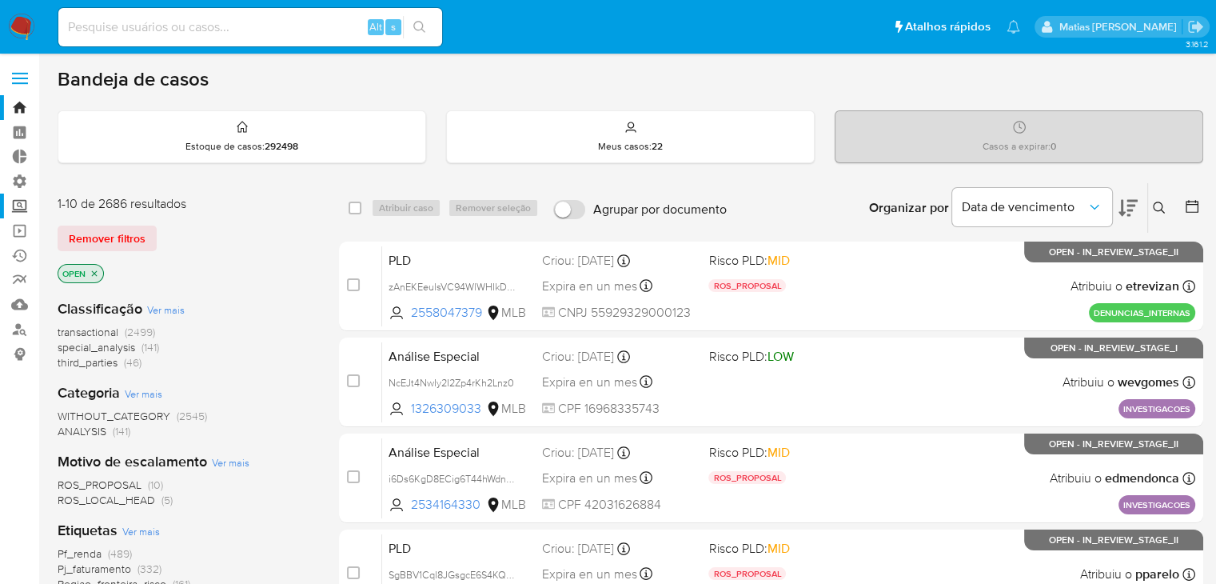
click at [21, 214] on label "Screening" at bounding box center [95, 205] width 190 height 25
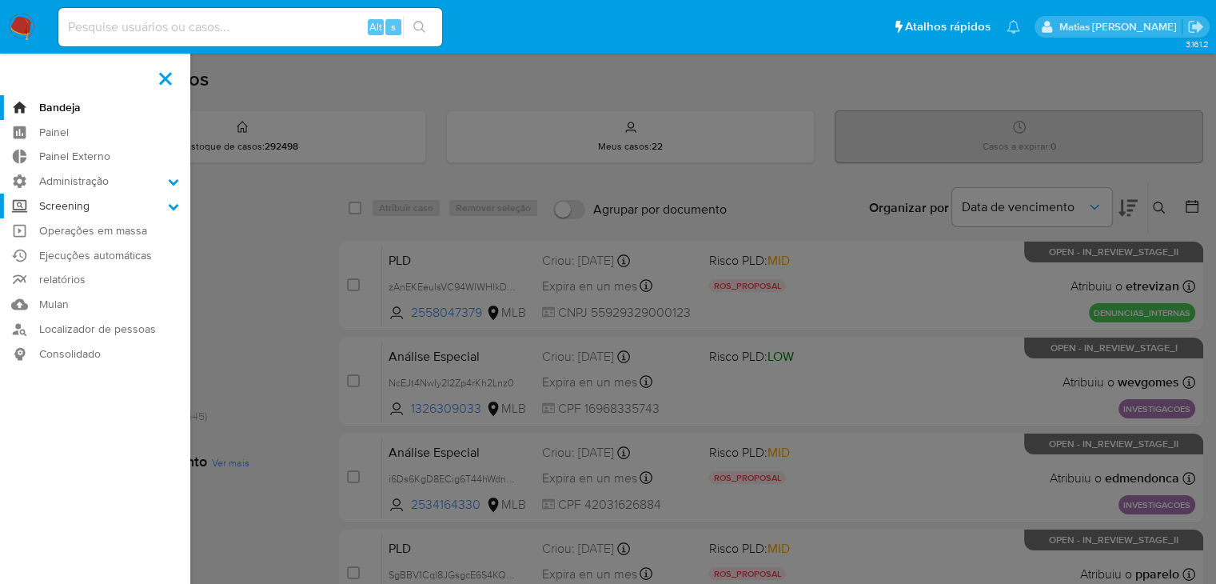
click at [0, 0] on input "Screening" at bounding box center [0, 0] width 0 height 0
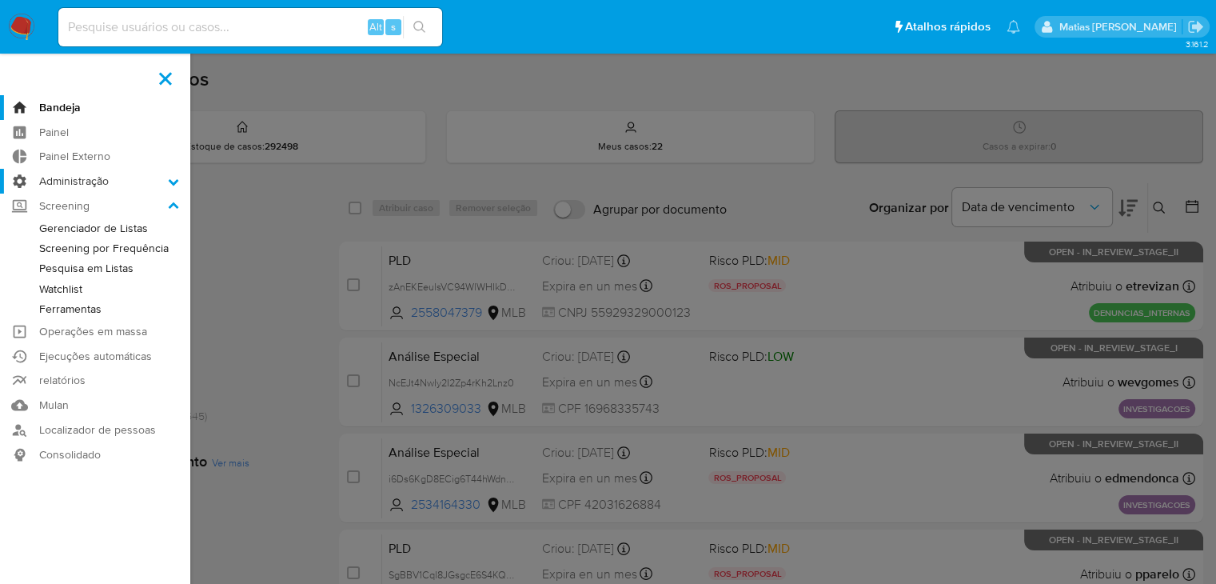
click at [19, 186] on label "Administração" at bounding box center [95, 181] width 190 height 25
click at [0, 0] on input "Administração" at bounding box center [0, 0] width 0 height 0
click at [70, 204] on link "Regras" at bounding box center [95, 203] width 190 height 20
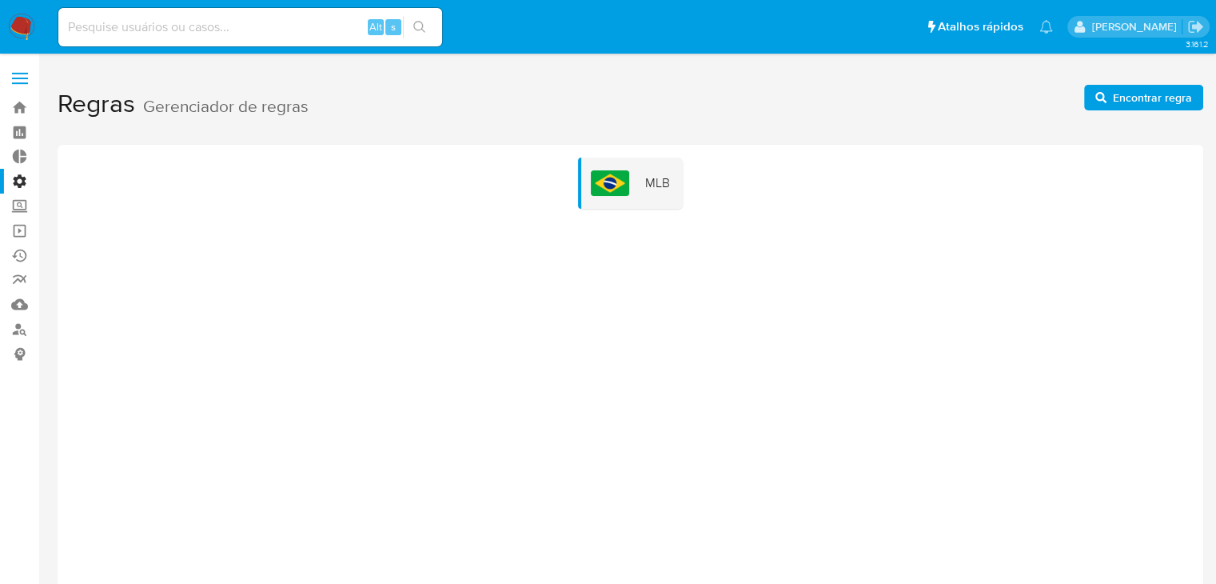
scroll to position [18, 0]
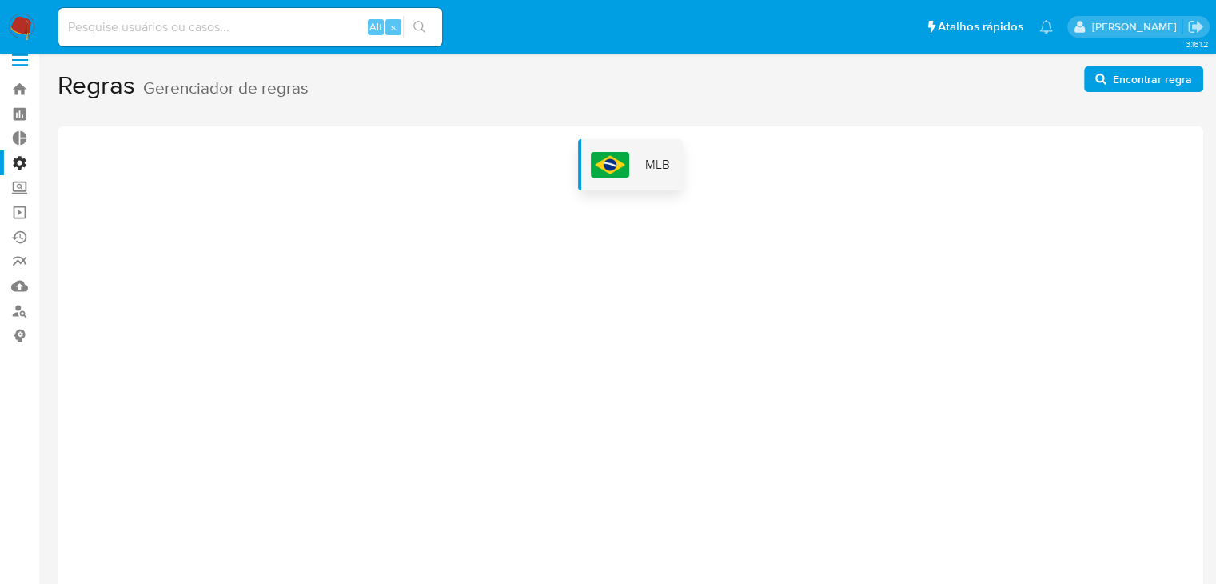
click at [649, 164] on span "MLB" at bounding box center [657, 165] width 25 height 18
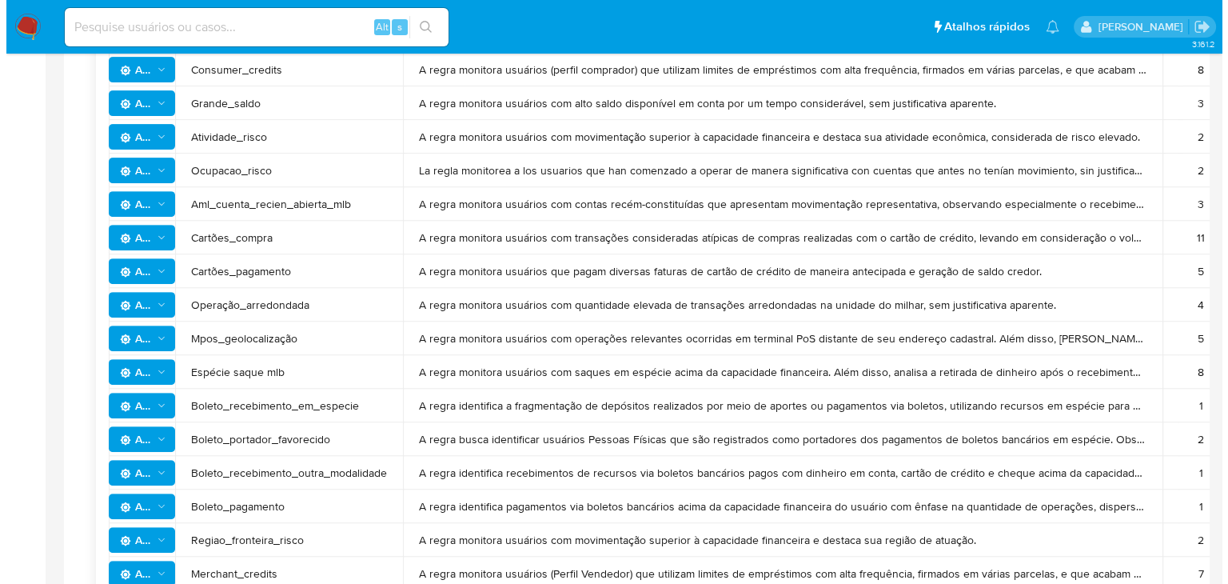
scroll to position [605, 0]
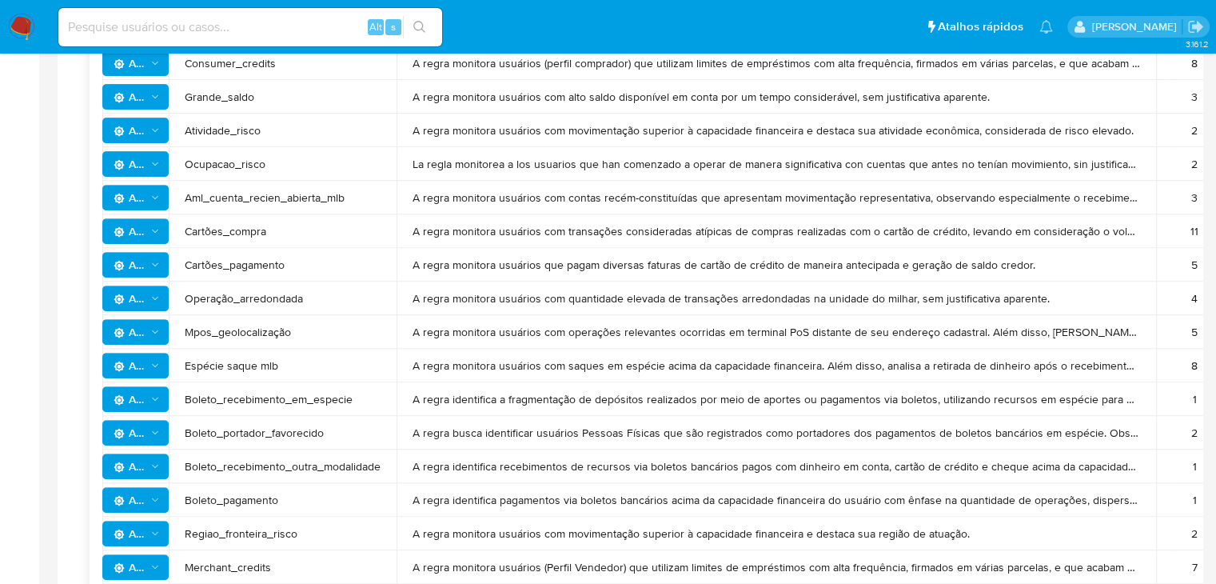
click at [159, 395] on icon "Ações" at bounding box center [155, 399] width 11 height 13
click at [132, 435] on button "Ver história" at bounding box center [135, 440] width 144 height 38
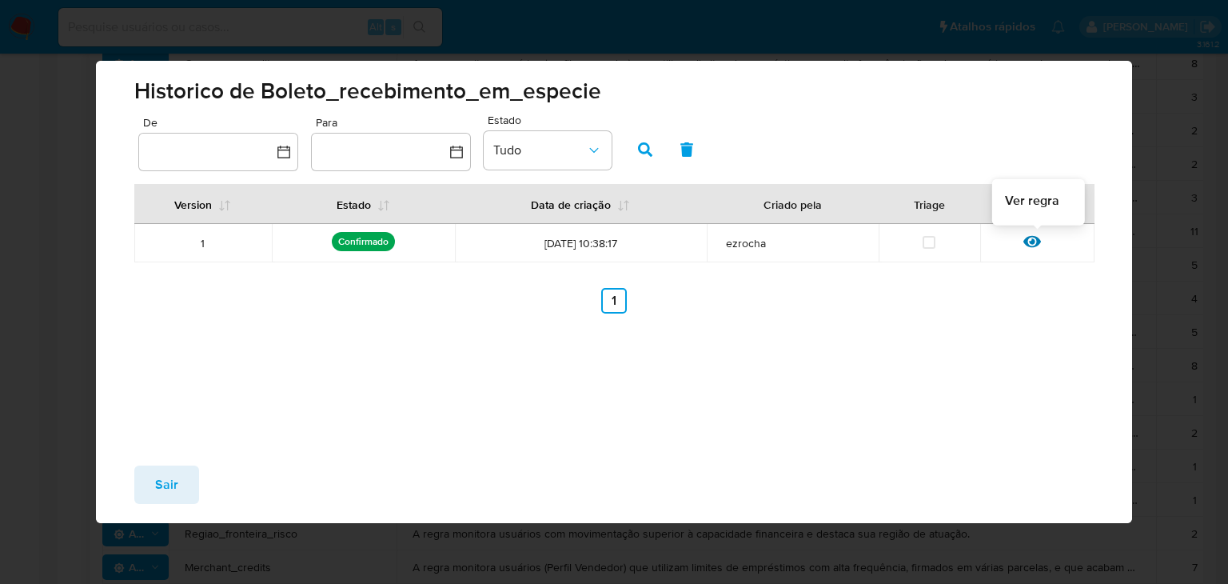
click at [1032, 241] on icon at bounding box center [1032, 242] width 18 height 12
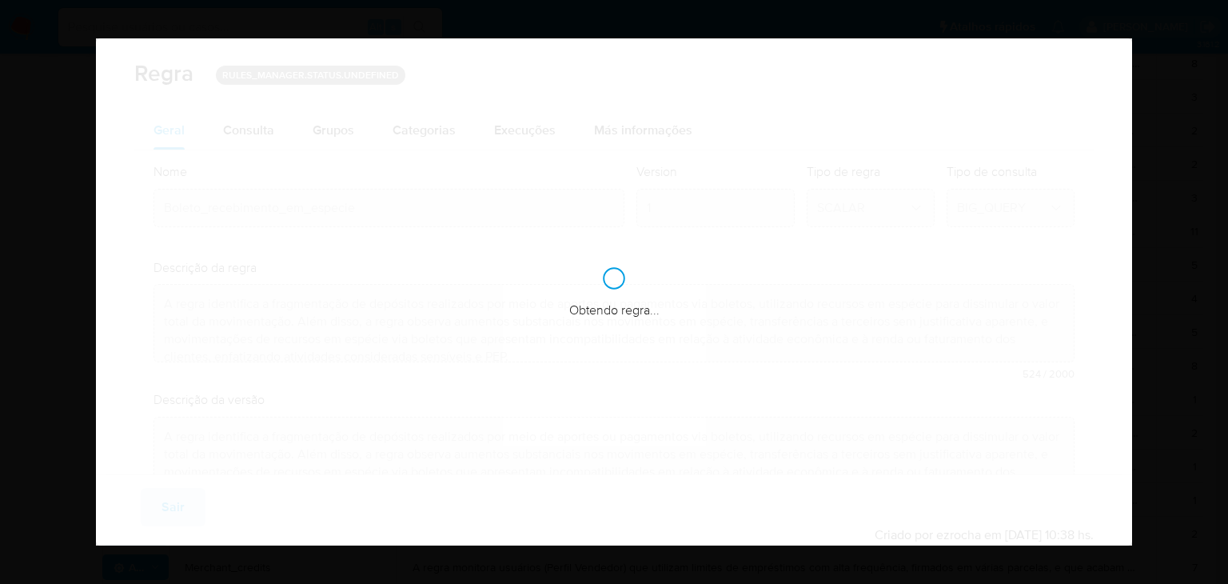
checkbox input "true"
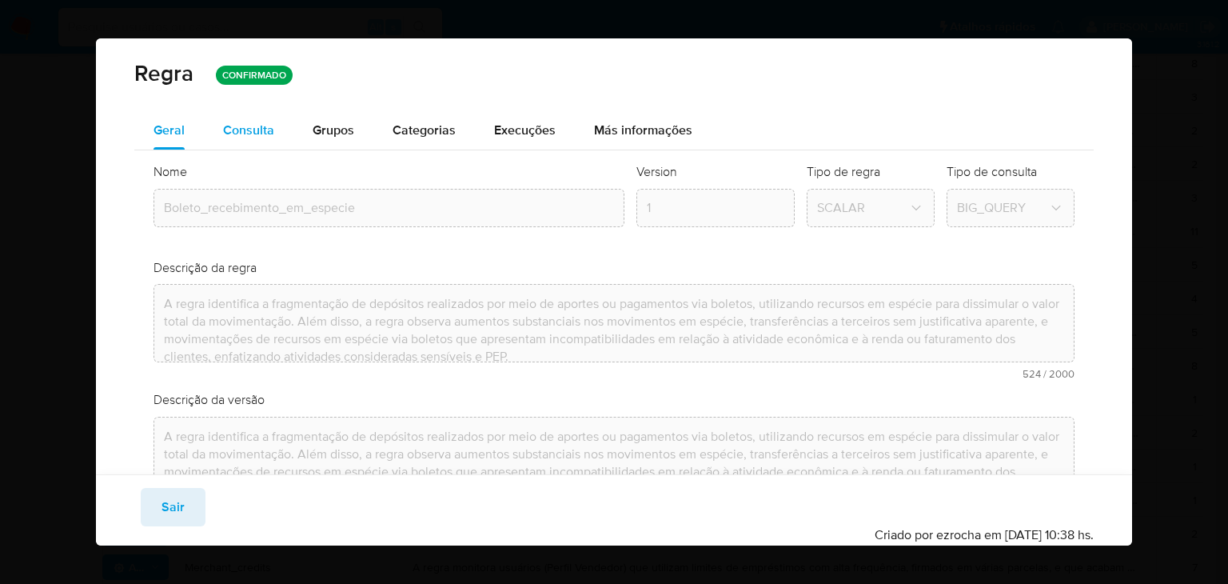
click at [246, 130] on span "Consulta" at bounding box center [248, 130] width 51 height 18
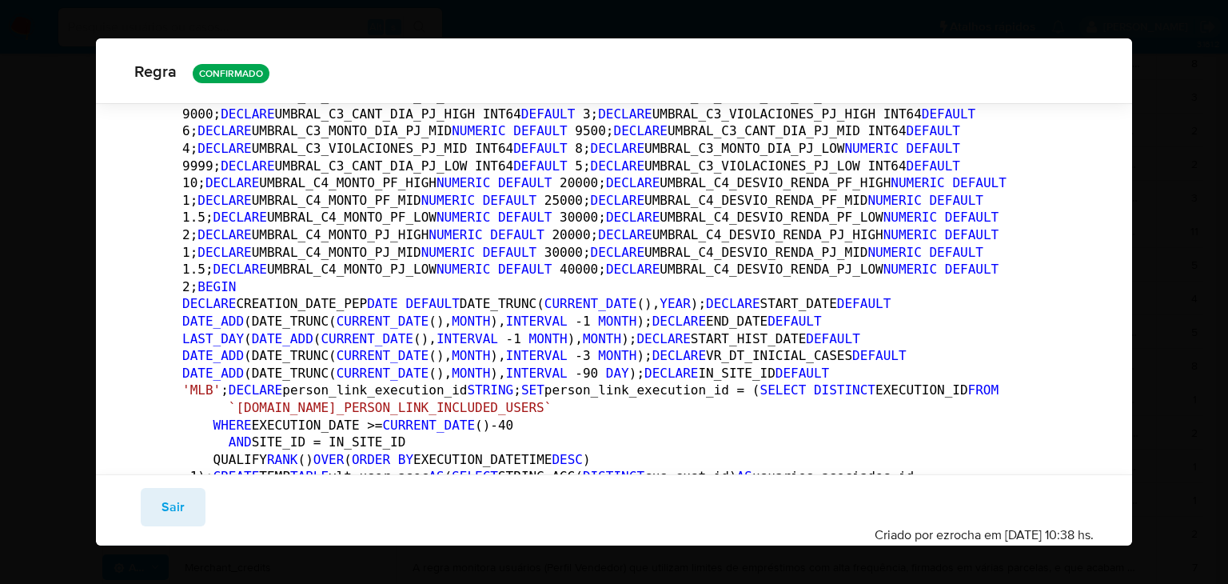
scroll to position [0, 0]
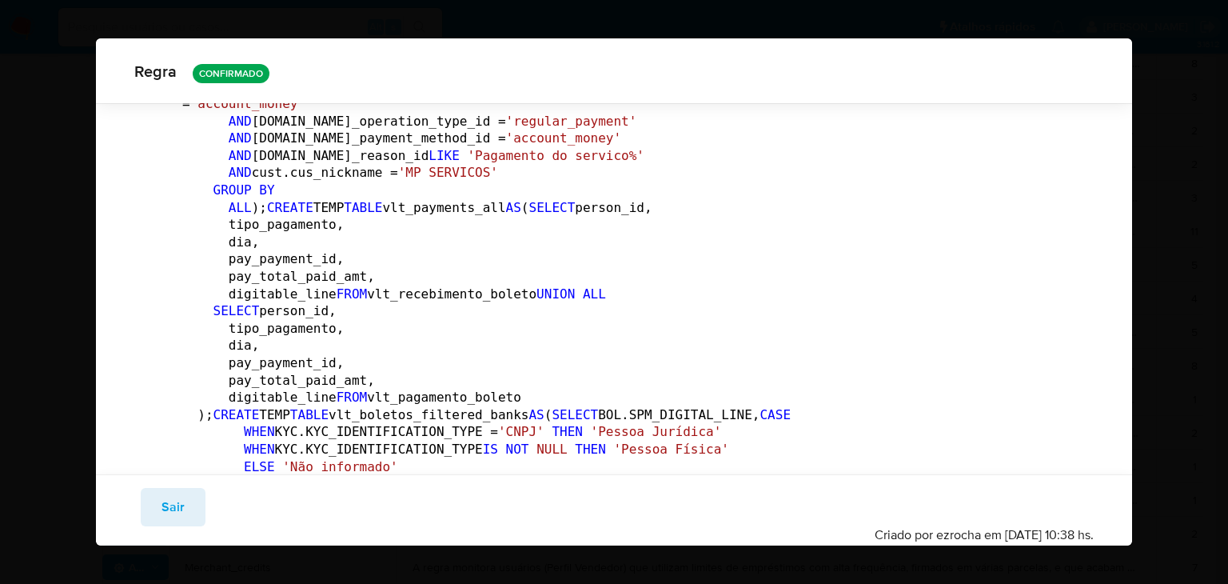
scroll to position [3639, 0]
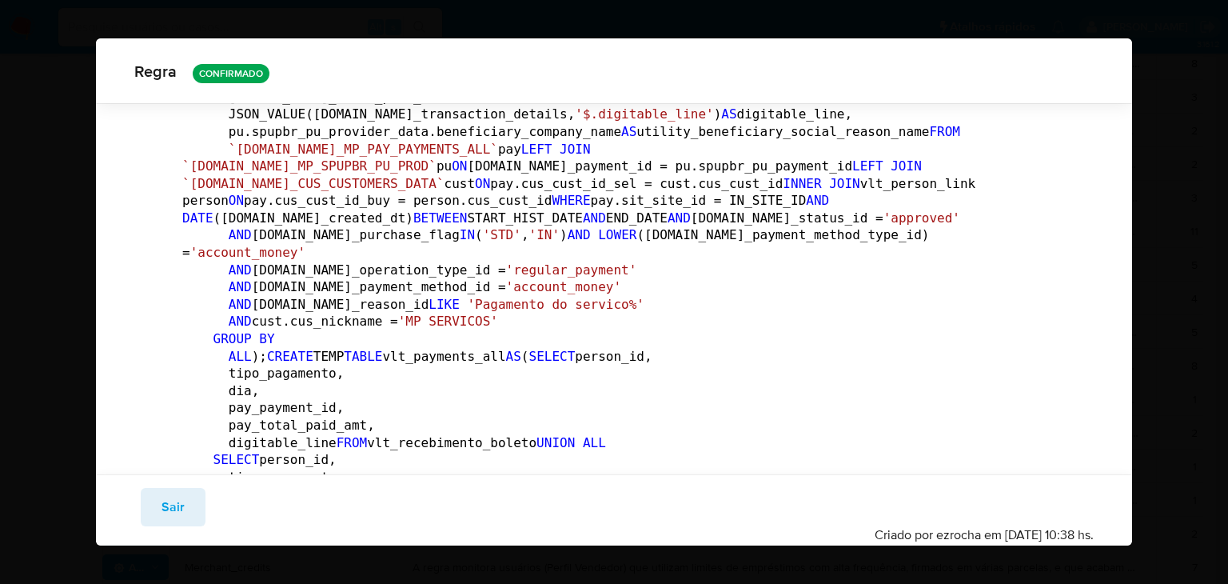
drag, startPoint x: 1127, startPoint y: 103, endPoint x: 708, endPoint y: 269, distance: 450.7
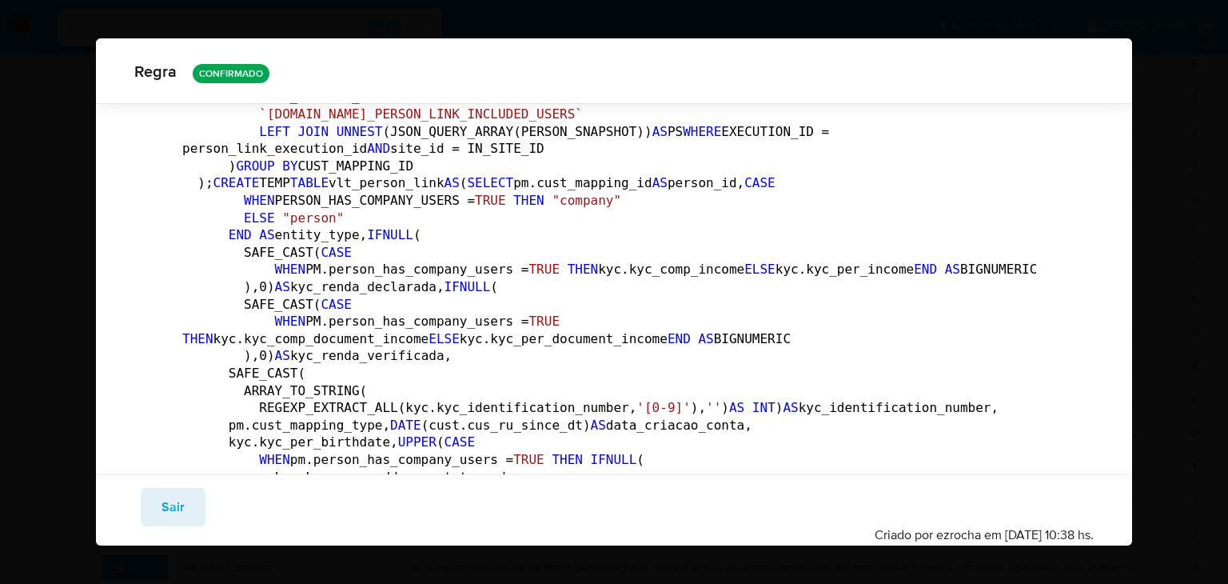
scroll to position [1016, 0]
click at [164, 504] on span "Sair" at bounding box center [173, 506] width 23 height 35
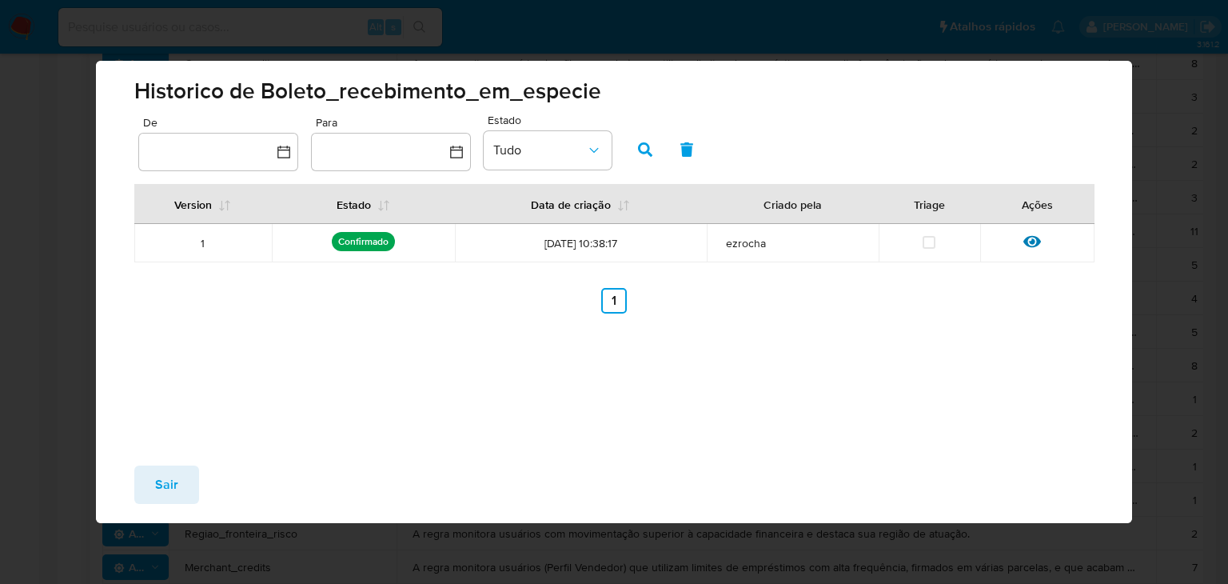
click at [135, 485] on button "Sair" at bounding box center [166, 484] width 65 height 38
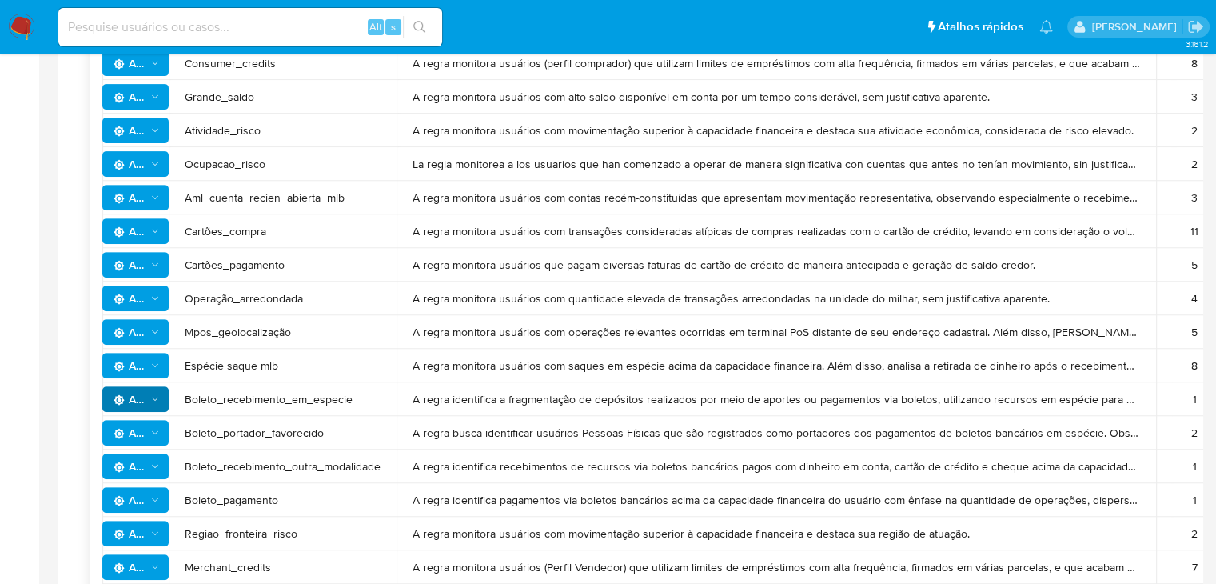
click at [152, 431] on polygon "Ações" at bounding box center [155, 433] width 6 height 4
click at [134, 461] on button "Ver história" at bounding box center [135, 473] width 144 height 38
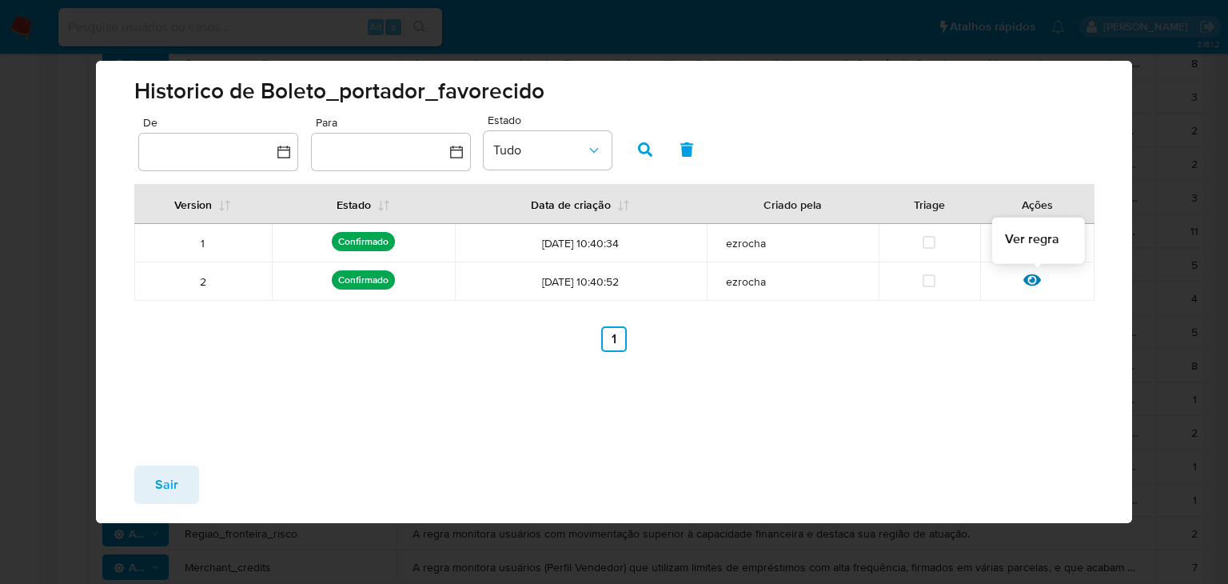
click at [1035, 279] on icon at bounding box center [1032, 280] width 18 height 18
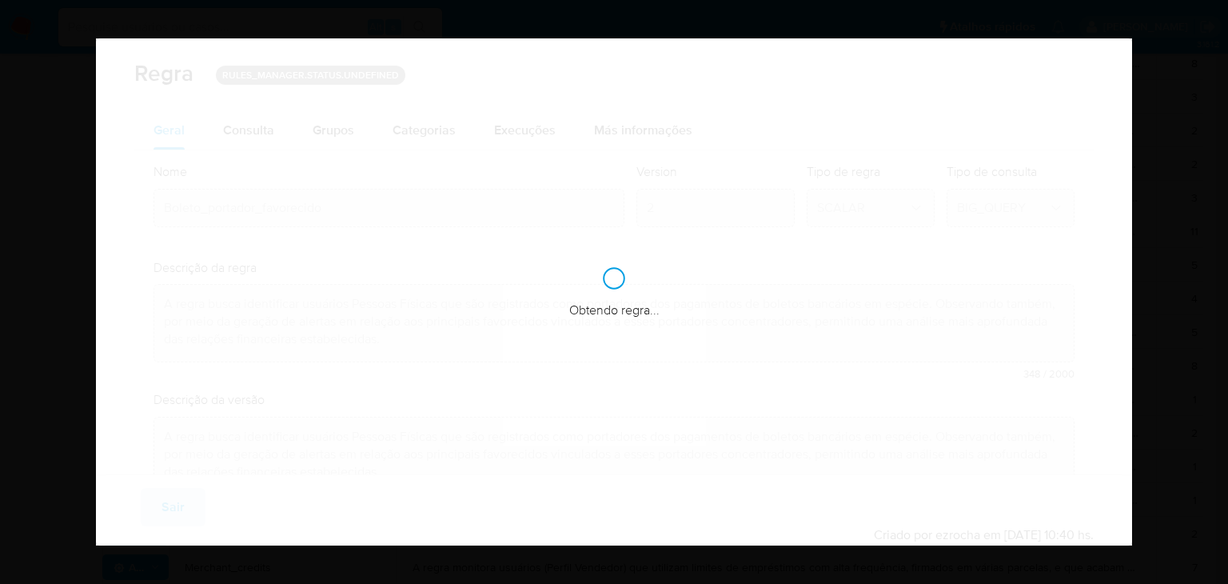
checkbox input "true"
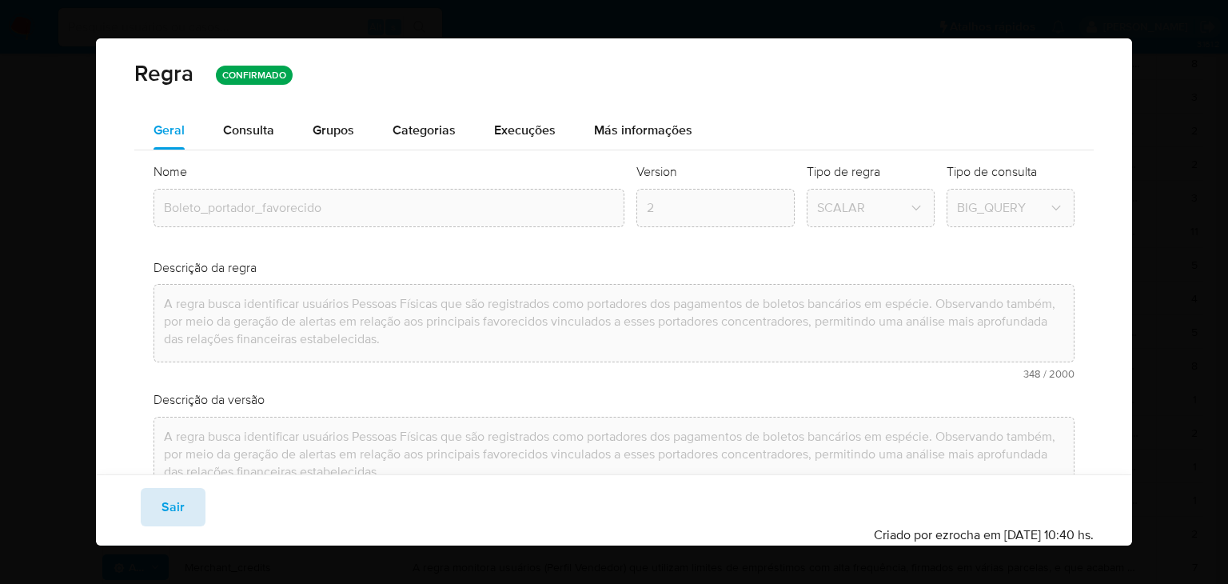
click at [178, 511] on span "Sair" at bounding box center [173, 506] width 23 height 35
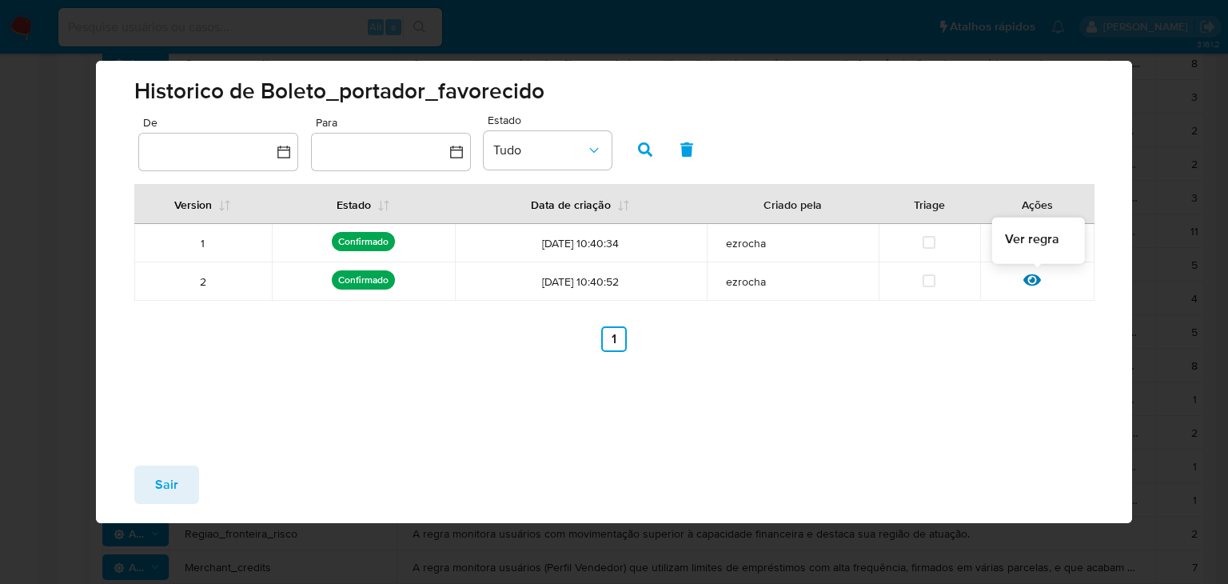
click at [1026, 279] on icon at bounding box center [1032, 280] width 18 height 12
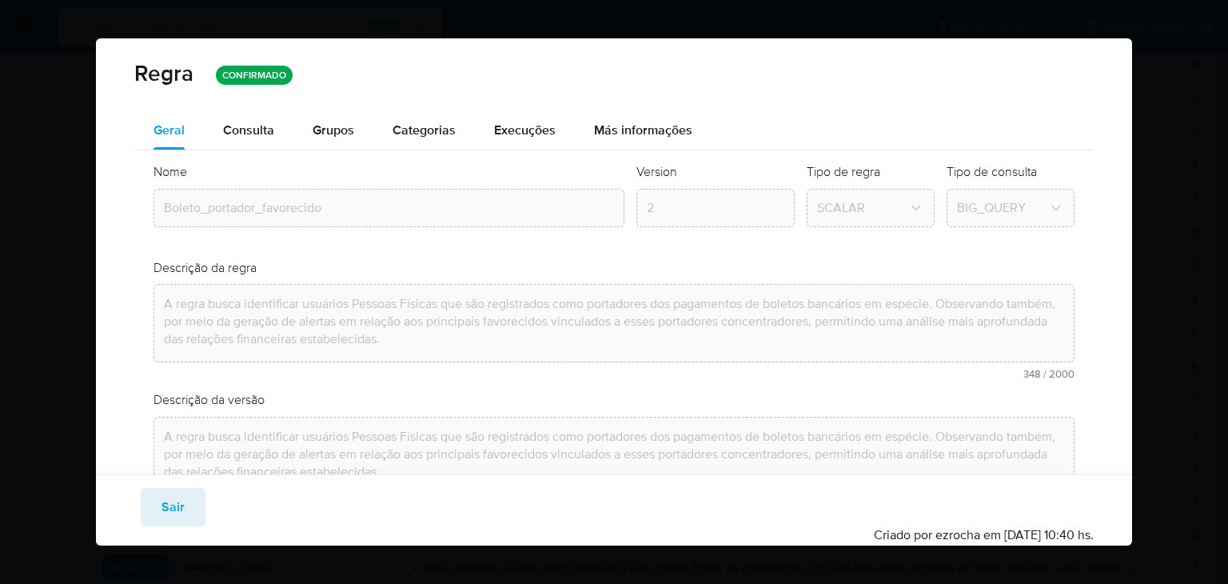
click at [258, 150] on div "Nome text-pt Boleto_portador_favorecido text-es Boleto_portador_favorecido Acei…" at bounding box center [613, 360] width 959 height 421
click at [247, 133] on span "Consulta" at bounding box center [248, 130] width 51 height 18
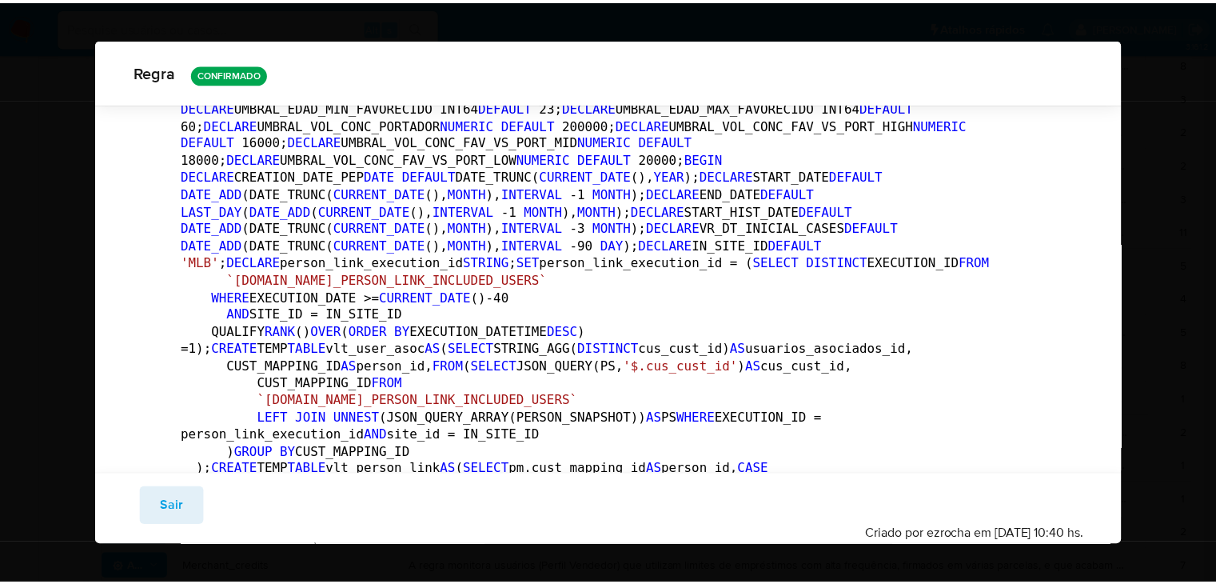
scroll to position [89, 0]
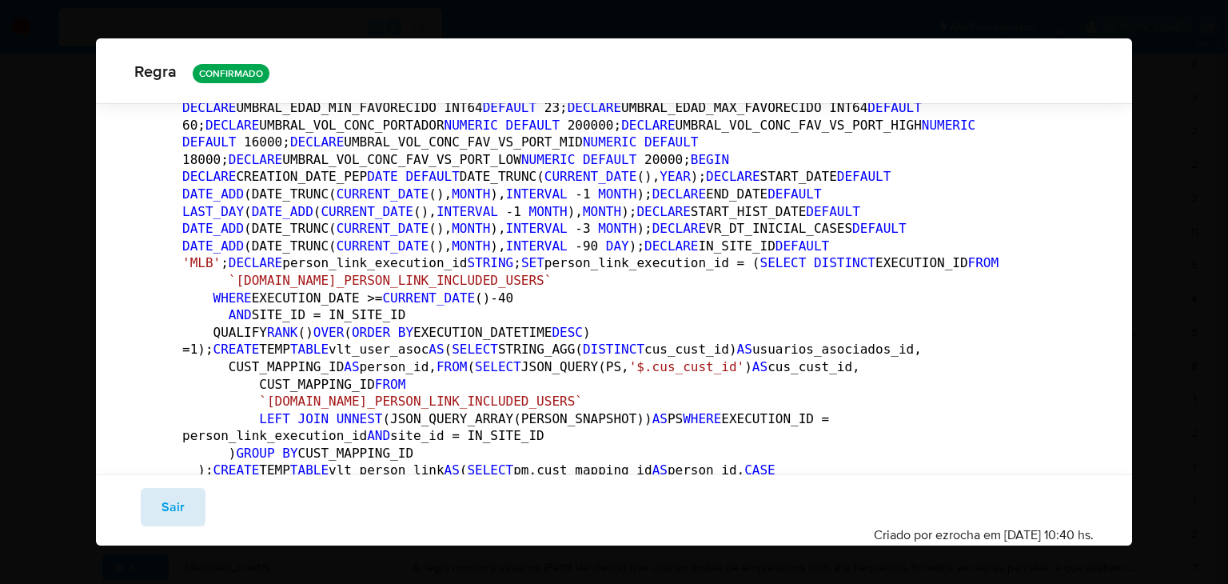
click at [171, 504] on span "Sair" at bounding box center [173, 506] width 23 height 35
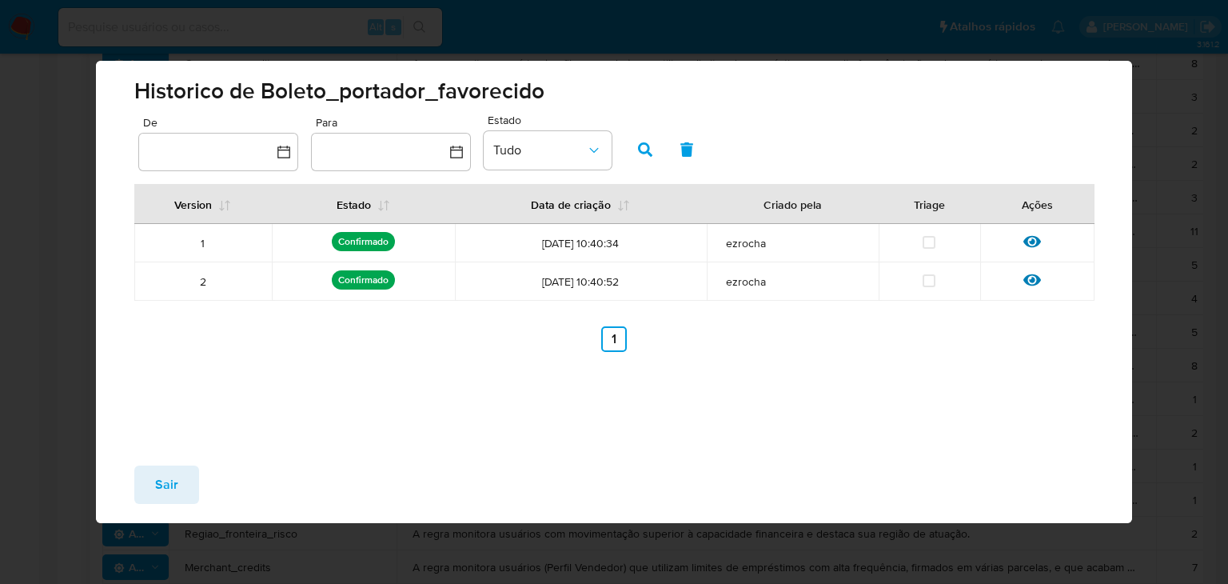
click at [168, 489] on span "Sair" at bounding box center [166, 484] width 23 height 35
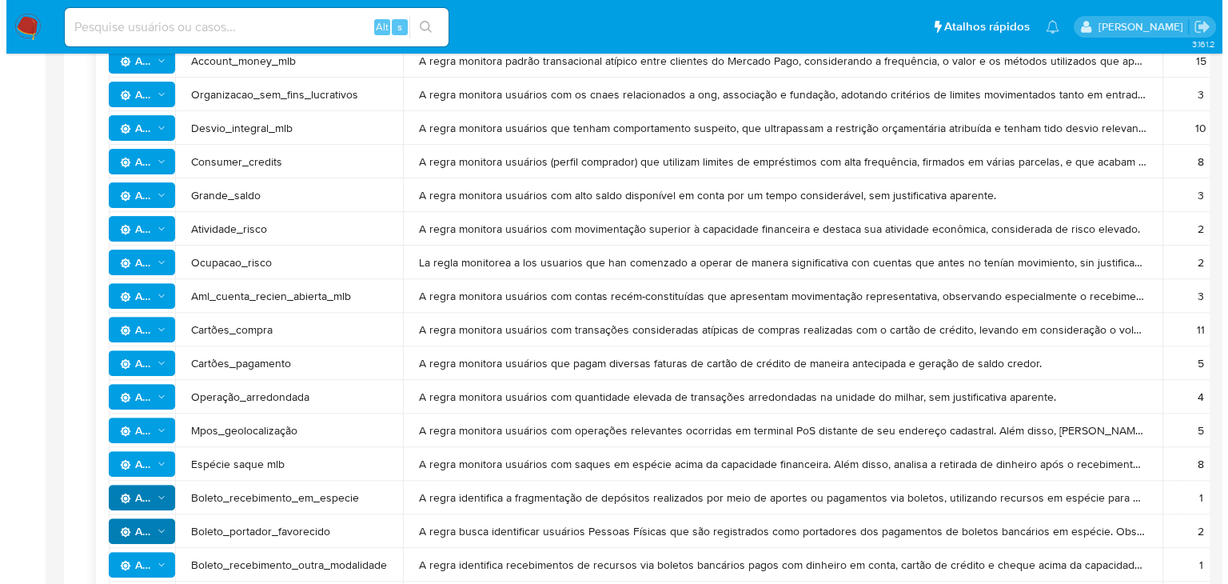
scroll to position [509, 0]
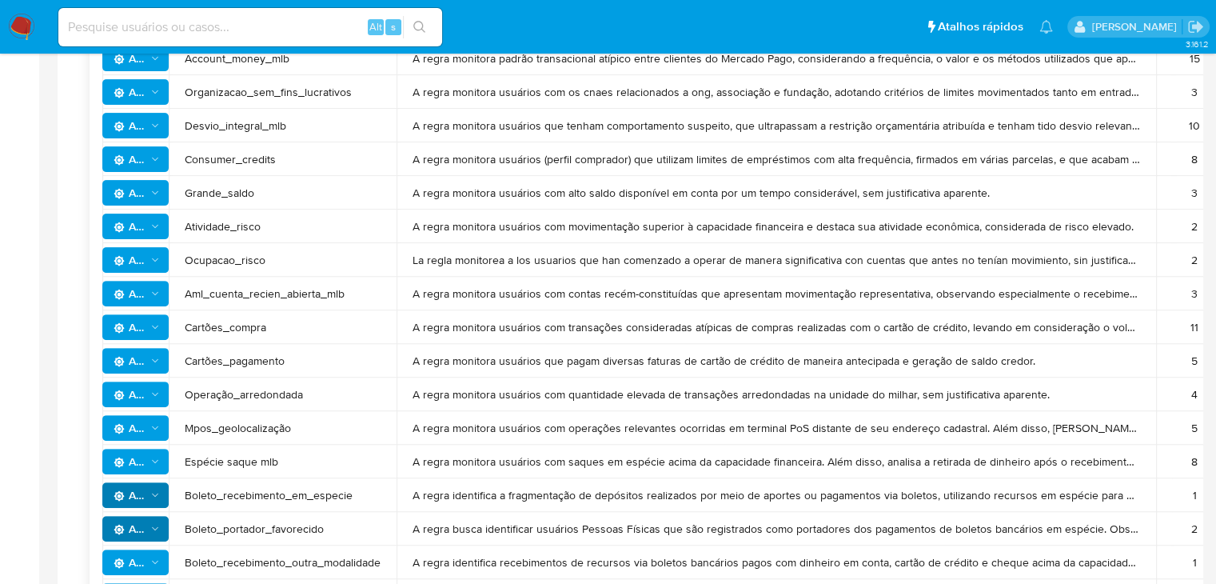
click at [155, 462] on icon "Ações" at bounding box center [155, 461] width 11 height 13
click at [129, 502] on button "Ver história" at bounding box center [135, 502] width 144 height 38
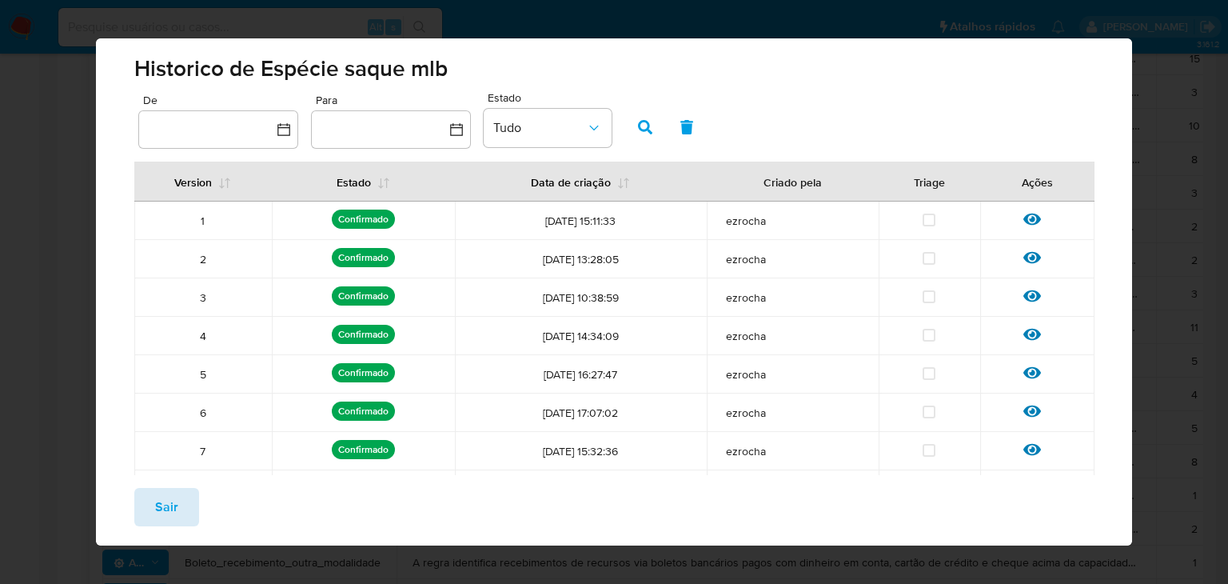
click at [173, 510] on span "Sair" at bounding box center [166, 506] width 23 height 35
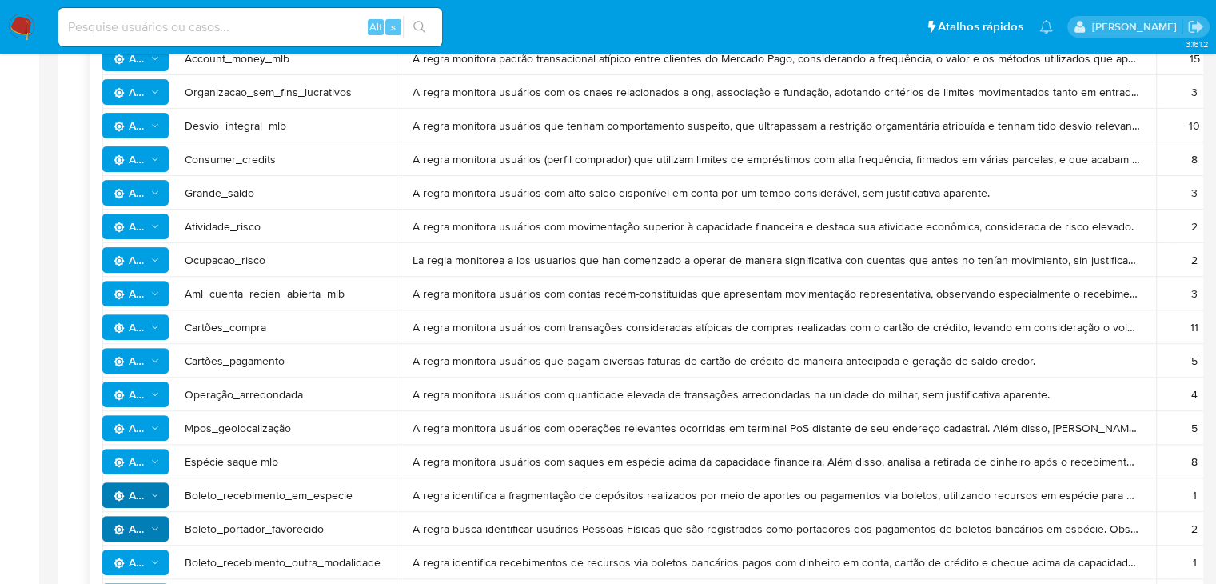
click at [151, 457] on icon "Ações" at bounding box center [155, 461] width 11 height 13
click at [114, 504] on button "Ver história" at bounding box center [135, 502] width 144 height 38
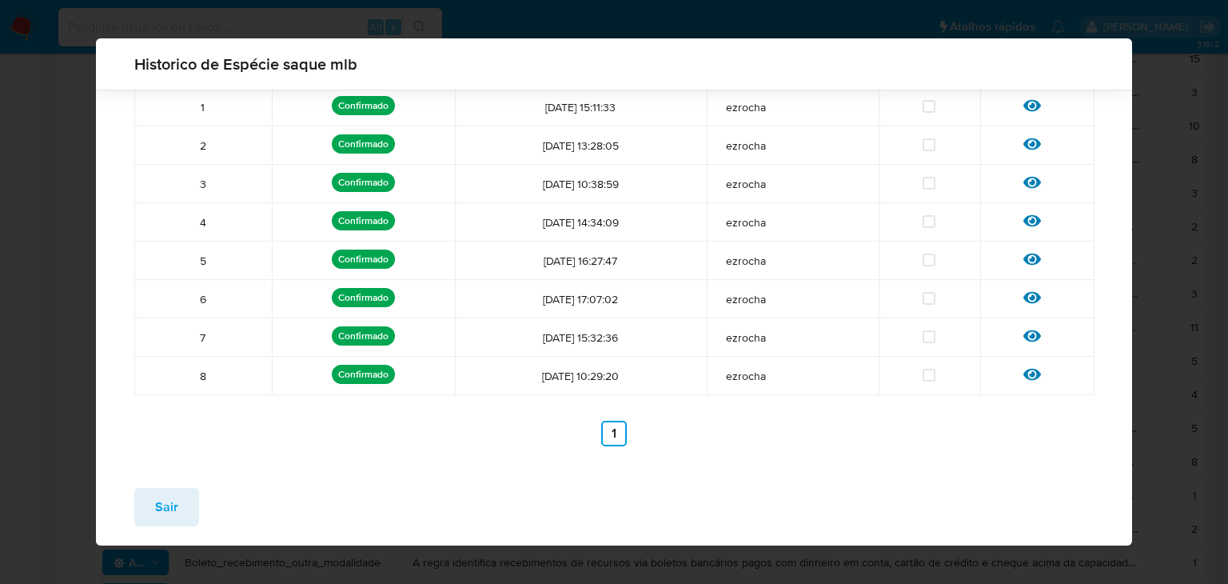
scroll to position [0, 0]
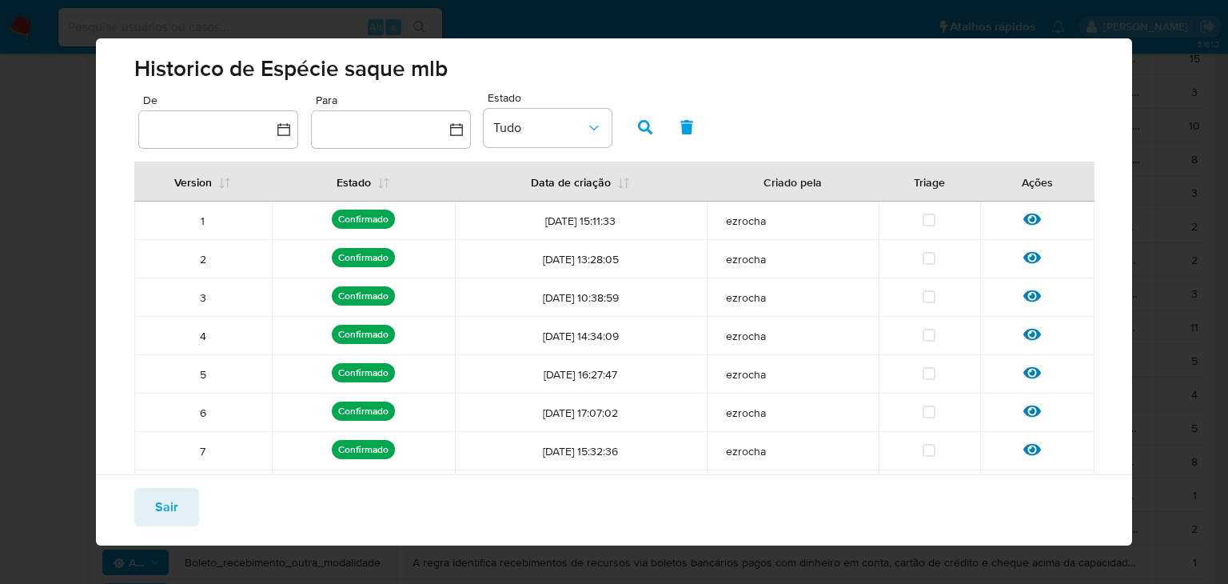
drag, startPoint x: 1127, startPoint y: 401, endPoint x: 1060, endPoint y: 528, distance: 142.7
click at [1060, 528] on div "Sair" at bounding box center [614, 509] width 1036 height 71
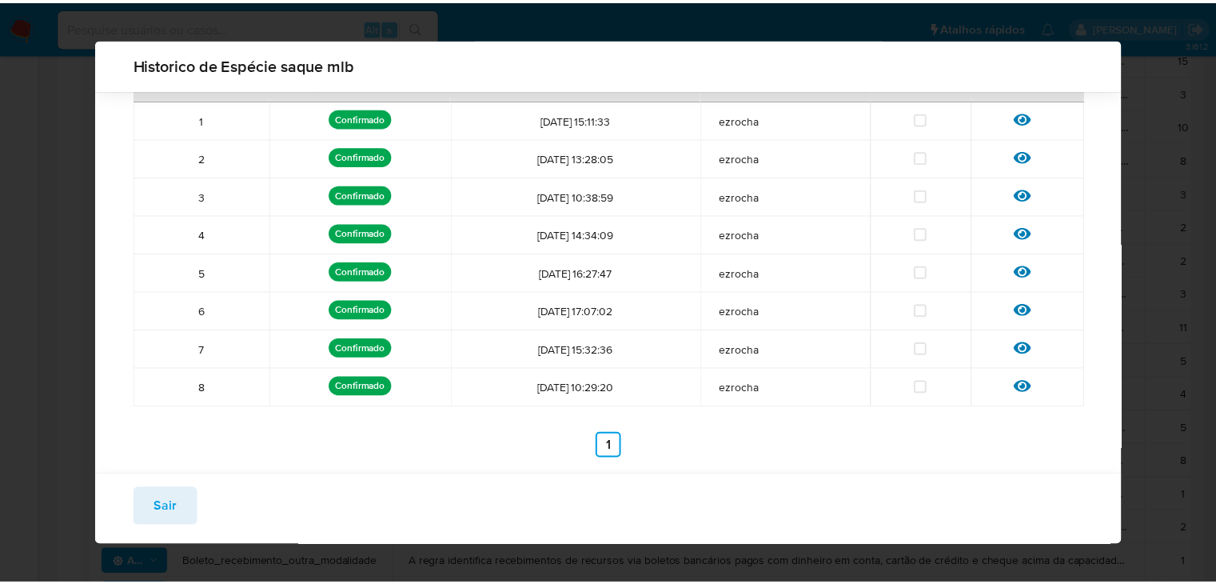
scroll to position [123, 0]
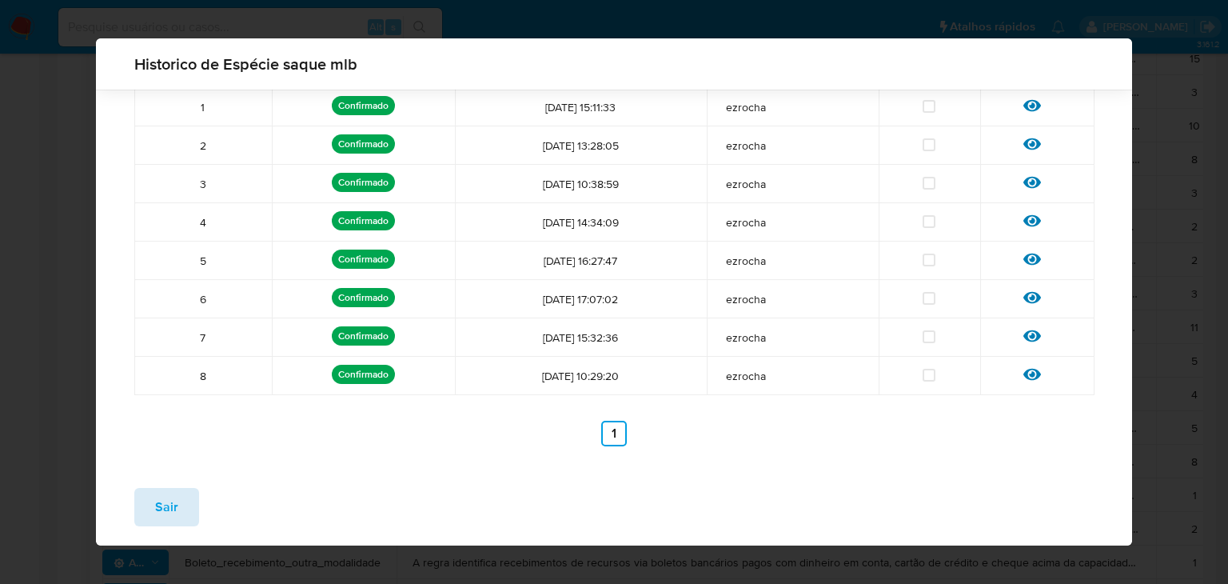
click at [175, 504] on span "Sair" at bounding box center [166, 506] width 23 height 35
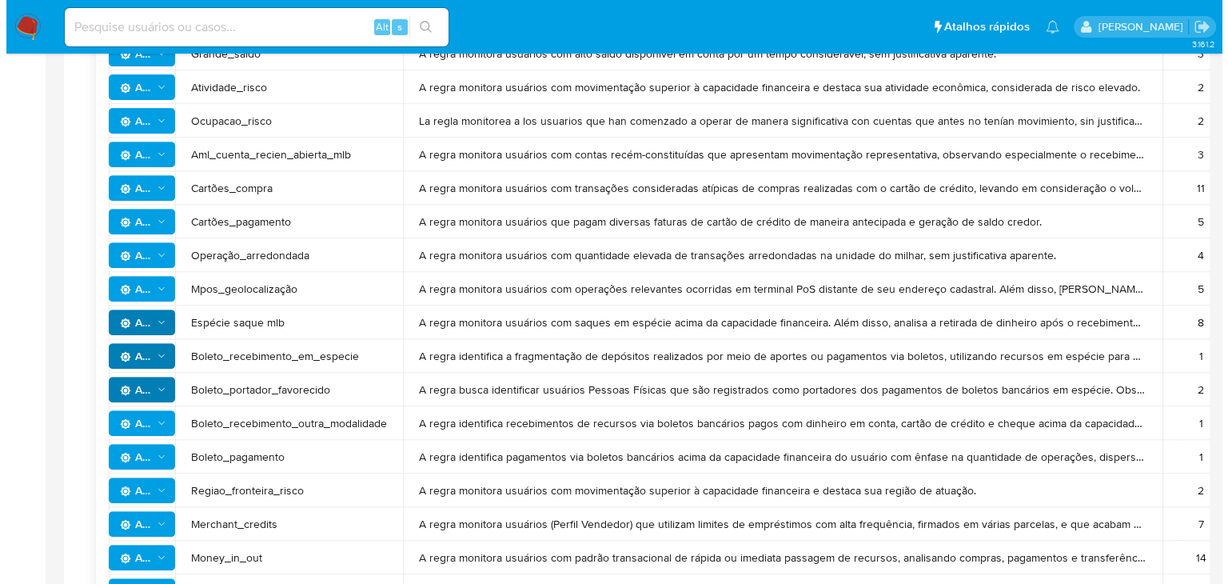
scroll to position [656, 0]
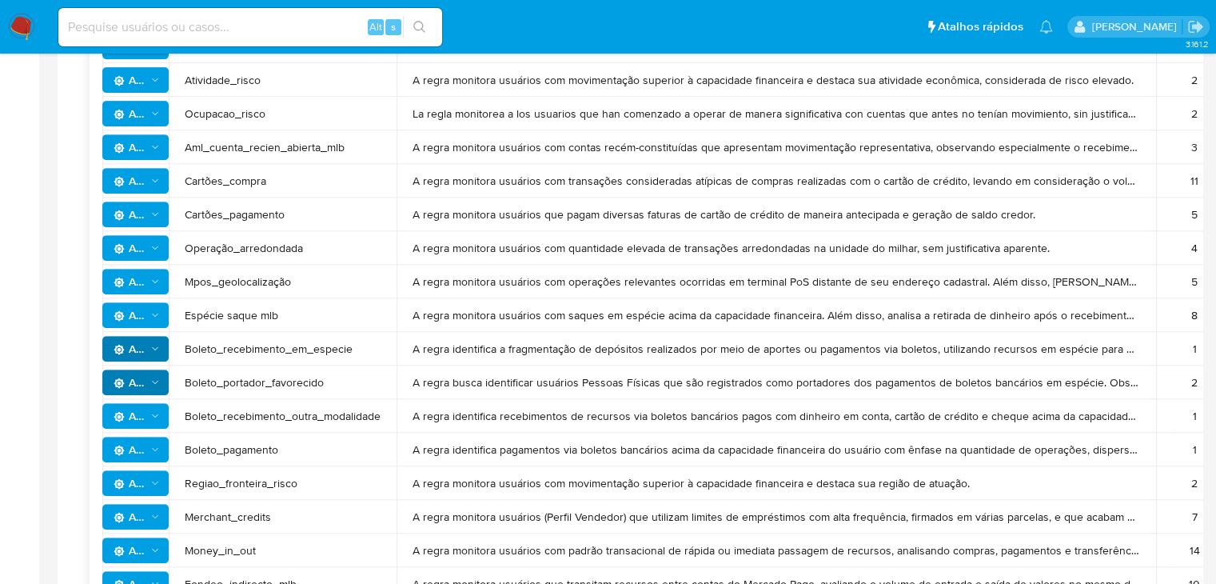
click at [157, 321] on span "Ações" at bounding box center [137, 315] width 47 height 22
click at [143, 352] on button "Ver história" at bounding box center [135, 356] width 144 height 38
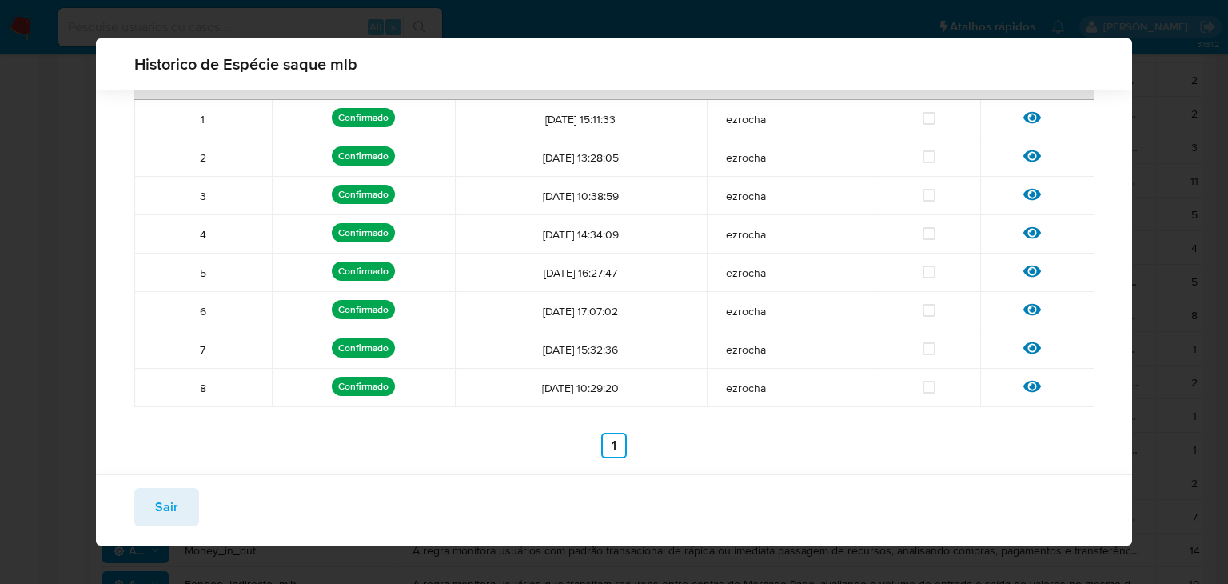
scroll to position [114, 0]
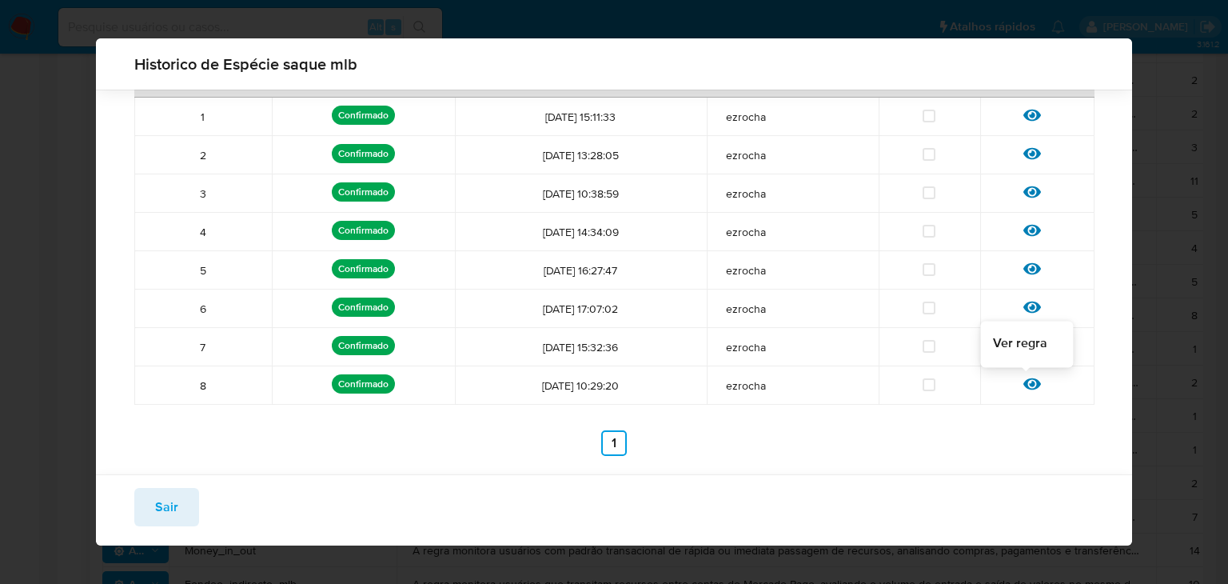
click at [1023, 387] on icon at bounding box center [1032, 384] width 18 height 18
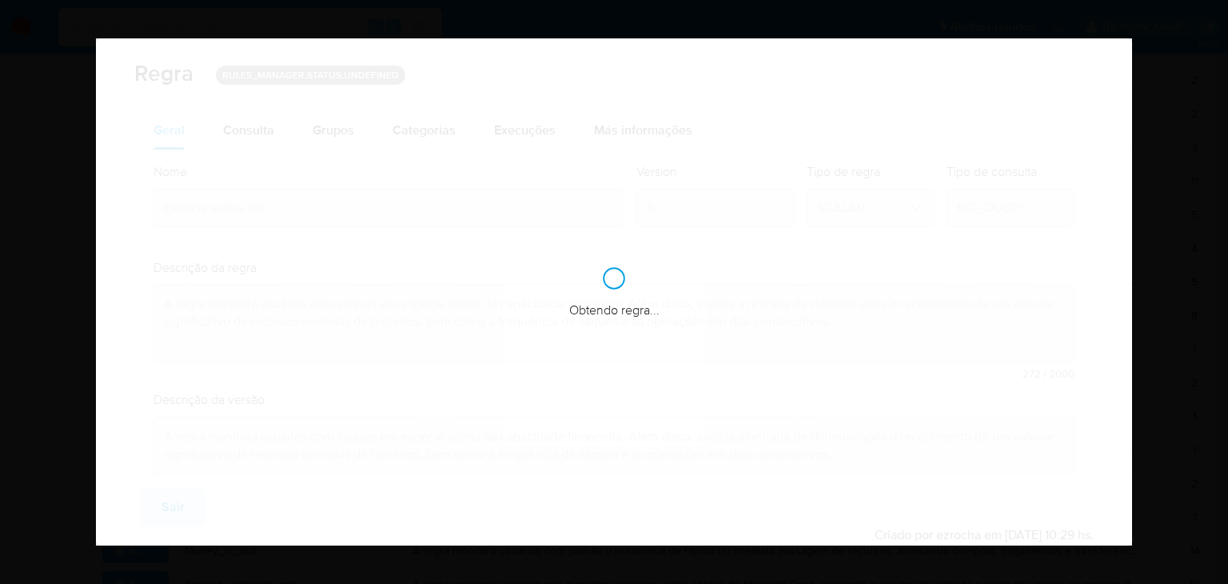
checkbox input "true"
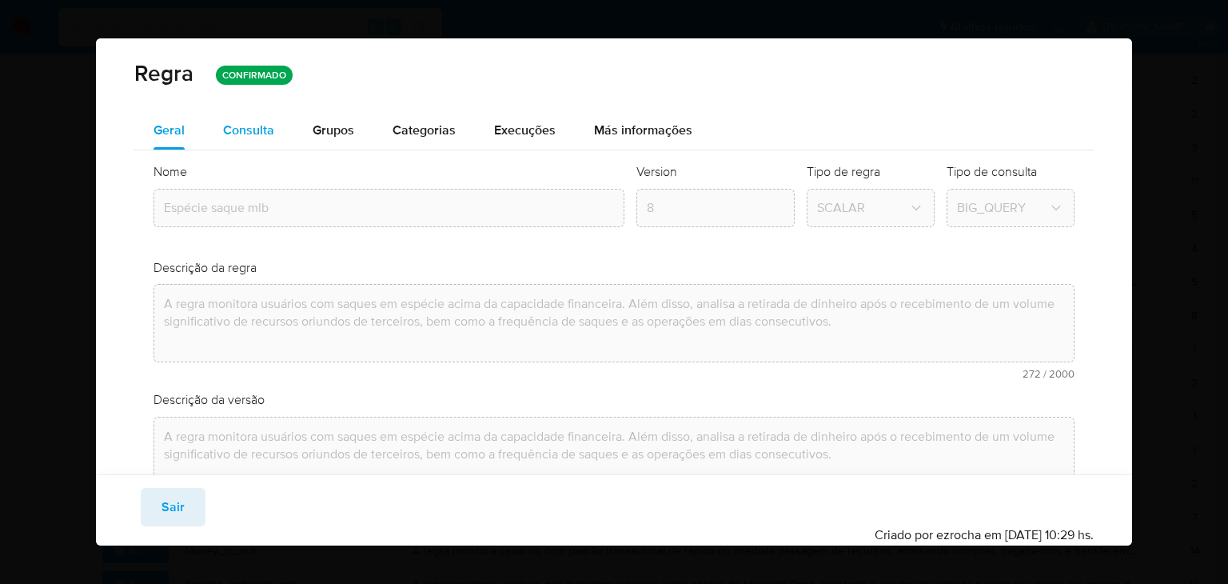
click at [233, 138] on span "Consulta" at bounding box center [248, 130] width 51 height 18
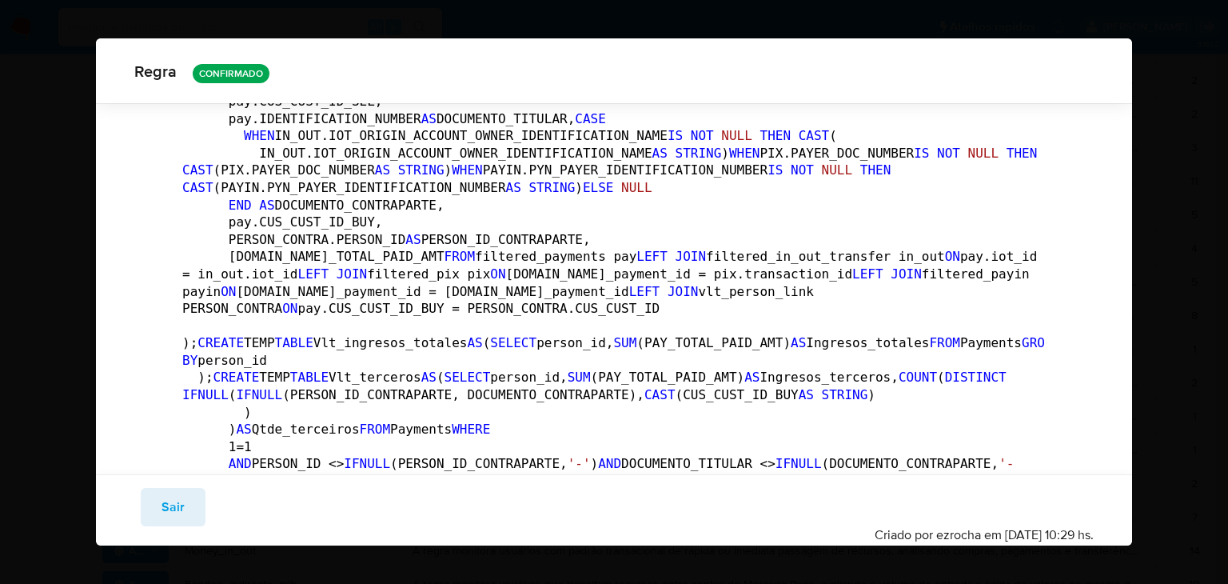
scroll to position [2967, 0]
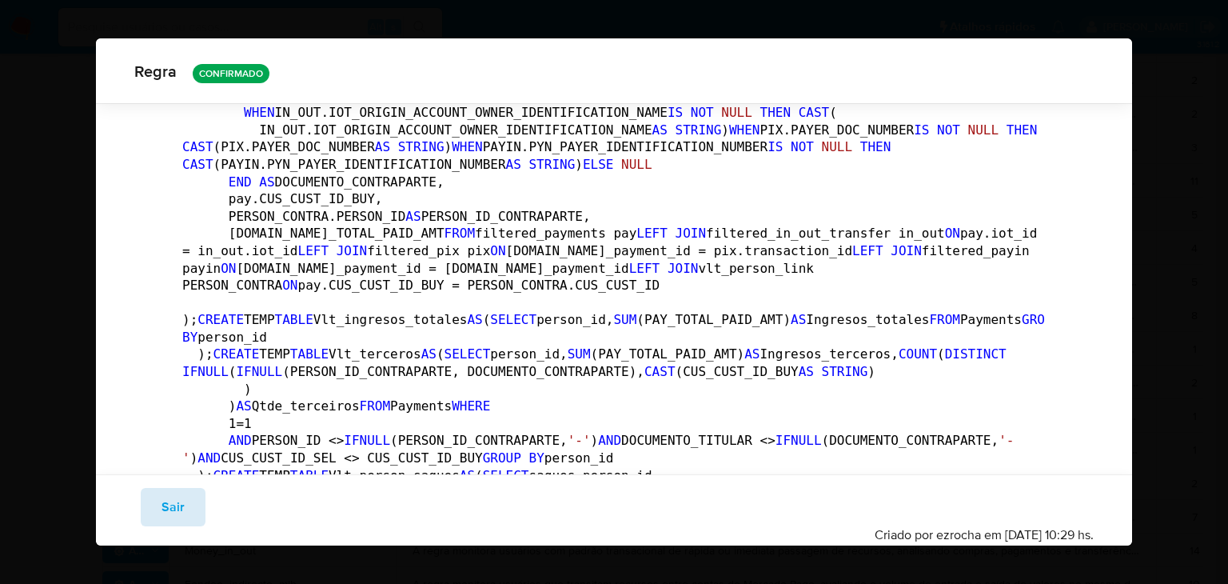
click at [144, 504] on button "Sair" at bounding box center [173, 507] width 65 height 38
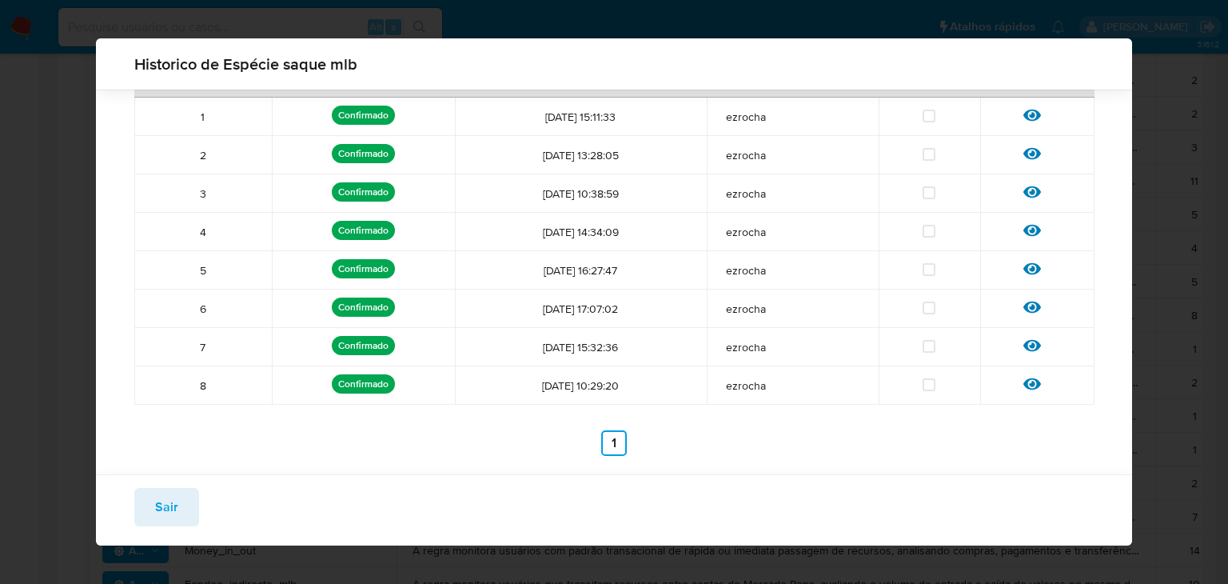
click at [171, 502] on span "Sair" at bounding box center [166, 506] width 23 height 35
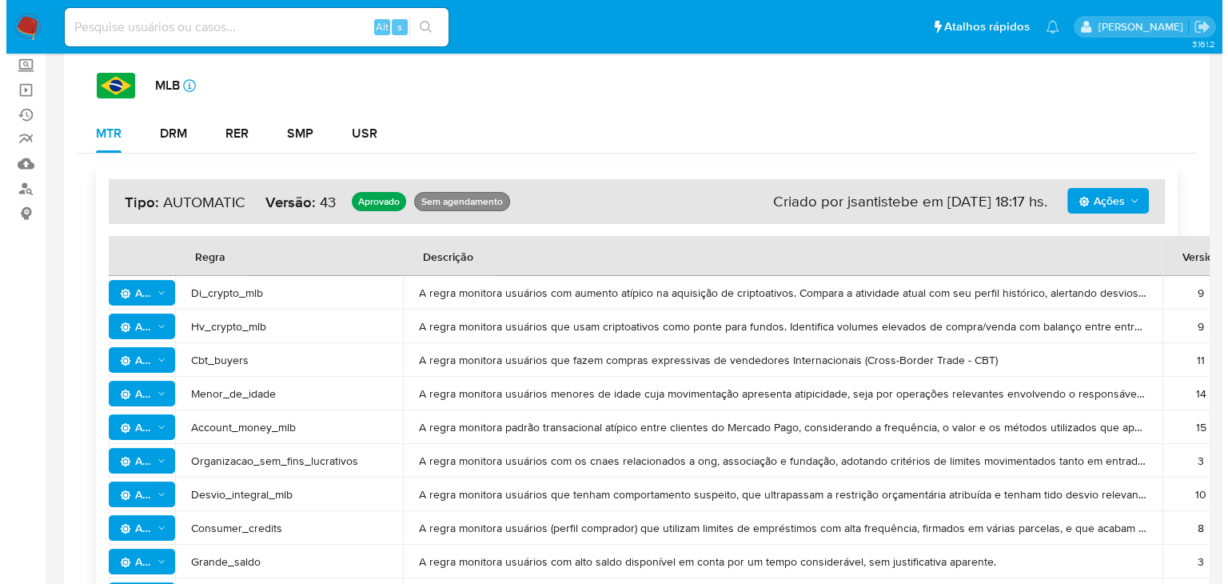
scroll to position [914, 0]
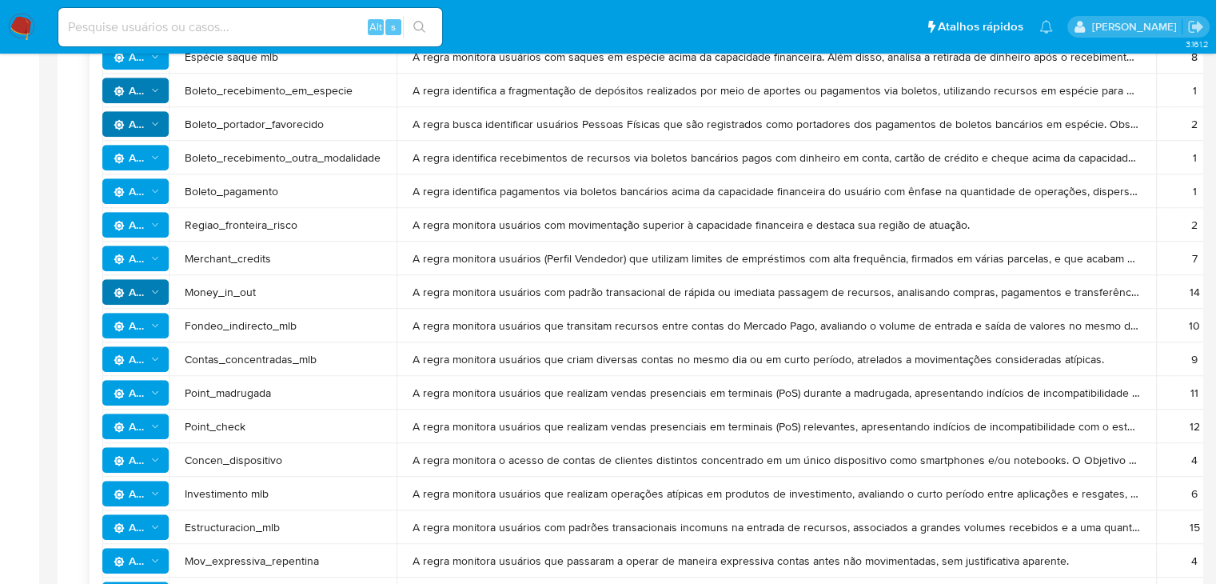
click at [154, 295] on icon "Ações" at bounding box center [155, 291] width 11 height 13
click at [134, 372] on button "Ver história" at bounding box center [135, 371] width 144 height 38
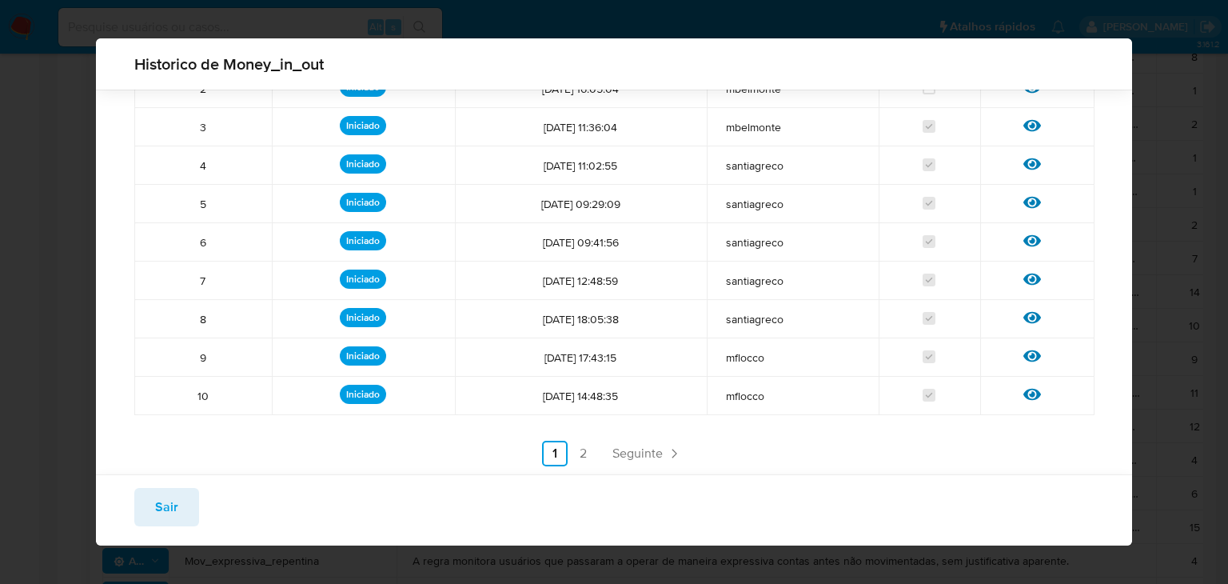
scroll to position [187, 0]
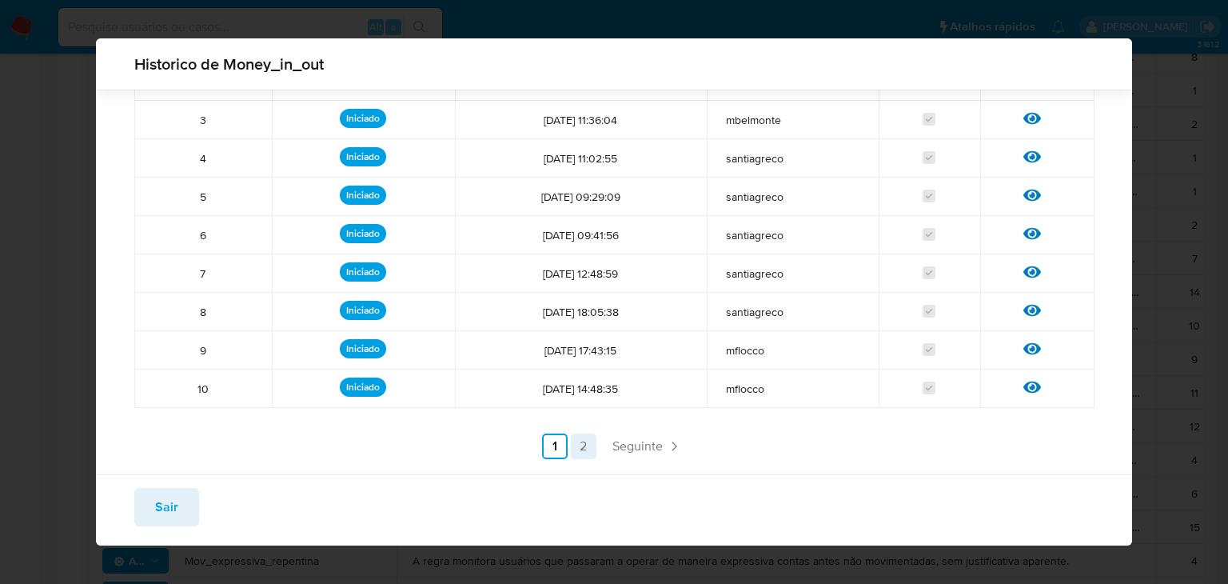
click at [585, 448] on link "2" at bounding box center [584, 446] width 26 height 26
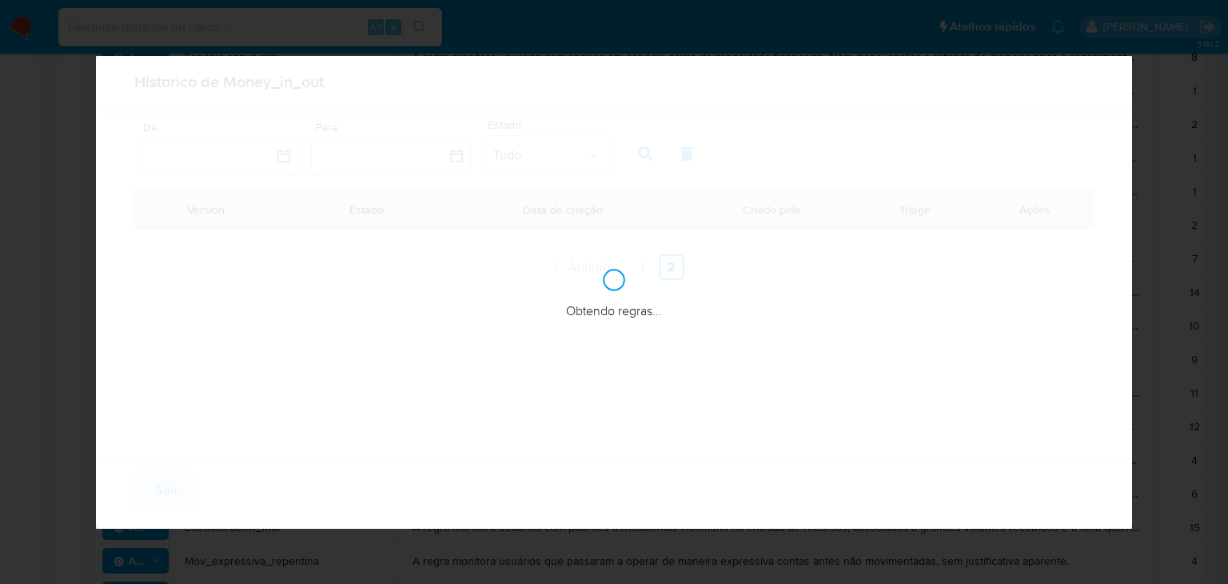
scroll to position [0, 0]
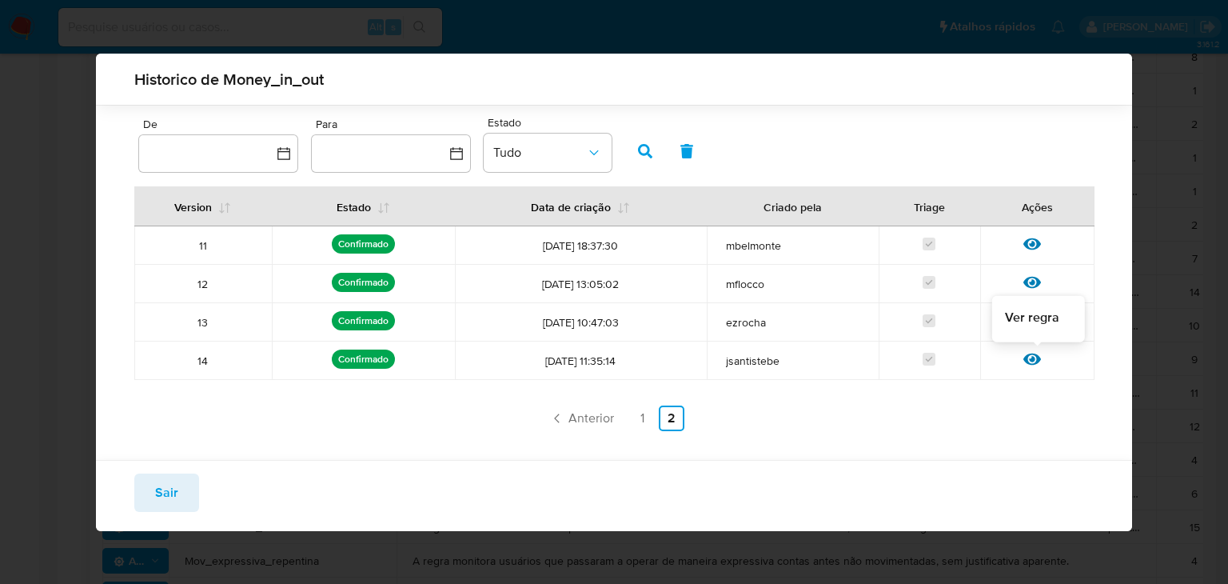
click at [1032, 358] on icon at bounding box center [1032, 359] width 18 height 12
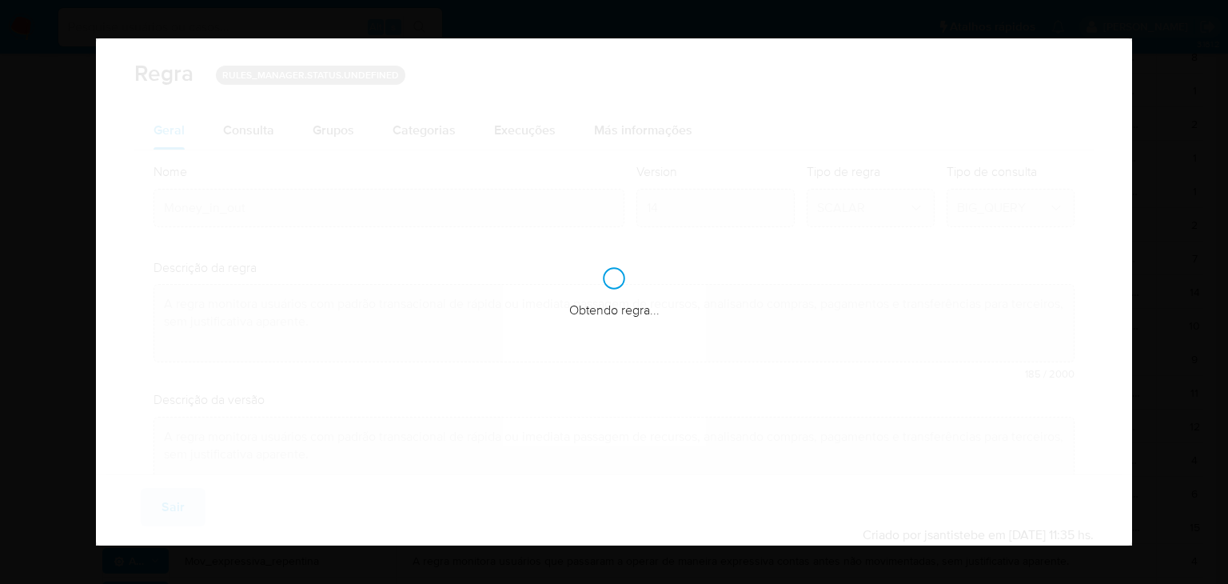
checkbox input "true"
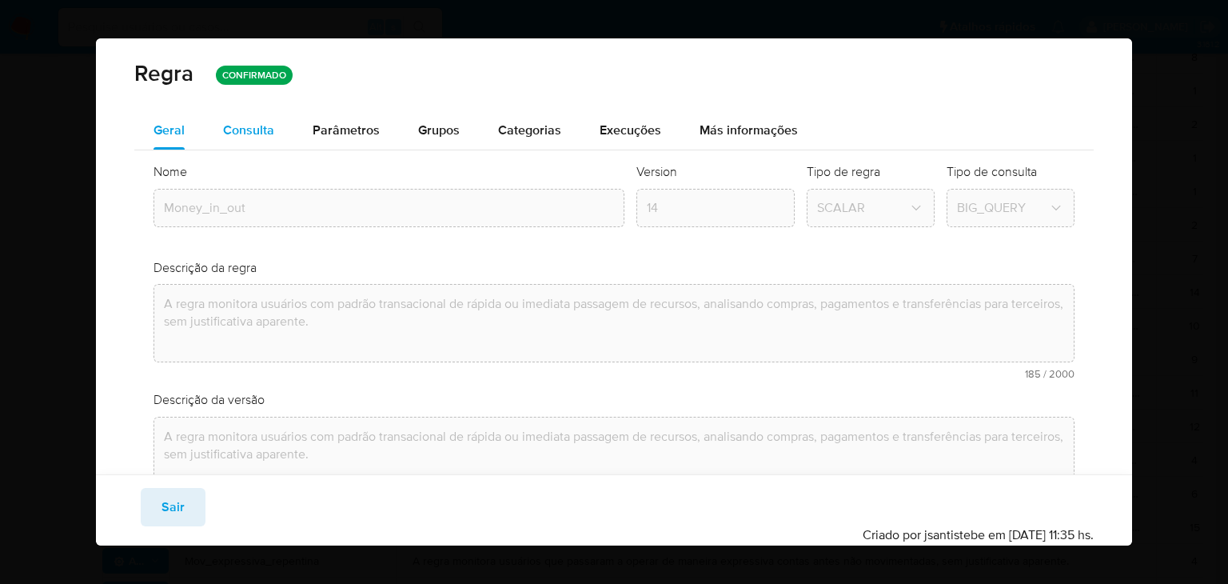
click at [257, 129] on span "Consulta" at bounding box center [248, 130] width 51 height 18
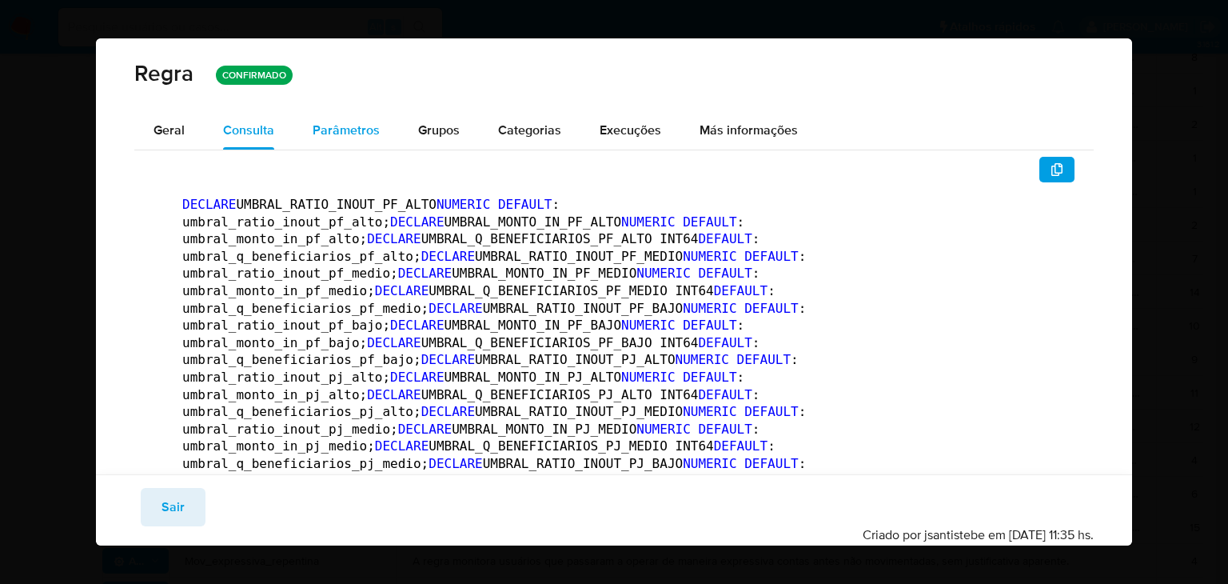
click at [334, 126] on span "Parâmetros" at bounding box center [346, 130] width 67 height 18
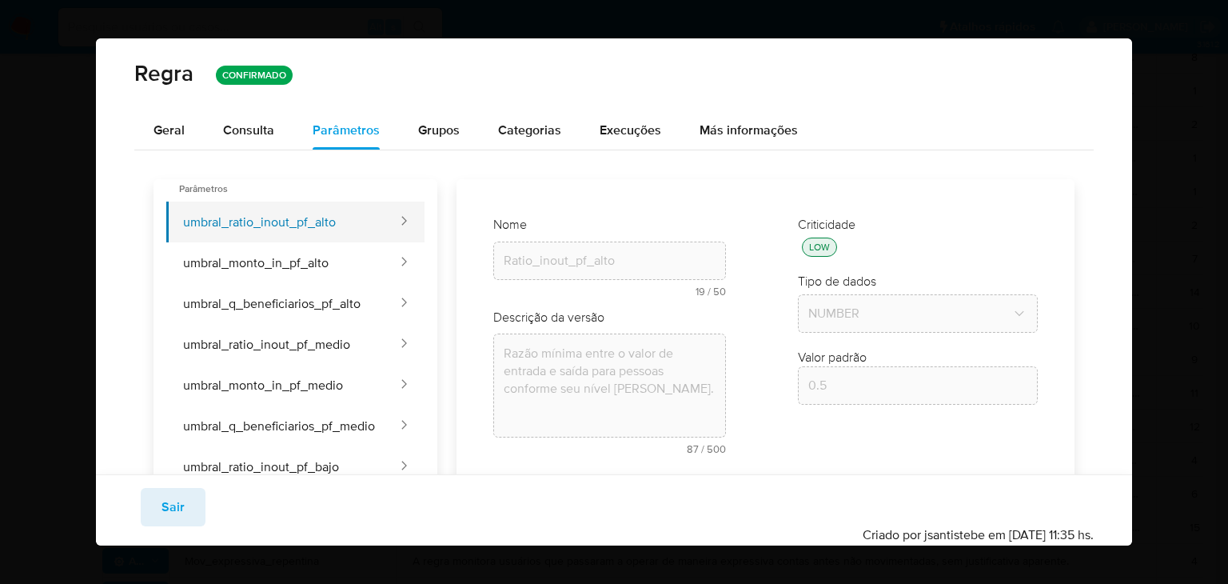
drag, startPoint x: 1125, startPoint y: 213, endPoint x: 294, endPoint y: 210, distance: 830.7
click at [294, 210] on button "umbral_ratio_inout_pf_alto" at bounding box center [282, 221] width 233 height 41
click at [329, 222] on button "umbral_ratio_inout_pf_alto" at bounding box center [282, 221] width 233 height 41
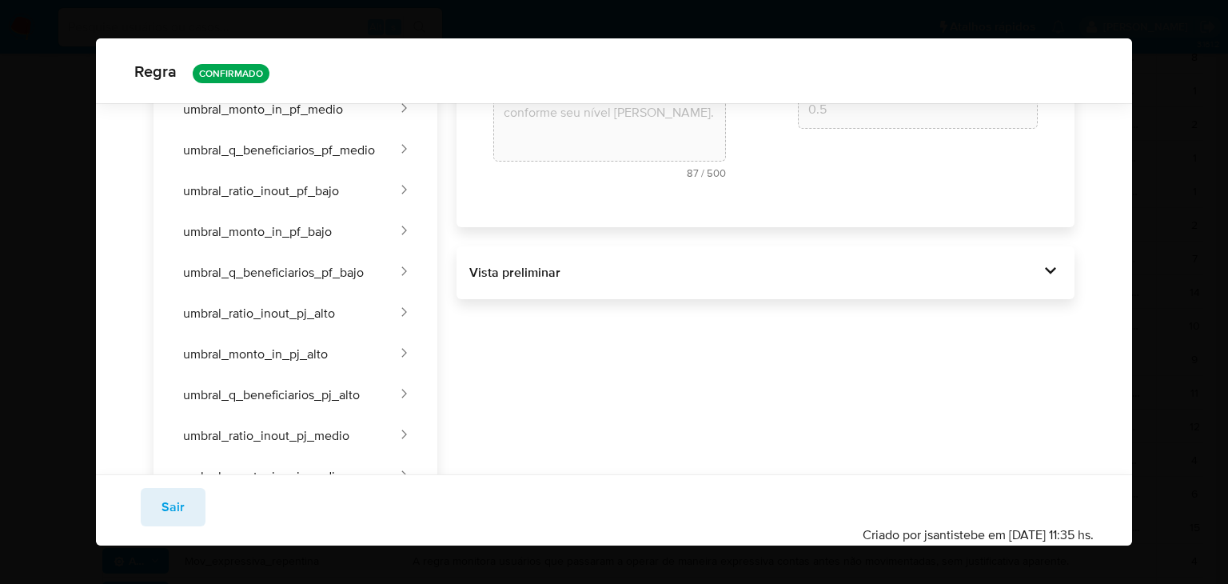
scroll to position [283, 0]
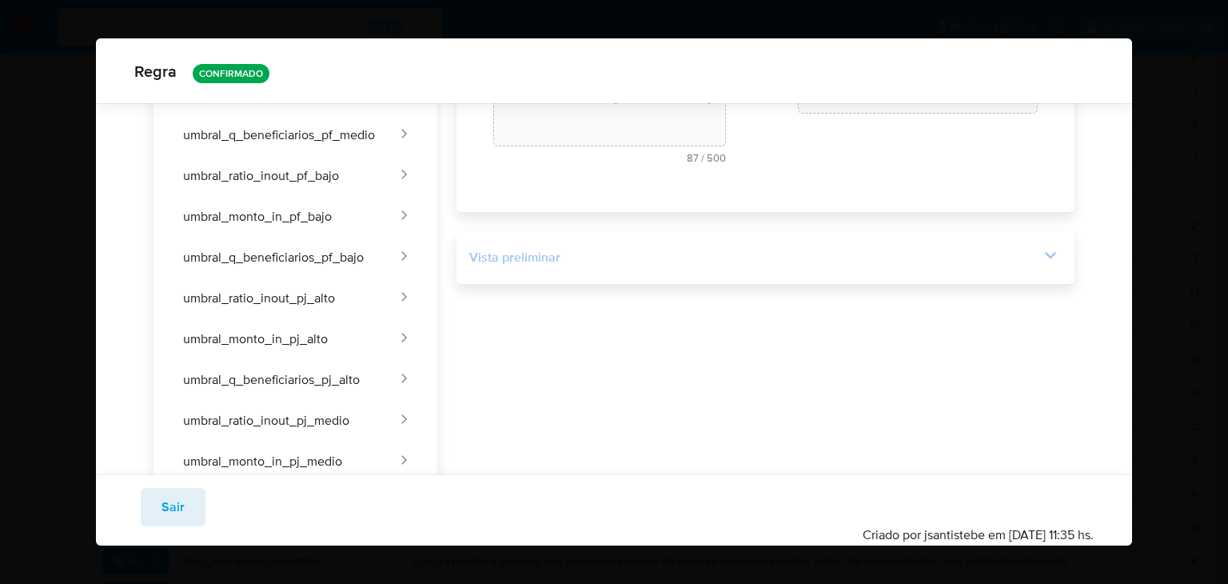
click at [1039, 257] on icon at bounding box center [1050, 255] width 22 height 22
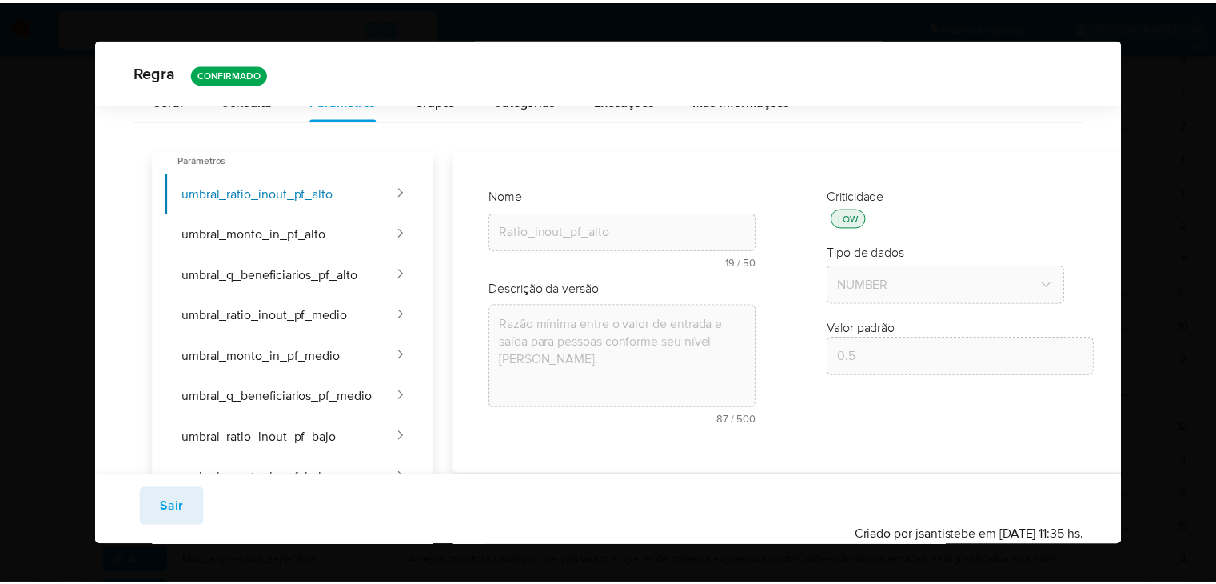
scroll to position [0, 0]
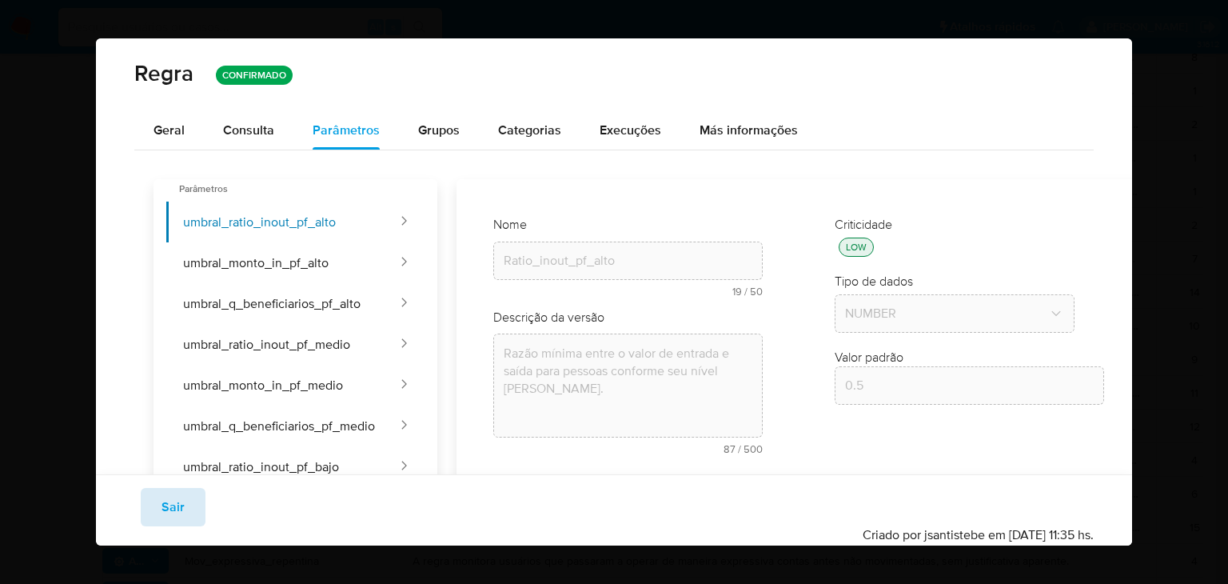
click at [181, 509] on span "Sair" at bounding box center [173, 506] width 23 height 35
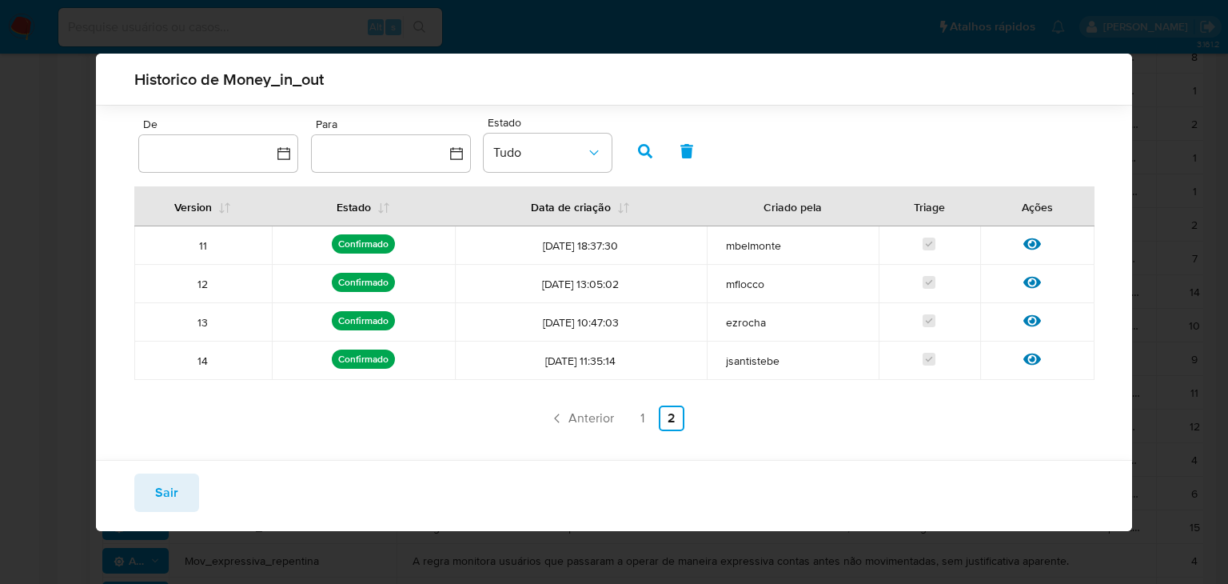
click at [150, 500] on button "Sair" at bounding box center [166, 492] width 65 height 38
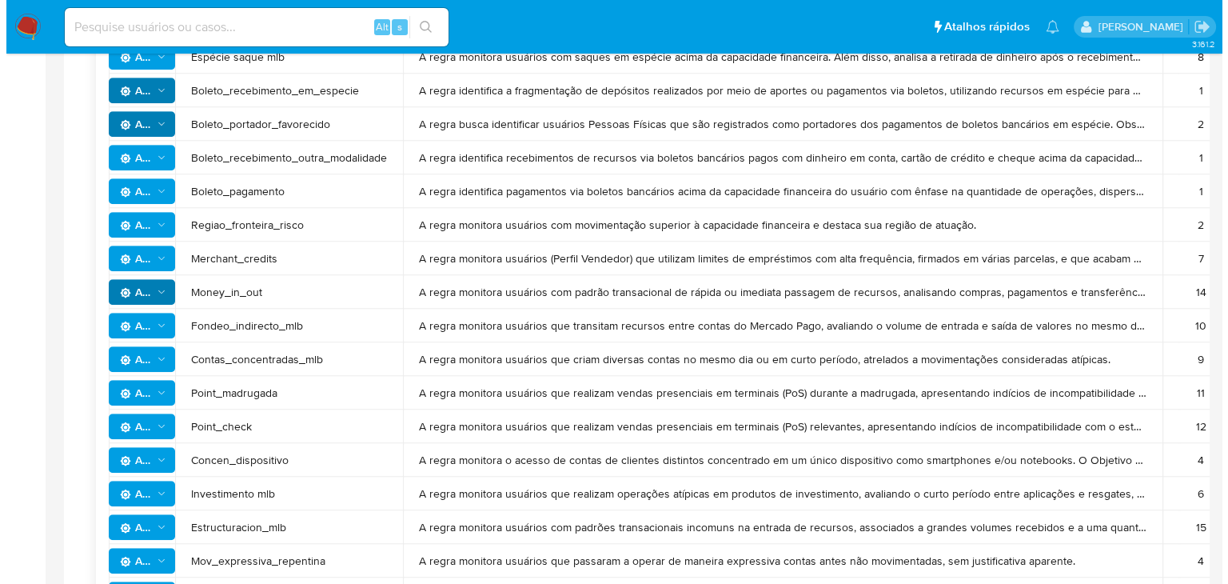
scroll to position [544, 0]
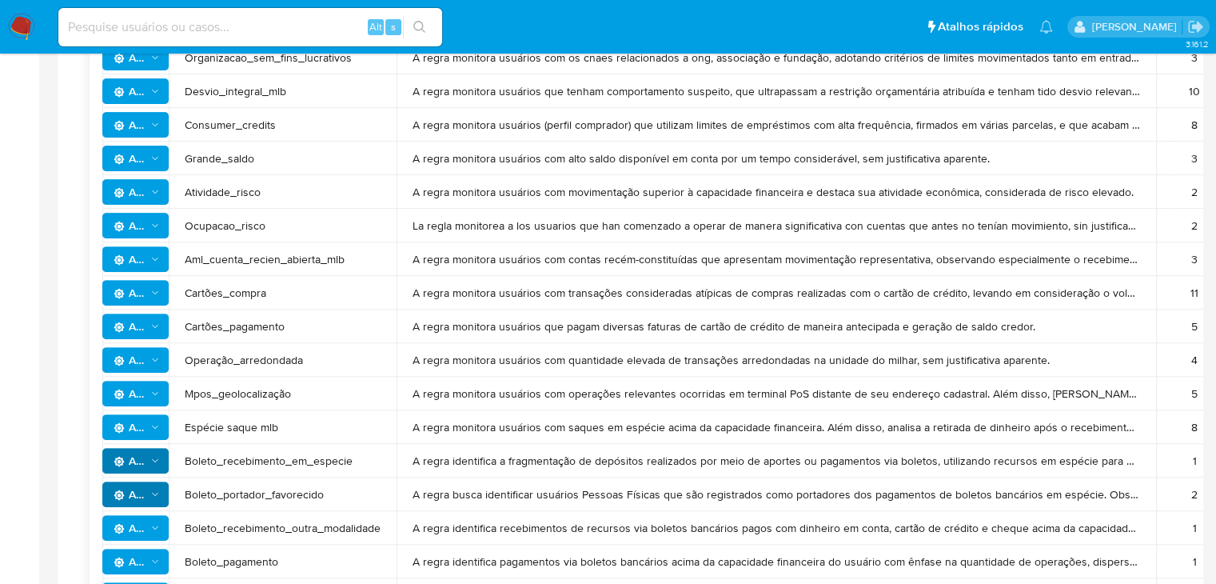
click at [144, 430] on span "Ações" at bounding box center [130, 427] width 33 height 26
click at [137, 464] on button "Ver história" at bounding box center [135, 468] width 144 height 38
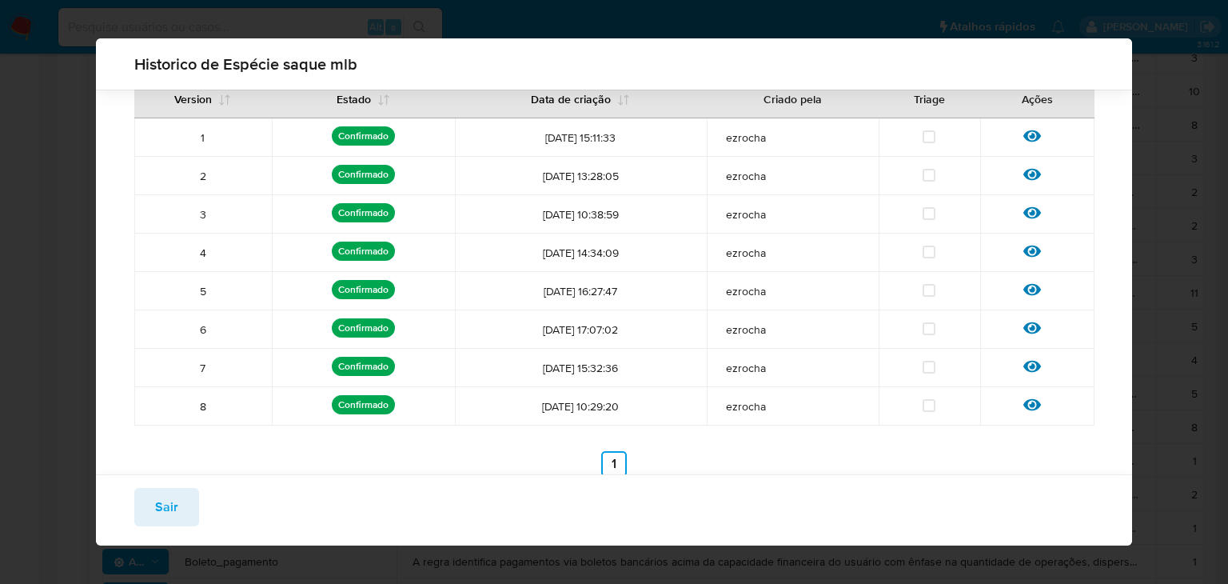
scroll to position [96, 0]
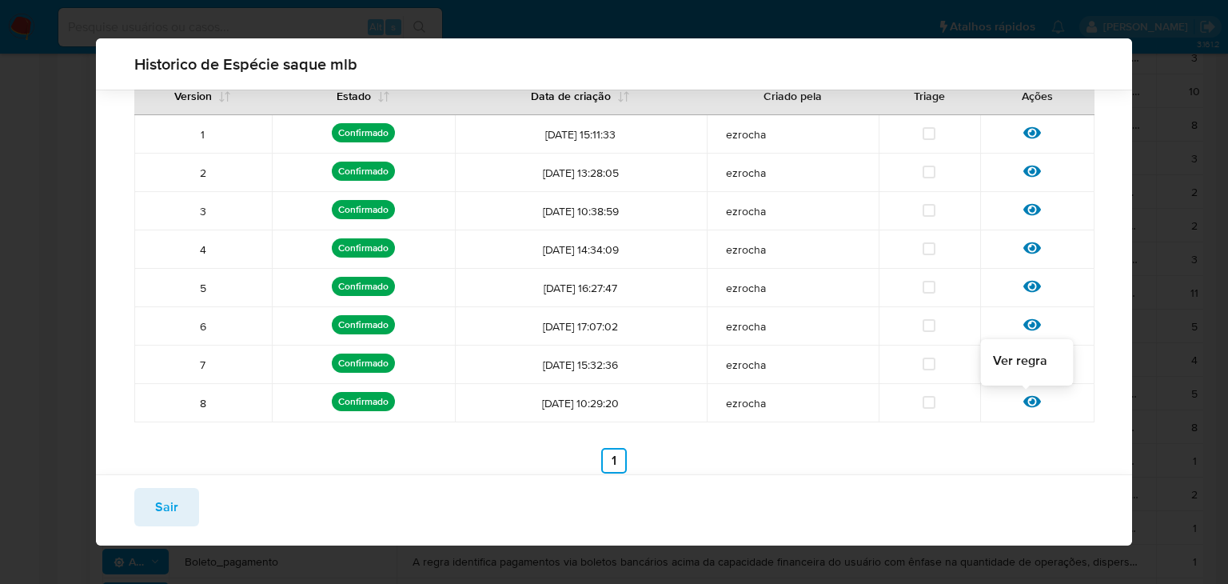
click at [1026, 403] on icon at bounding box center [1032, 402] width 18 height 12
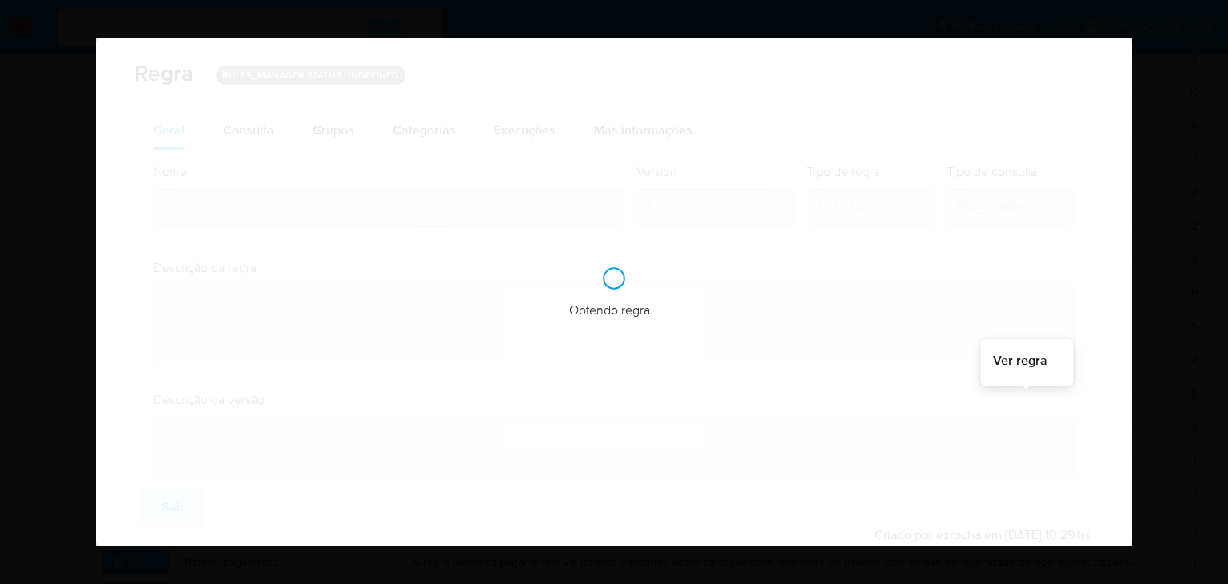
type input "Espécie saque mlb"
type textarea "A regra monitora usuários com saques em espécie acima da capacidade financeira.…"
checkbox input "true"
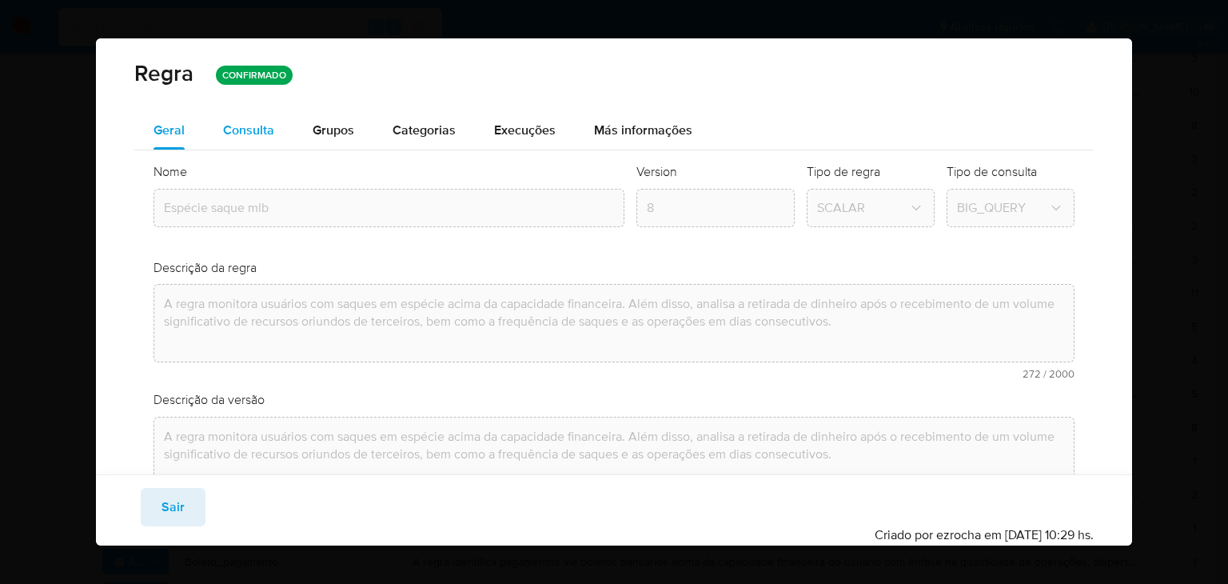
click at [257, 130] on span "Consulta" at bounding box center [248, 130] width 51 height 18
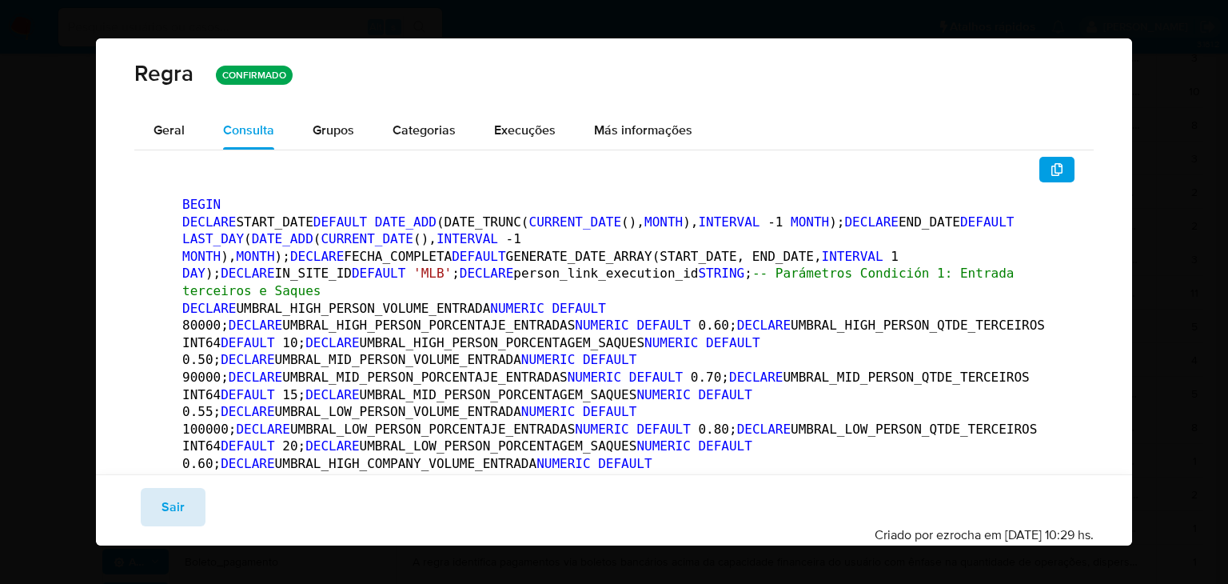
click at [169, 512] on span "Sair" at bounding box center [173, 506] width 23 height 35
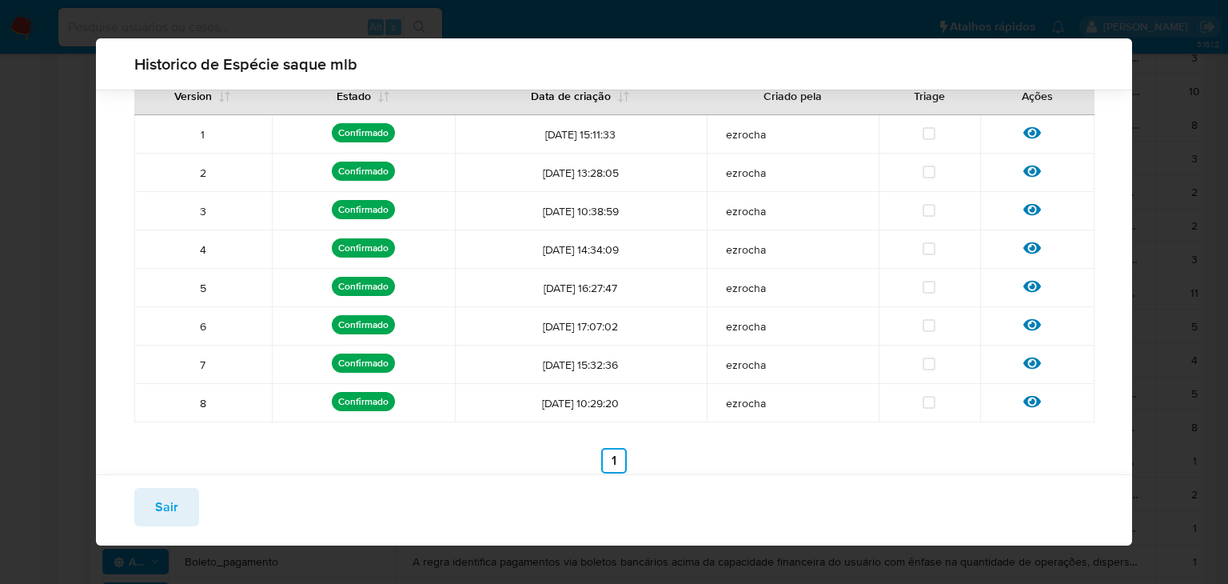
click at [158, 509] on span "Sair" at bounding box center [166, 506] width 23 height 35
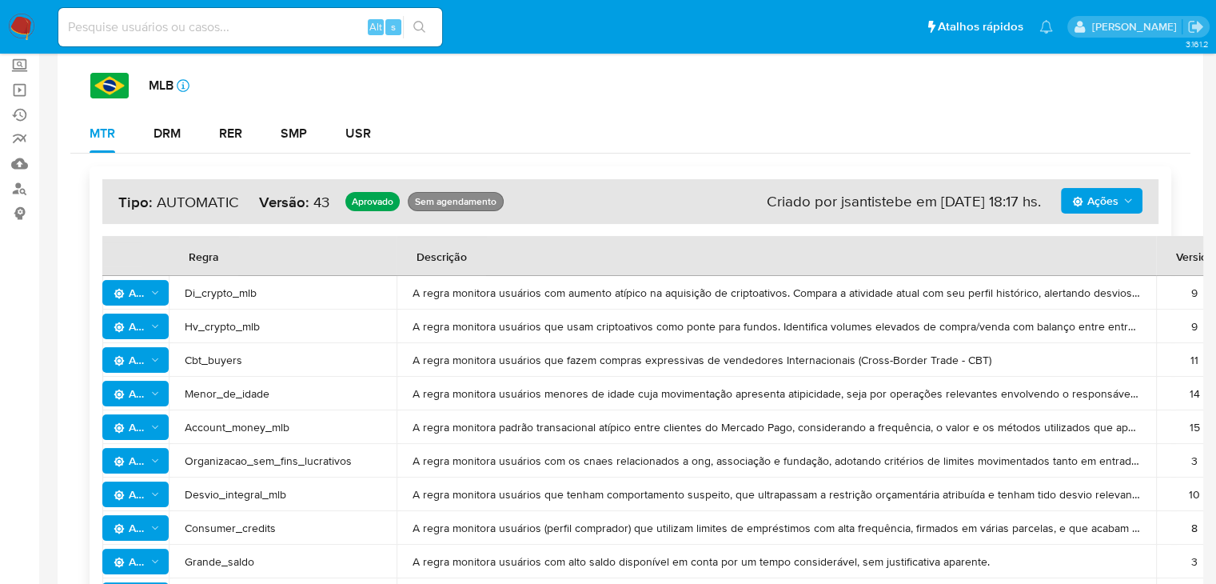
scroll to position [914, 0]
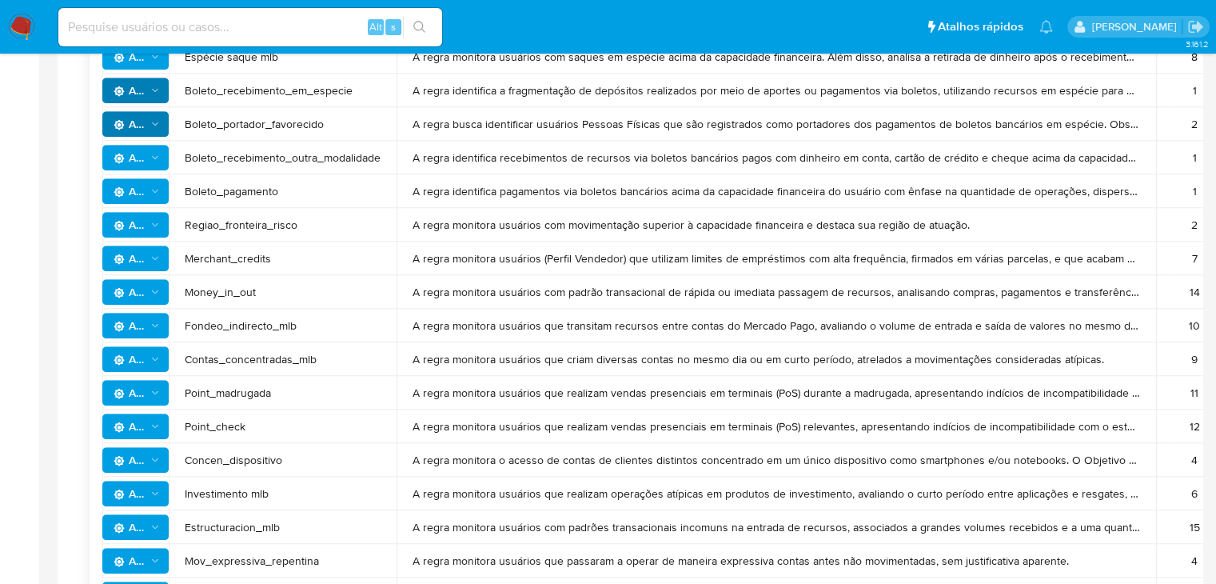
click at [154, 300] on span "Ações" at bounding box center [137, 292] width 47 height 22
click at [136, 374] on button "Ver história" at bounding box center [135, 371] width 144 height 38
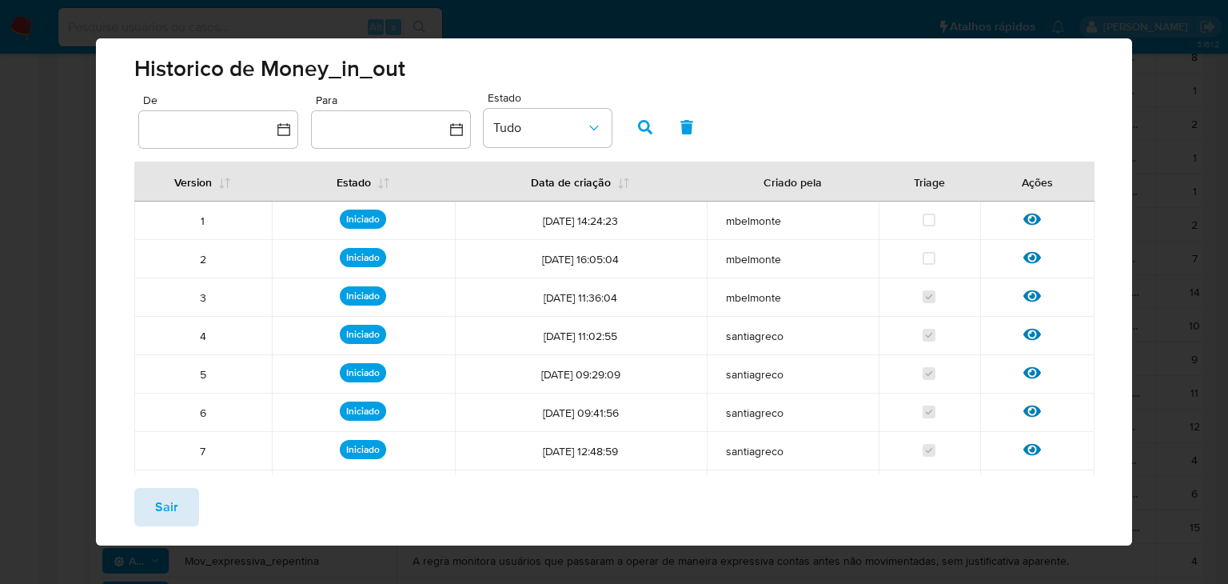
click at [163, 511] on span "Sair" at bounding box center [166, 506] width 23 height 35
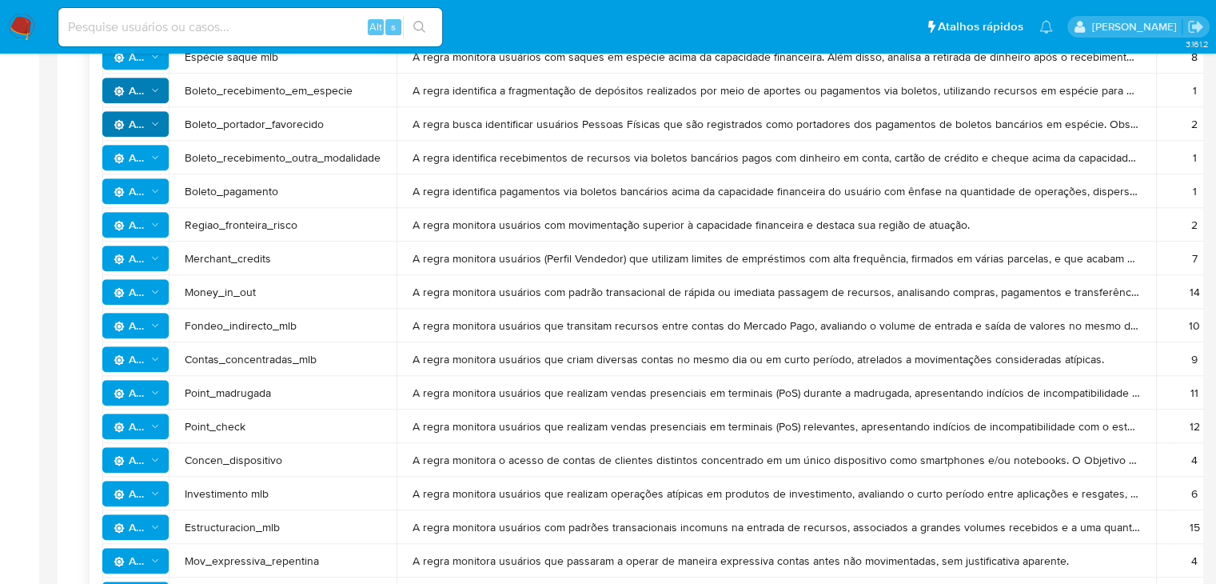
click at [238, 312] on td "Fondeo_indirecto_mlb" at bounding box center [283, 326] width 228 height 34
click at [160, 292] on icon "Ações" at bounding box center [155, 291] width 11 height 13
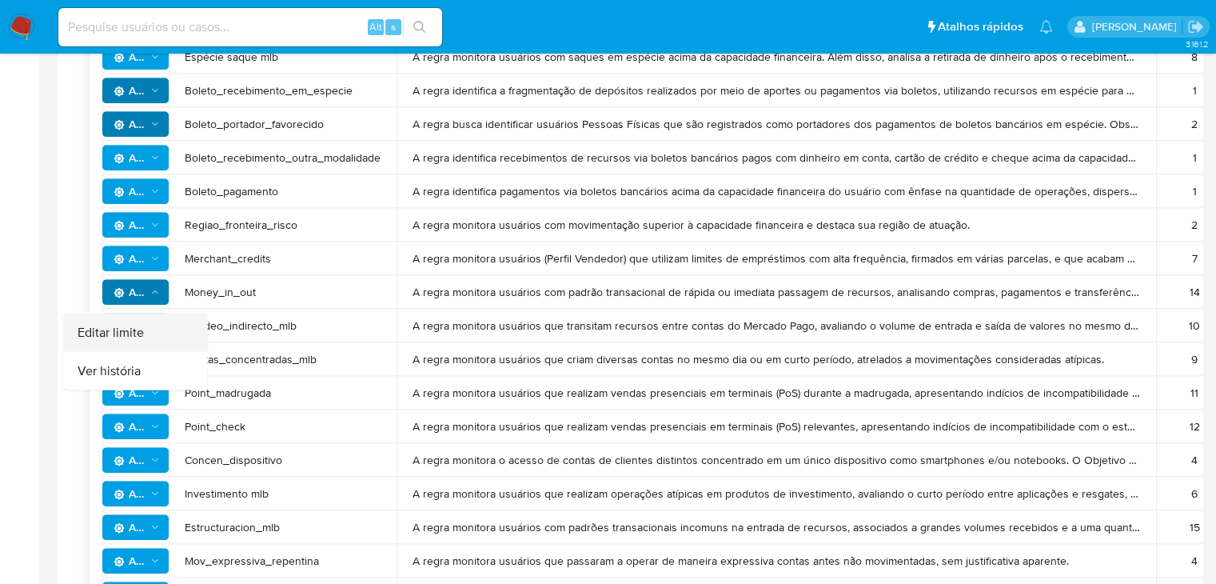
click at [118, 329] on button "Editar limite" at bounding box center [135, 332] width 144 height 38
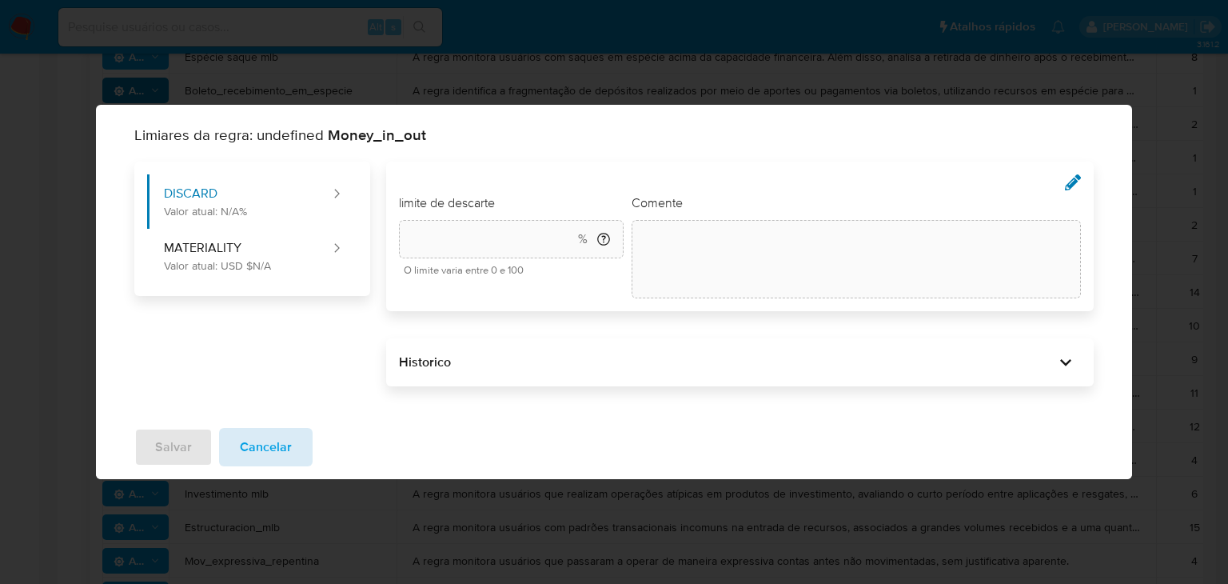
click at [301, 447] on button "Cancelar" at bounding box center [266, 447] width 94 height 38
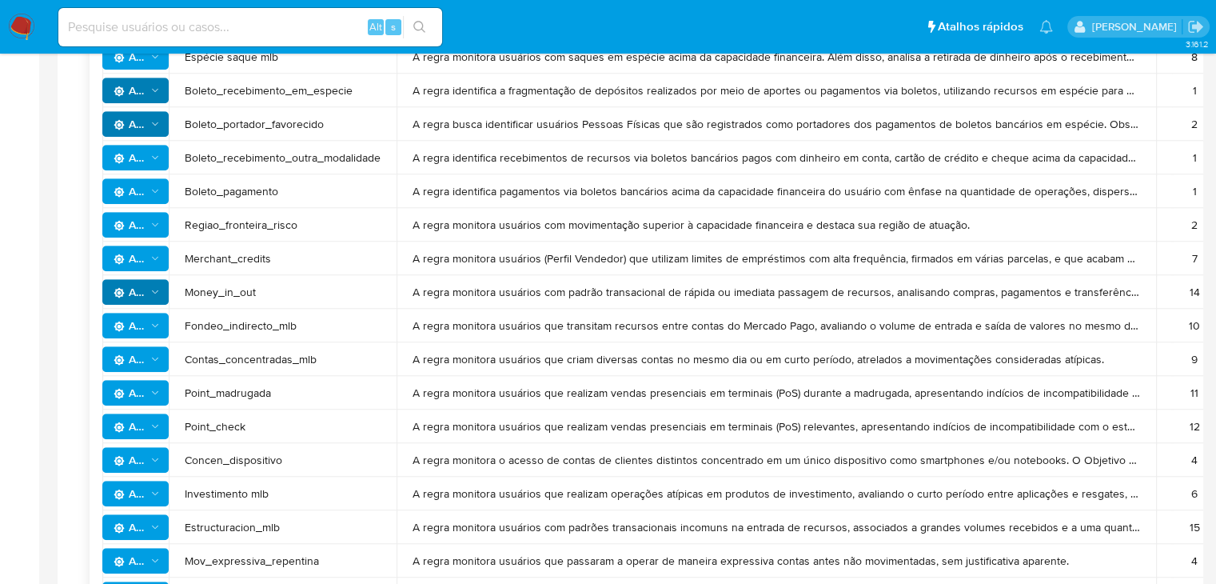
scroll to position [544, 0]
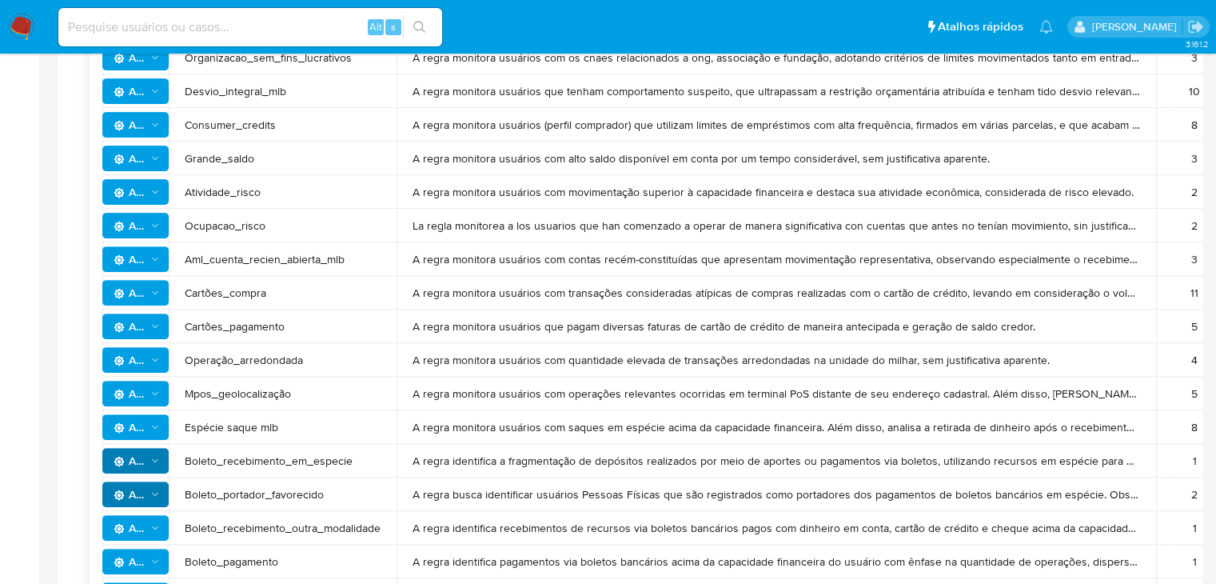
click at [150, 429] on icon "Ações" at bounding box center [155, 427] width 11 height 13
click at [314, 420] on span "Espécie saque mlb" at bounding box center [283, 427] width 196 height 14
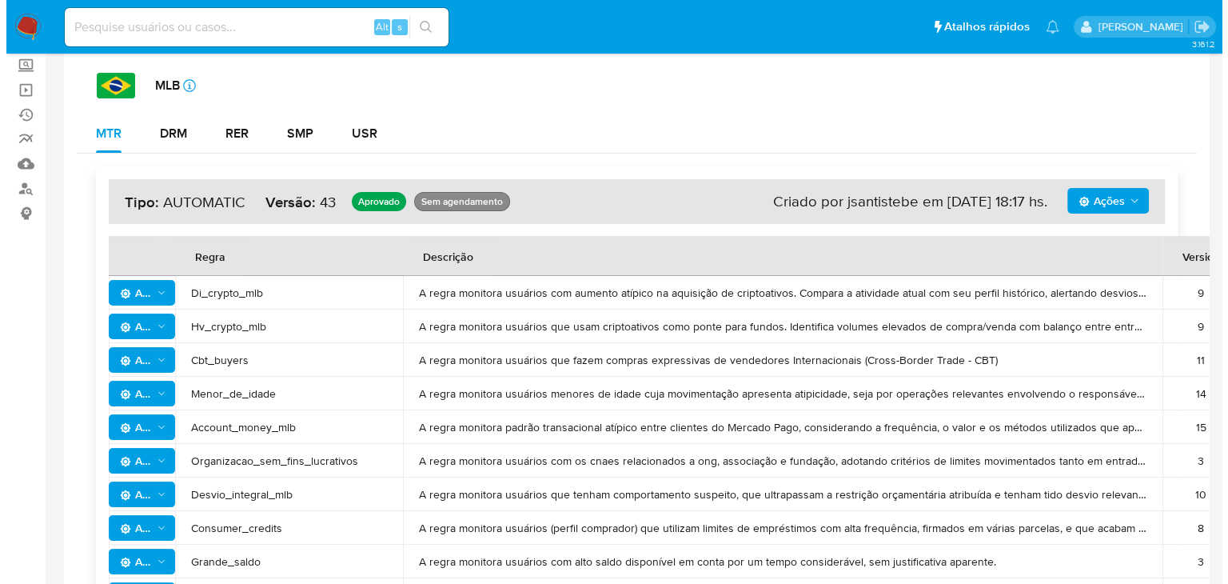
scroll to position [914, 0]
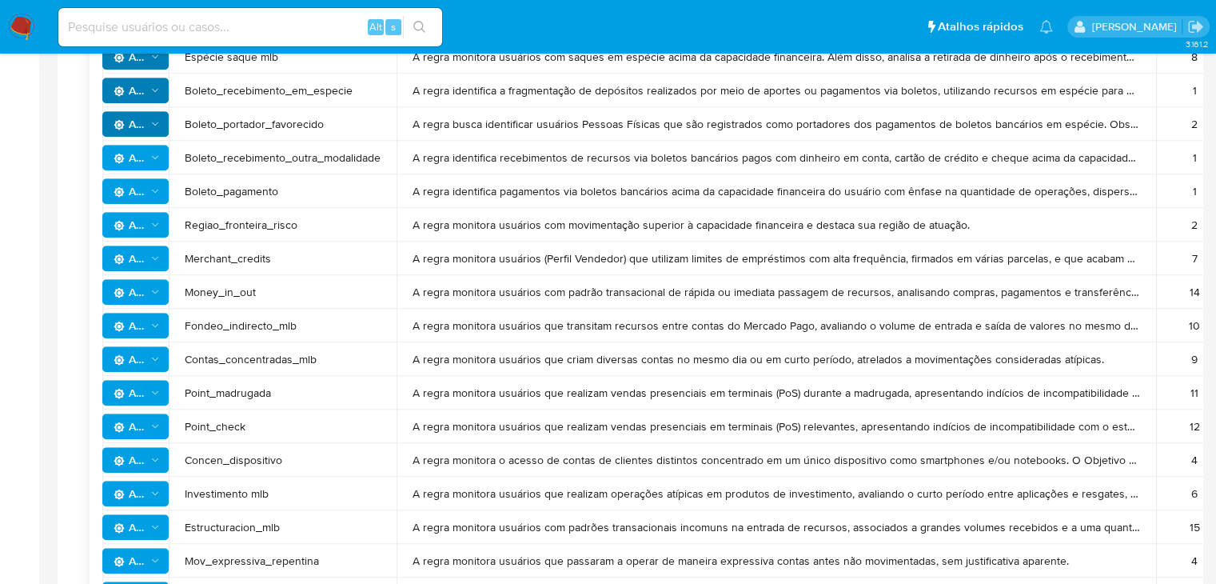
click at [159, 289] on icon "Ações" at bounding box center [155, 291] width 11 height 13
click at [122, 375] on button "Ver história" at bounding box center [135, 371] width 144 height 38
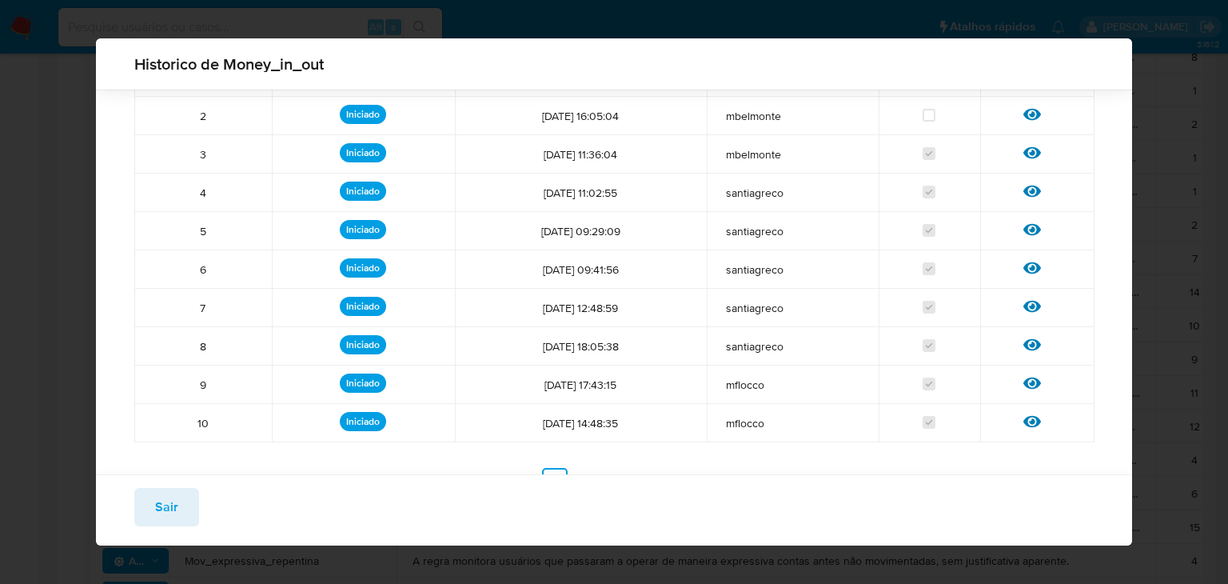
scroll to position [154, 0]
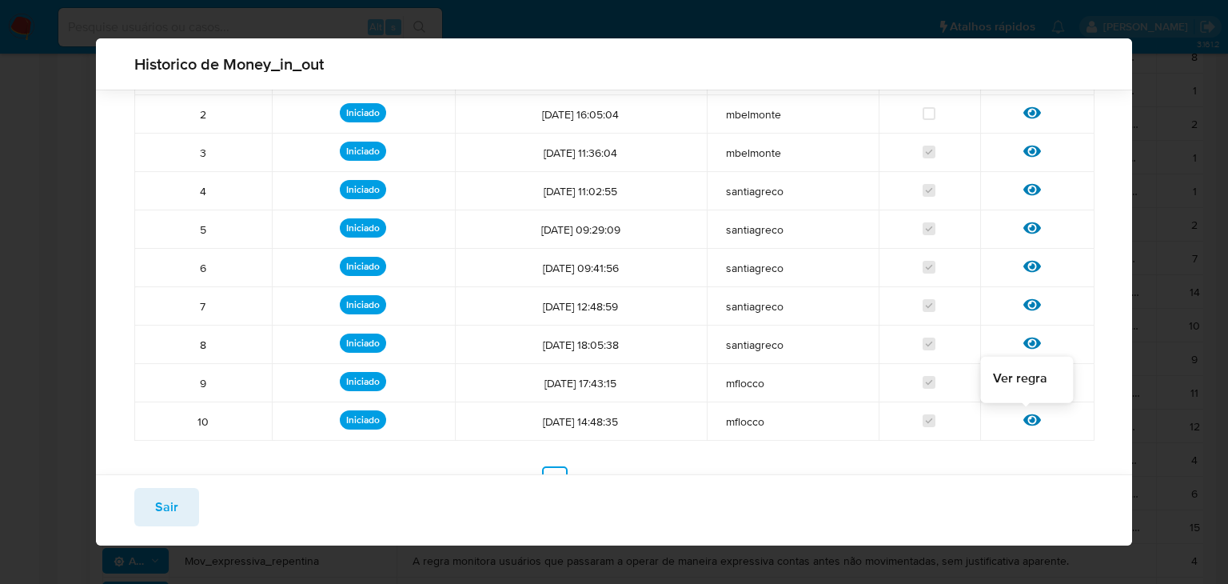
click at [1023, 414] on icon at bounding box center [1032, 420] width 18 height 12
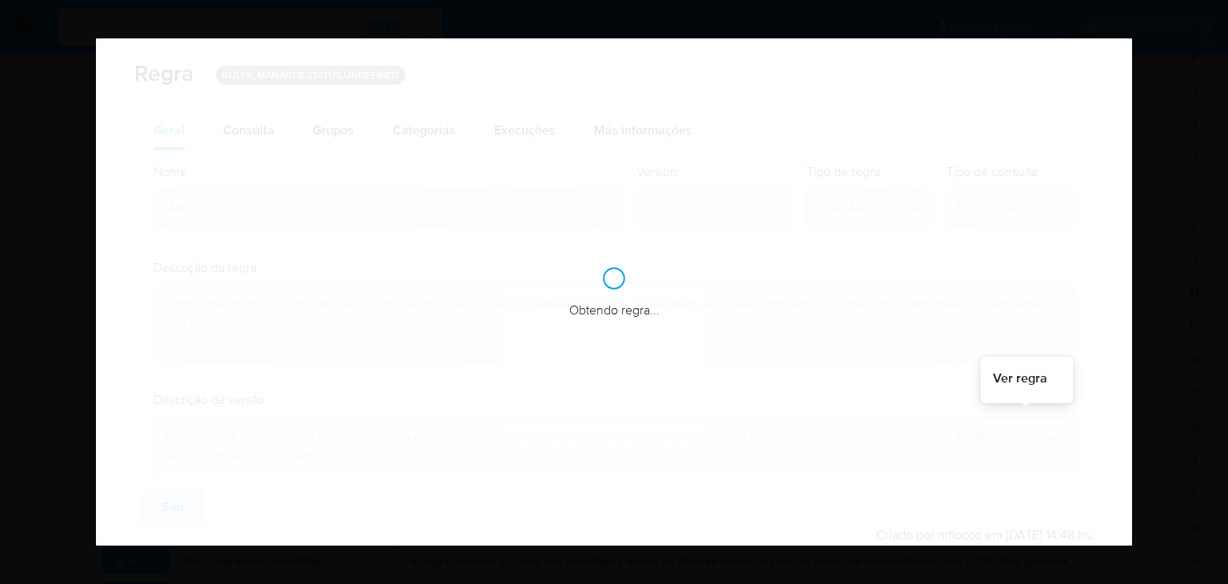
checkbox input "true"
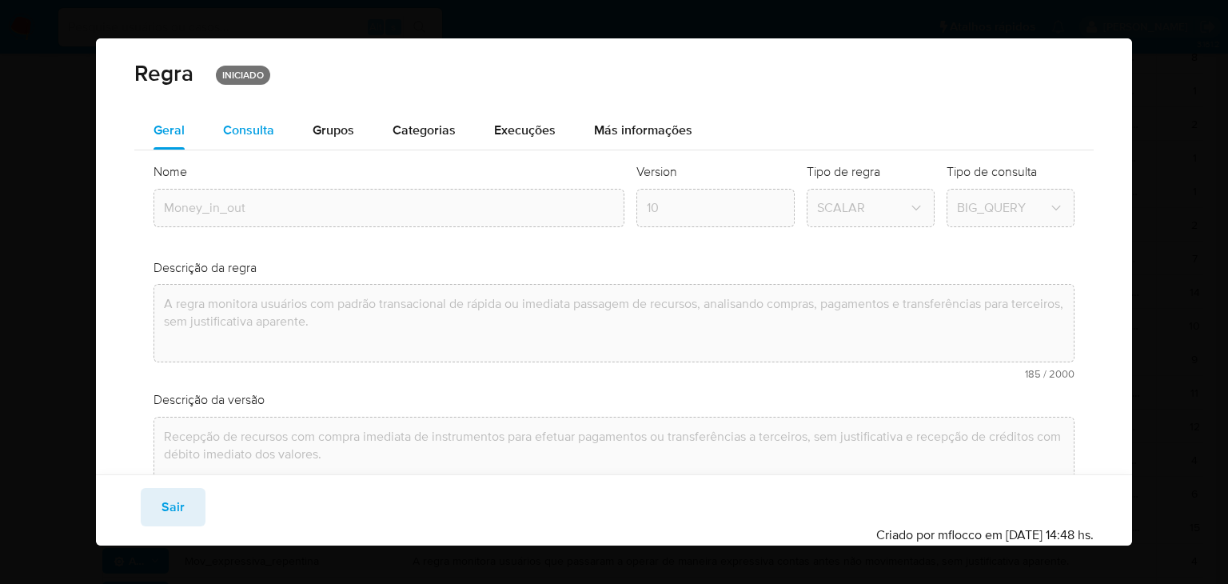
click at [240, 132] on span "Consulta" at bounding box center [248, 130] width 51 height 18
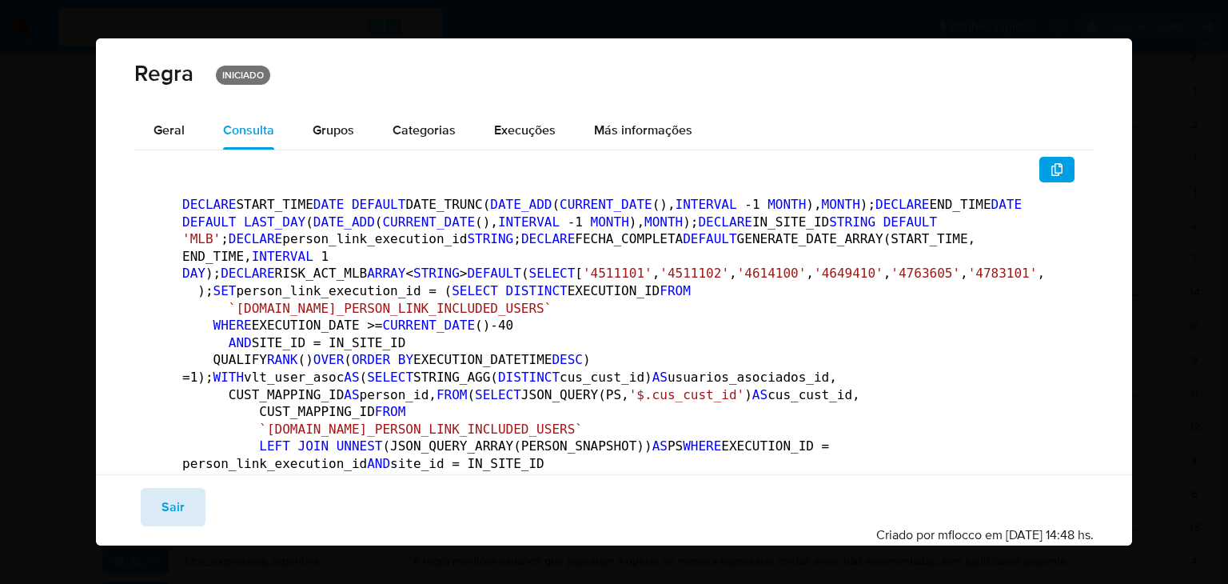
click at [164, 508] on span "Sair" at bounding box center [173, 506] width 23 height 35
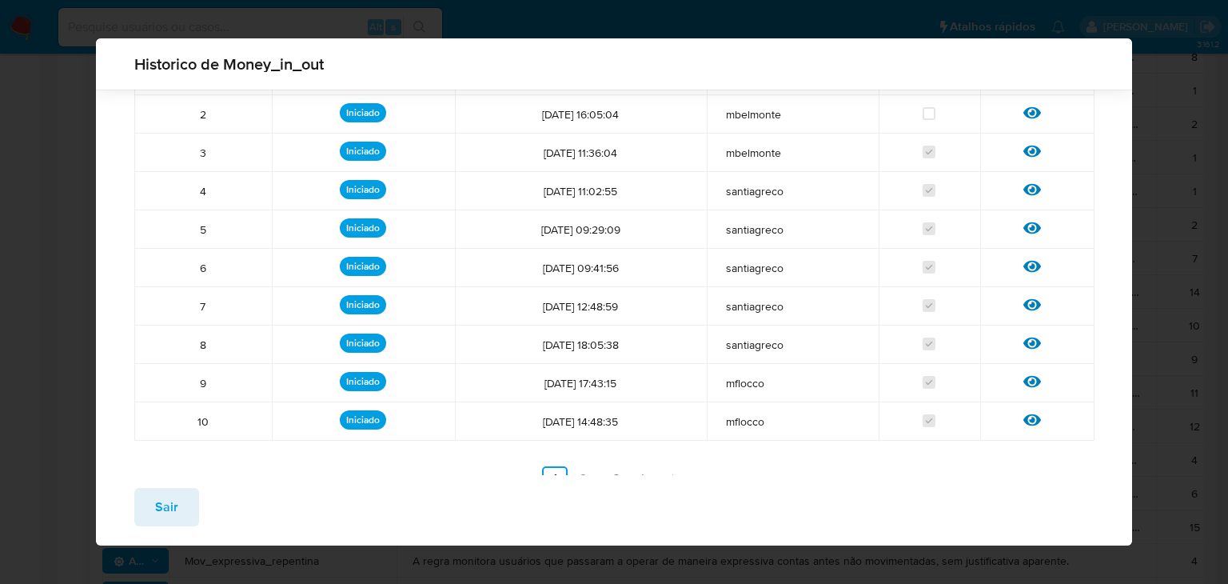
scroll to position [200, 0]
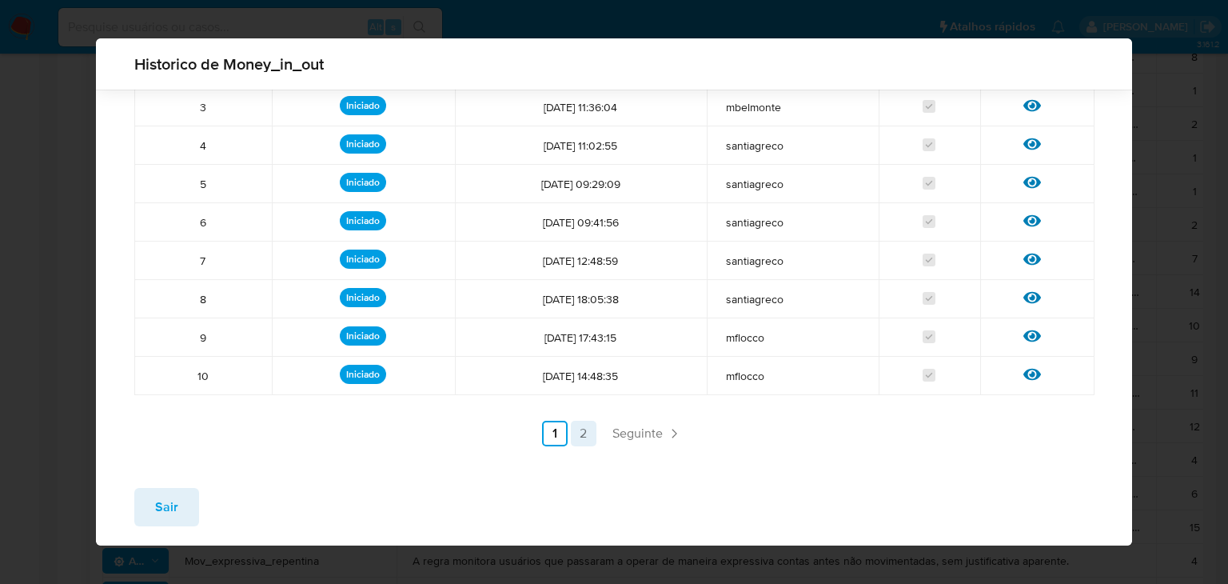
click at [583, 435] on link "2" at bounding box center [584, 434] width 26 height 26
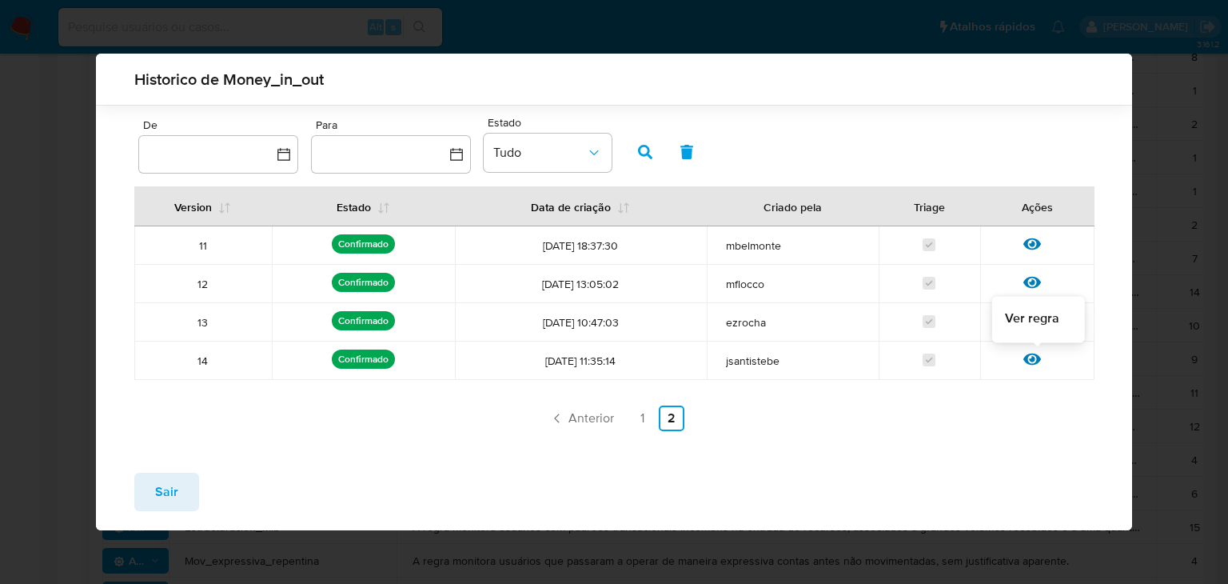
click at [1035, 362] on icon at bounding box center [1032, 359] width 18 height 12
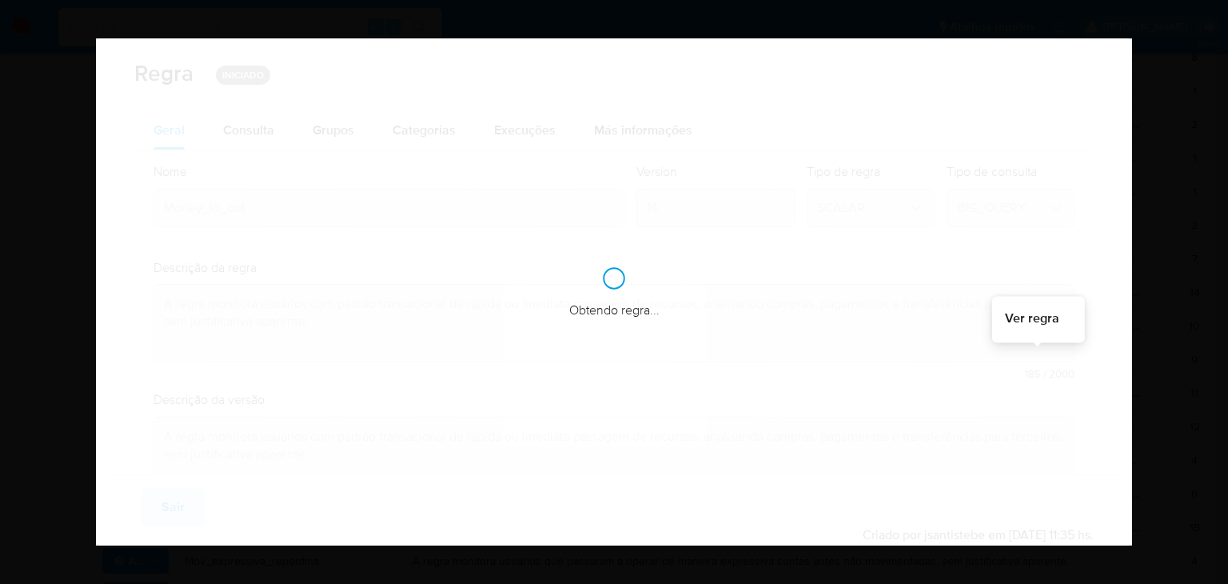
checkbox input "true"
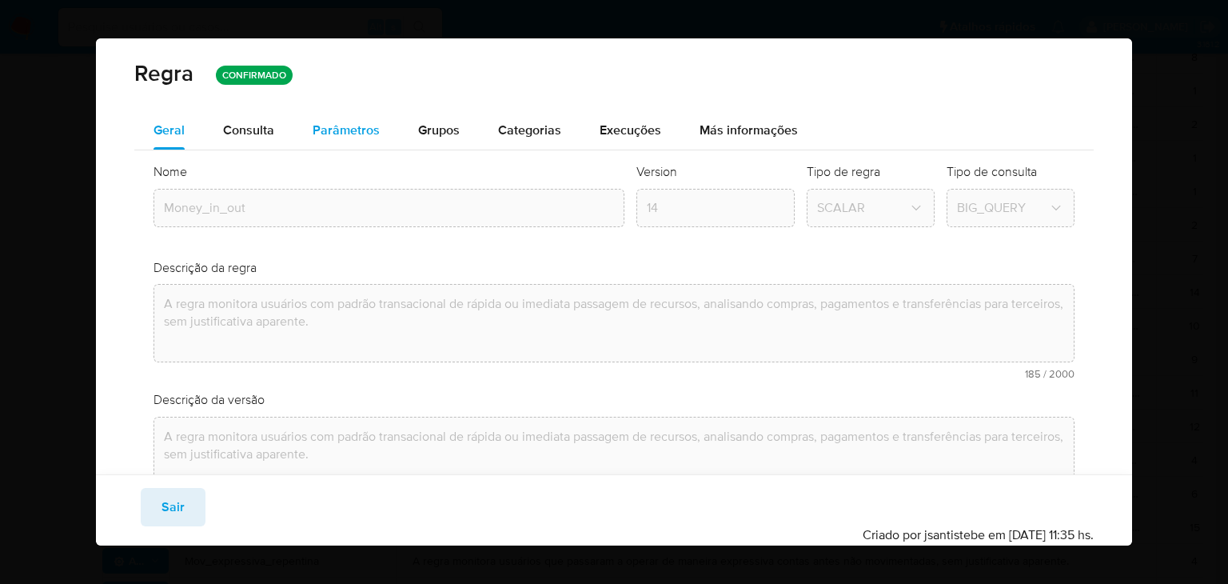
click at [340, 133] on span "Parâmetros" at bounding box center [346, 130] width 67 height 18
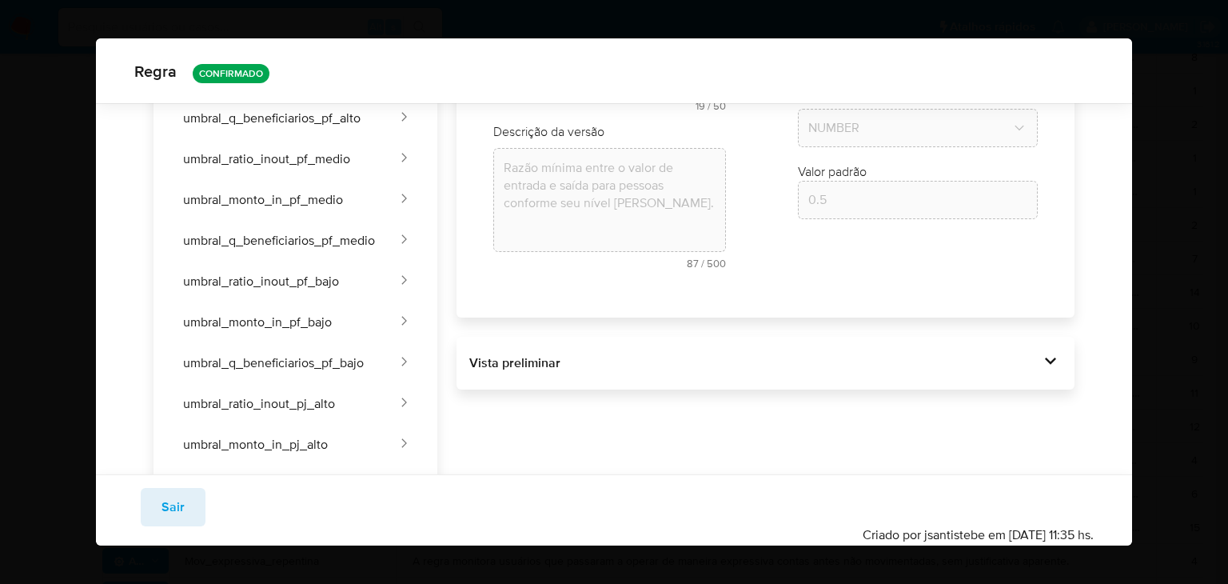
scroll to position [224, 0]
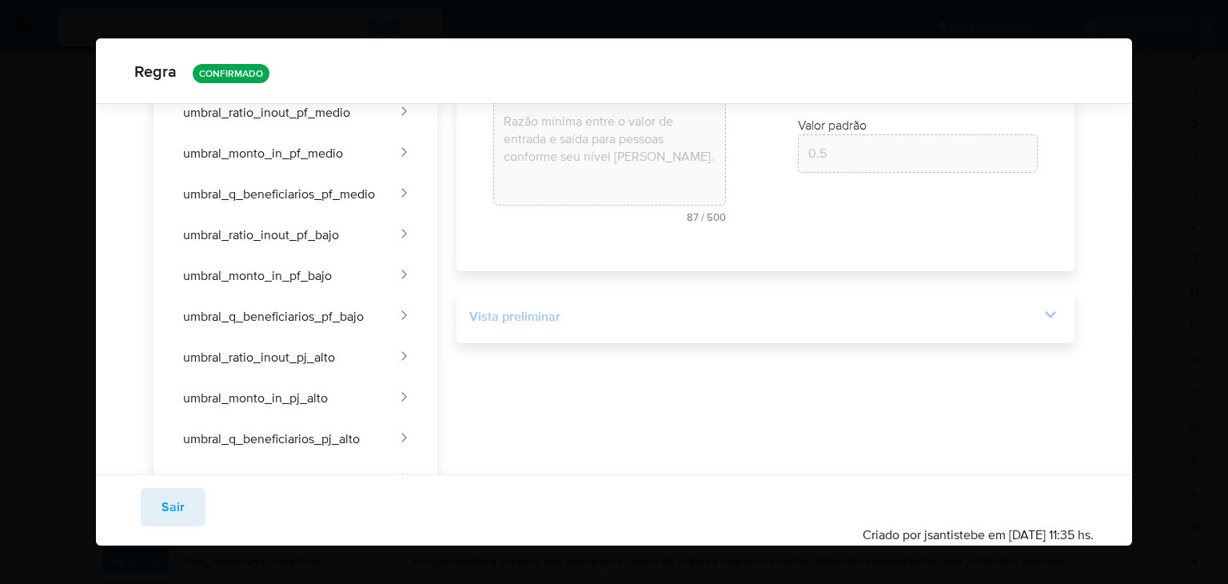
click at [1042, 317] on icon at bounding box center [1050, 314] width 22 height 22
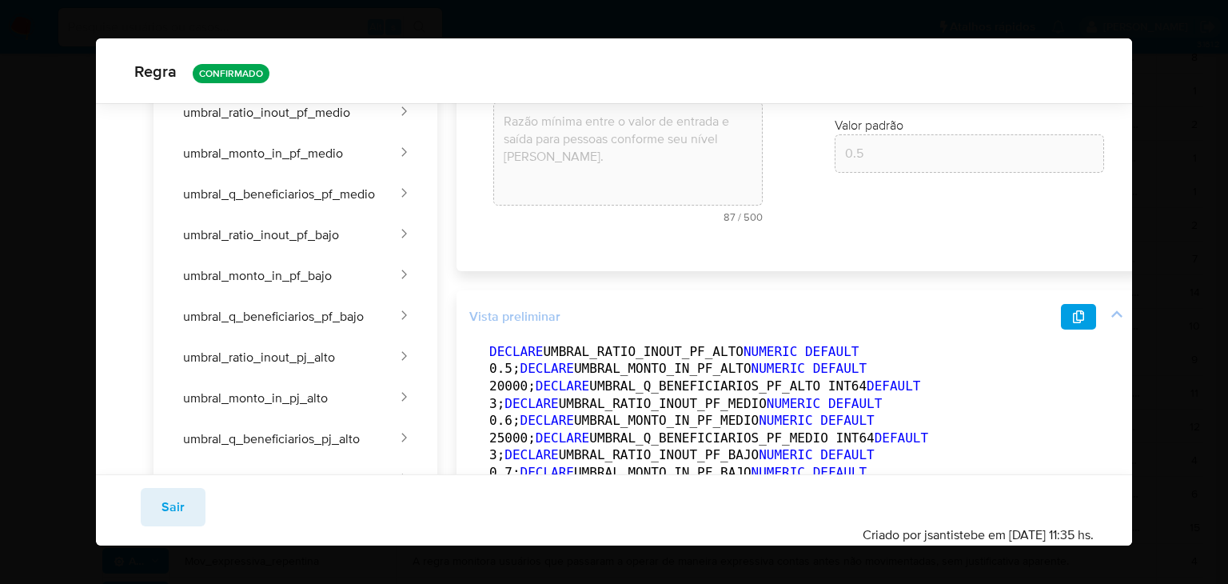
click at [1106, 313] on icon at bounding box center [1117, 314] width 22 height 22
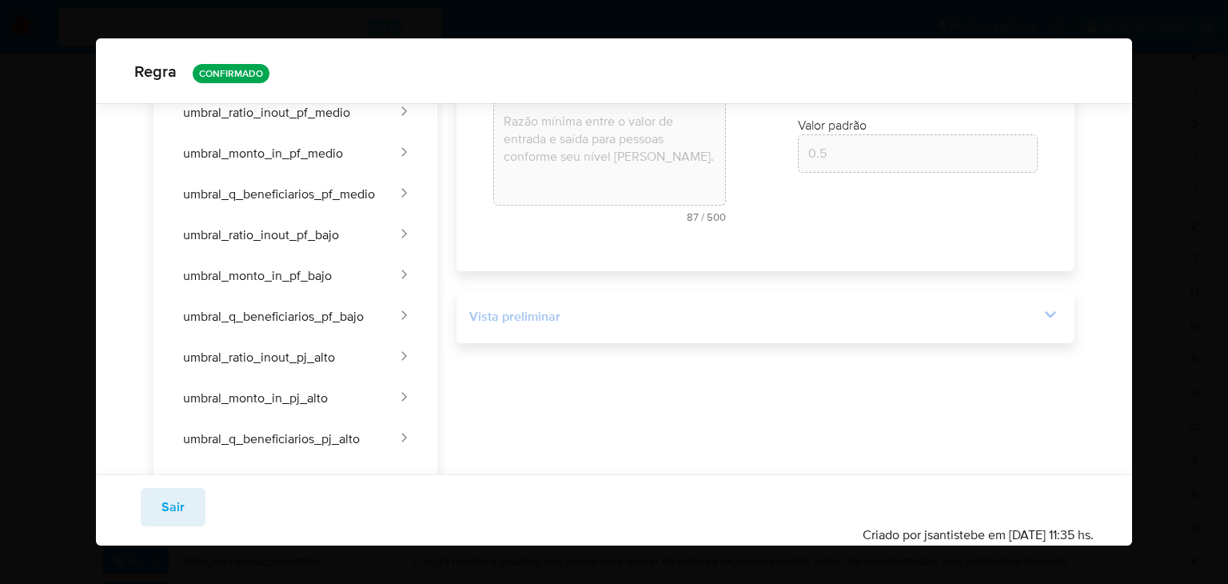
scroll to position [0, 0]
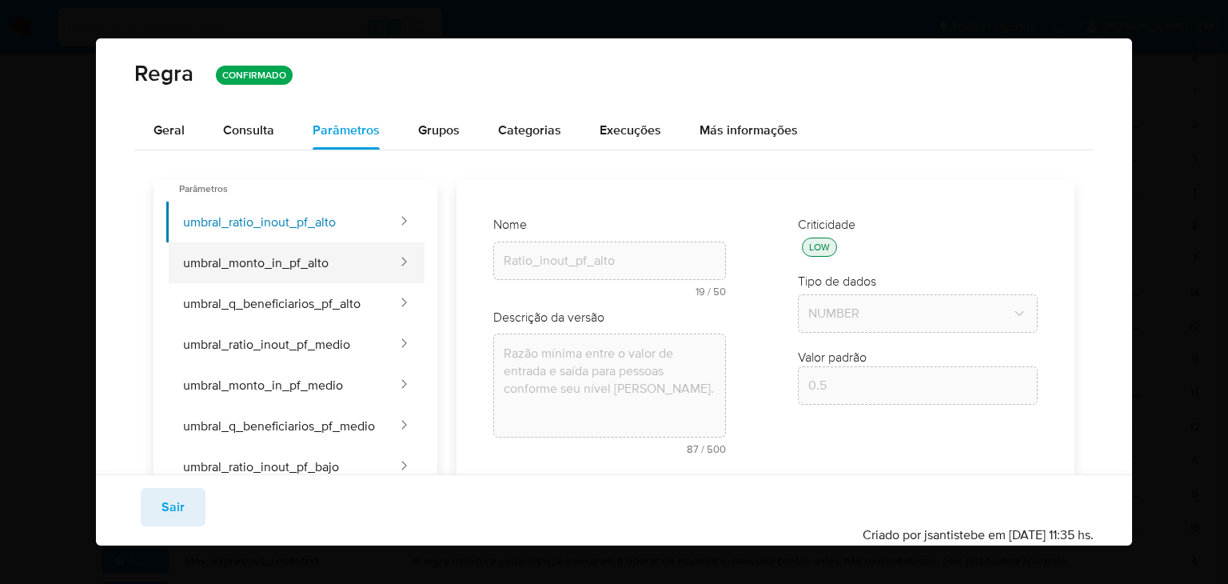
click at [357, 263] on button "umbral_monto_in_pf_alto" at bounding box center [282, 262] width 233 height 41
type input "Monto_inout_pf_alto"
type textarea "Valor mínimo de fundos recebidos para pessoas conforme seu nível [PERSON_NAME] …"
type input "20000"
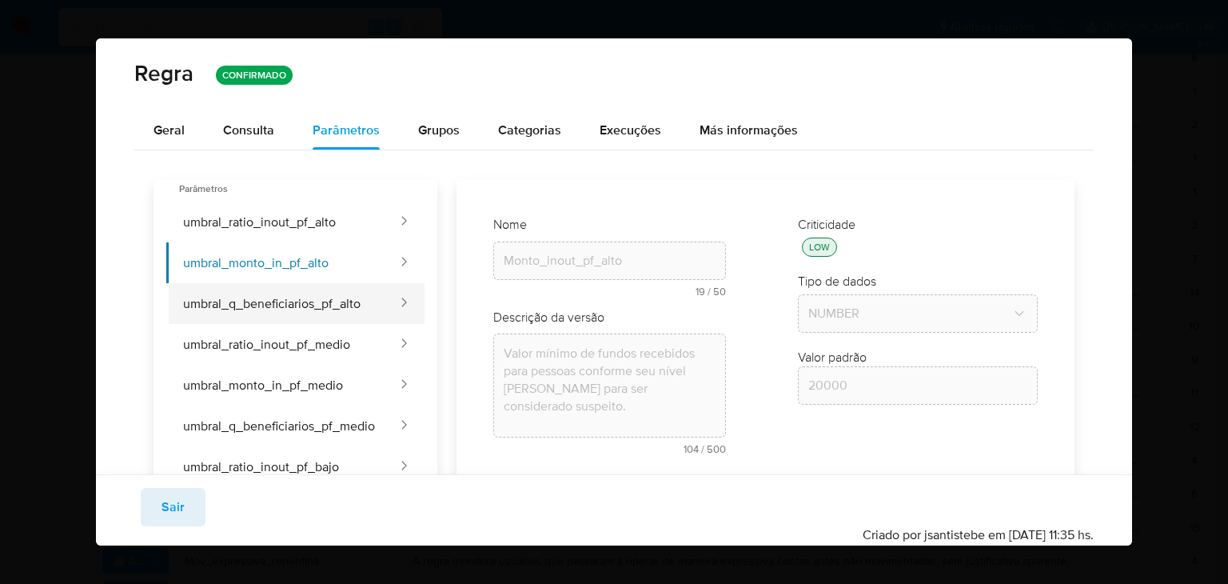
click at [353, 301] on button "umbral_q_beneficiarios_pf_alto" at bounding box center [282, 303] width 233 height 41
type input "Cant_benef_pf_alto"
type textarea "Quantidade mínima de beneficiários distintos nas transações de saída para pesso…"
type input "3"
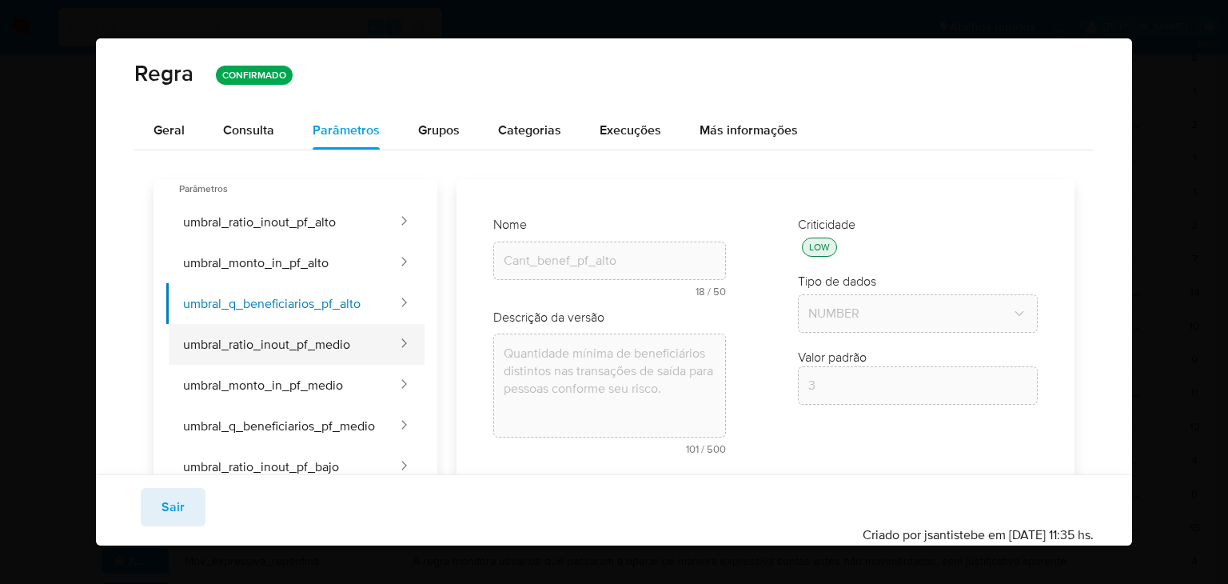
click at [317, 352] on button "umbral_ratio_inout_pf_medio" at bounding box center [282, 344] width 233 height 41
type input "Ratio_inout_pf_medio"
type textarea "Razão mínima entre o valor de entrada e saída para pessoas conforme seu nível […"
type input "0.6"
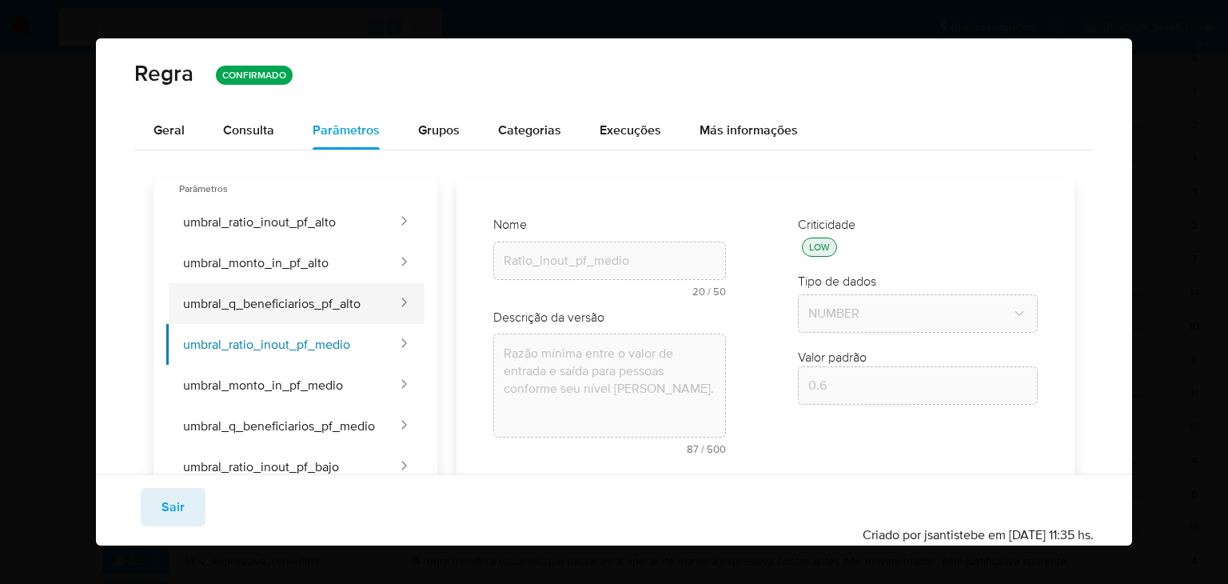
click at [308, 299] on button "umbral_q_beneficiarios_pf_alto" at bounding box center [282, 303] width 233 height 41
type input "Cant_benef_pf_alto"
type textarea "Quantidade mínima de beneficiários distintos nas transações de saída para pesso…"
type input "3"
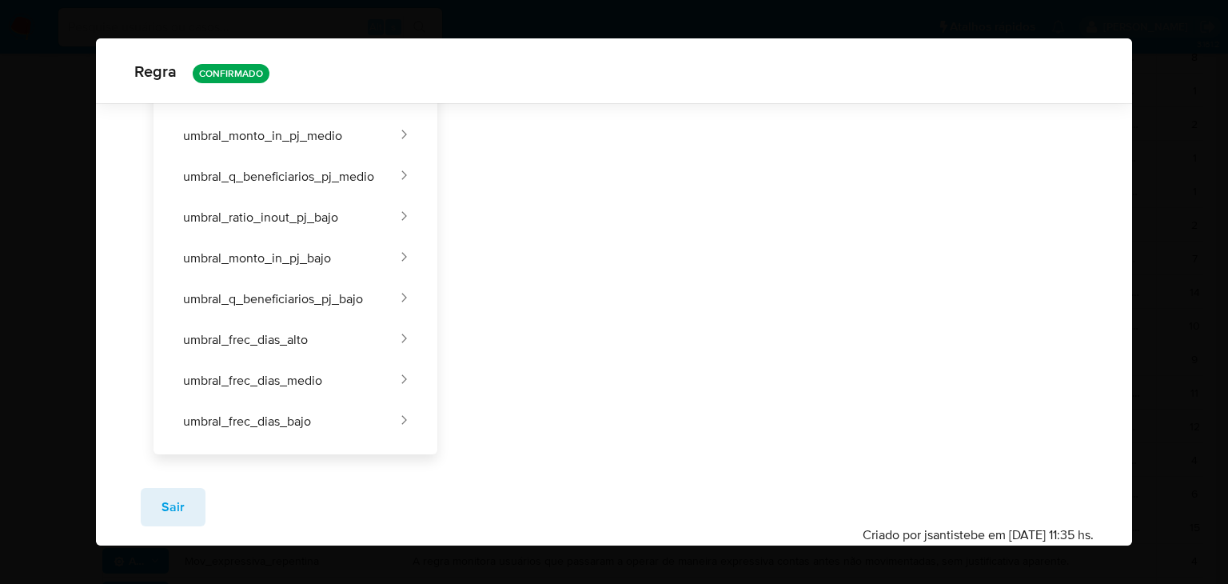
scroll to position [626, 0]
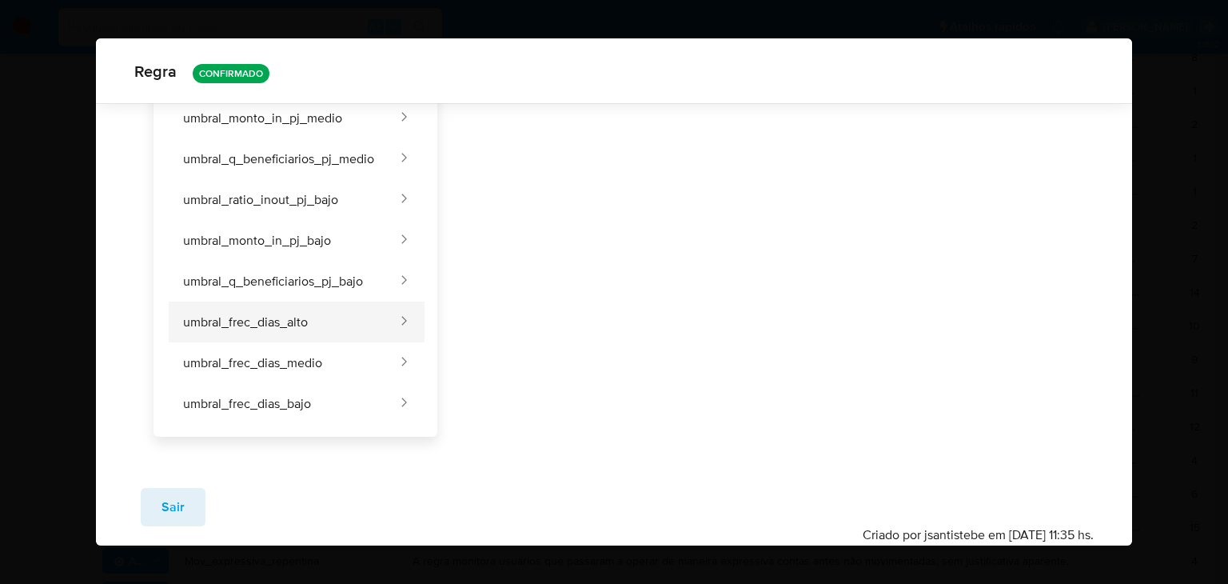
click at [261, 326] on button "umbral_frec_dias_alto" at bounding box center [282, 321] width 233 height 41
type input "Frec_dias_altos"
type textarea "Frequência mínima [PERSON_NAME] com atividade suspeita no mês, segmentada por n…"
type input "4"
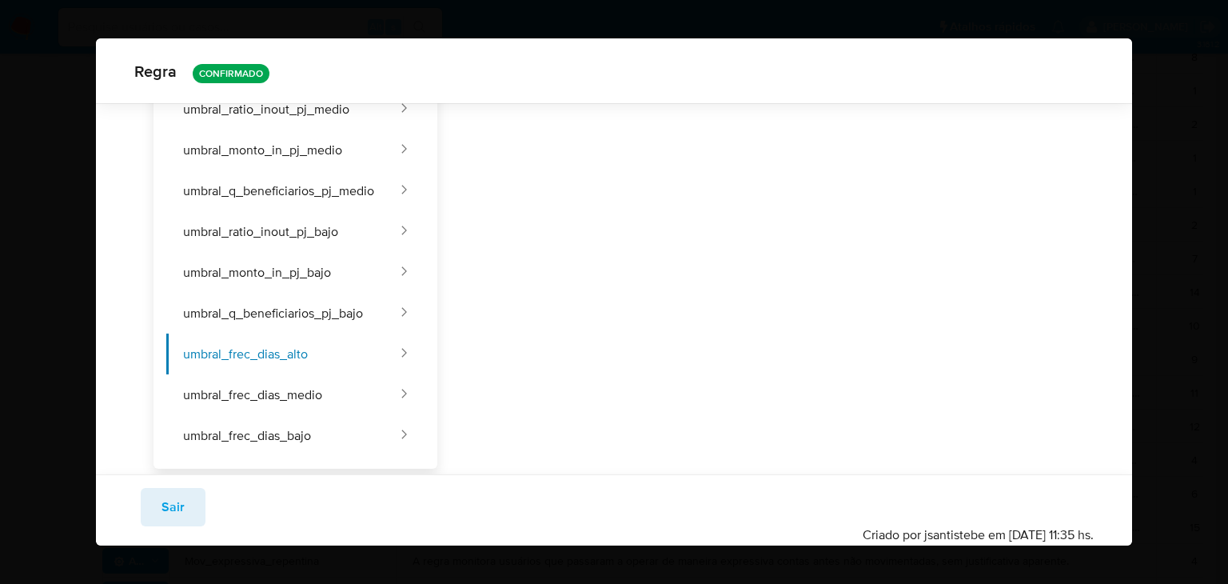
scroll to position [0, 0]
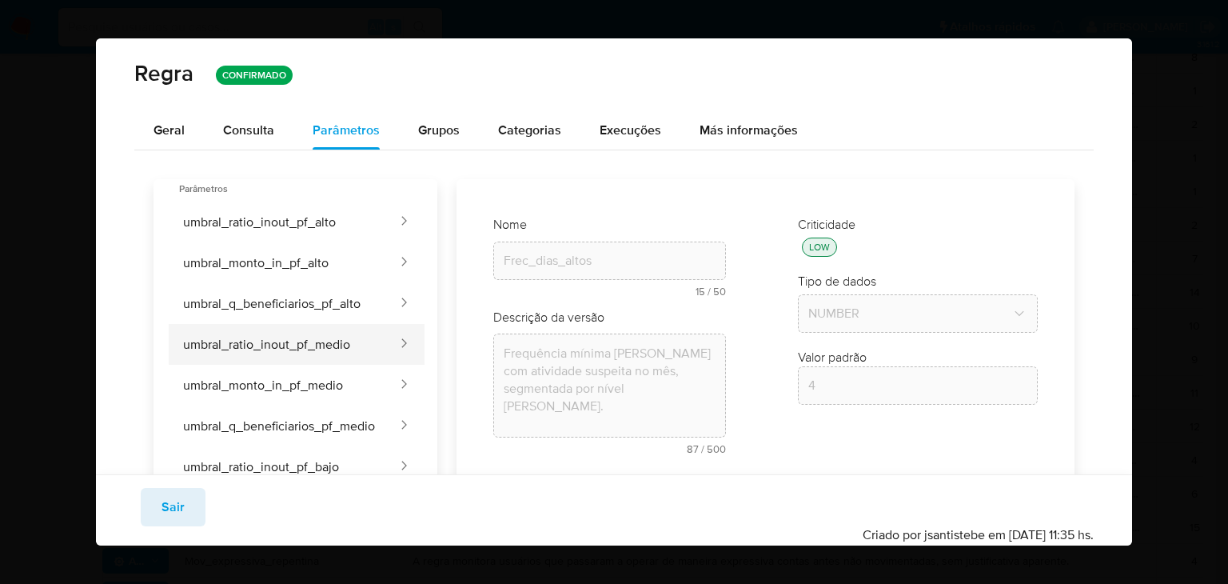
click at [330, 348] on button "umbral_ratio_inout_pf_medio" at bounding box center [282, 344] width 233 height 41
type input "Ratio_inout_pf_medio"
type textarea "Razão mínima entre o valor de entrada e saída para pessoas conforme seu nível […"
type input "0.6"
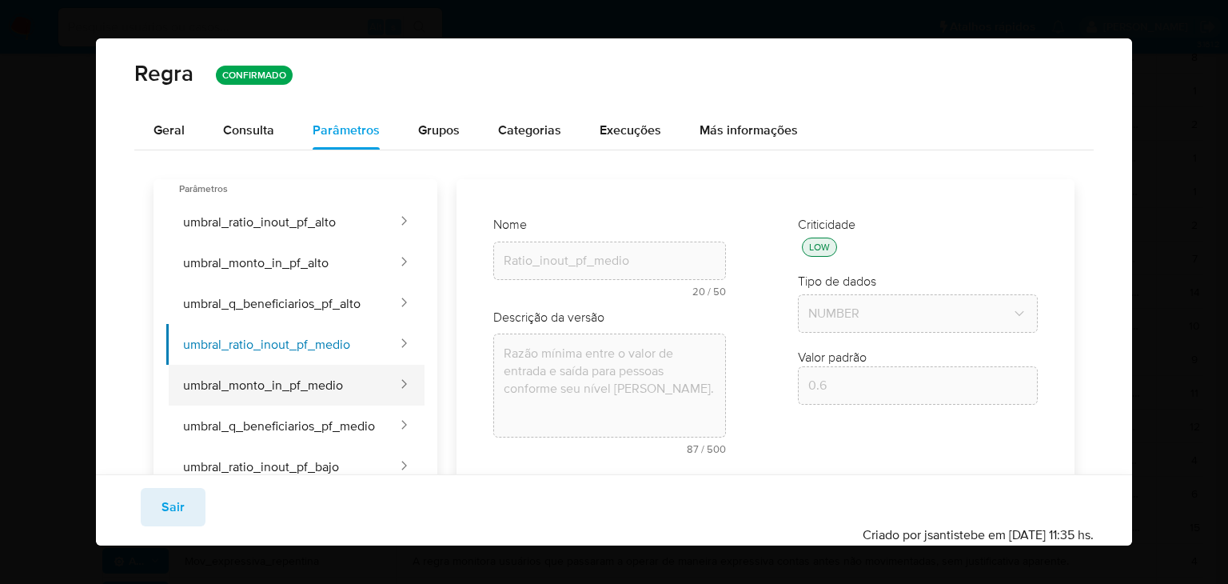
click at [357, 383] on button "umbral_monto_in_pf_medio" at bounding box center [282, 385] width 233 height 41
type input "Monto_inout_pf_medio"
type textarea "Valor mínimo de fundos recebidos para pessoas conforme seu nível [PERSON_NAME] …"
type input "25000"
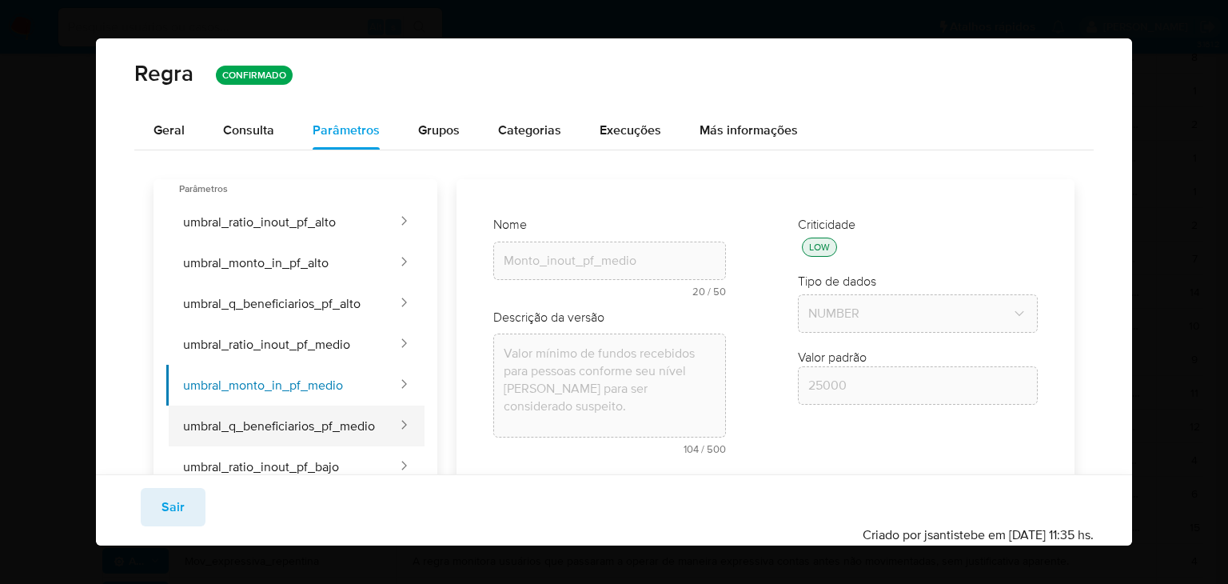
click at [308, 426] on button "umbral_q_beneficiarios_pf_medio" at bounding box center [282, 425] width 233 height 41
type input "Cant_benef_pf_medio"
type textarea "Quantidade mínima de beneficiários distintos nas transações de saída para pesso…"
type input "3"
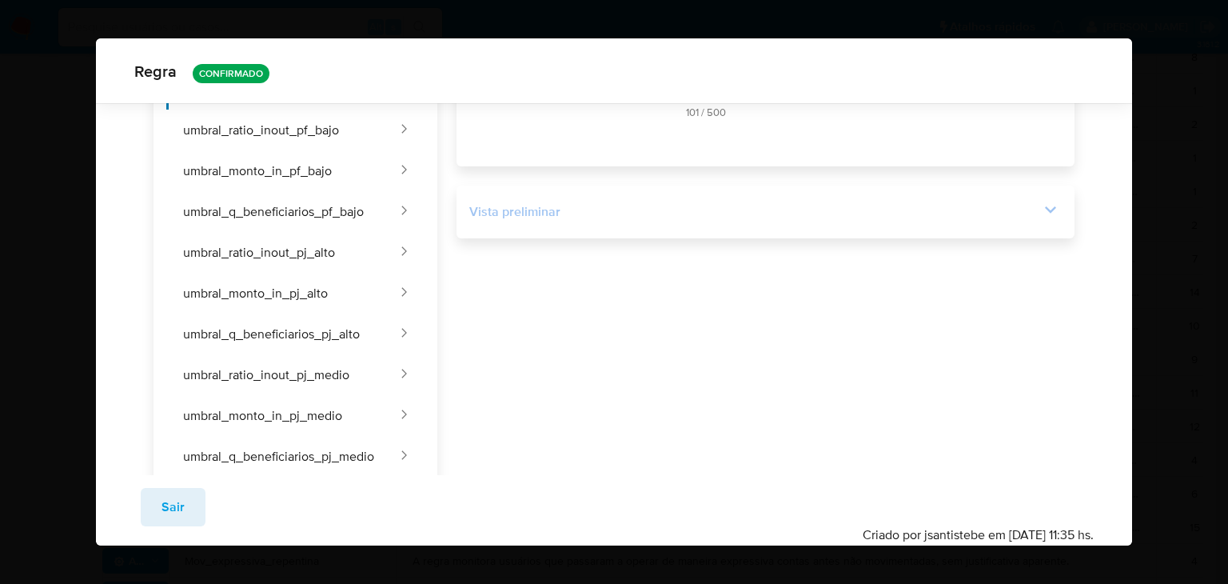
scroll to position [626, 0]
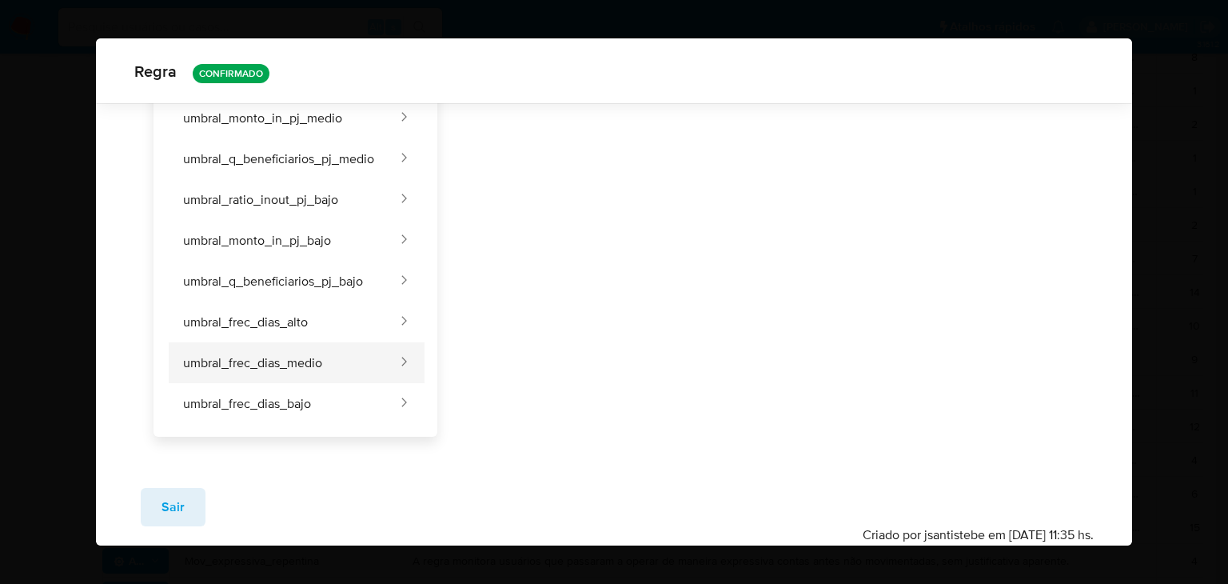
click at [301, 364] on button "umbral_frec_dias_medio" at bounding box center [282, 362] width 233 height 41
type input "Frec_dias_medios"
type textarea "Frequência mínima [PERSON_NAME] com atividade suspeita no mês, segmentada por n…"
type input "6"
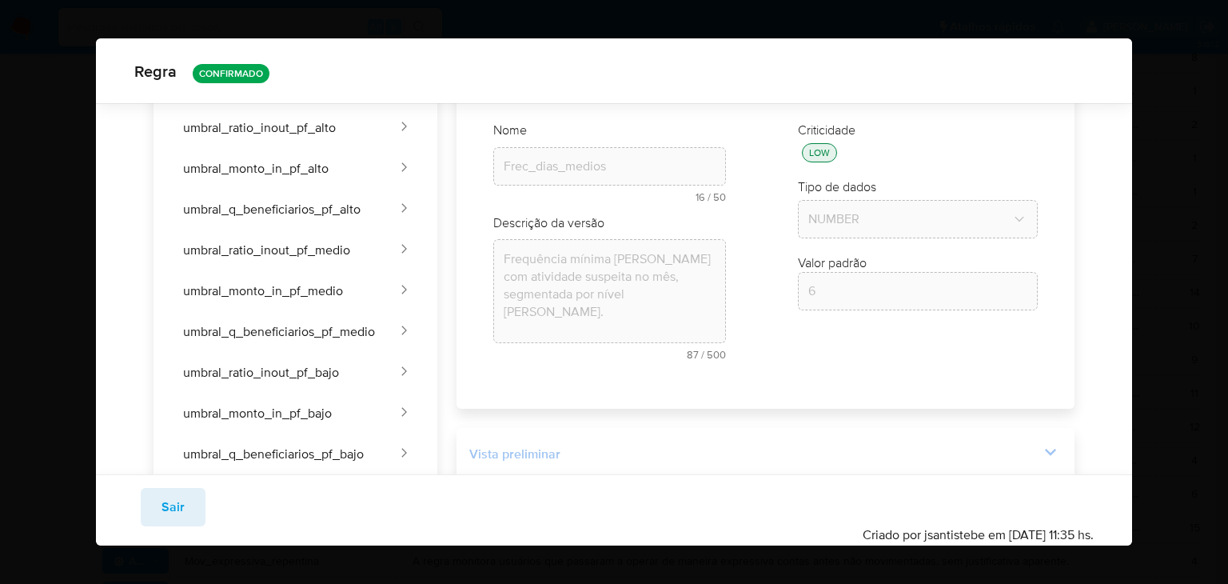
scroll to position [0, 0]
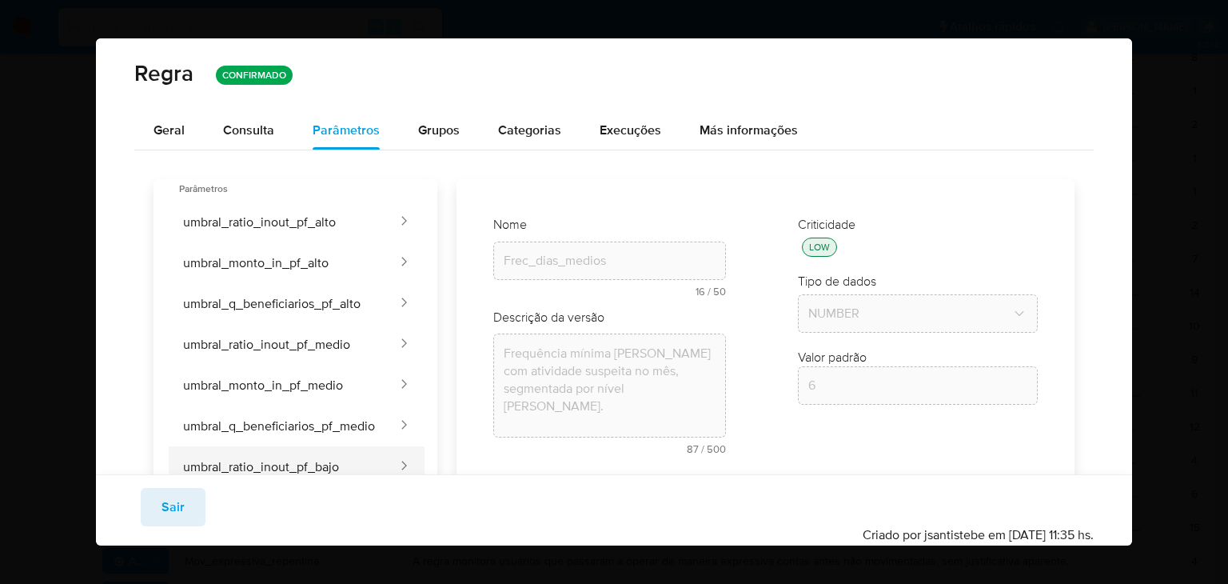
click at [333, 470] on button "umbral_ratio_inout_pf_bajo" at bounding box center [282, 466] width 233 height 41
type input "Ratio_inout_pf_bajo"
type textarea "Razão mínima entre o valor de entrada e saída para pessoas conforme seu nível […"
type input "0.7"
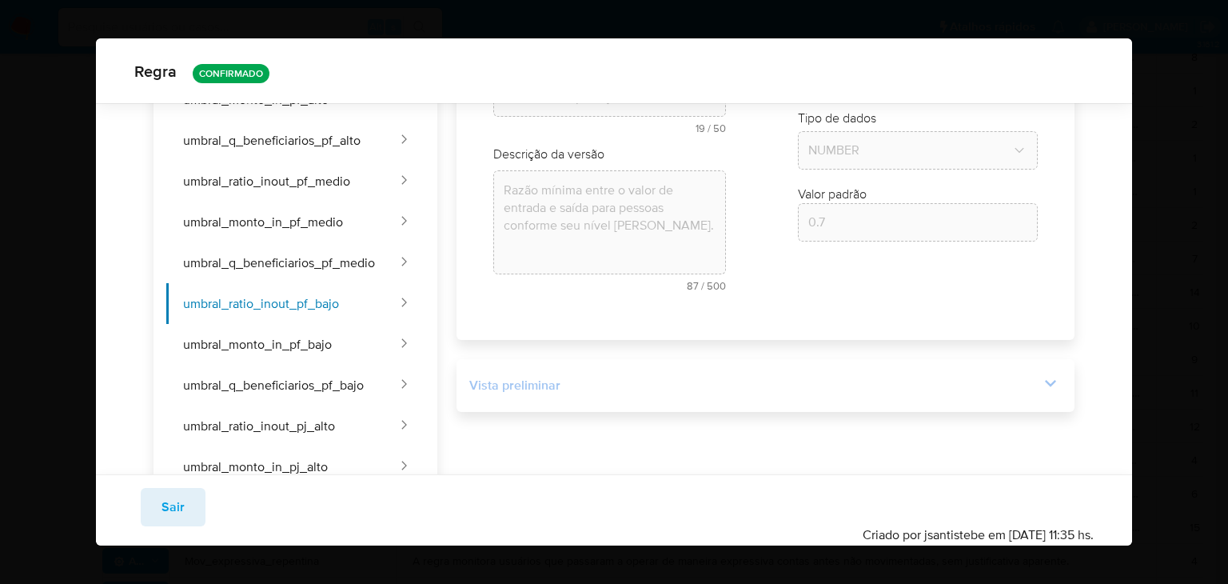
scroll to position [169, 0]
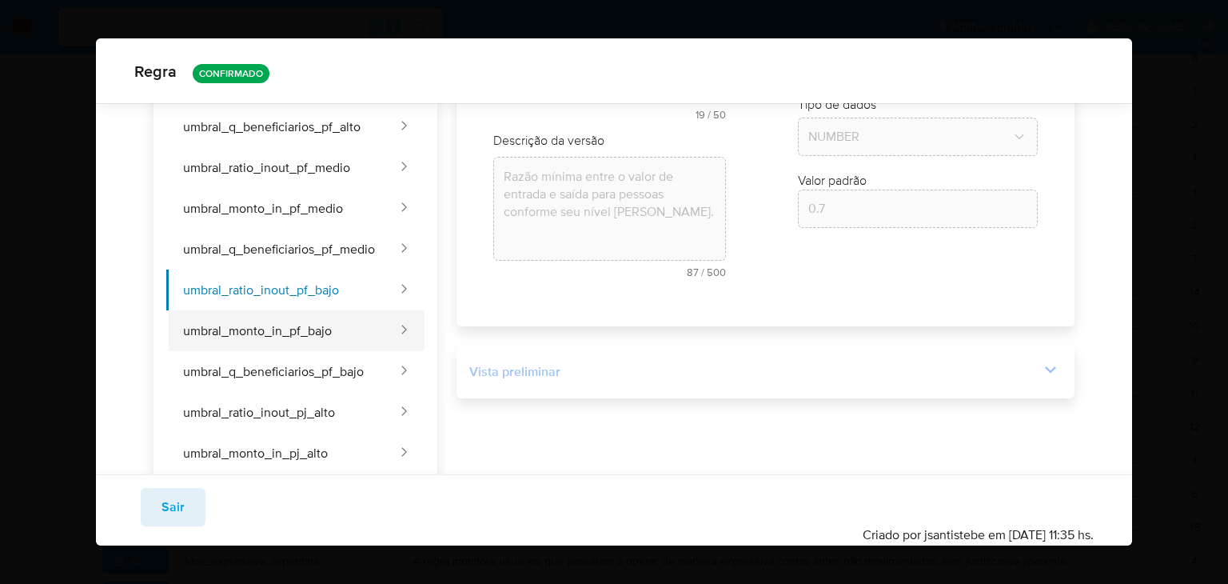
click at [339, 330] on button "umbral_monto_in_pf_bajo" at bounding box center [282, 330] width 233 height 41
type input "Monto_inout_pf_bajo"
type textarea "Valor mínimo de fundos recebidos para pessoas conforme seu nível [PERSON_NAME] …"
type input "30000"
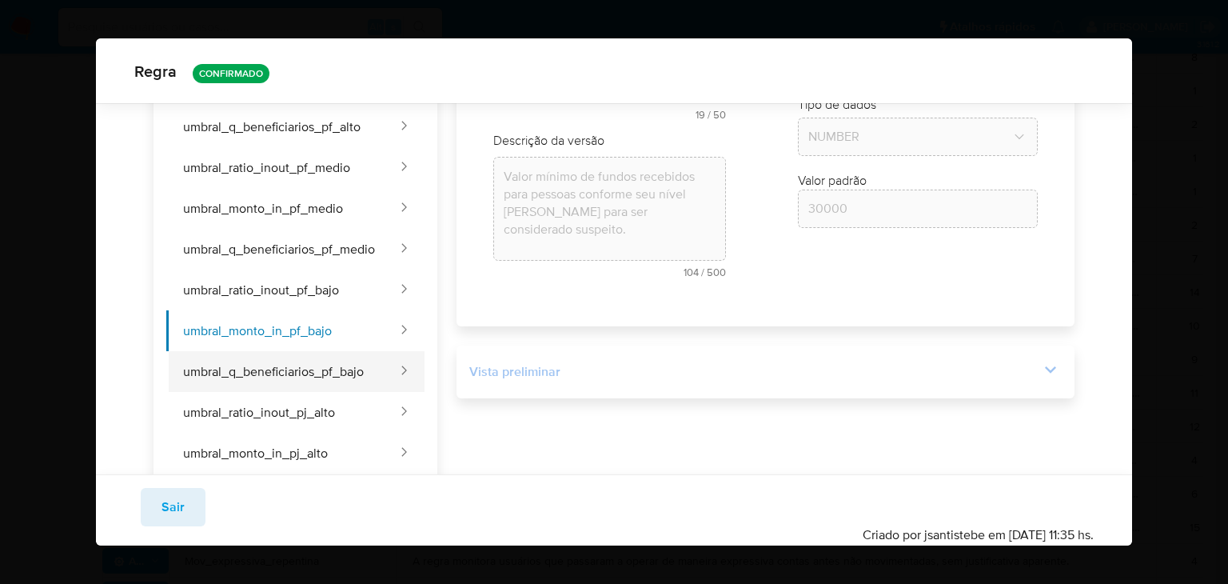
click at [301, 373] on button "umbral_q_beneficiarios_pf_bajo" at bounding box center [282, 371] width 233 height 41
type input "Cant_benef_pf_bajo"
type textarea "Quantidade mínima de beneficiários distintos nas transações de saída para pesso…"
type input "4"
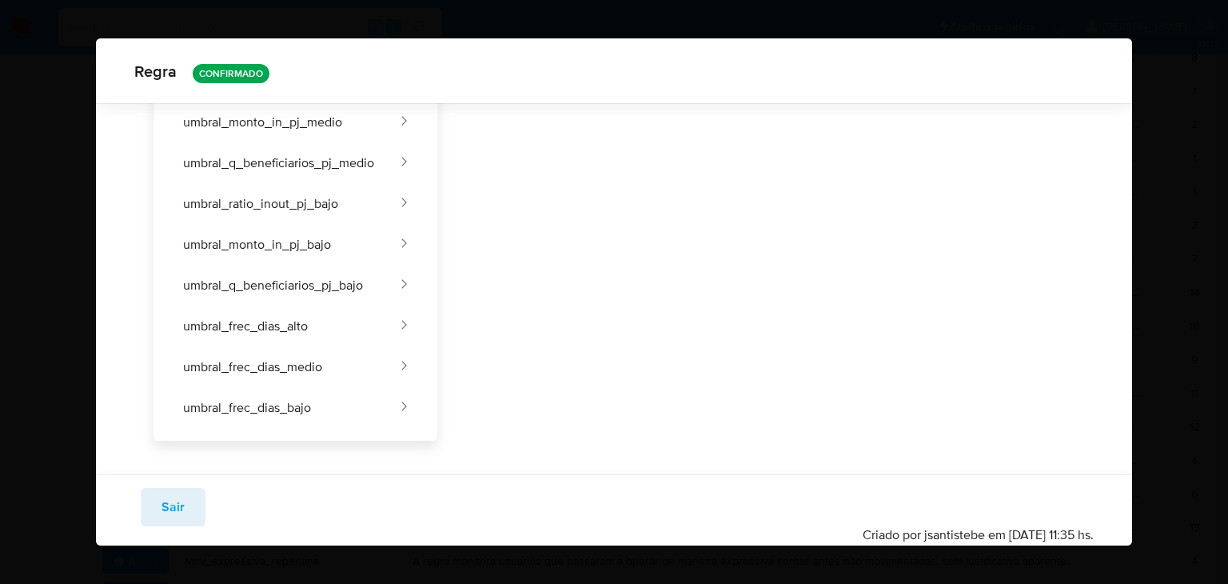
scroll to position [625, 0]
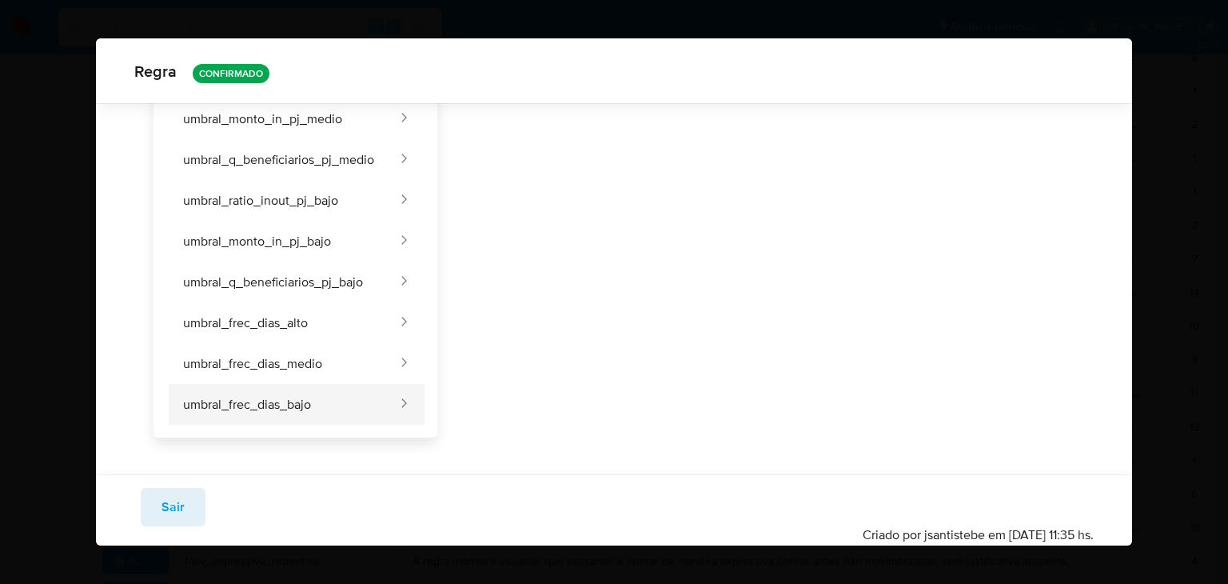
click at [326, 395] on button "umbral_frec_dias_bajo" at bounding box center [282, 404] width 233 height 41
type input "Frec_dias_bajos"
type textarea "Frequência mínima [PERSON_NAME] com atividade suspeita no mês, segmentada por n…"
type input "8"
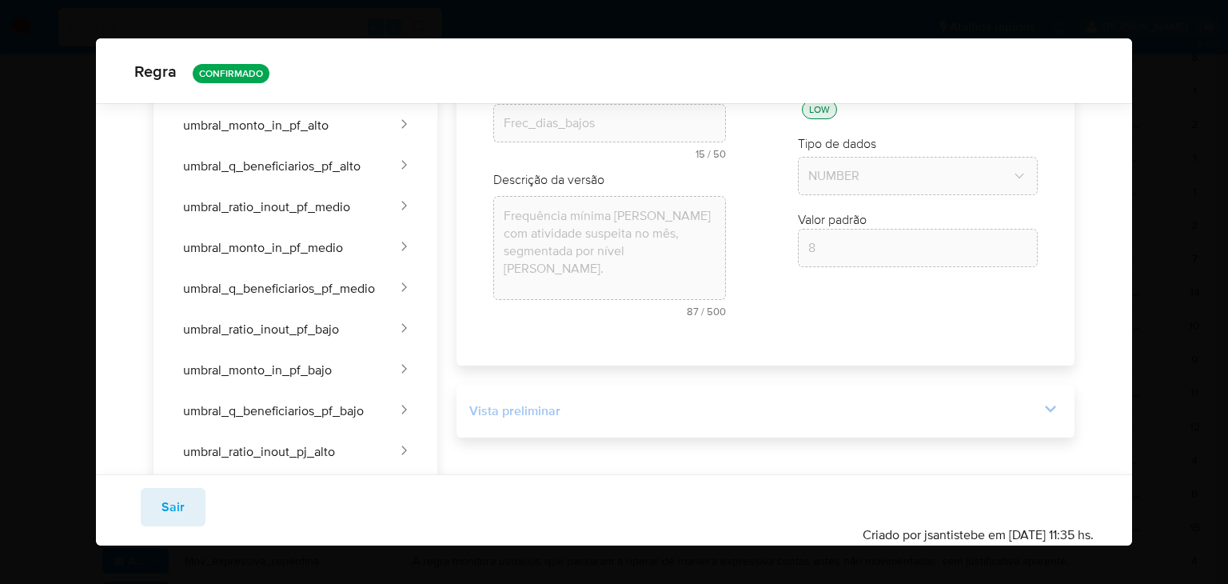
scroll to position [142, 0]
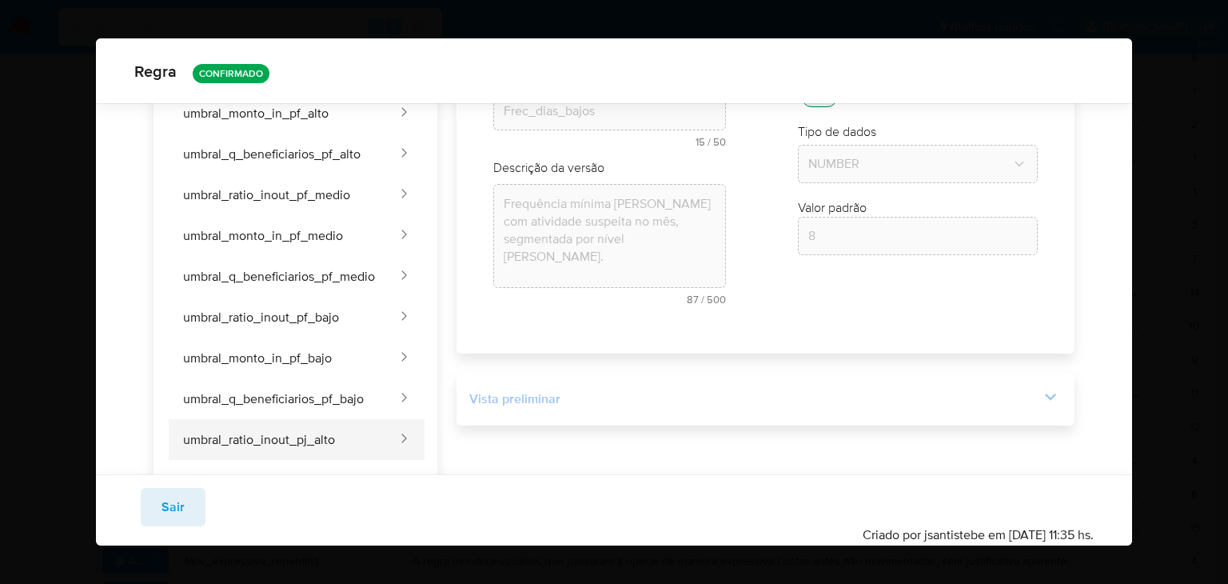
click at [361, 445] on button "umbral_ratio_inout_pj_alto" at bounding box center [282, 439] width 233 height 41
type input "Ratio_inout_pj_alto"
type textarea "Razão mínima entre o valor de entrada e saída para empresas conforme seu nível …"
type input "0.5"
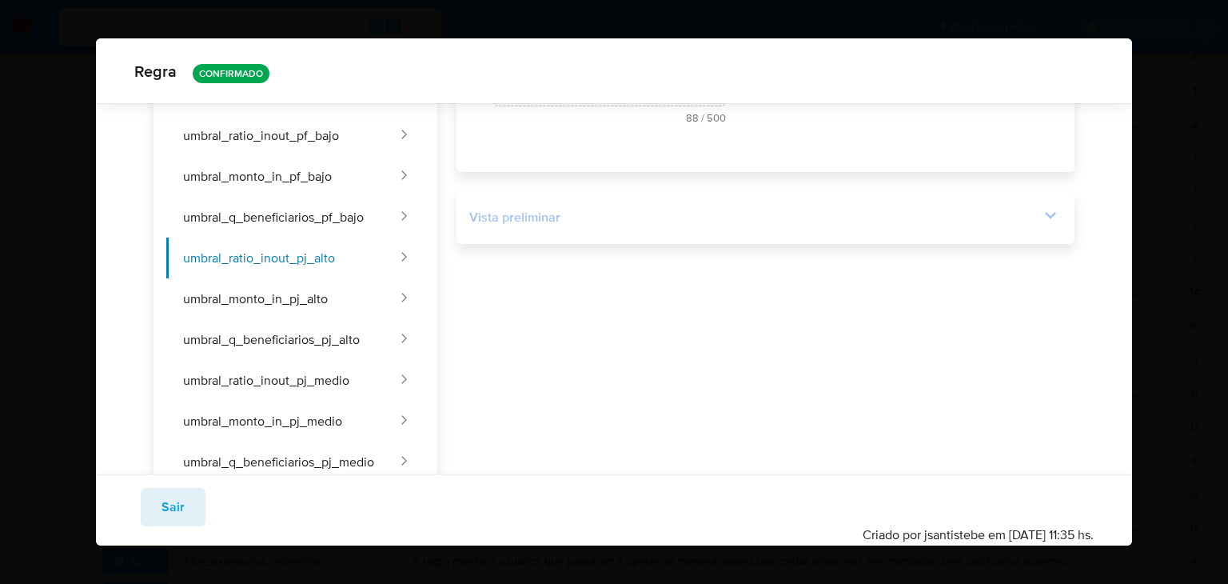
scroll to position [329, 0]
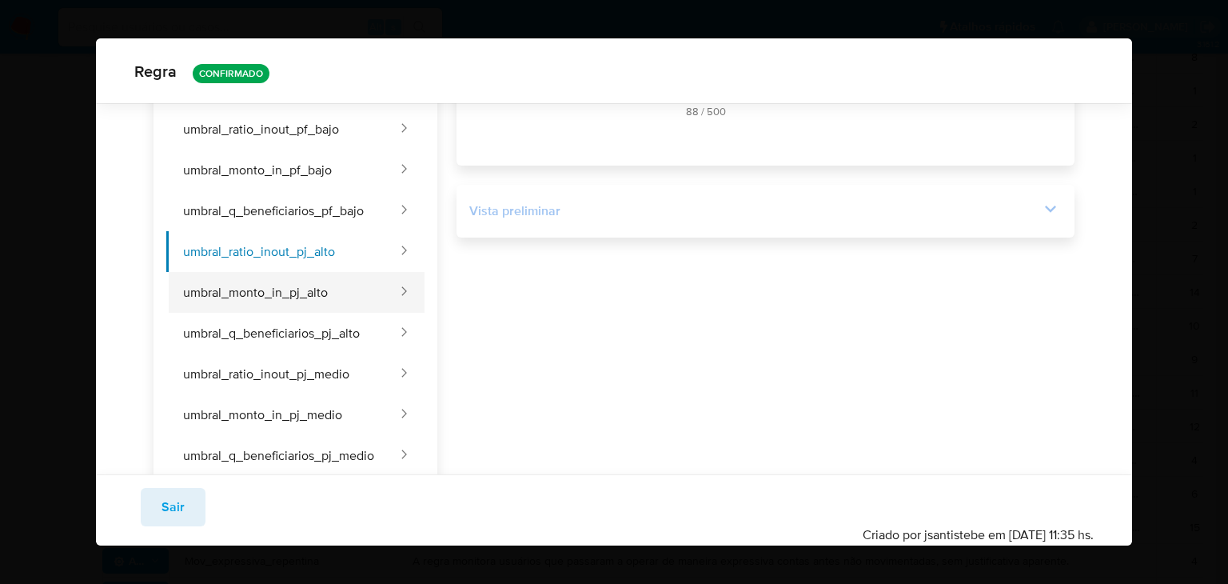
click at [365, 290] on button "umbral_monto_in_pj_alto" at bounding box center [282, 292] width 233 height 41
type input "Monto_inout_pj_alto"
type textarea "Valor mínimo de fundos recebidos para empresas conforme seu nível [PERSON_NAME]…"
type input "40000"
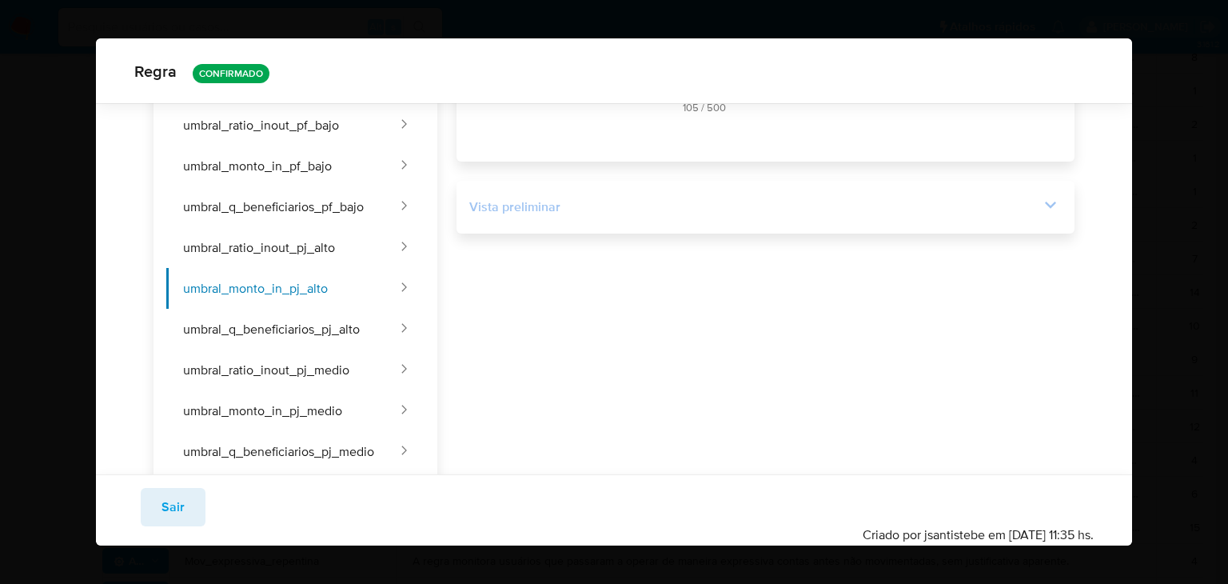
scroll to position [361, 0]
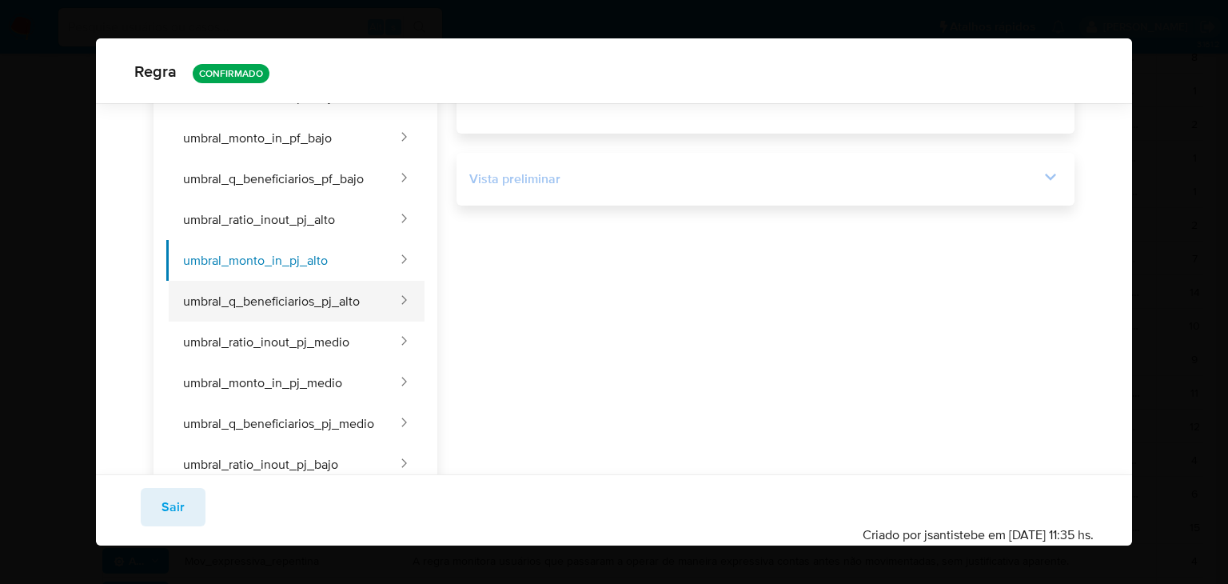
click at [303, 293] on button "umbral_q_beneficiarios_pj_alto" at bounding box center [282, 301] width 233 height 41
type input "Cant_benef_pj_alto"
type textarea "Quantidade mínima de beneficiários distintos nas transações de saída para empre…"
type input "5"
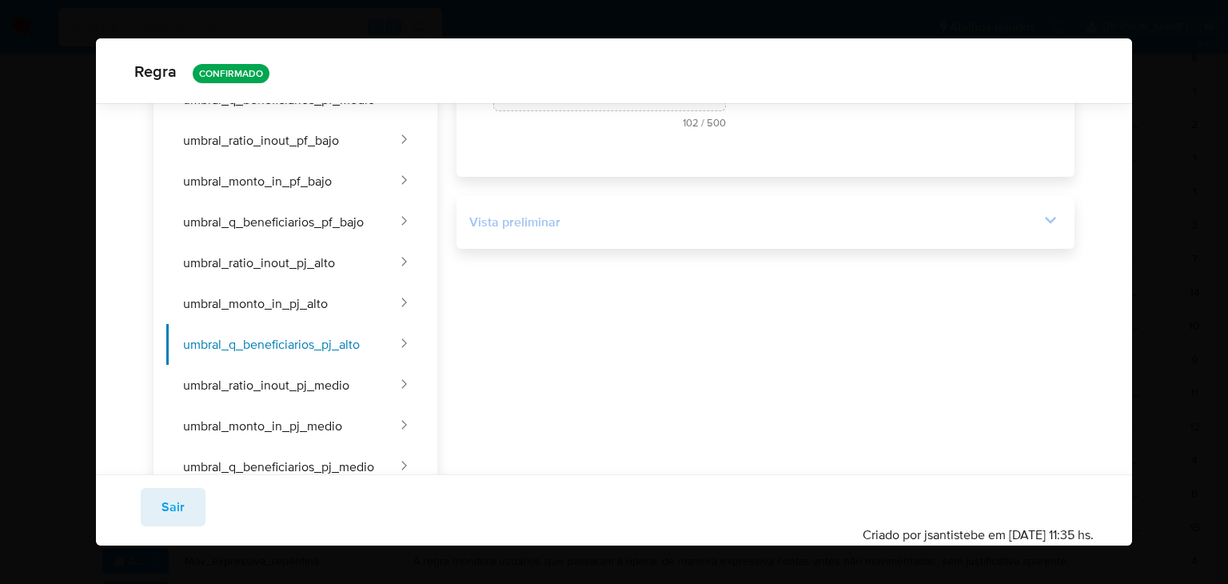
scroll to position [342, 0]
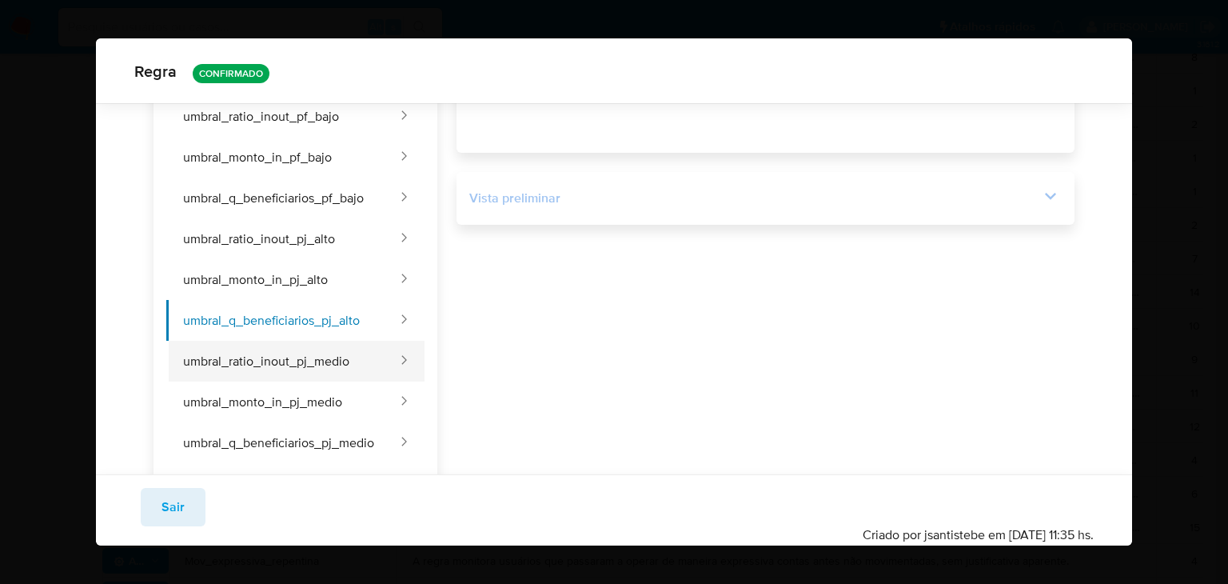
click at [329, 349] on button "umbral_ratio_inout_pj_medio" at bounding box center [282, 361] width 233 height 41
type input "Ratio_inout_pj_medio"
type textarea "Razão mínima entre o valor de entrada e saída para empresas conforme seu nível …"
type input "0.6"
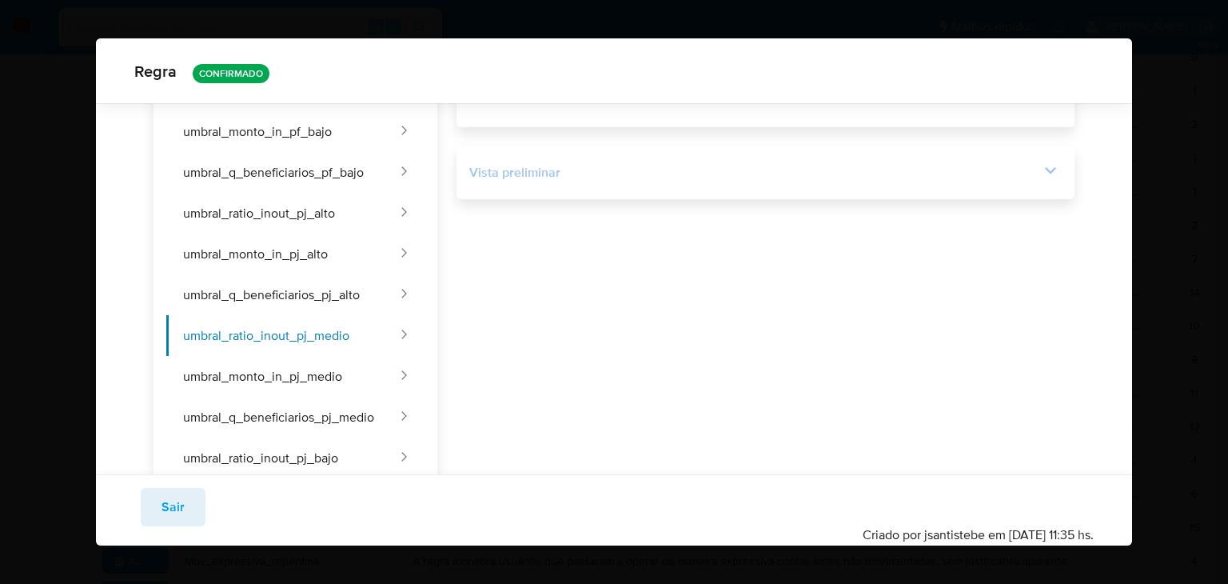
scroll to position [369, 0]
click at [361, 369] on button "umbral_monto_in_pj_medio" at bounding box center [282, 374] width 233 height 41
type input "Monto_inout_pj_medio"
type textarea "Valor mínimo de fundos recebidos para empresas conforme seu nível [PERSON_NAME]…"
type input "50000"
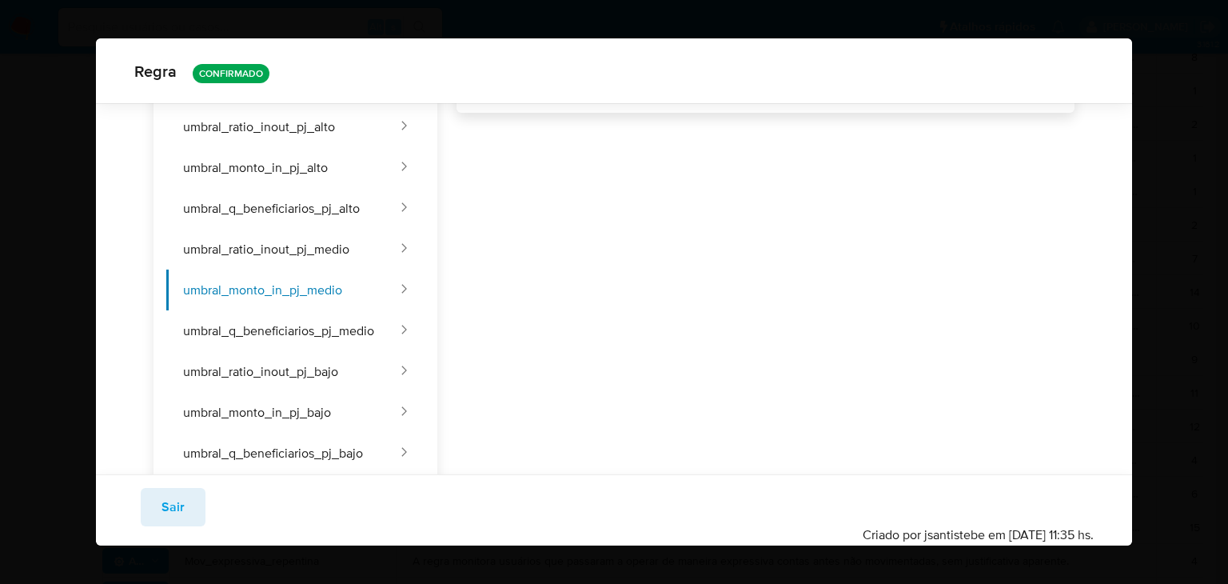
scroll to position [472, 0]
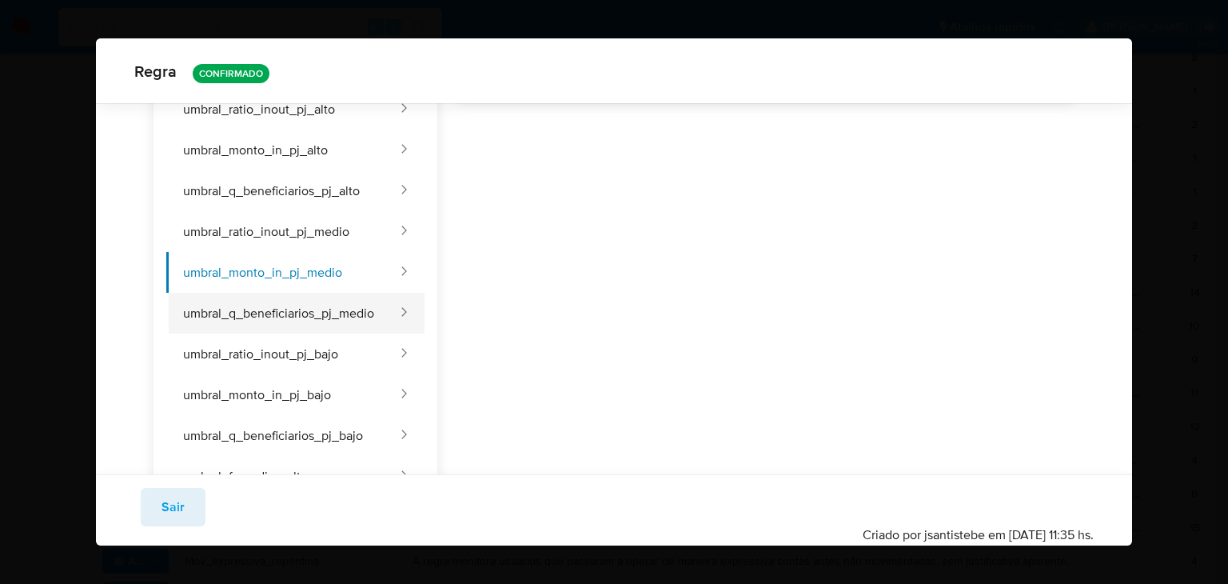
click at [294, 303] on button "umbral_q_beneficiarios_pj_medio" at bounding box center [282, 313] width 233 height 41
type input "Cant_benef_pj_medio"
type textarea "Quantidade mínima de beneficiários distintos nas transações de saída para empre…"
type input "5"
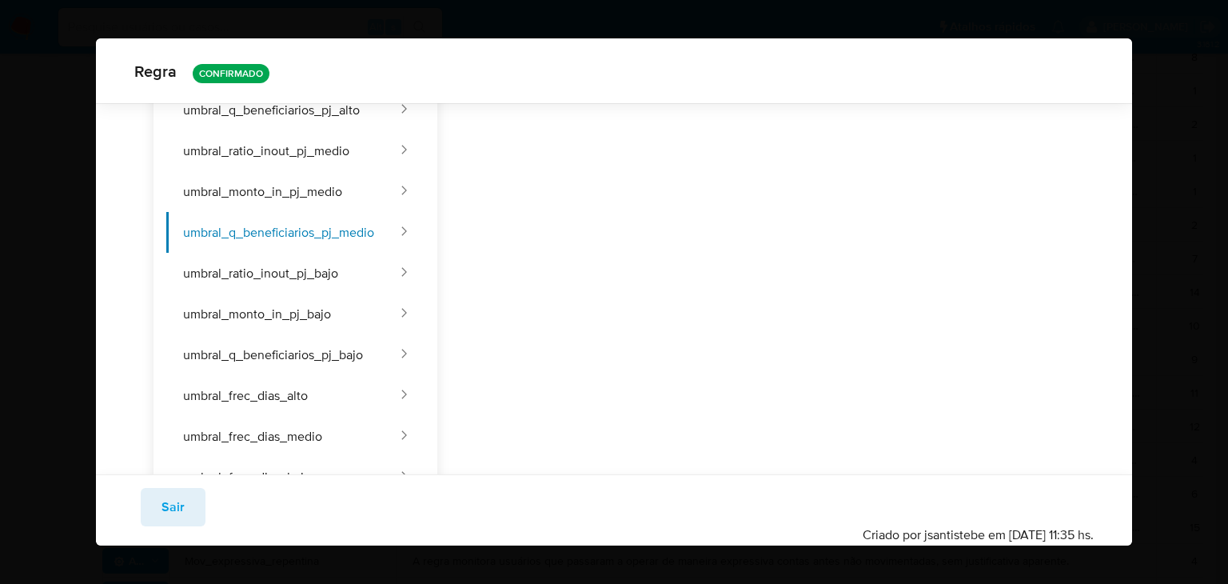
scroll to position [555, 0]
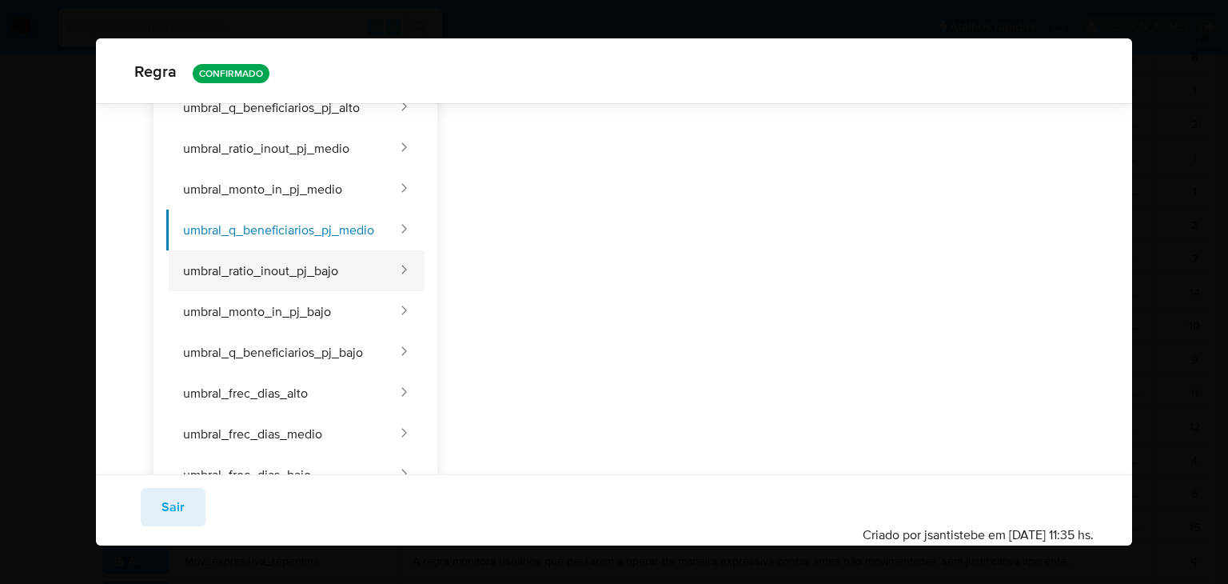
click at [293, 267] on button "umbral_ratio_inout_pj_bajo" at bounding box center [282, 270] width 233 height 41
type input "Ratio_inout_pj_bajo"
type textarea "Razão mínima entre o valor de entrada e saída para empresas conforme seu nível …"
type input "0.7"
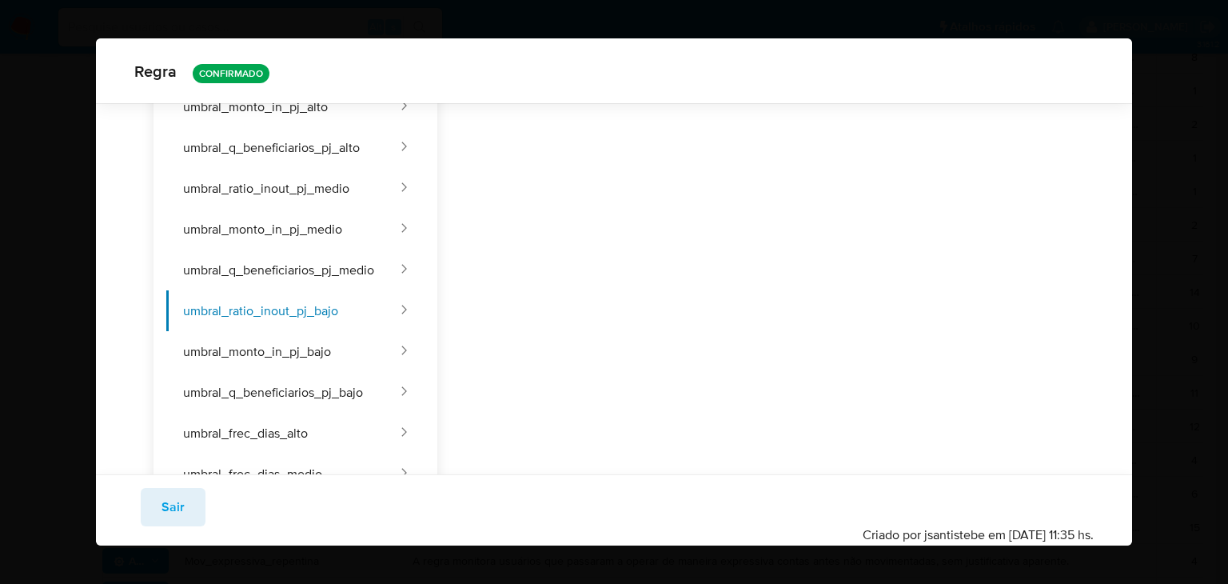
scroll to position [548, 0]
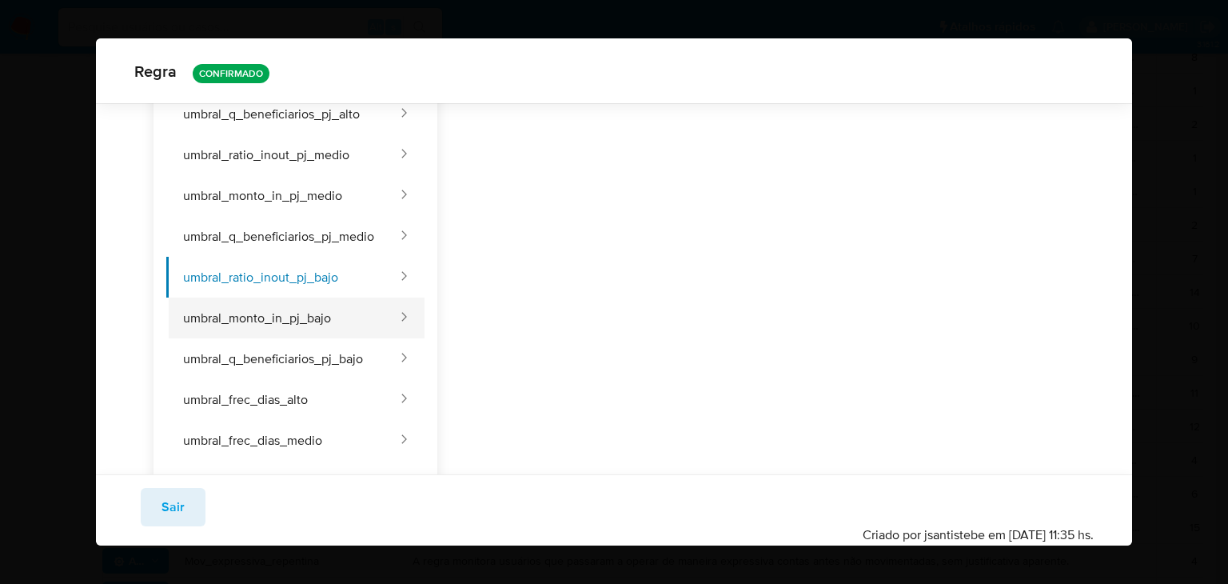
click at [292, 315] on button "umbral_monto_in_pj_bajo" at bounding box center [282, 317] width 233 height 41
type input "Monto_inout_pj_bajo"
type textarea "Valor mínimo de fundos recebidos para empresas conforme seu nível [PERSON_NAME]…"
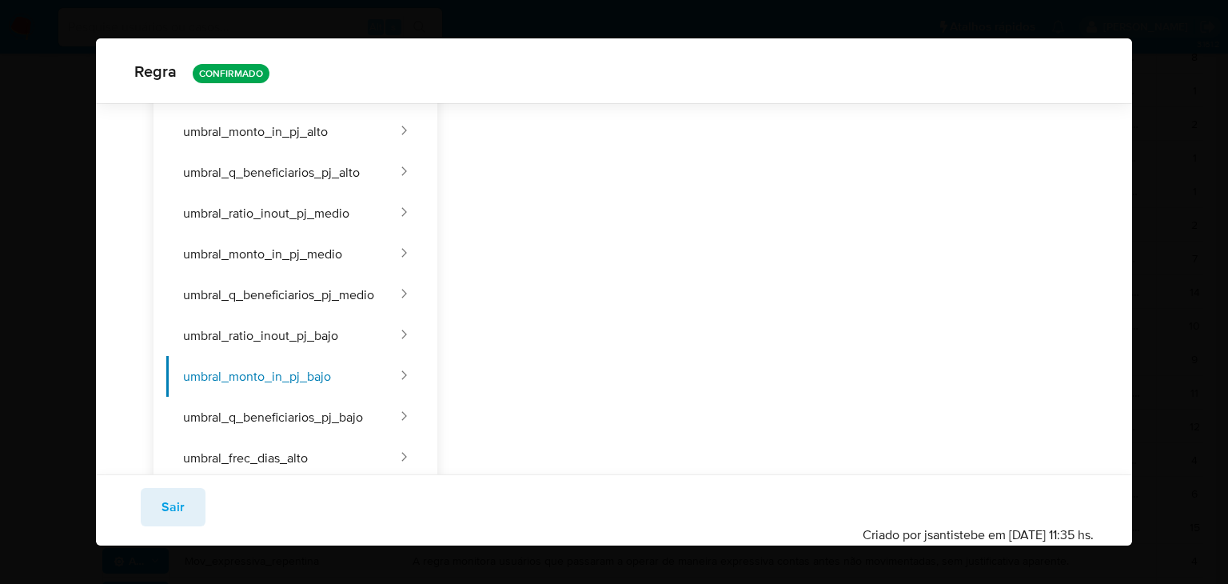
scroll to position [537, 0]
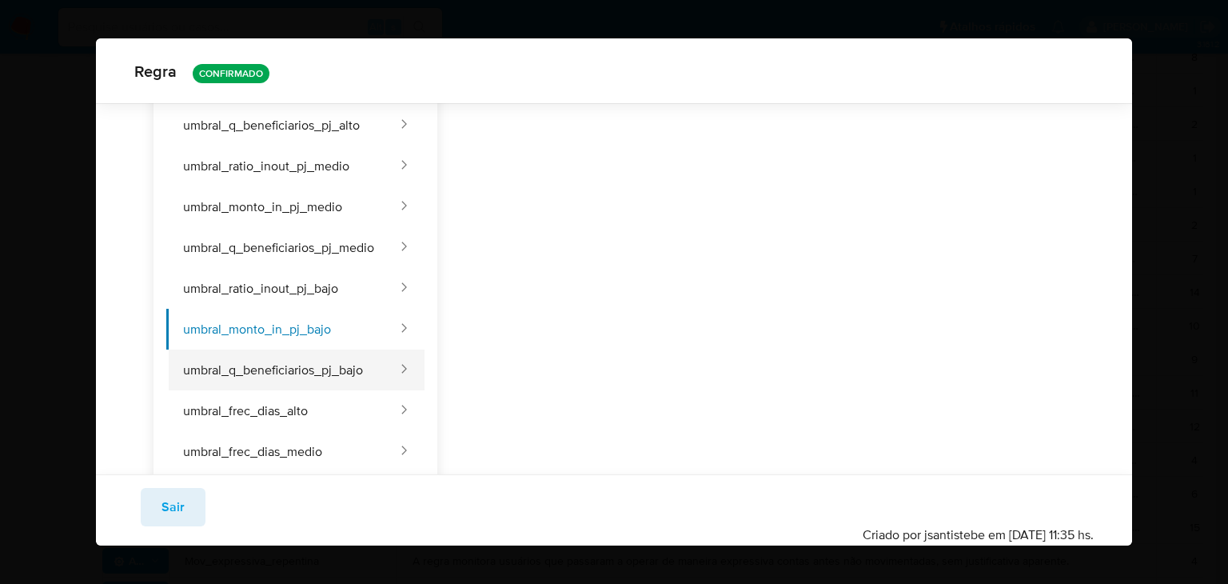
click at [355, 365] on button "umbral_q_beneficiarios_pj_bajo" at bounding box center [282, 369] width 233 height 41
type input "7"
type input "Cant_benef_pj_bajo"
type textarea "Quantidade mínima de beneficiários distintos nas transações de saída para empre…"
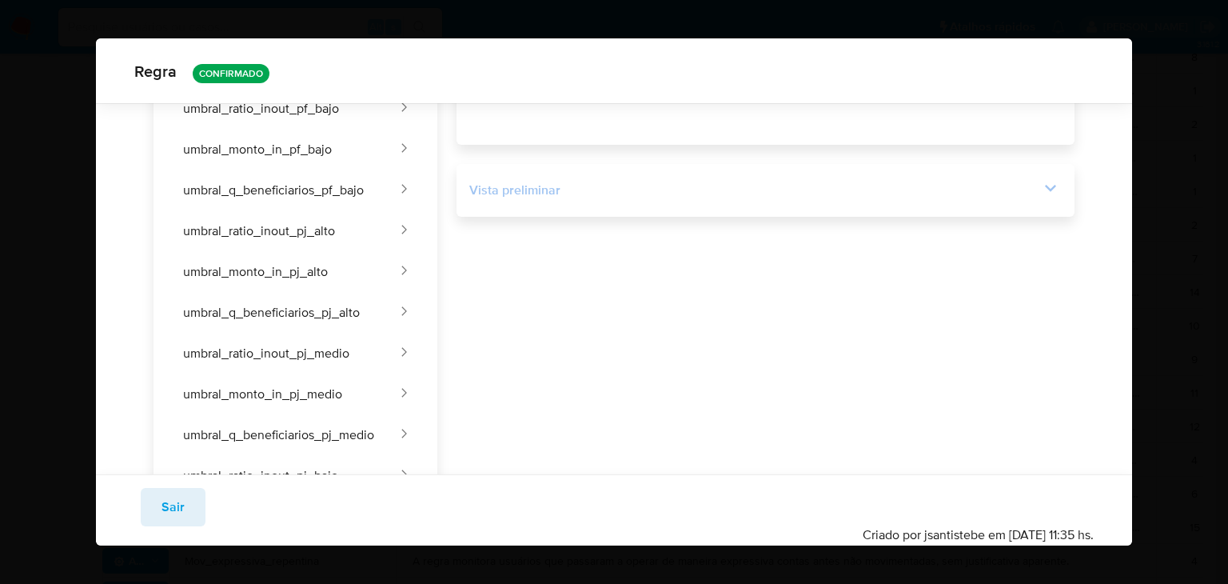
scroll to position [0, 0]
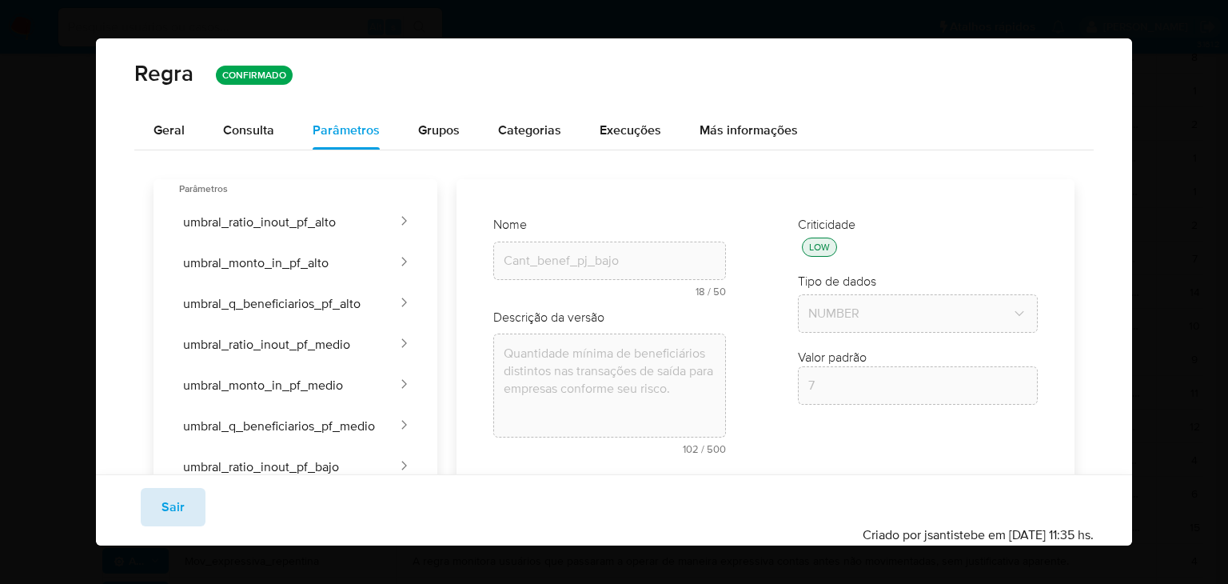
click at [174, 512] on span "Sair" at bounding box center [173, 506] width 23 height 35
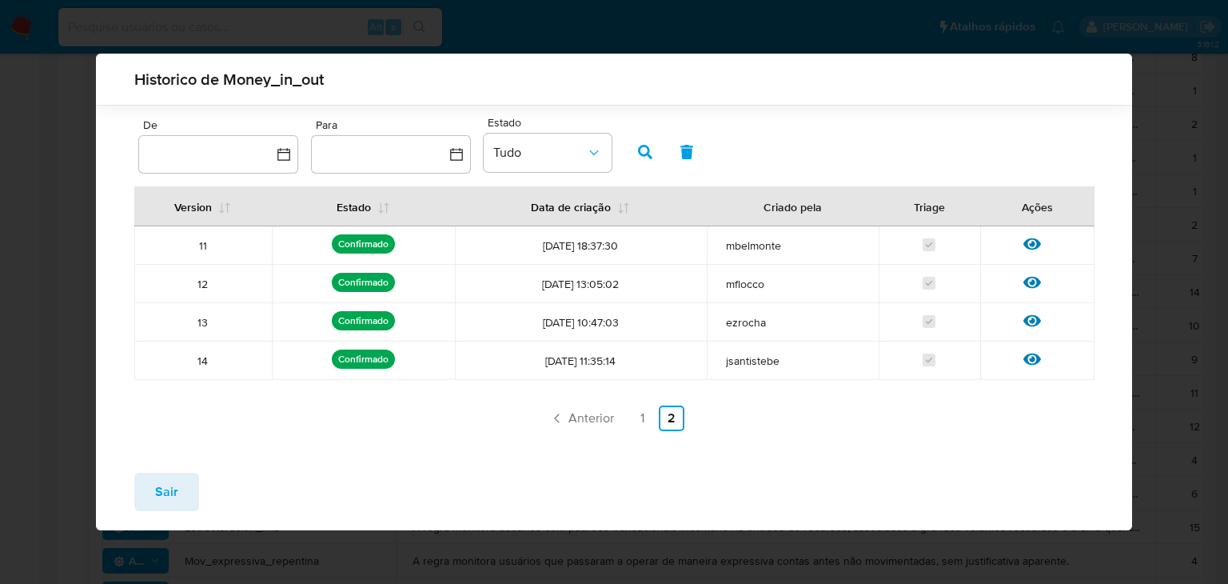
click at [177, 483] on button "Sair" at bounding box center [166, 492] width 65 height 38
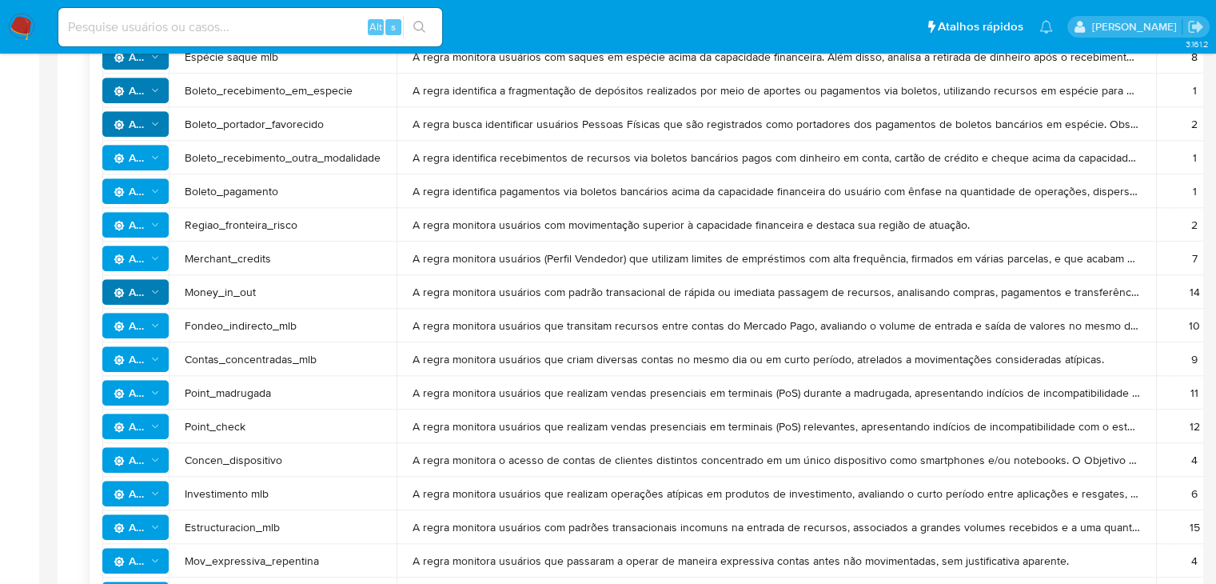
click at [157, 398] on span "Ações" at bounding box center [137, 392] width 47 height 22
click at [128, 482] on button "Ver história" at bounding box center [135, 472] width 144 height 38
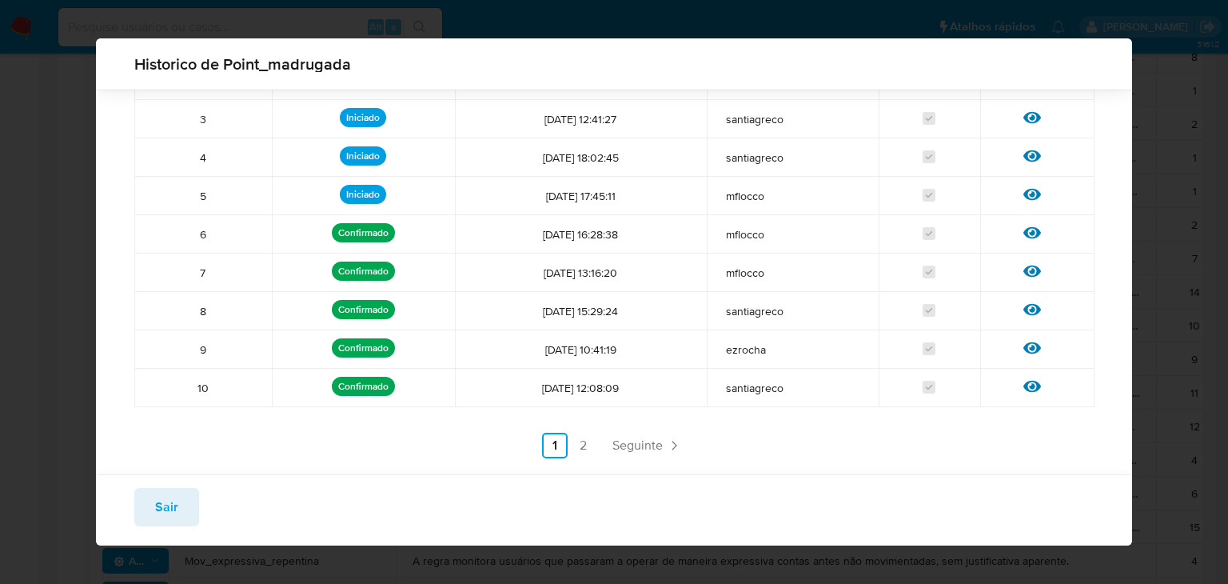
scroll to position [200, 0]
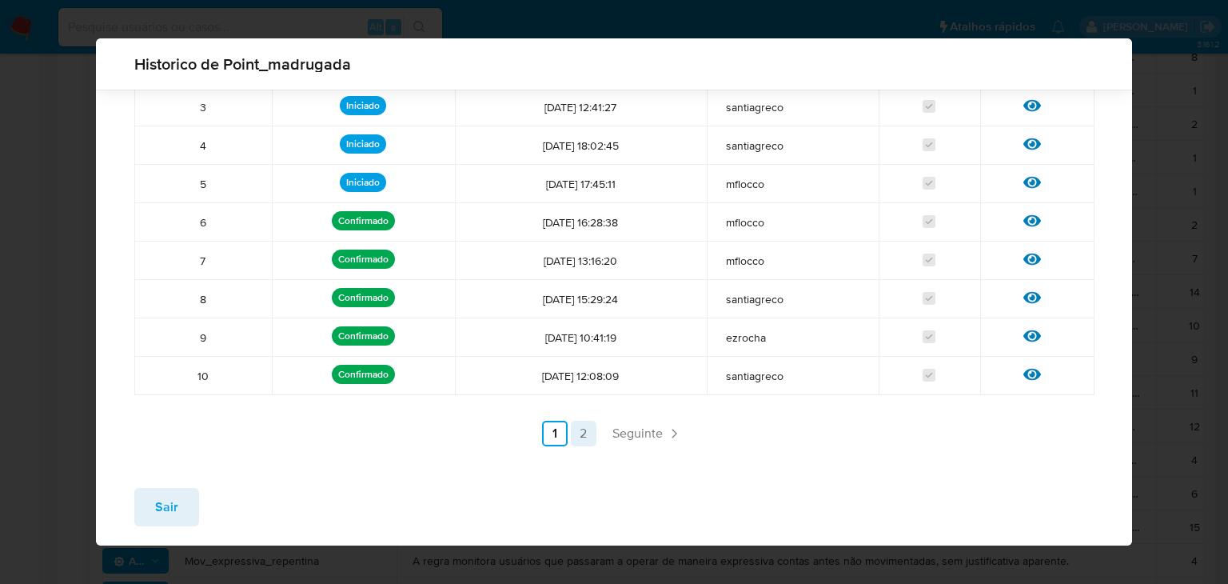
click at [576, 437] on link "2" at bounding box center [584, 434] width 26 height 26
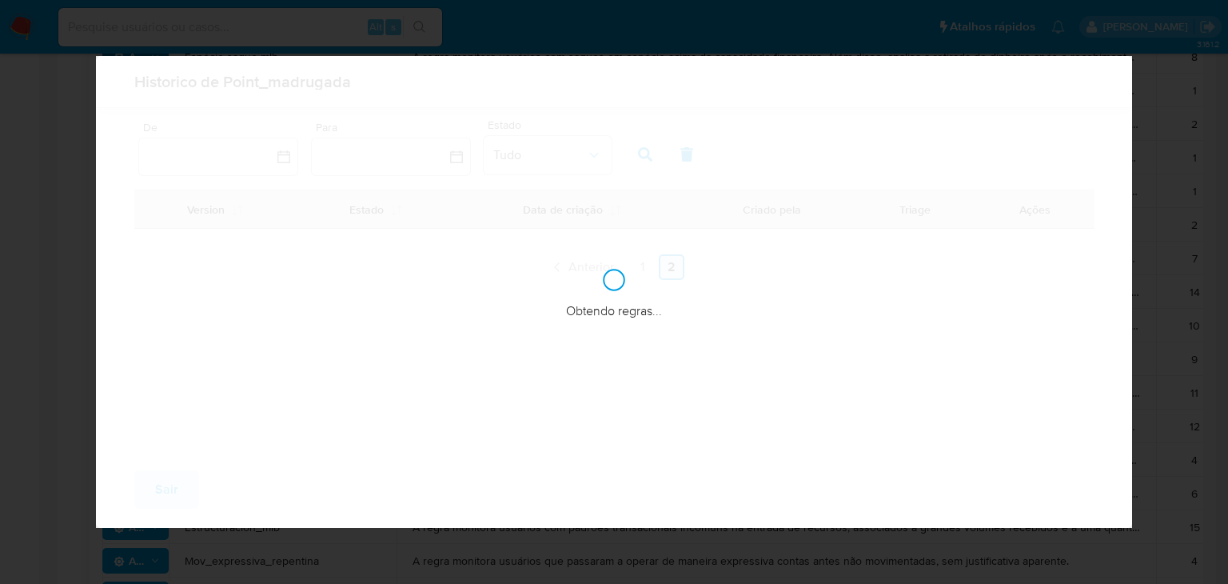
scroll to position [0, 0]
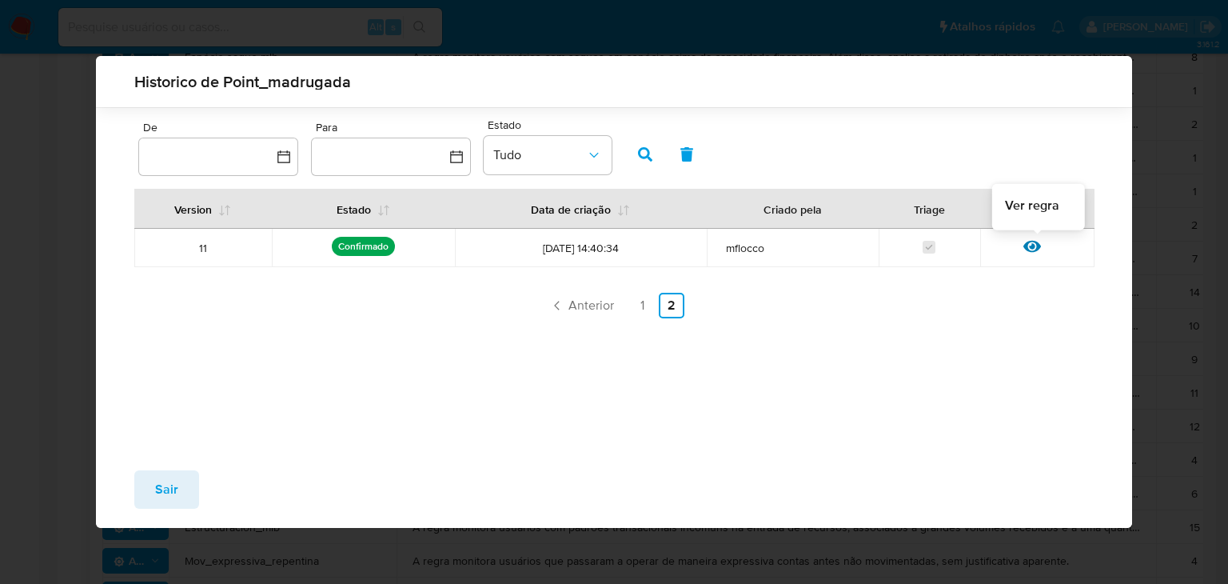
click at [1033, 249] on icon at bounding box center [1032, 246] width 18 height 18
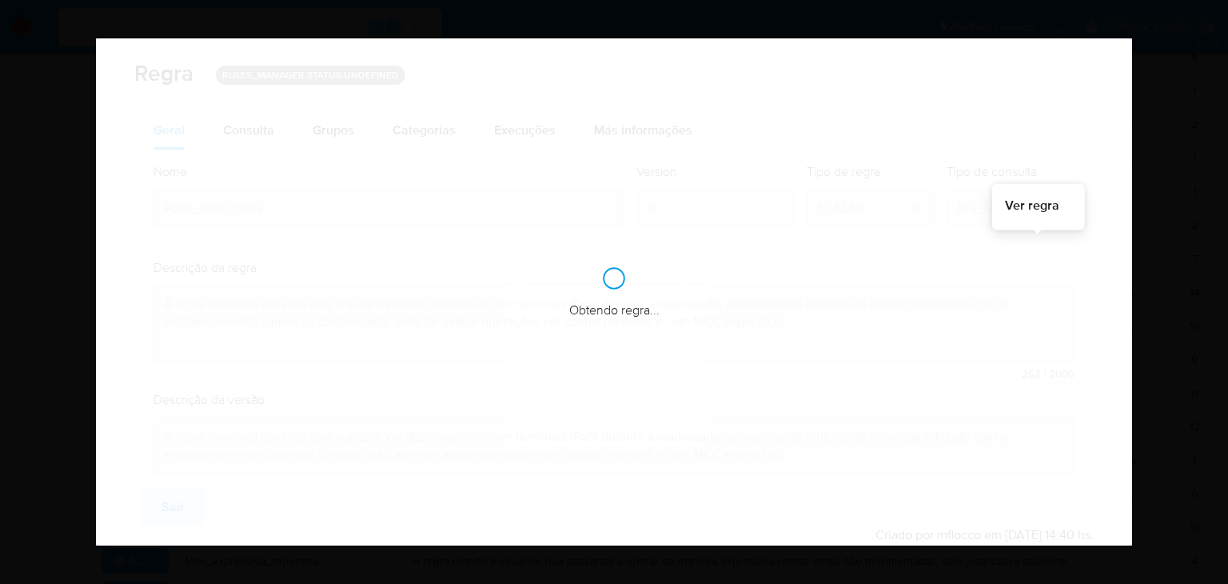
checkbox input "true"
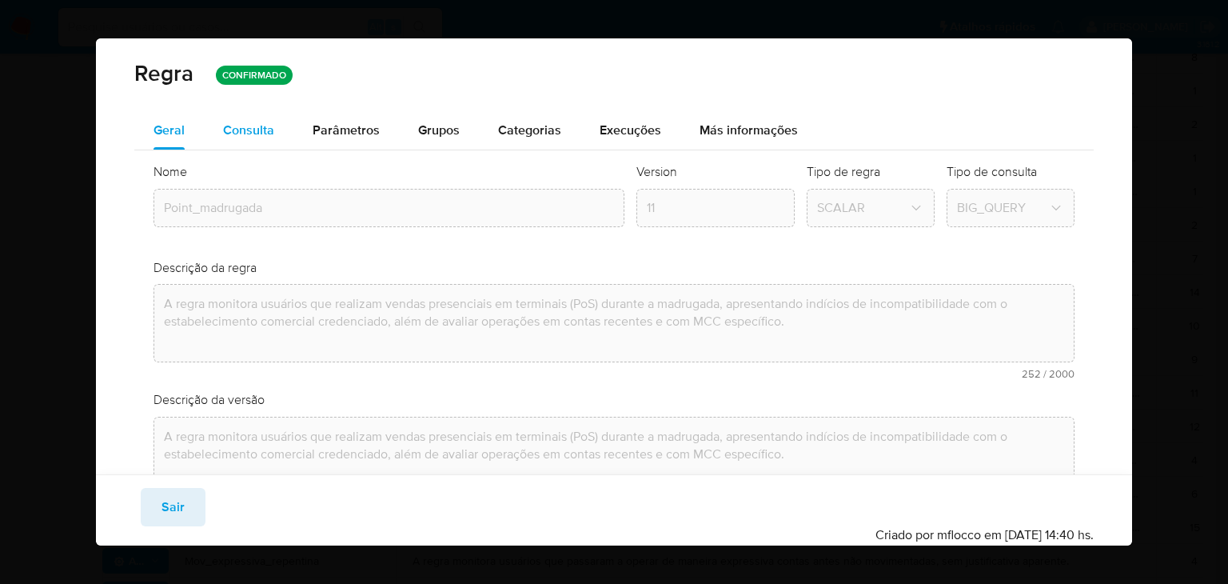
click at [253, 135] on span "Consulta" at bounding box center [248, 130] width 51 height 18
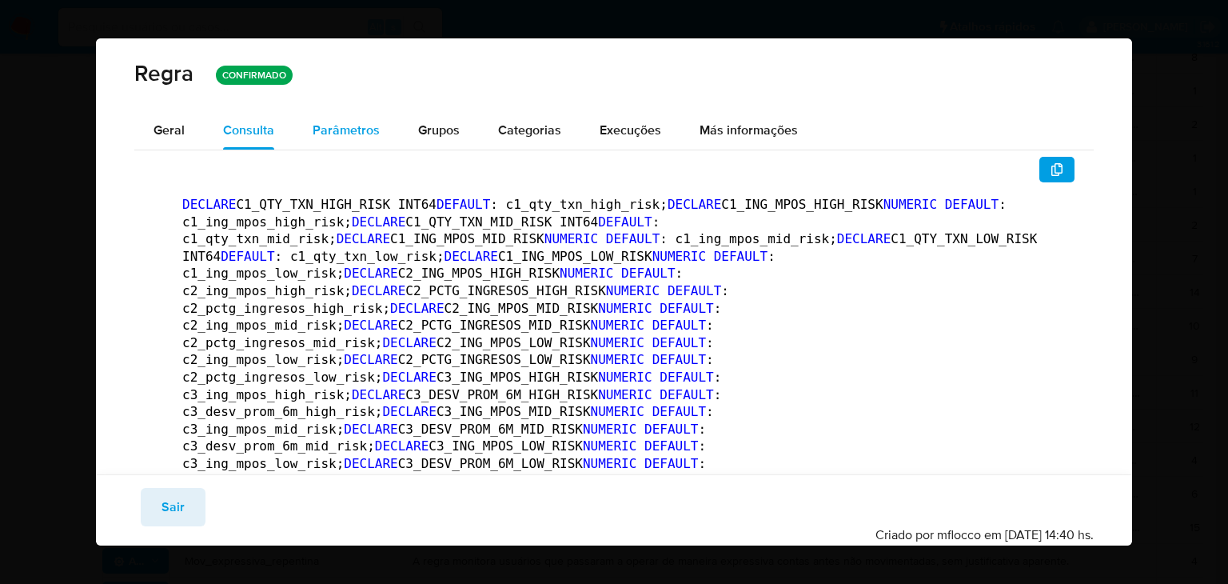
click at [342, 134] on span "Parâmetros" at bounding box center [346, 130] width 67 height 18
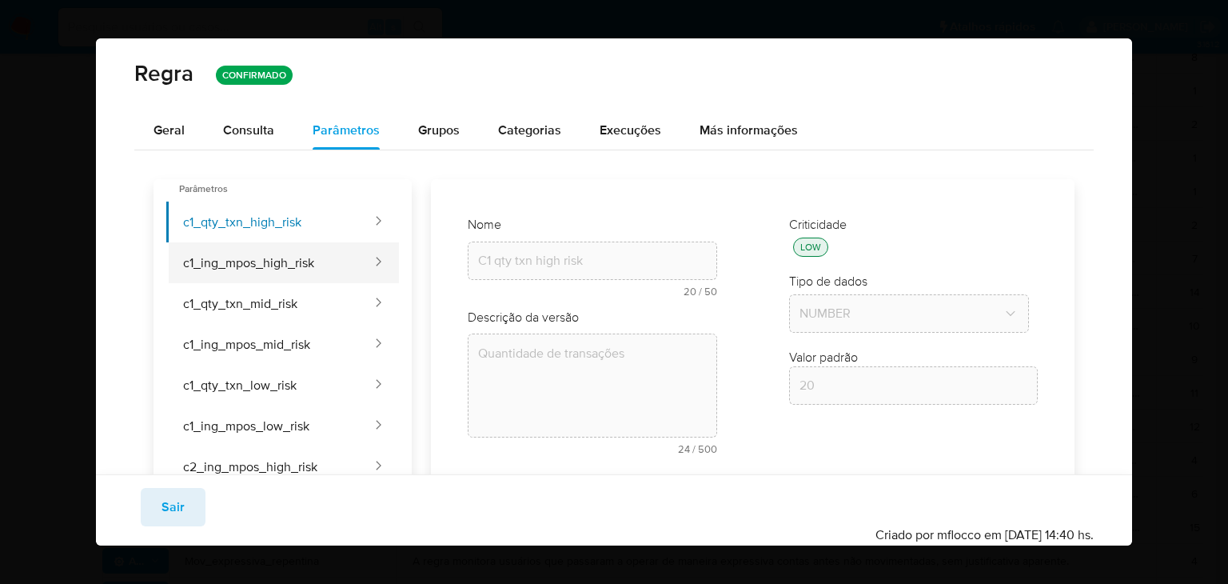
click at [349, 257] on button "c1_ing_mpos_high_risk" at bounding box center [269, 262] width 207 height 41
type input "C1 ing high risk"
type textarea "Volumen transaccionado"
type input "10000"
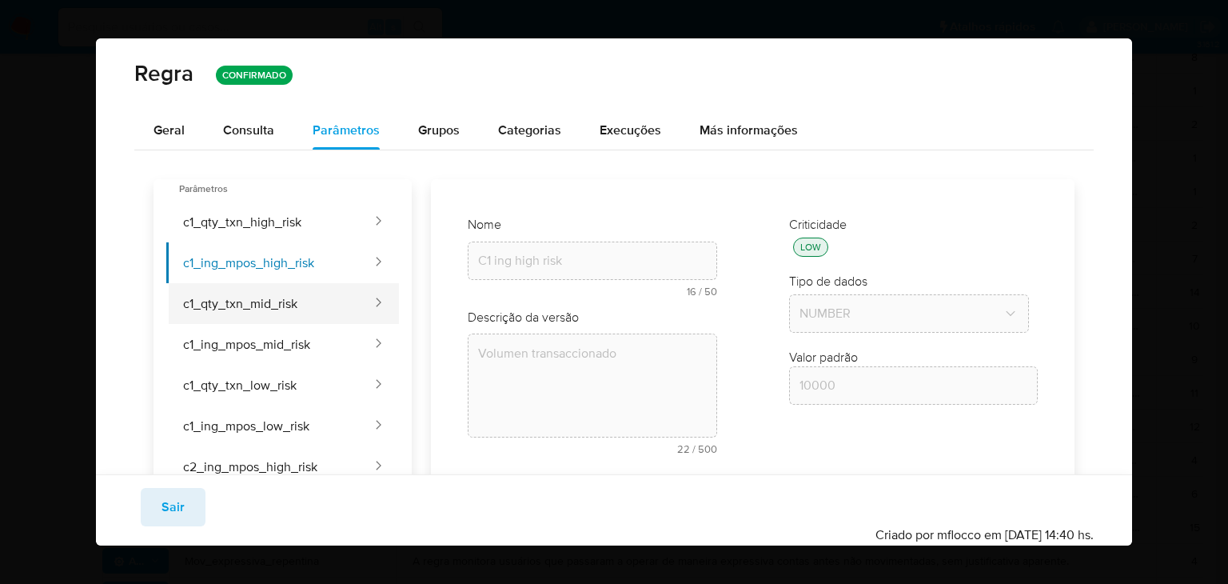
click at [296, 305] on button "c1_qty_txn_mid_risk" at bounding box center [269, 303] width 207 height 41
type input "C1 qty txn mid risk"
type textarea "Quantidade de transações mid"
type input "25"
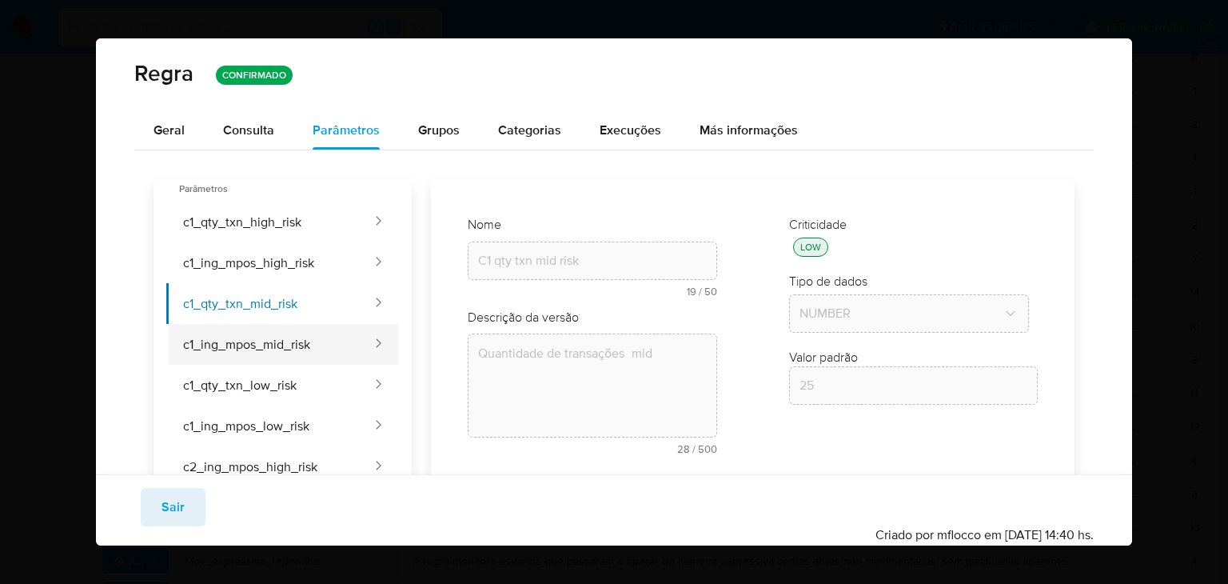
click at [304, 340] on button "c1_ing_mpos_mid_risk" at bounding box center [269, 344] width 207 height 41
type input "C1 ing mid risk"
type textarea "Volumen transaccionado"
type input "15000"
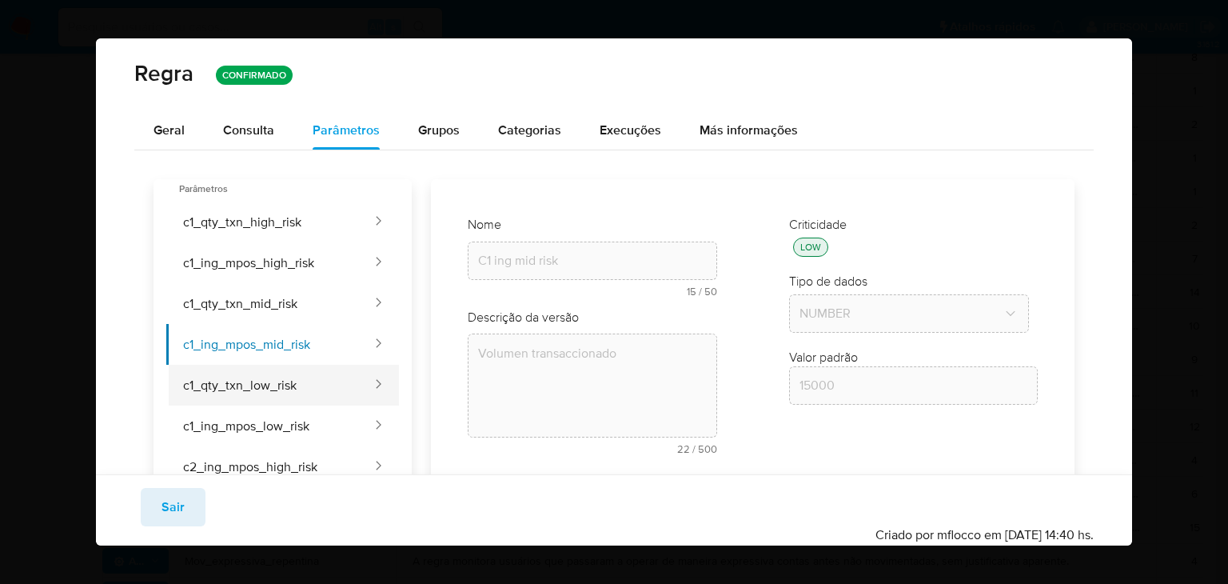
click at [330, 394] on button "c1_qty_txn_low_risk" at bounding box center [269, 385] width 207 height 41
type input "C1 qty txn low risk"
type textarea "Cantidad de transacciones riesgo low"
type input "30"
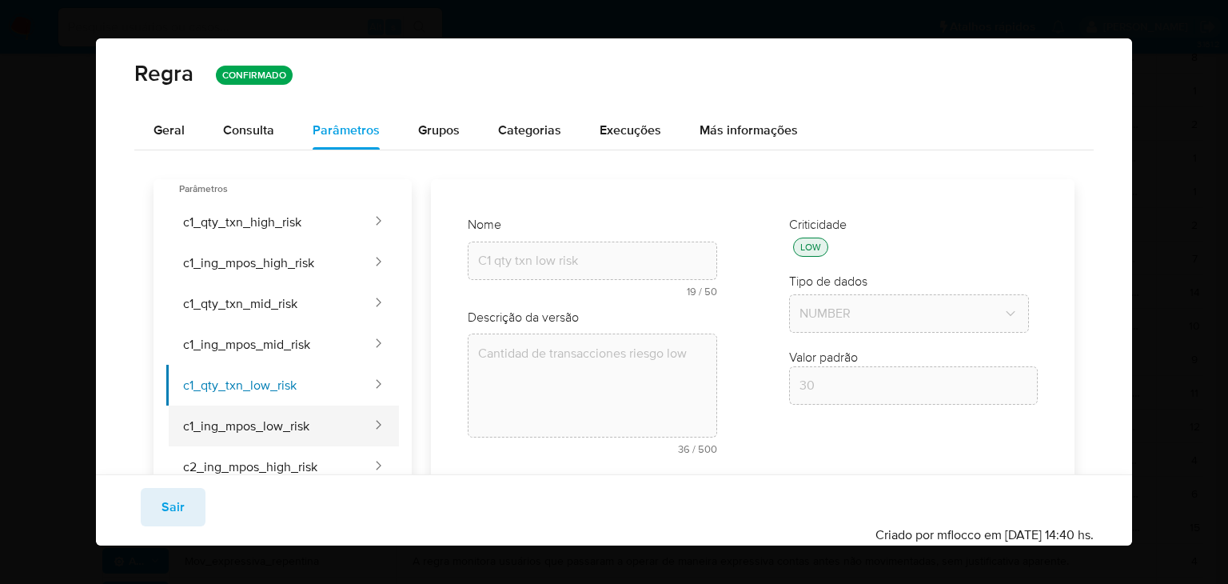
click at [333, 429] on button "c1_ing_mpos_low_risk" at bounding box center [269, 425] width 207 height 41
type input "C1 ing low risk"
type textarea "Volumen transaccionado"
type input "18000"
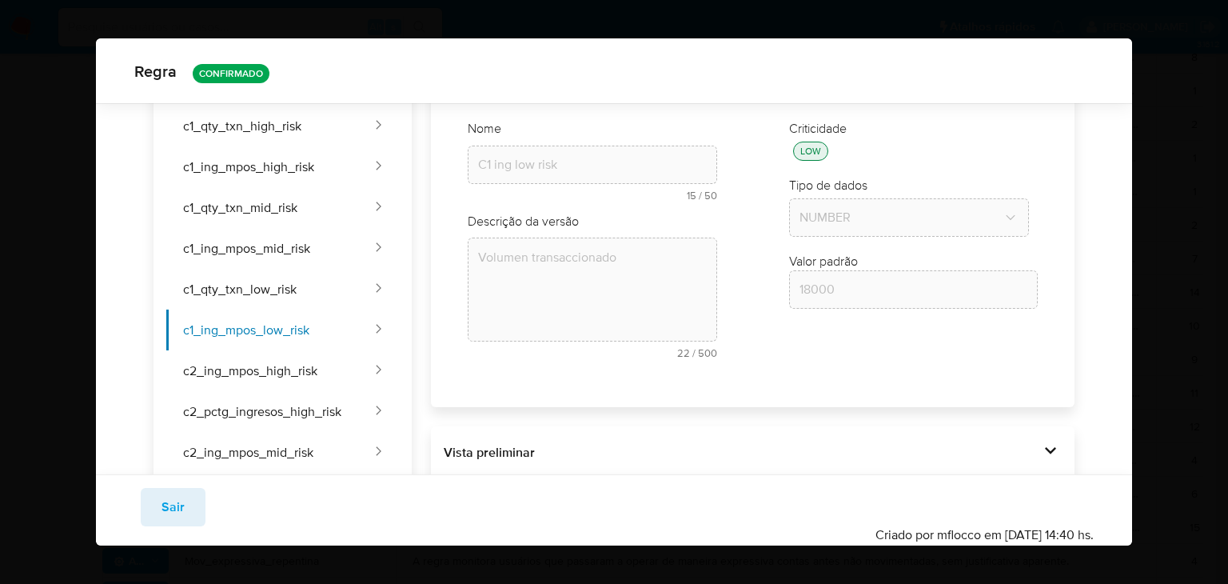
scroll to position [66, 0]
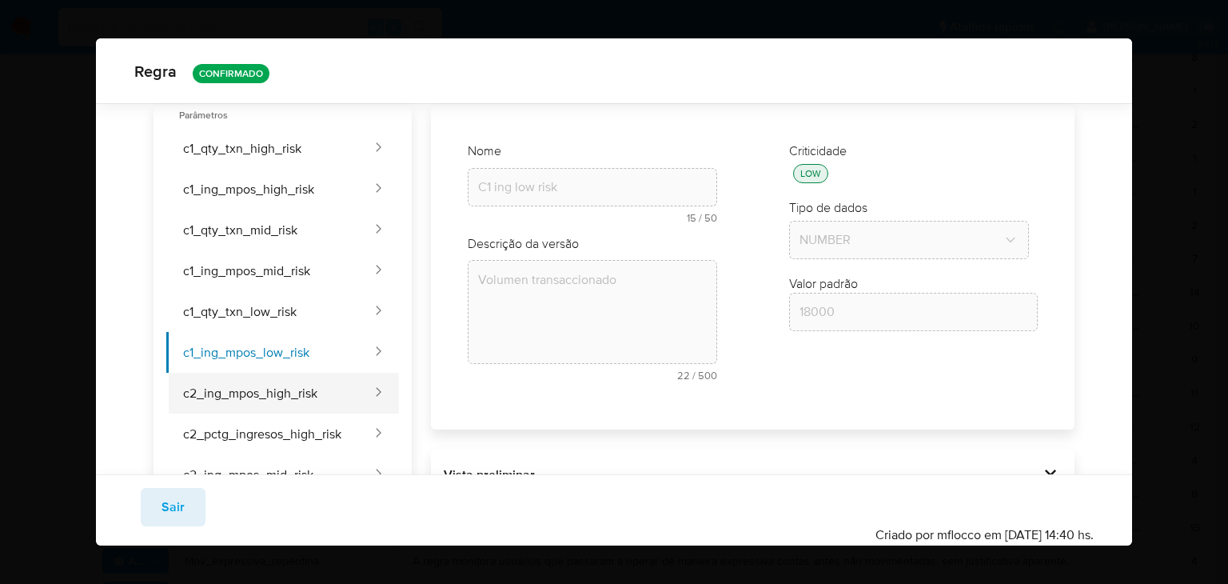
click at [319, 394] on button "c2_ing_mpos_high_risk" at bounding box center [269, 393] width 207 height 41
type input "C2 ing high risk"
type input "10000"
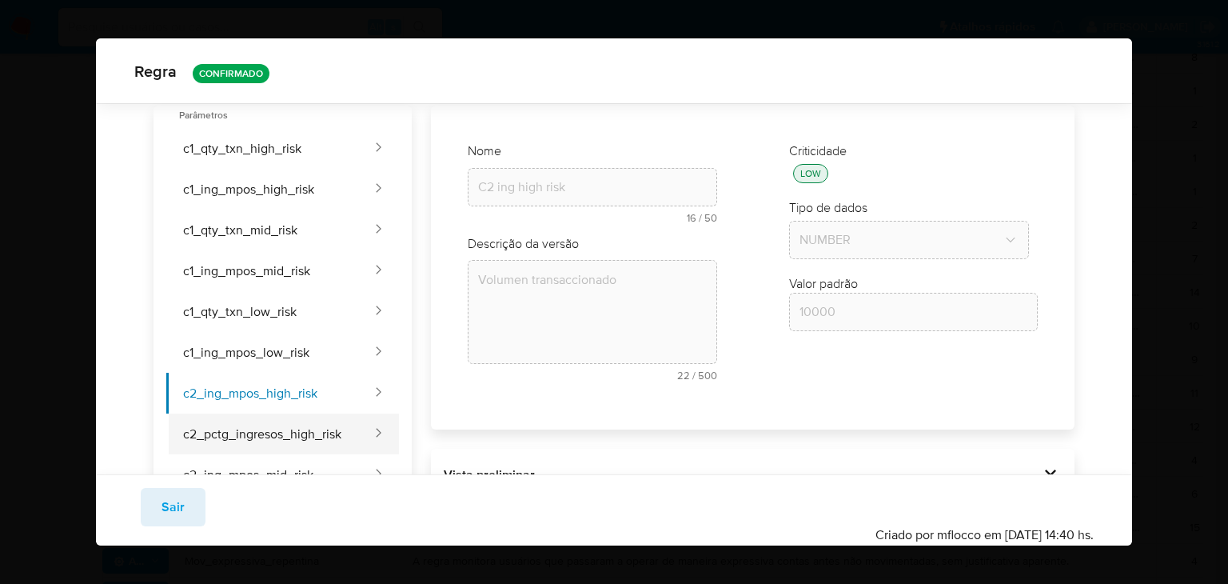
click at [328, 434] on button "c2_pctg_ingresos_high_risk" at bounding box center [269, 433] width 207 height 41
type input "C2 pct ing high risk"
type textarea "Concentração de volume operado na madrugada em relação ao dia"
type input "0.3"
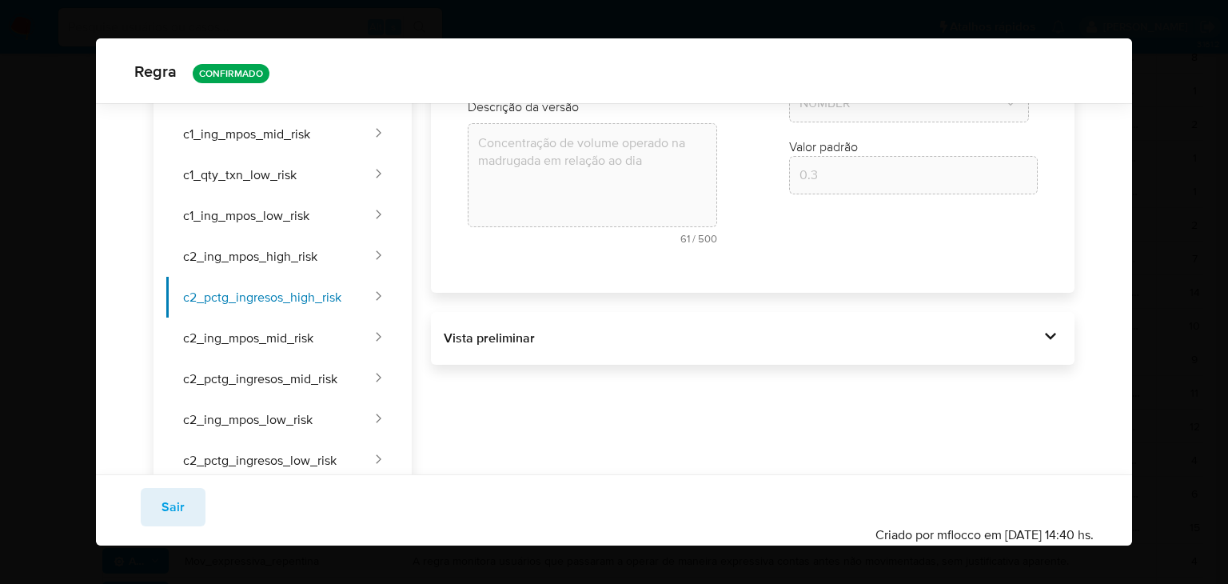
scroll to position [208, 0]
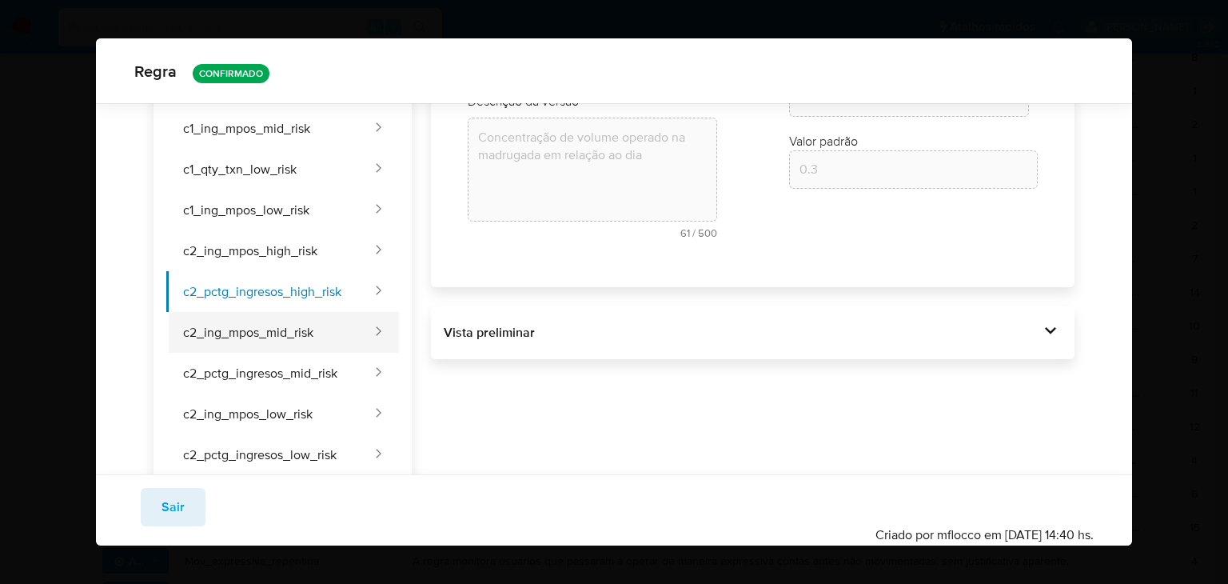
click at [352, 321] on button "c2_ing_mpos_mid_risk" at bounding box center [269, 332] width 207 height 41
type input "C2 ing mid risk"
type textarea "Volumen transaccionado"
type input "15000"
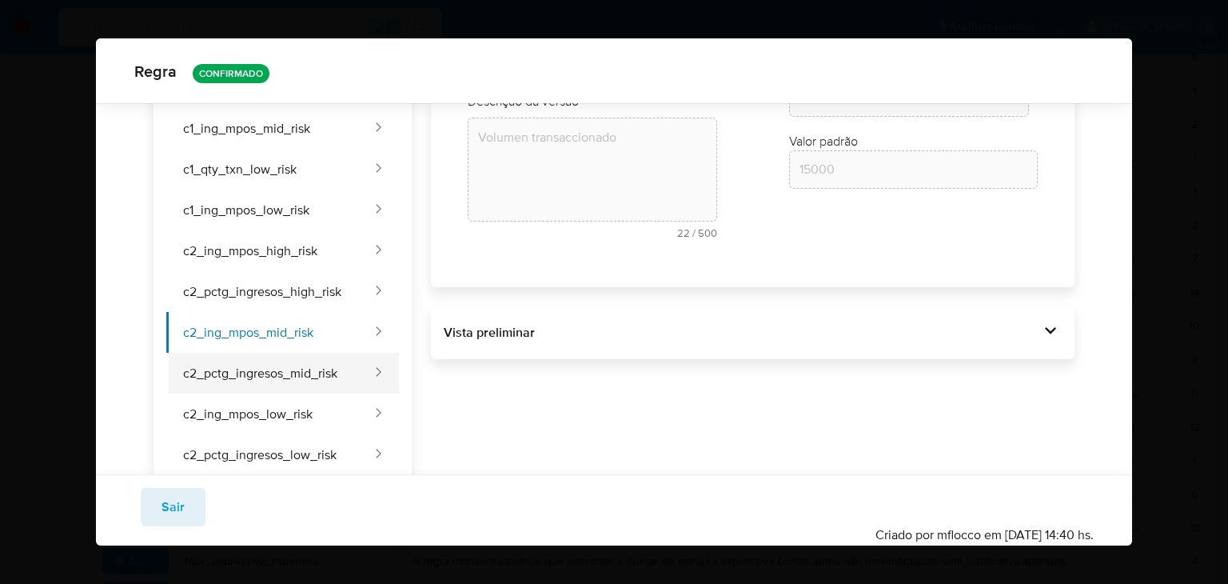
click at [305, 368] on button "c2_pctg_ingresos_mid_risk" at bounding box center [269, 373] width 207 height 41
type input "C2 pct ing mid risk"
type textarea "Concentração de volume operado na madrugada em relação ao dia"
type input "0.35"
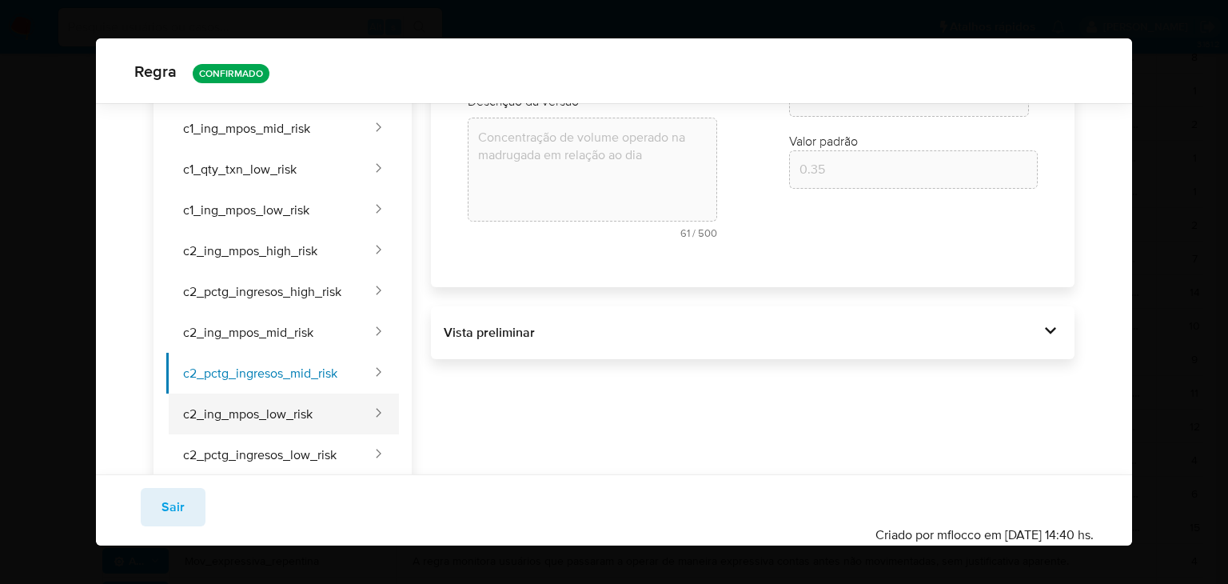
click at [337, 409] on button "c2_ing_mpos_low_risk" at bounding box center [269, 413] width 207 height 41
type input "C2 ing low risk"
type textarea "Volumen transaccionado"
type input "18000"
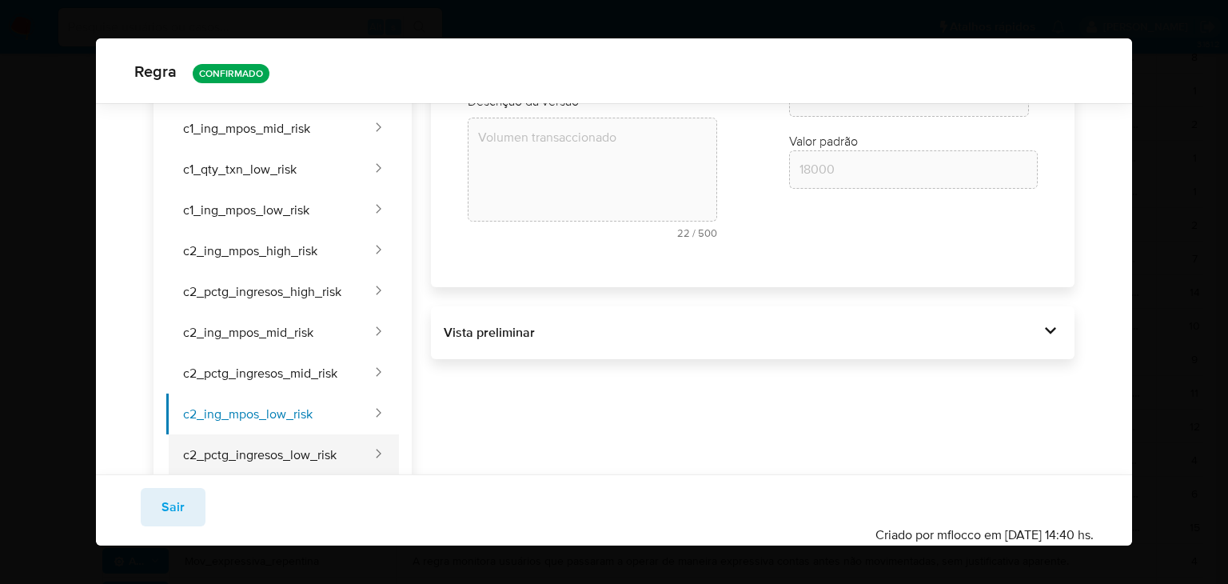
click at [331, 458] on button "c2_pctg_ingresos_low_risk" at bounding box center [269, 454] width 207 height 41
type input "C2 pct ing low risk"
type textarea "Concentração de volume operado na madrugada em relação ao dia"
type input "0.4"
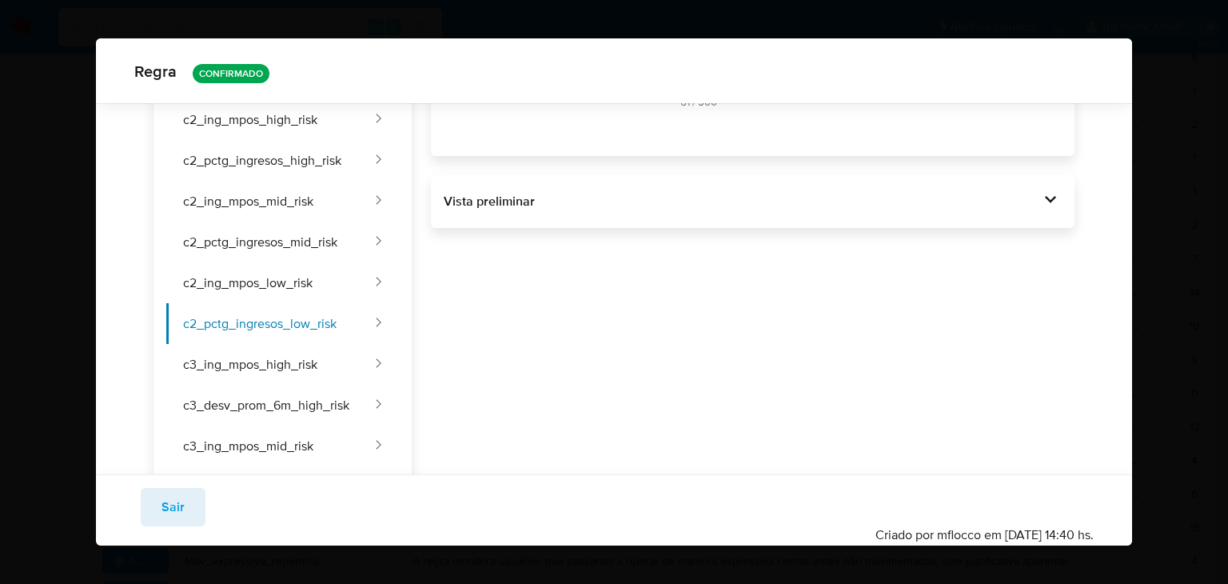
scroll to position [343, 0]
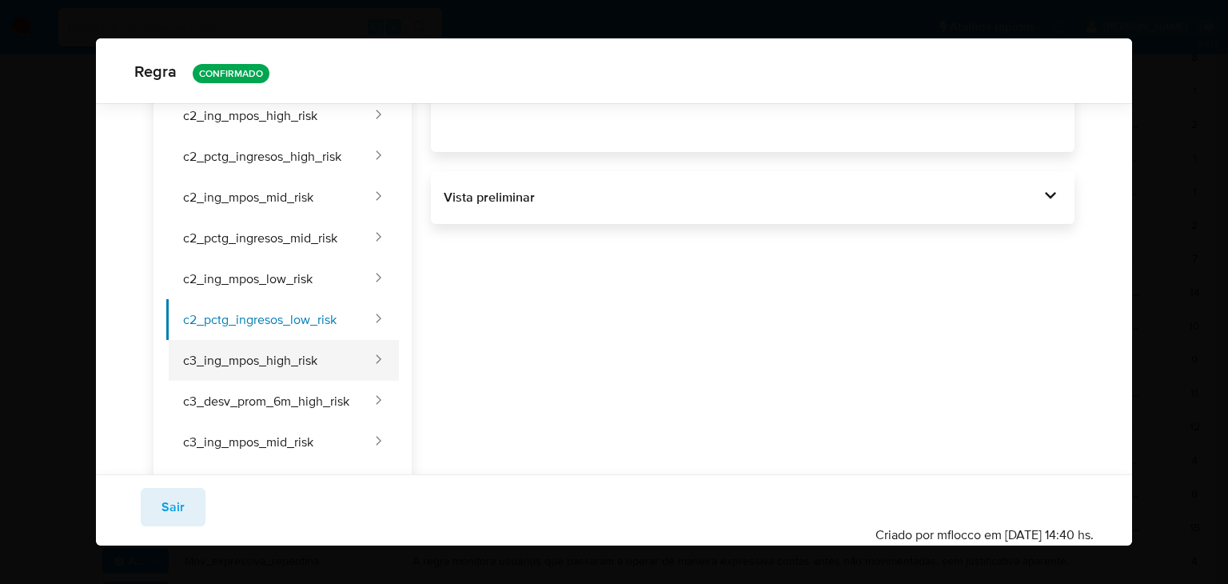
click at [334, 357] on button "c3_ing_mpos_high_risk" at bounding box center [269, 360] width 207 height 41
type input "C3 ing high risk"
type textarea "Volumen transaccionado"
type input "10000"
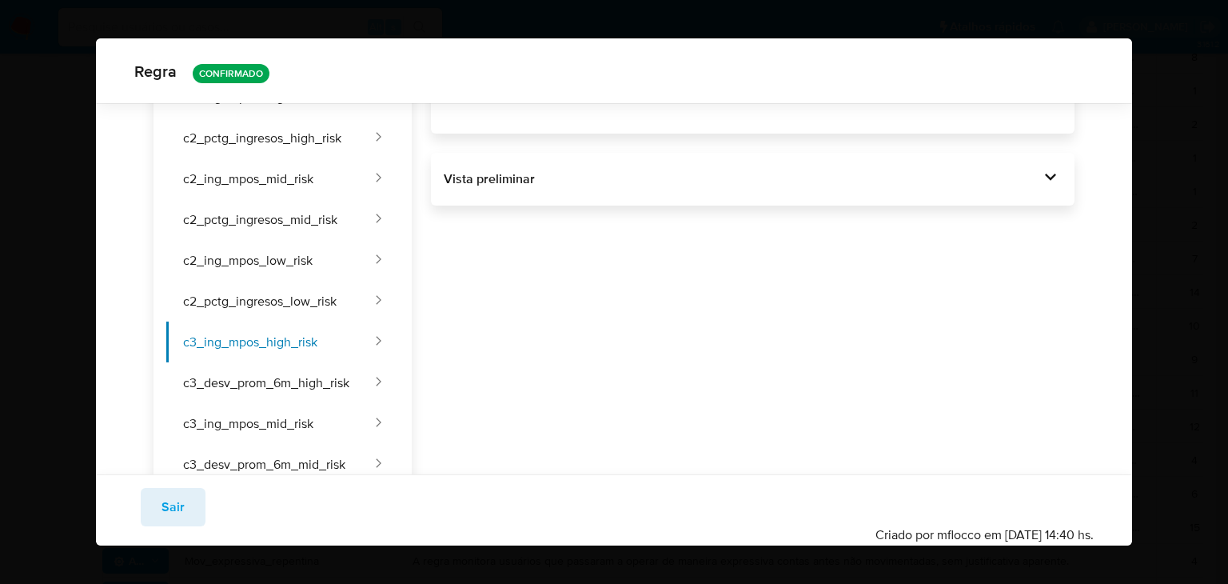
scroll to position [370, 0]
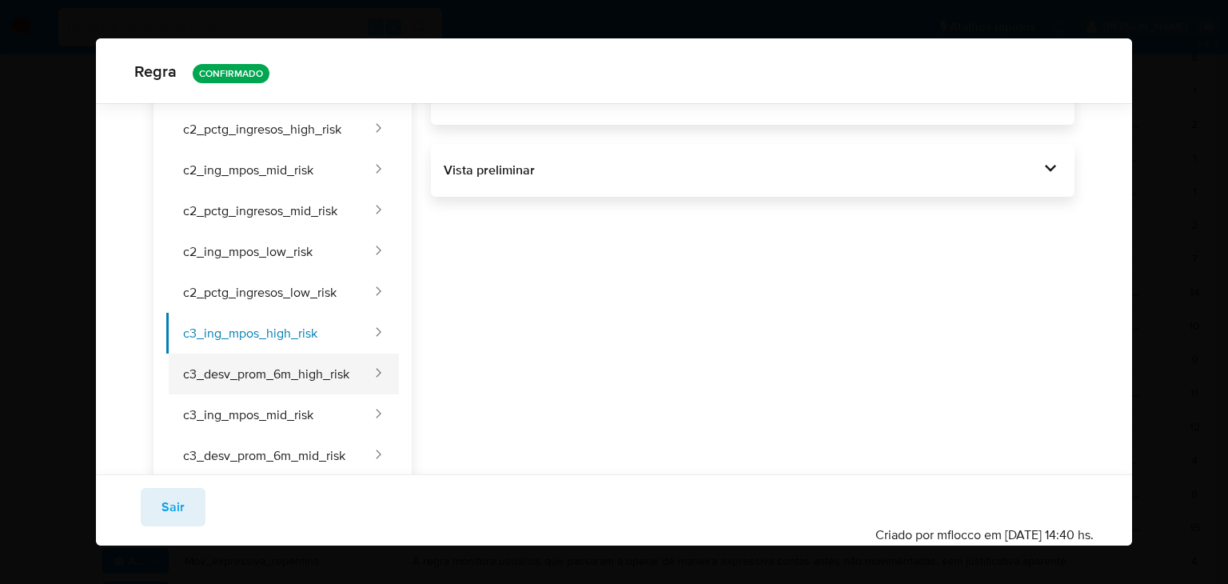
click at [320, 366] on button "c3_desv_prom_6m_high_risk" at bounding box center [269, 373] width 207 height 41
type input "C3 desvio 6m high risk"
type textarea "Desvio transacional do ticket mensal"
type input "0.5"
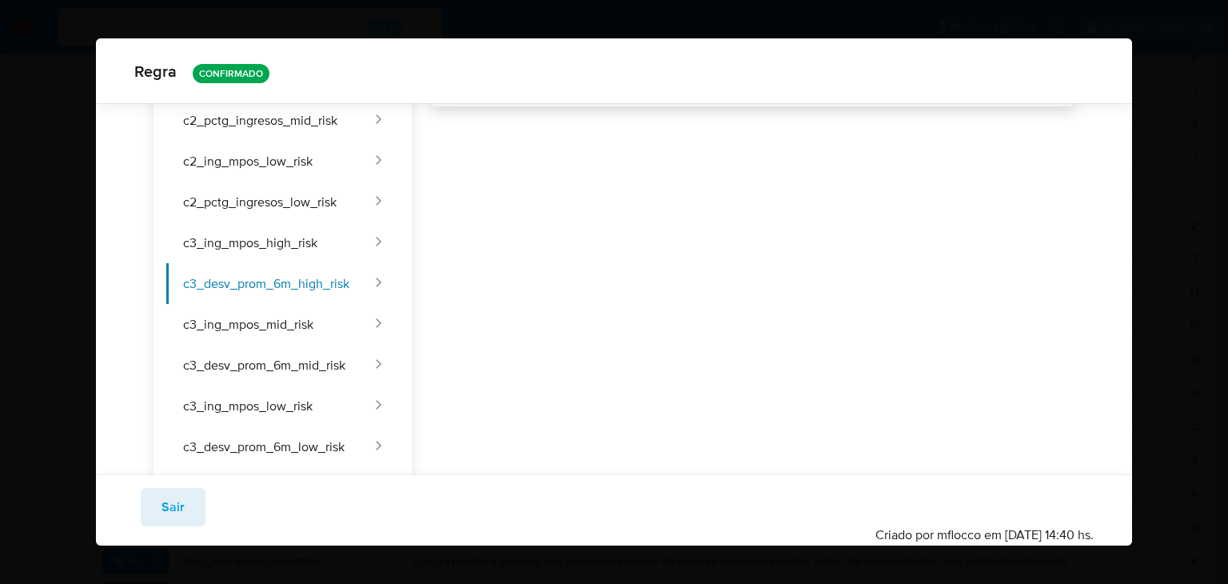
scroll to position [462, 0]
click at [334, 323] on button "c3_ing_mpos_mid_risk" at bounding box center [269, 322] width 207 height 41
type input "C3 ing mid risk"
type textarea "Volumen transaccionado"
type input "15000"
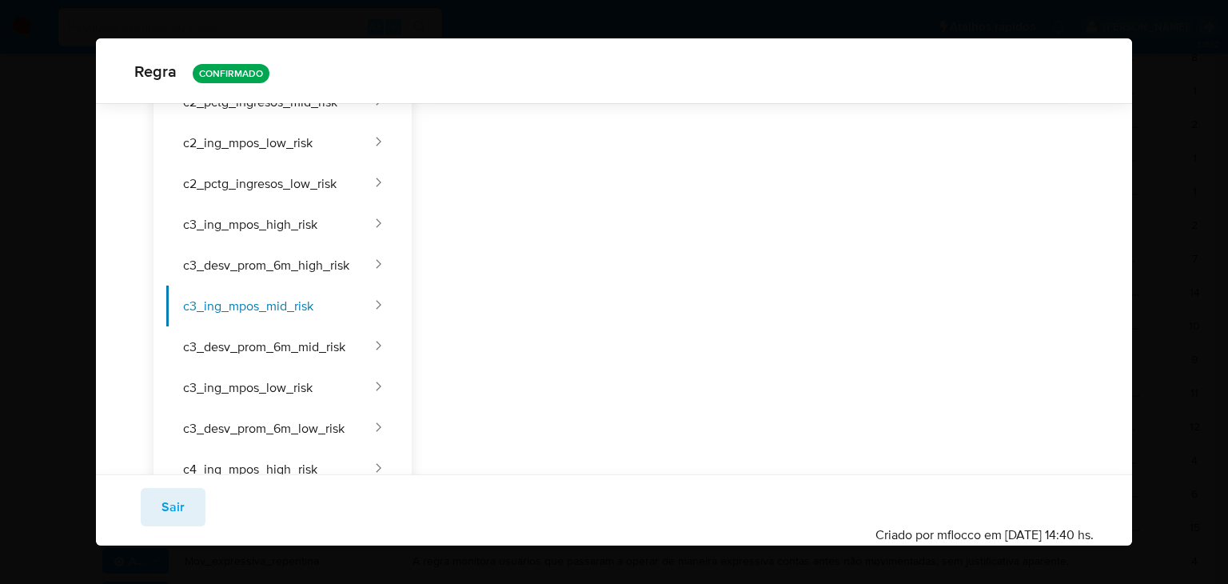
scroll to position [492, 0]
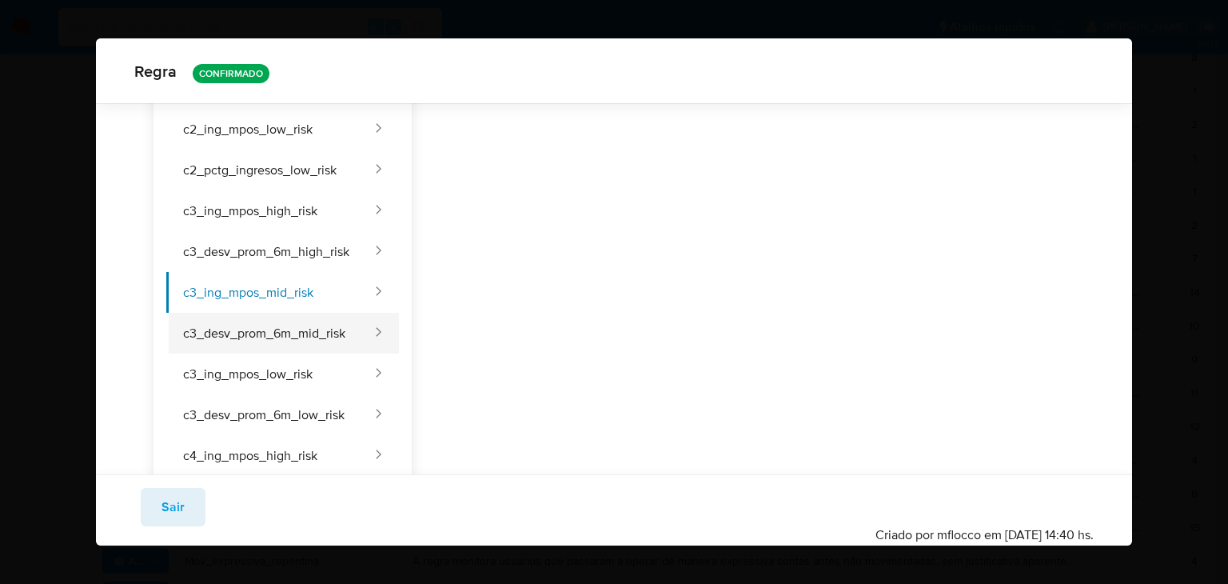
click at [320, 325] on button "c3_desv_prom_6m_mid_risk" at bounding box center [269, 333] width 207 height 41
type input "C3 desvio 6m mid risk"
type textarea "Desvio transacional do ticket mensal"
type input "0.6"
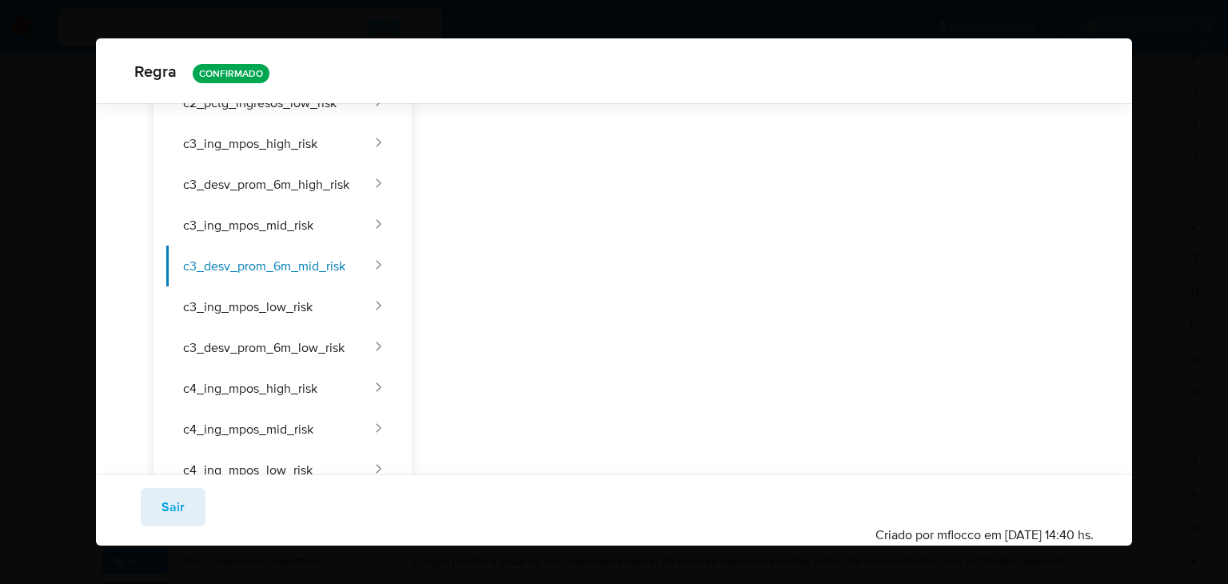
scroll to position [588, 0]
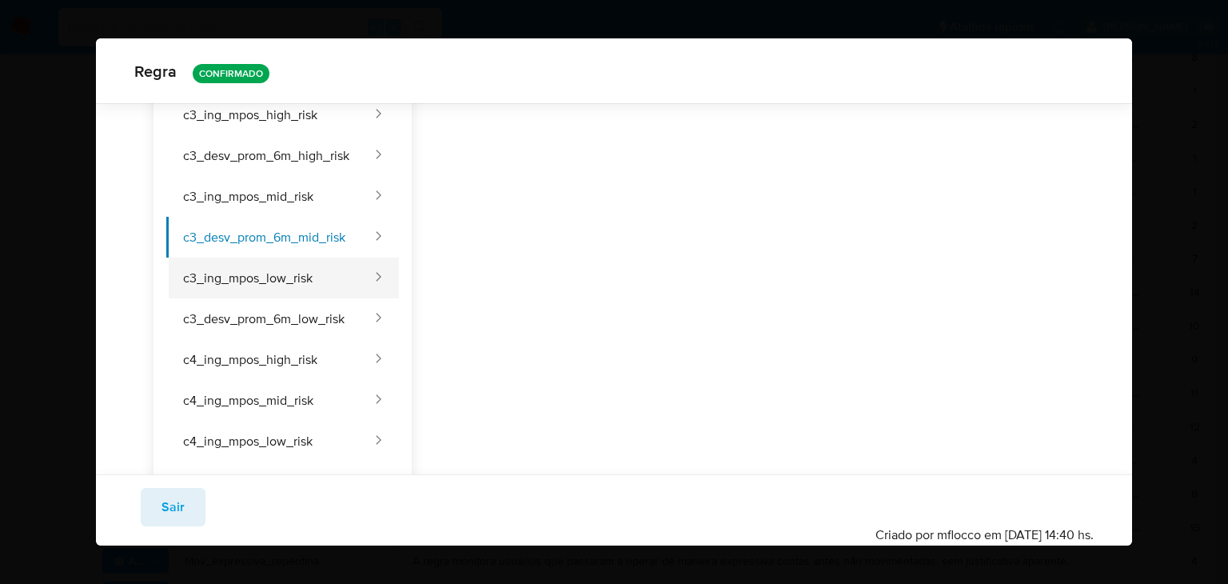
click at [342, 262] on button "c3_ing_mpos_low_risk" at bounding box center [269, 277] width 207 height 41
type input "C3 ing low risk"
type textarea "Volumen transaccionado"
type input "18000"
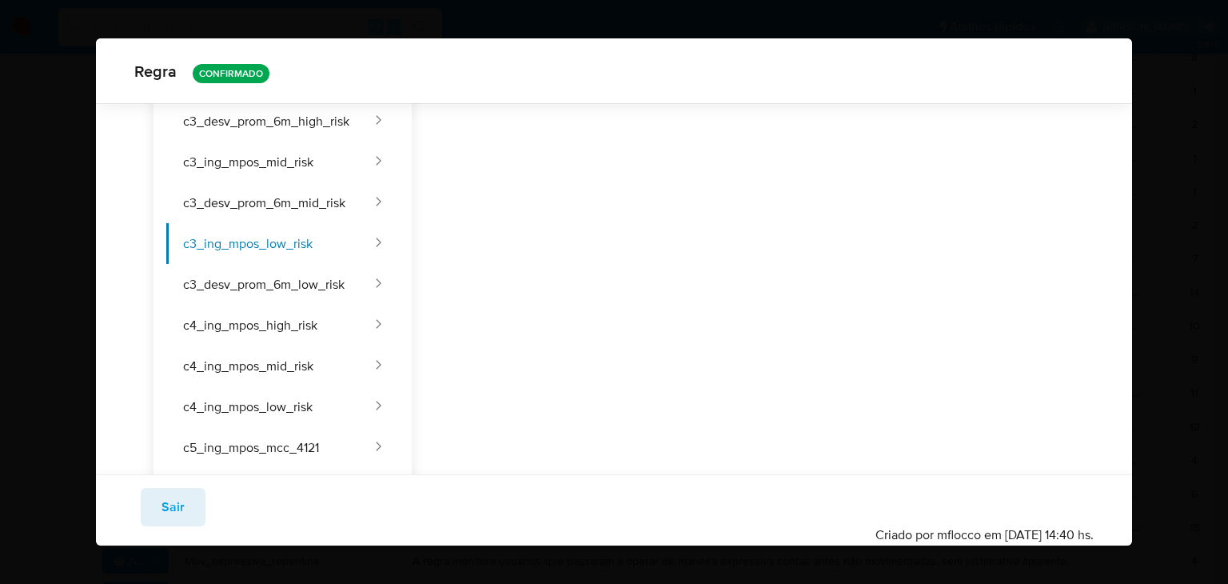
scroll to position [638, 0]
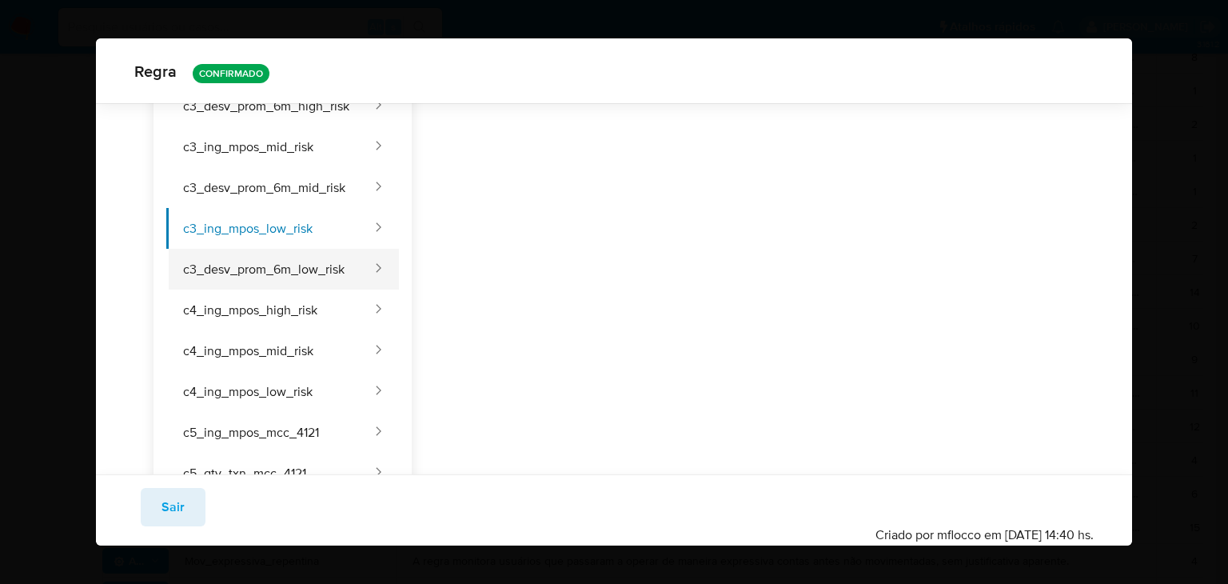
click at [328, 258] on button "c3_desv_prom_6m_low_risk" at bounding box center [269, 269] width 207 height 41
type input "C3 desvio 6m low risk"
type textarea "Desvio transacional do ticket mensal"
type input "0.7"
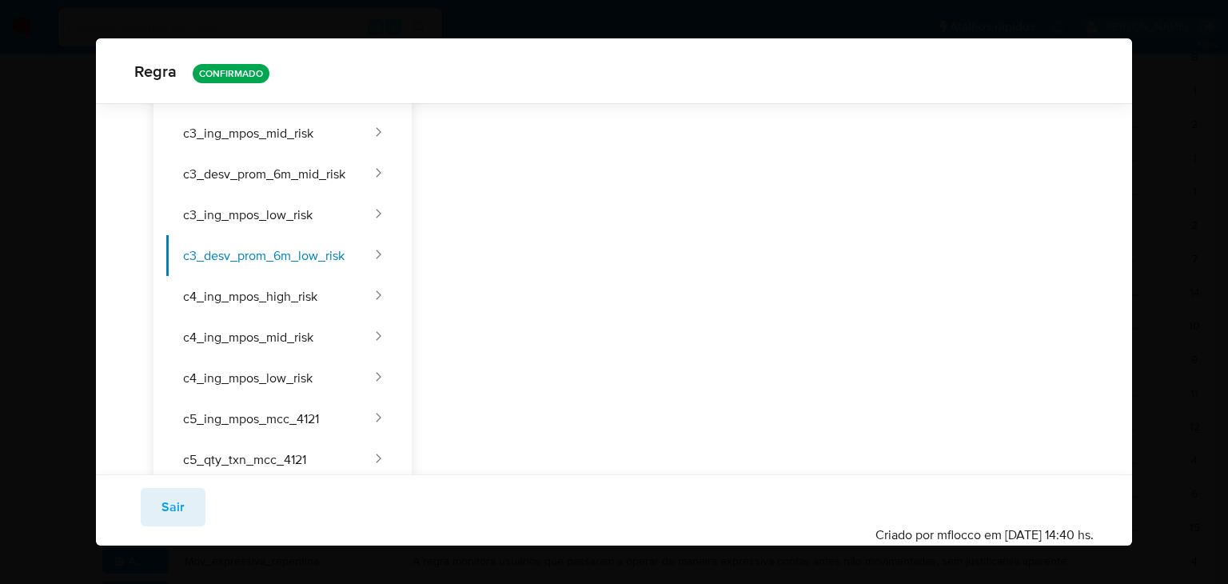
scroll to position [676, 0]
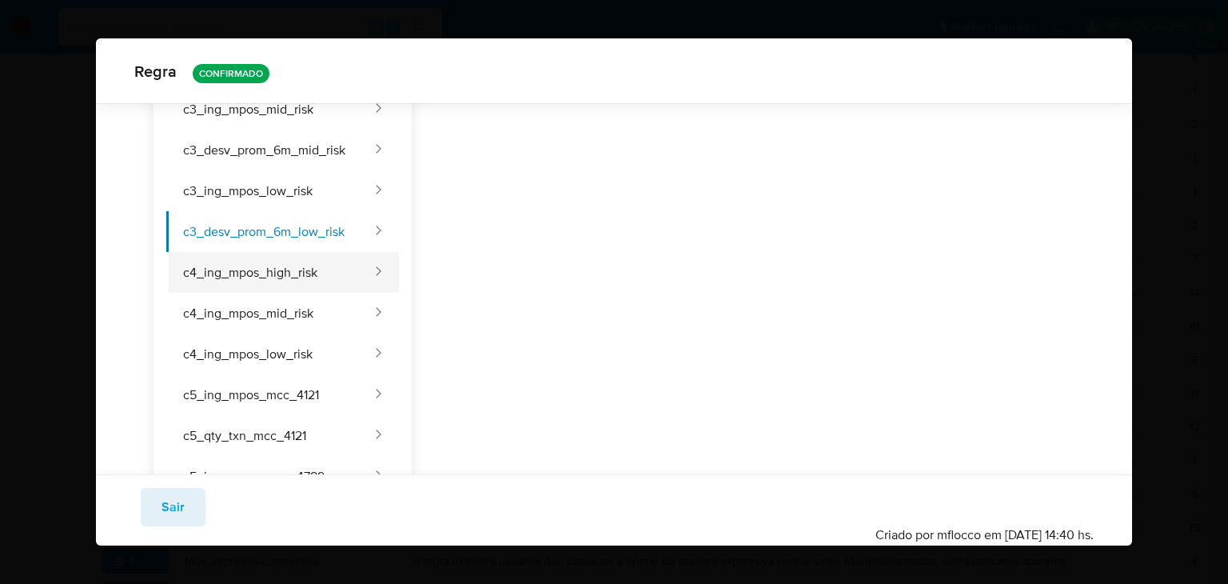
click at [334, 269] on button "c4_ing_mpos_high_risk" at bounding box center [269, 272] width 207 height 41
type input "C4 ing high risk"
type textarea "Volume transaccionado clientes novos"
type input "10000"
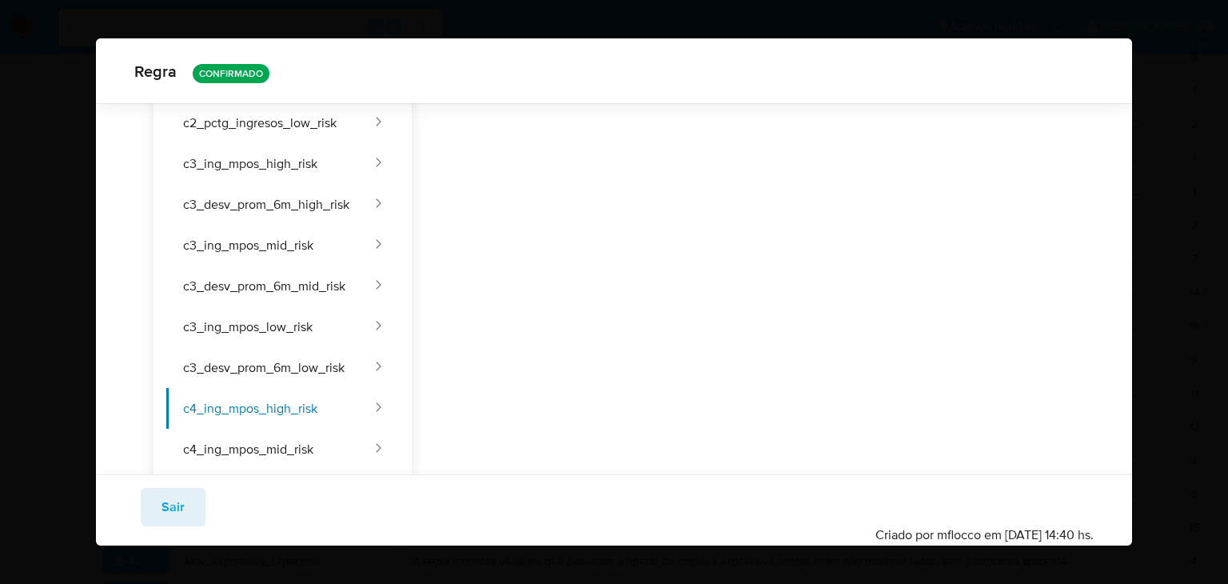
scroll to position [582, 0]
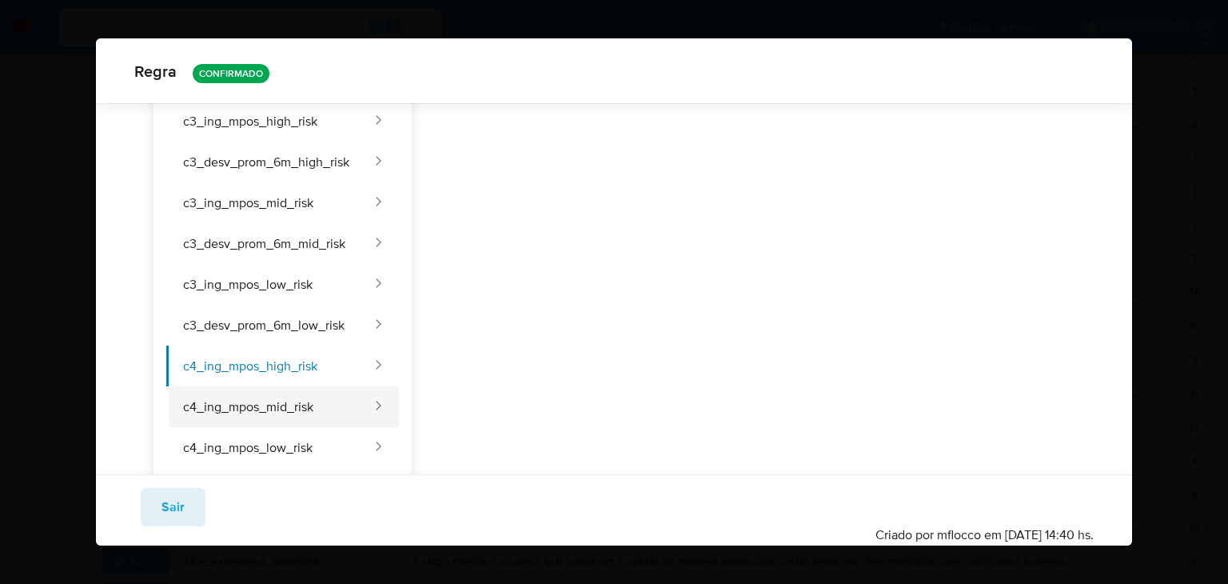
click at [289, 410] on button "c4_ing_mpos_mid_risk" at bounding box center [269, 406] width 207 height 41
type input "C4 ing mid risk"
type input "15000"
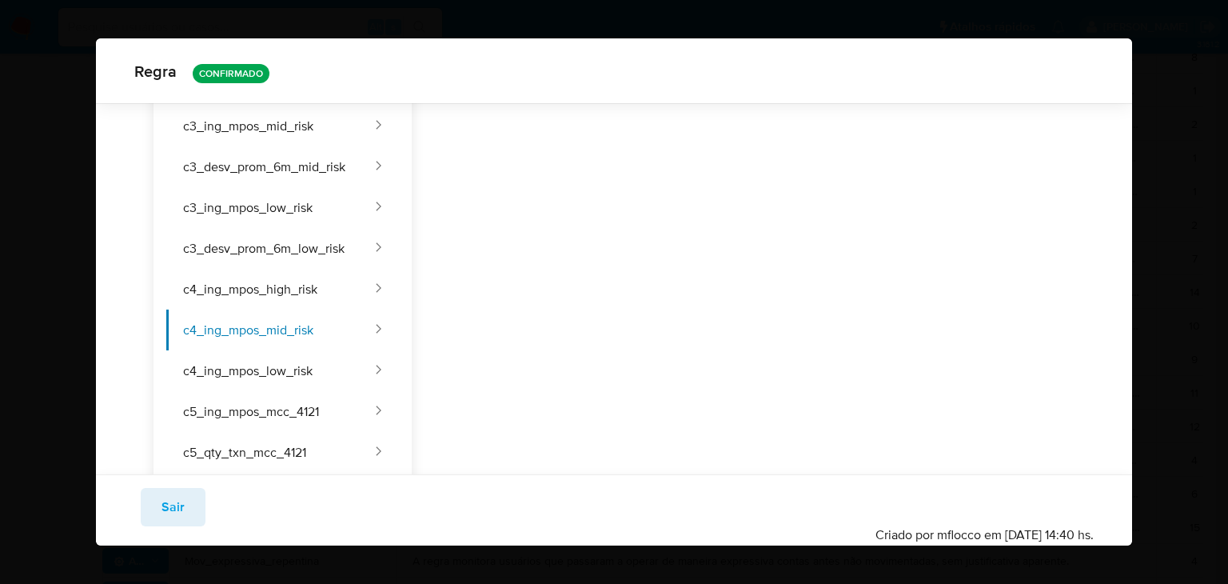
scroll to position [715, 0]
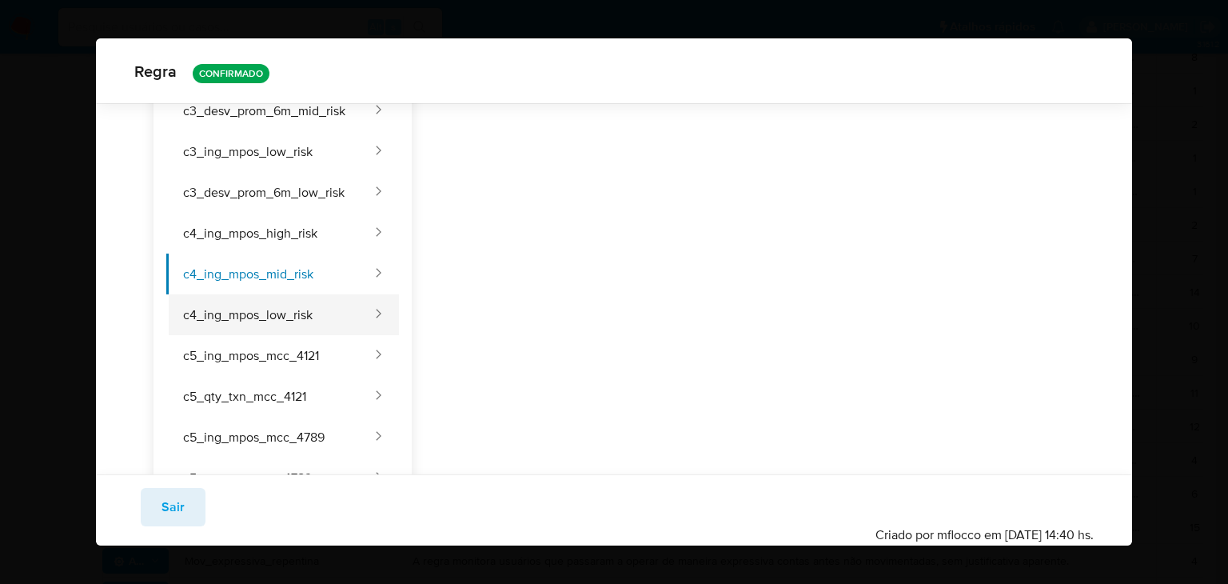
click at [294, 308] on button "c4_ing_mpos_low_risk" at bounding box center [269, 314] width 207 height 41
type input "C4 ing low risk"
type input "18000"
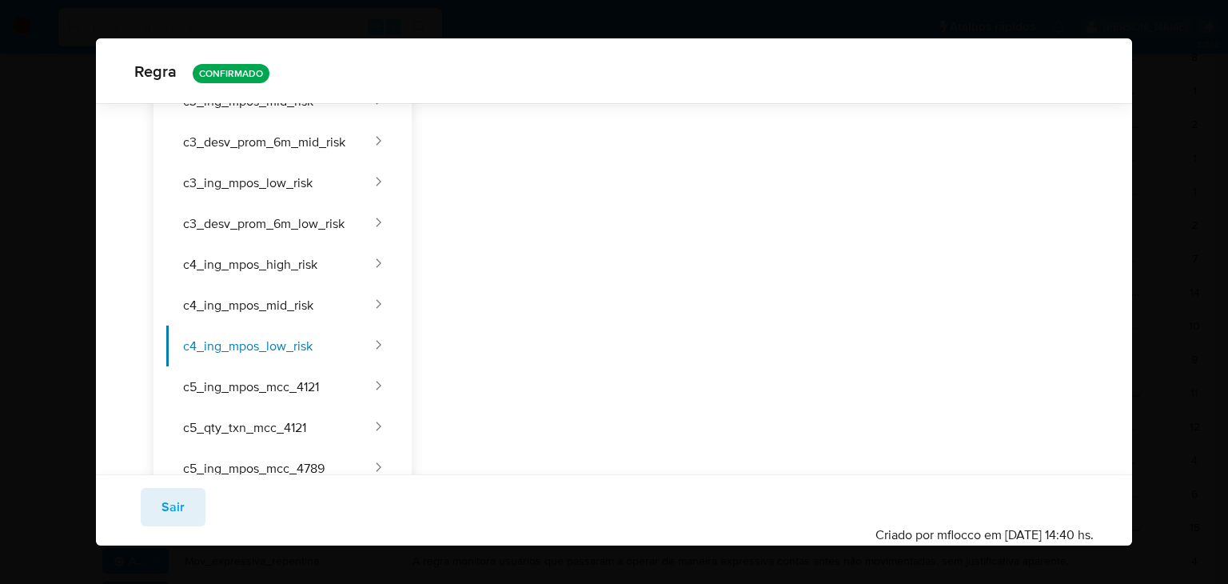
scroll to position [691, 0]
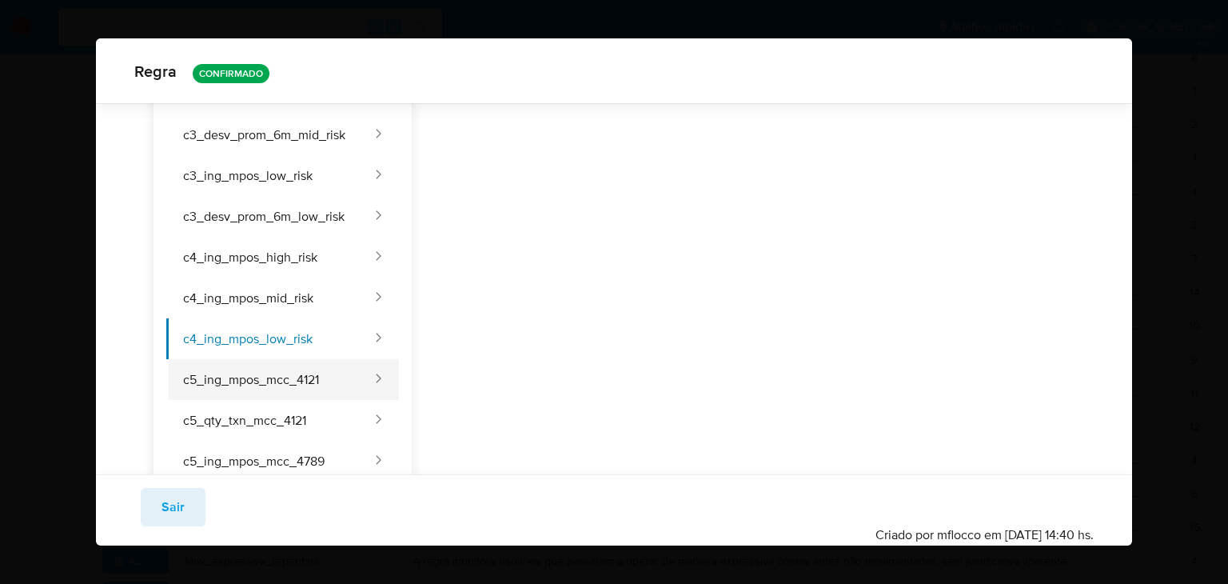
click at [313, 375] on button "c5_ing_mpos_mcc_4121" at bounding box center [269, 379] width 207 height 41
type input "C5 ing mcc 4121"
type textarea "Ingresos nocturnos taxis e limusines"
type input "110000"
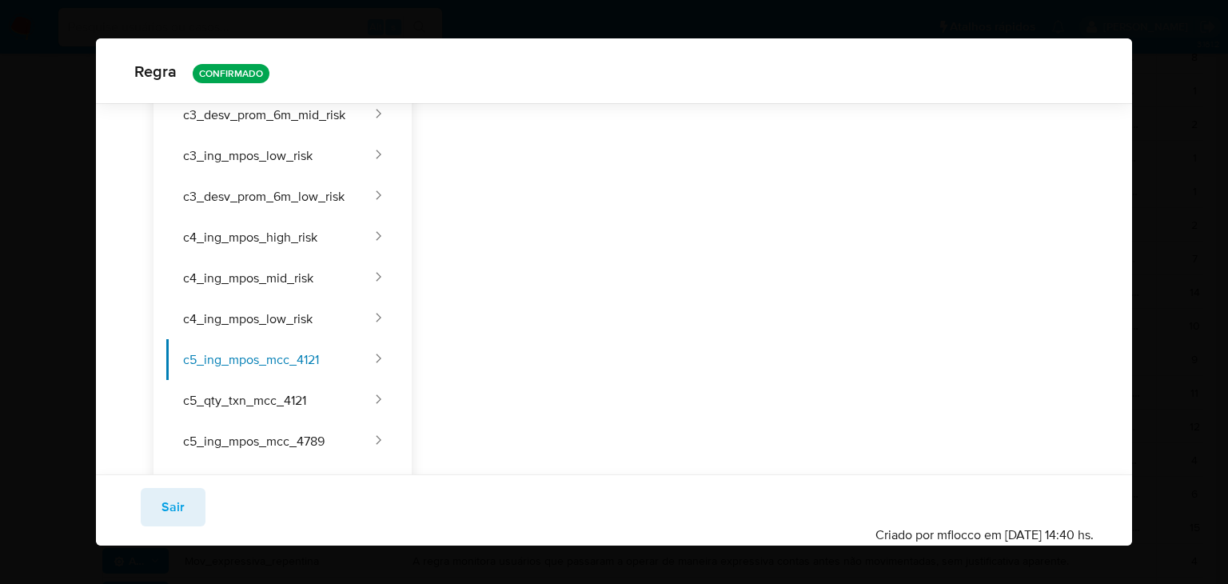
scroll to position [748, 0]
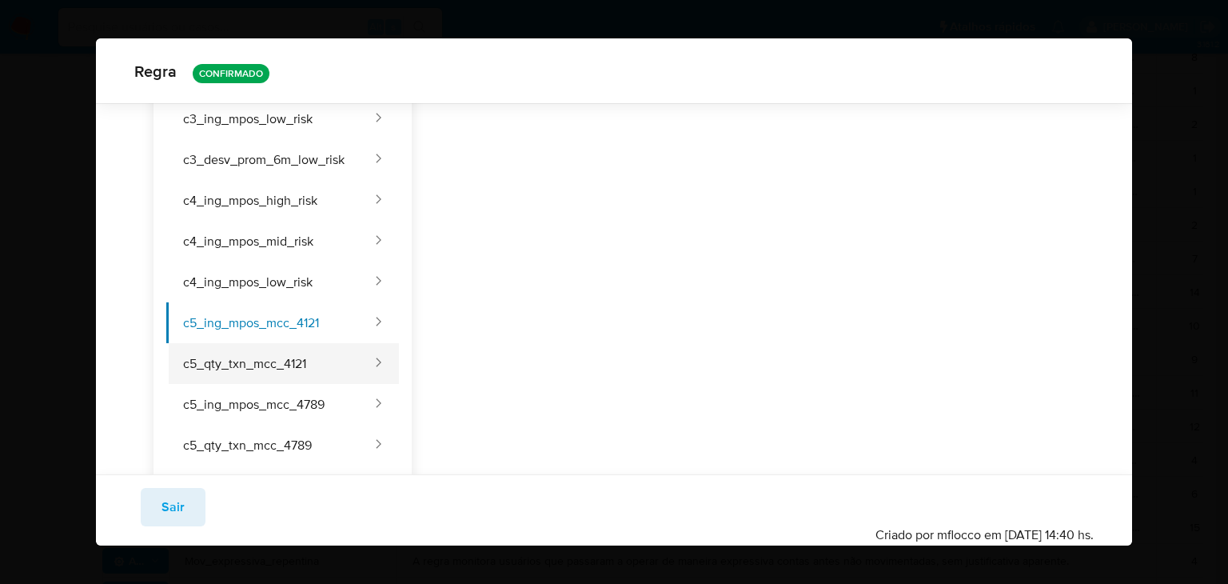
click at [337, 367] on button "c5_qty_txn_mcc_4121" at bounding box center [269, 363] width 207 height 41
type input "C5 qty txn mcc 4121"
type textarea "Qty txn nocturnos taxis e limusines"
type input "100"
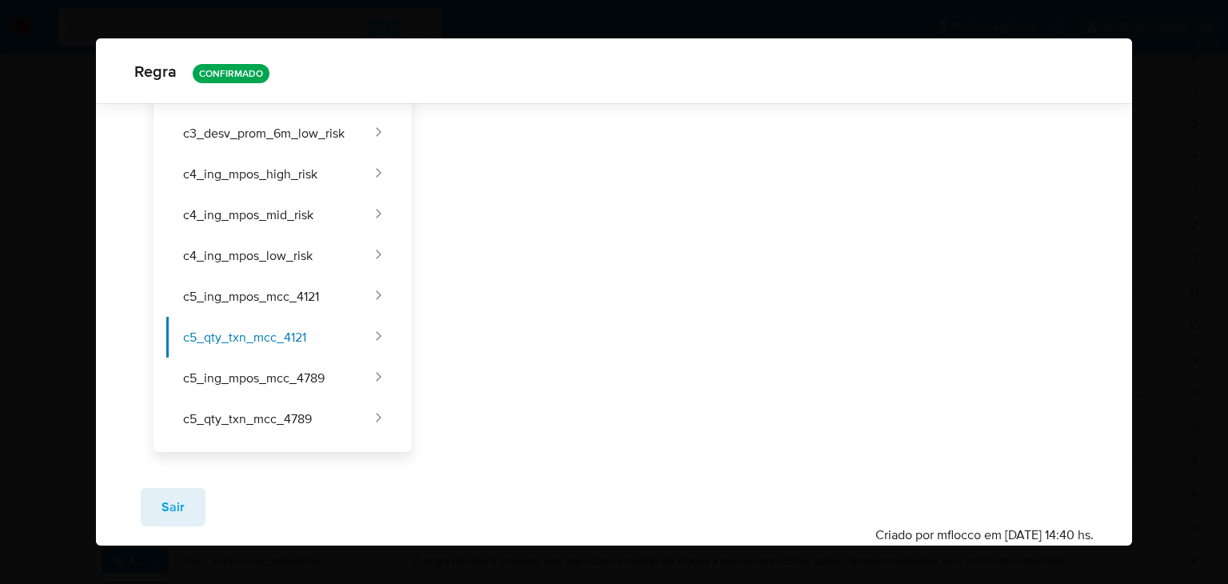
scroll to position [788, 0]
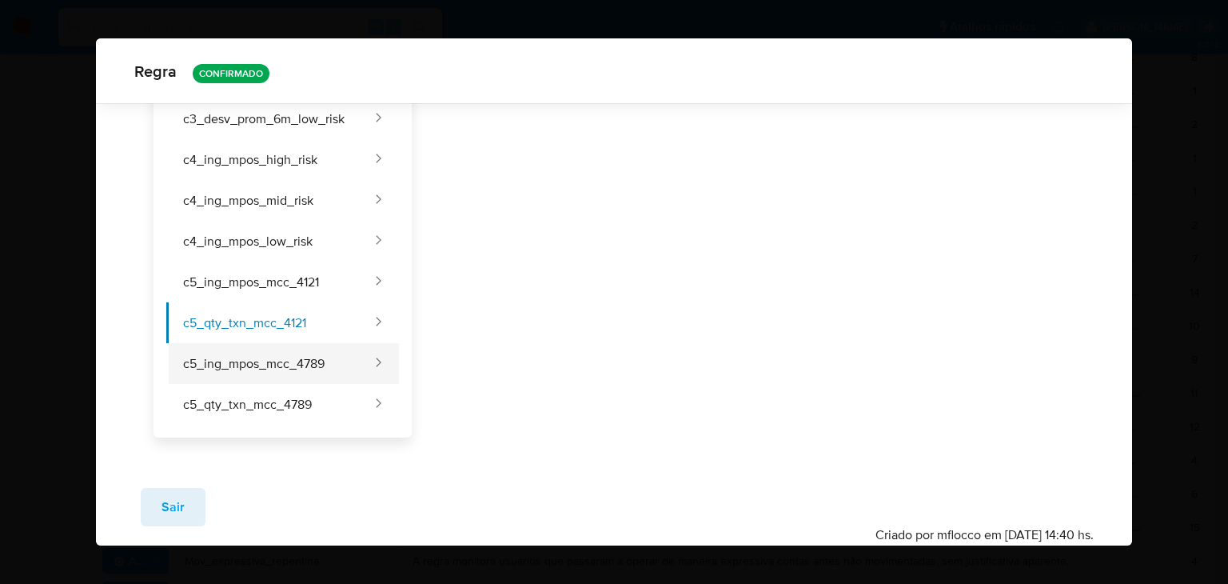
click at [334, 358] on button "c5_ing_mpos_mcc_4789" at bounding box center [269, 363] width 207 height 41
type input "C5 ing mcc 4789"
type textarea "Ingresos nocturnos servicios de transporte"
type input "100000"
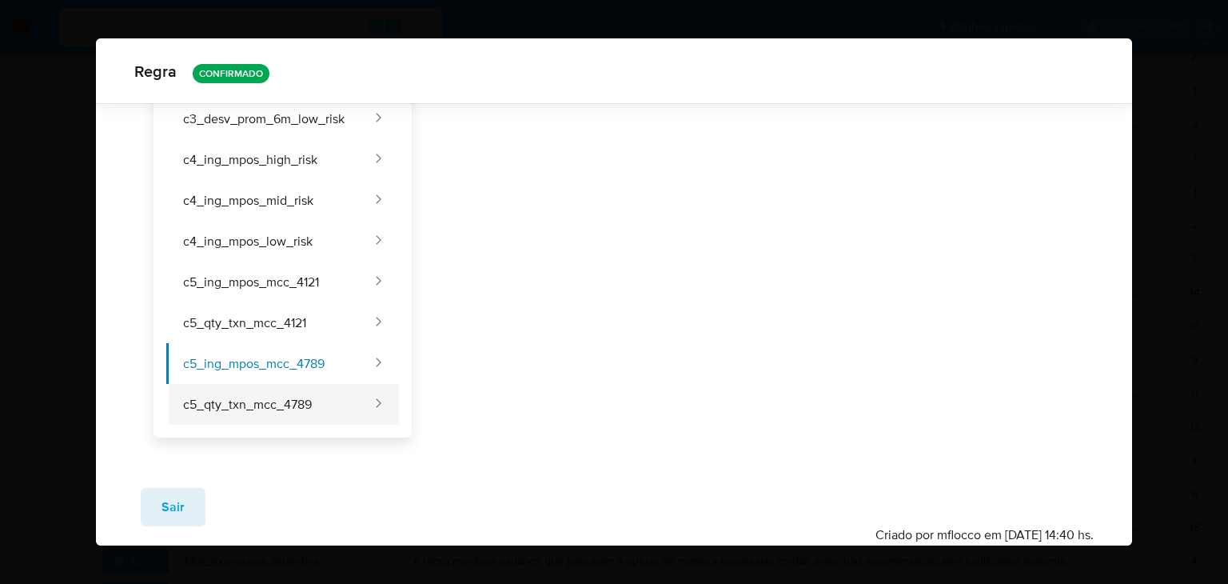
click at [304, 385] on button "c5_qty_txn_mcc_4789" at bounding box center [269, 404] width 207 height 41
type input "C5 qty txn mcc 4789"
type textarea "Qty txn nocturnos servucuis de transporte"
type input "50"
click at [304, 385] on button "c5_qty_txn_mcc_4789" at bounding box center [269, 404] width 207 height 41
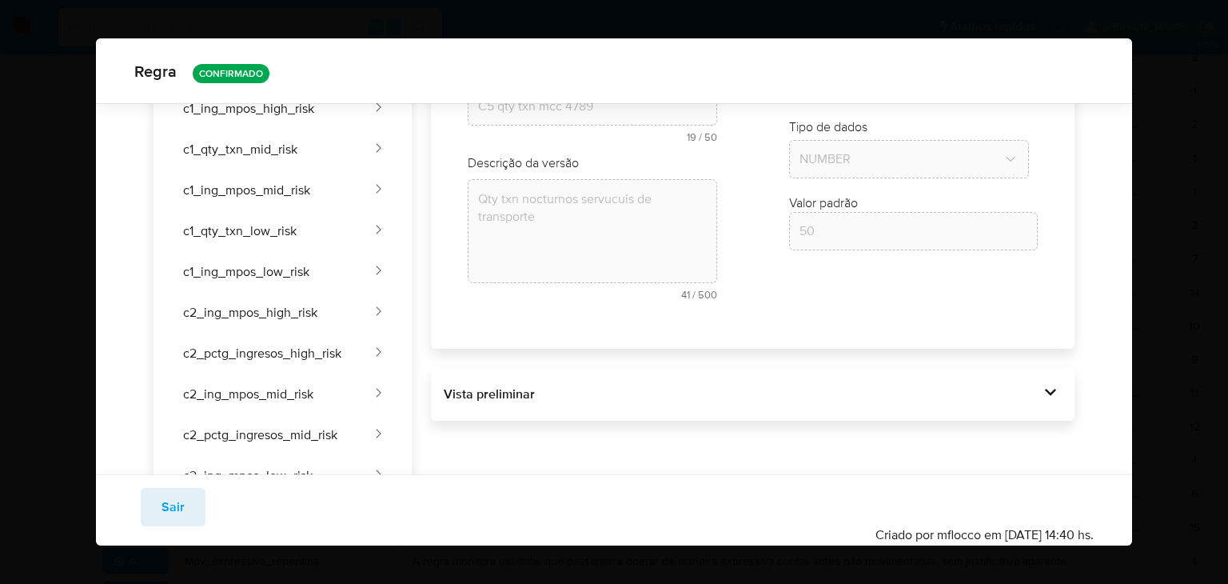
scroll to position [145, 0]
drag, startPoint x: 1118, startPoint y: 189, endPoint x: 1150, endPoint y: 392, distance: 204.9
click at [1150, 392] on div "Regra CONFIRMADO Geral Consulta Parâmetros Evidências Grupos Categorias Execuçõ…" at bounding box center [614, 292] width 1228 height 584
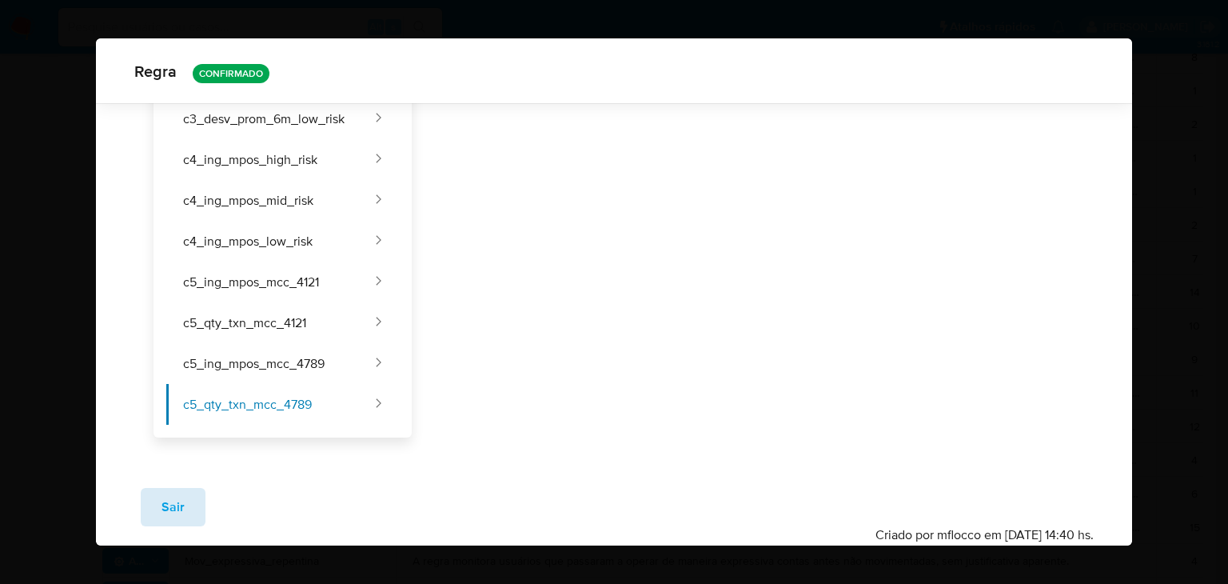
click at [153, 504] on button "Sair" at bounding box center [173, 507] width 65 height 38
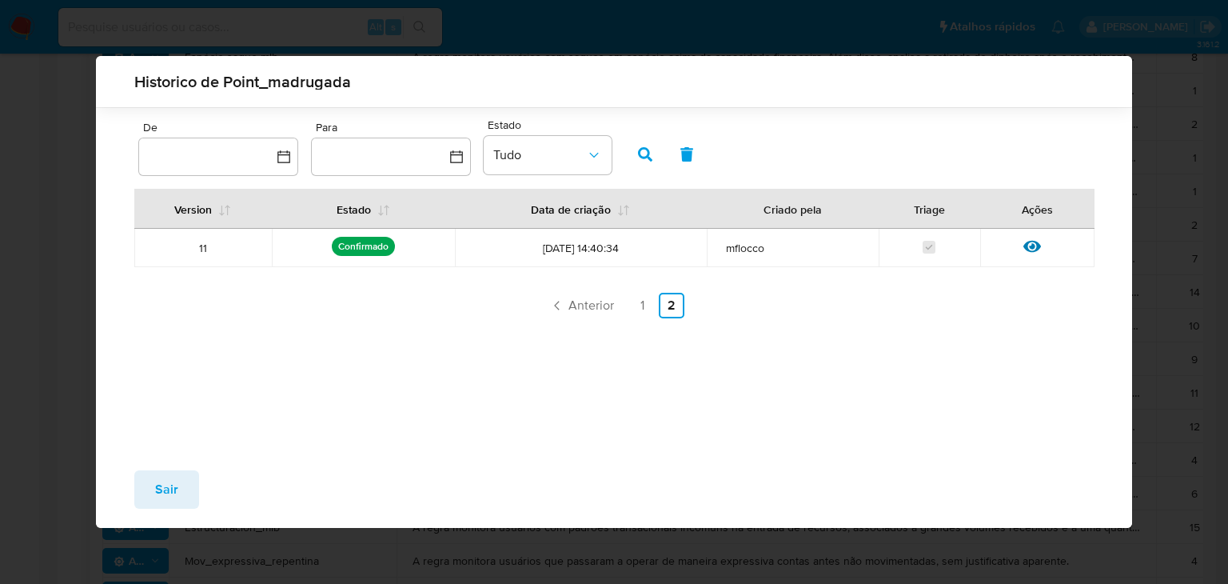
click at [153, 504] on button "Sair" at bounding box center [166, 489] width 65 height 38
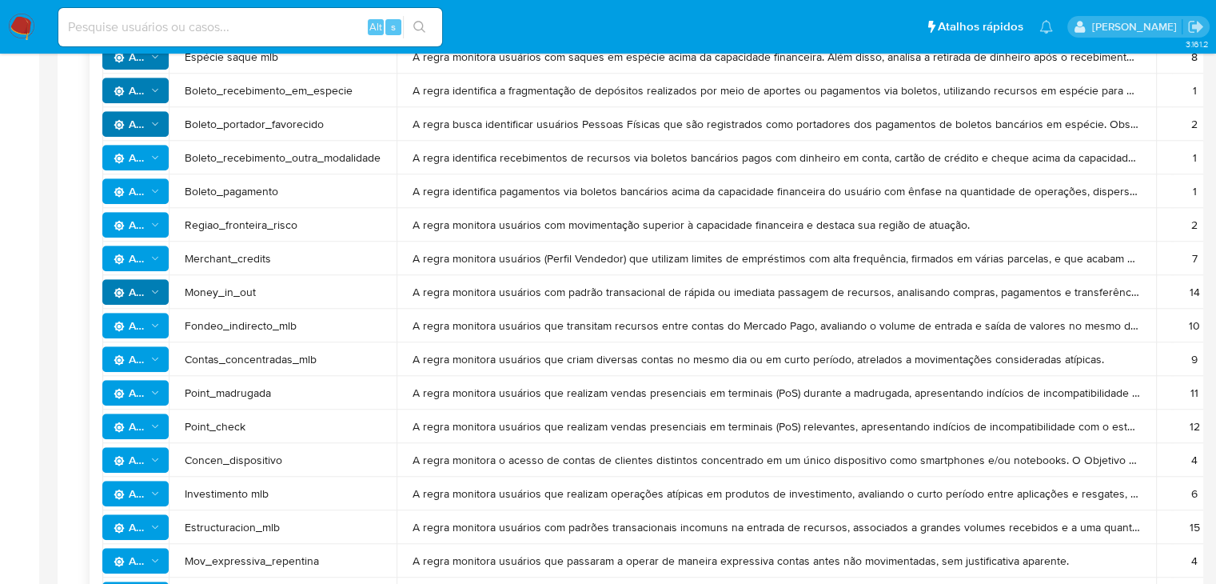
click at [157, 394] on icon "Ações" at bounding box center [155, 392] width 11 height 13
click at [149, 467] on button "Ver história" at bounding box center [135, 472] width 144 height 38
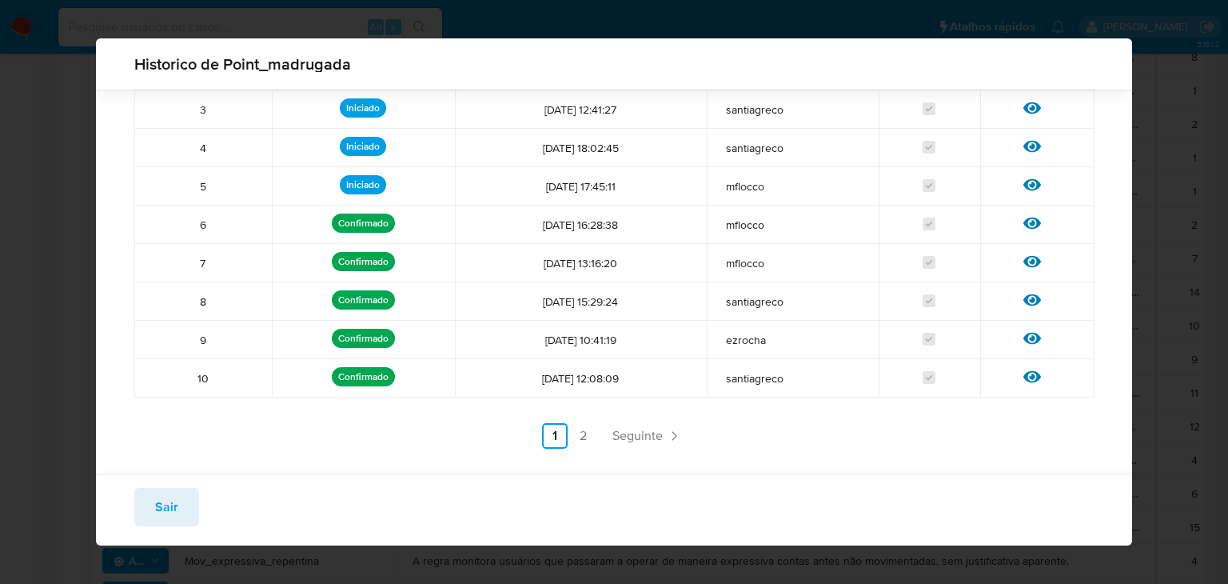
scroll to position [200, 0]
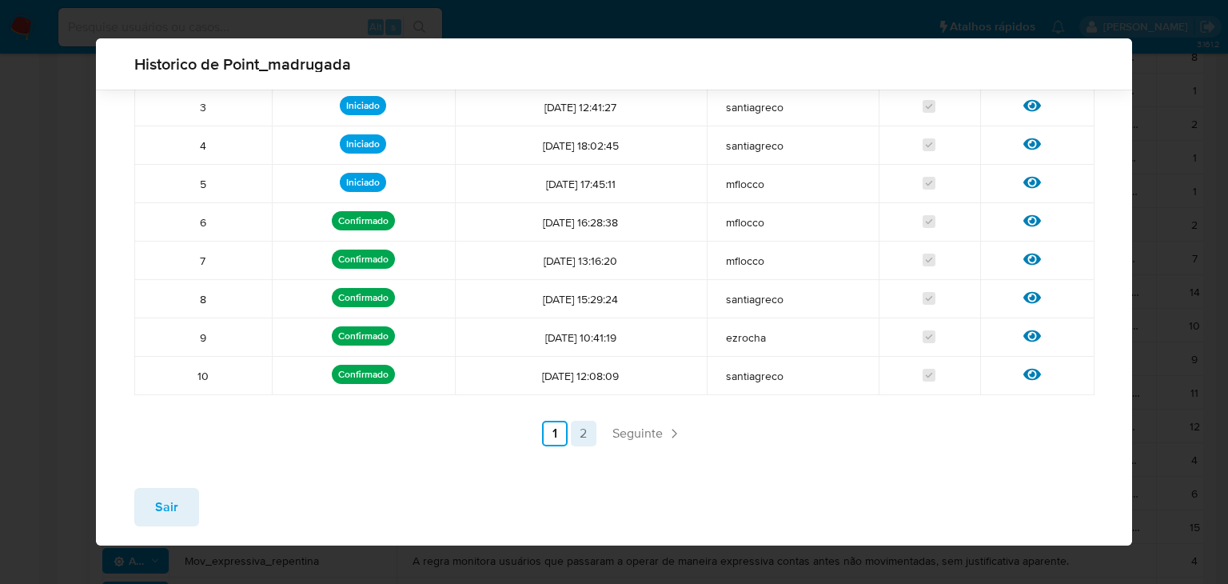
click at [576, 441] on link "2" at bounding box center [584, 434] width 26 height 26
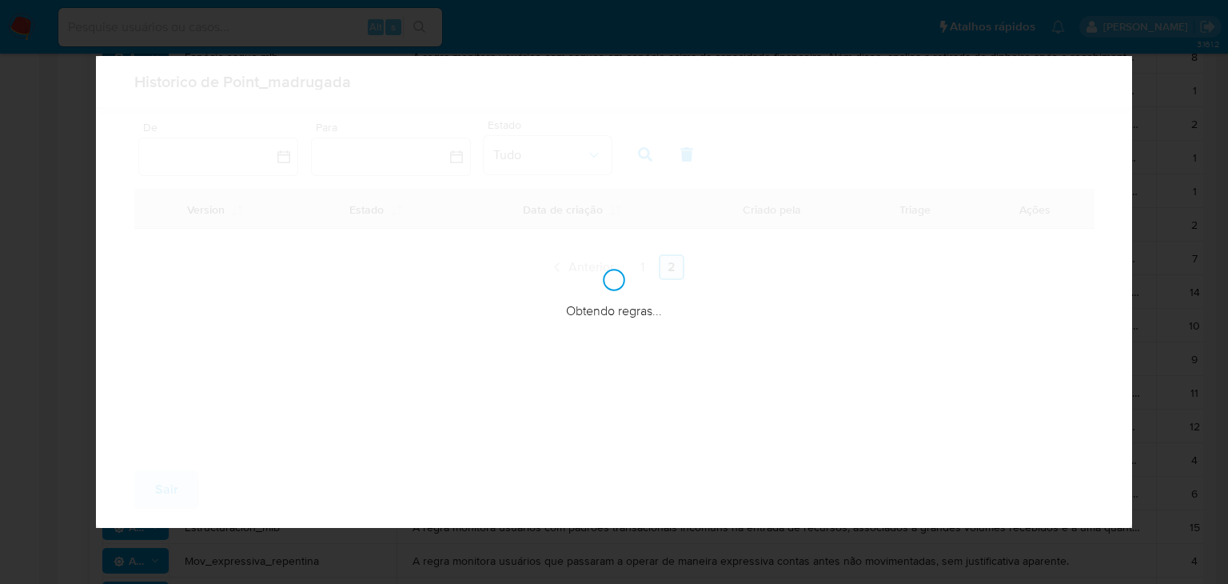
scroll to position [0, 0]
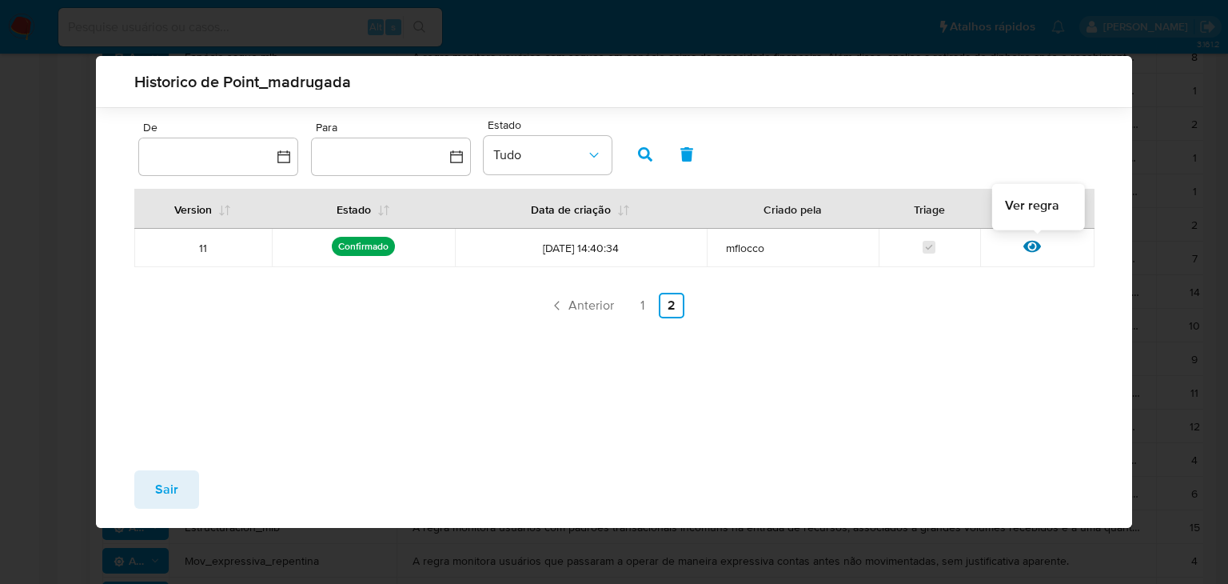
click at [1039, 242] on icon at bounding box center [1032, 246] width 18 height 18
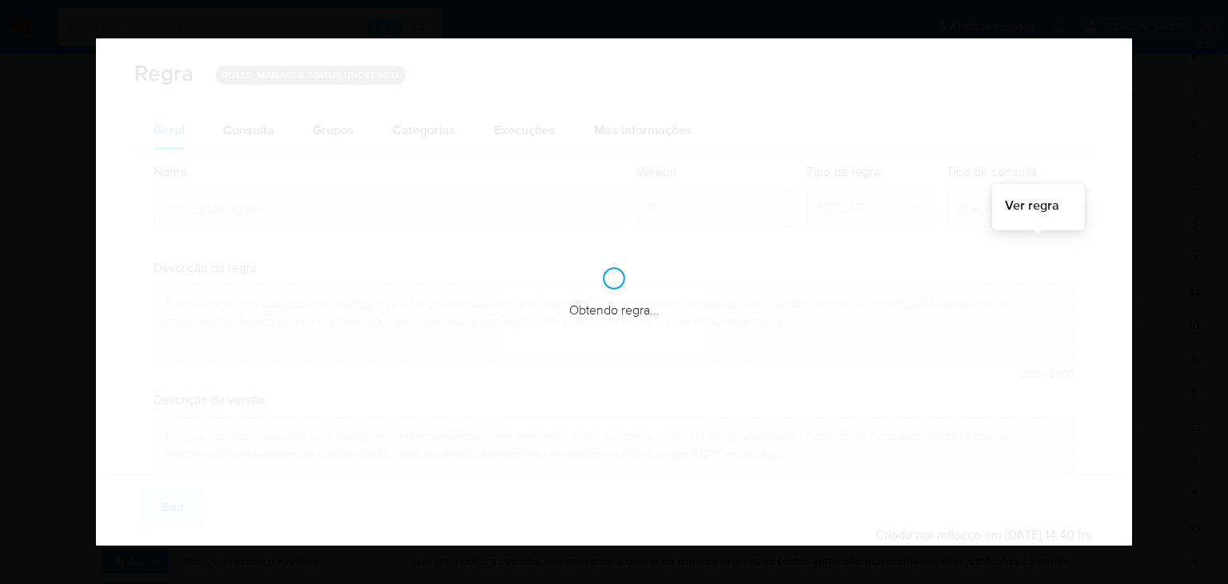
checkbox input "true"
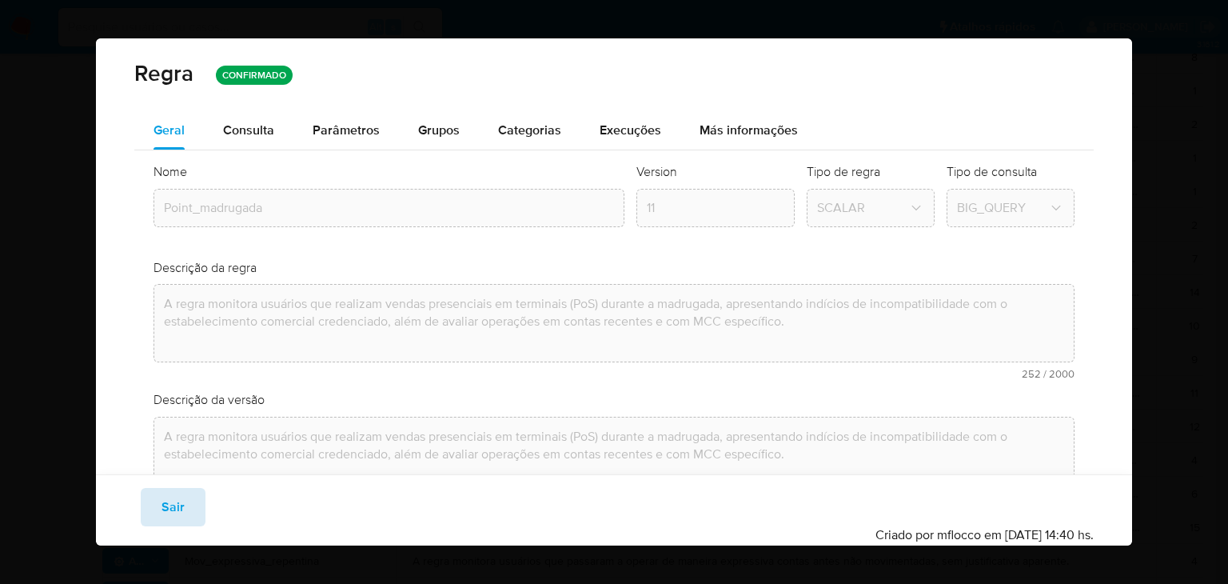
click at [179, 513] on span "Sair" at bounding box center [173, 506] width 23 height 35
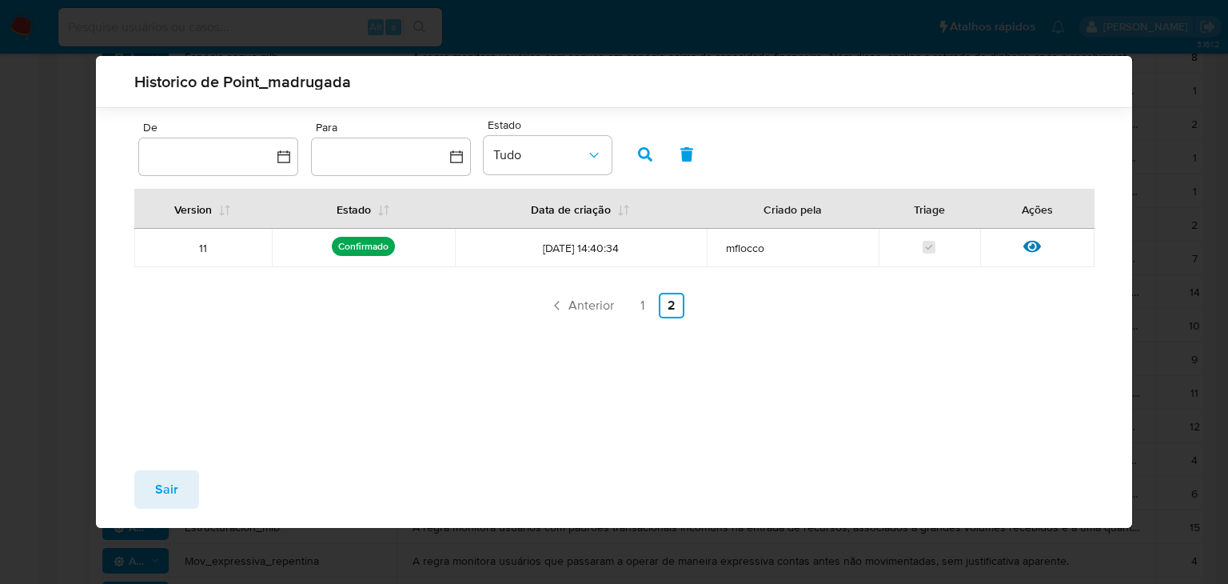
click at [157, 499] on span "Sair" at bounding box center [166, 489] width 23 height 35
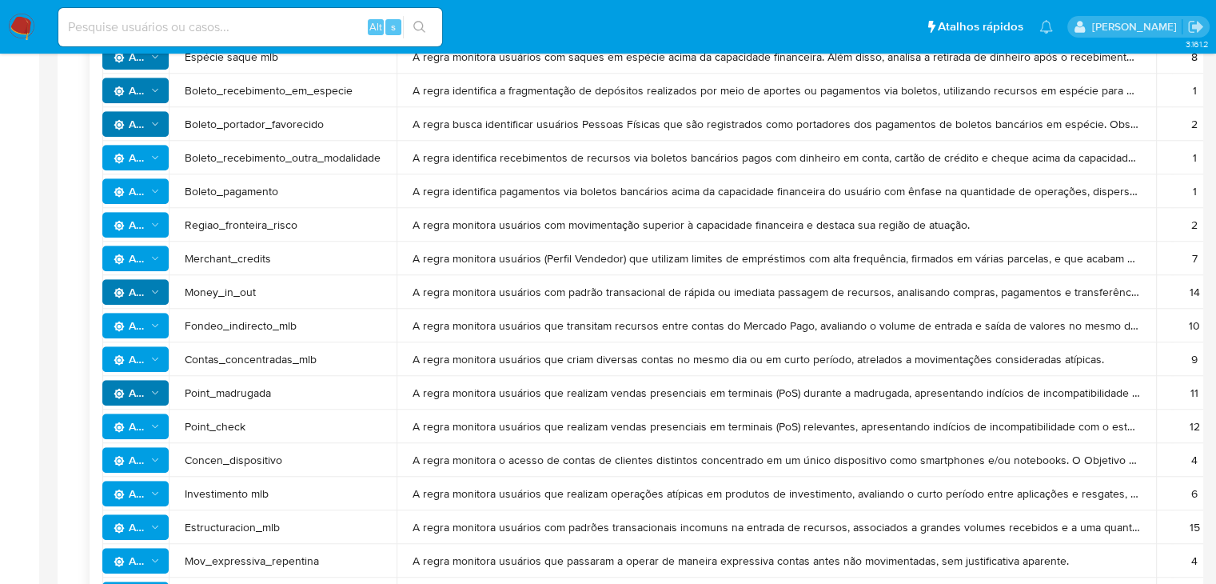
click at [157, 499] on icon "Ações" at bounding box center [155, 493] width 11 height 13
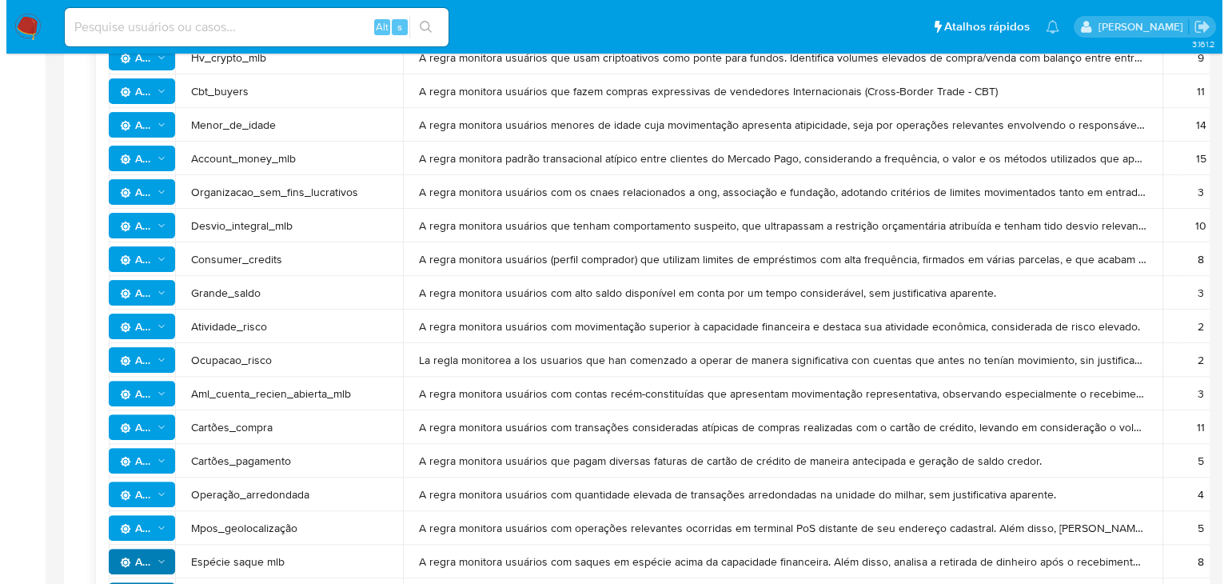
scroll to position [1014, 0]
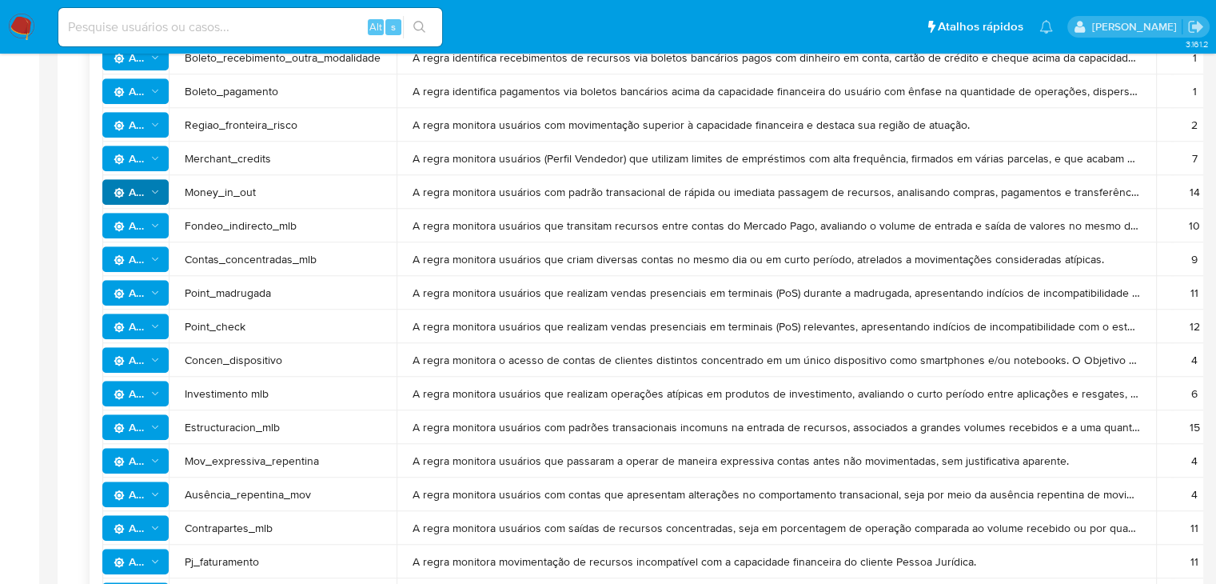
click at [157, 289] on icon "Ações" at bounding box center [155, 292] width 11 height 13
click at [141, 375] on button "Ver história" at bounding box center [135, 372] width 144 height 38
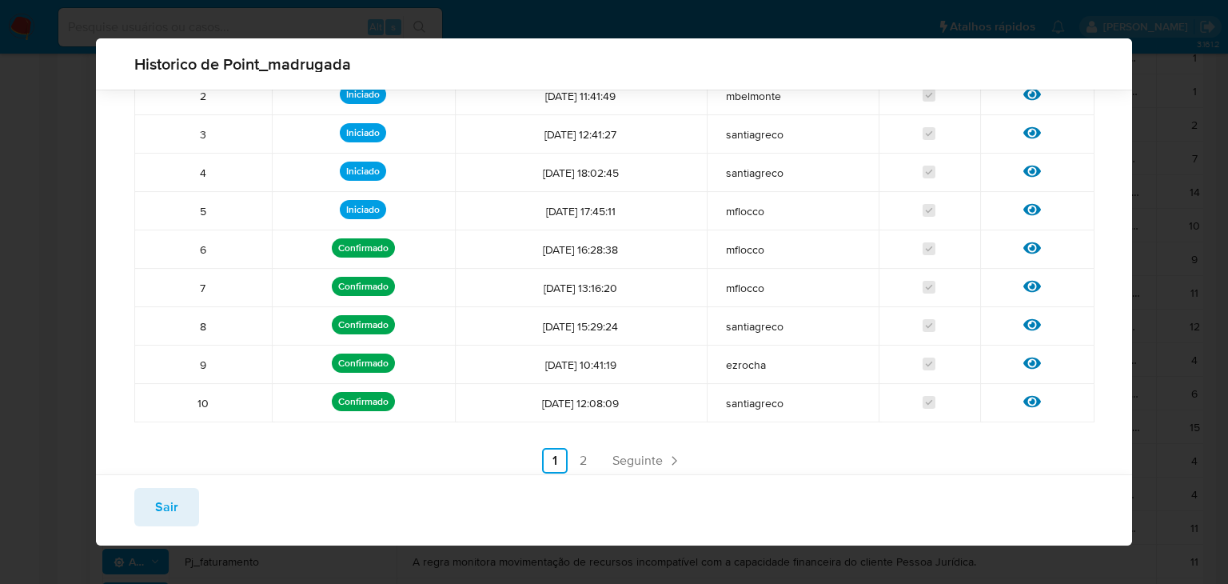
scroll to position [194, 0]
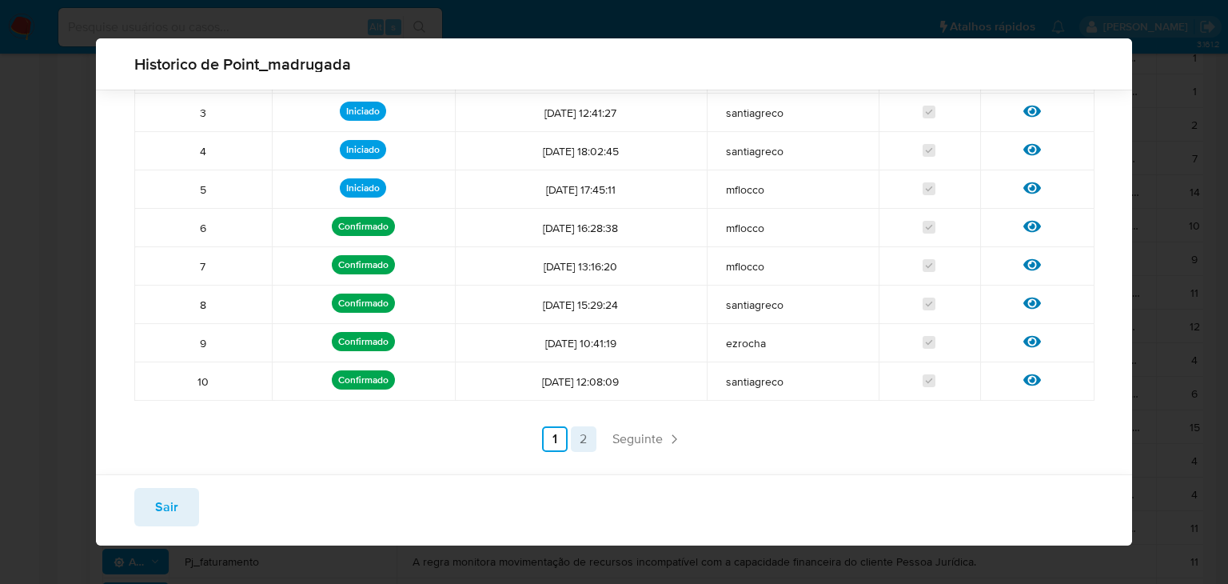
click at [580, 443] on link "2" at bounding box center [584, 439] width 26 height 26
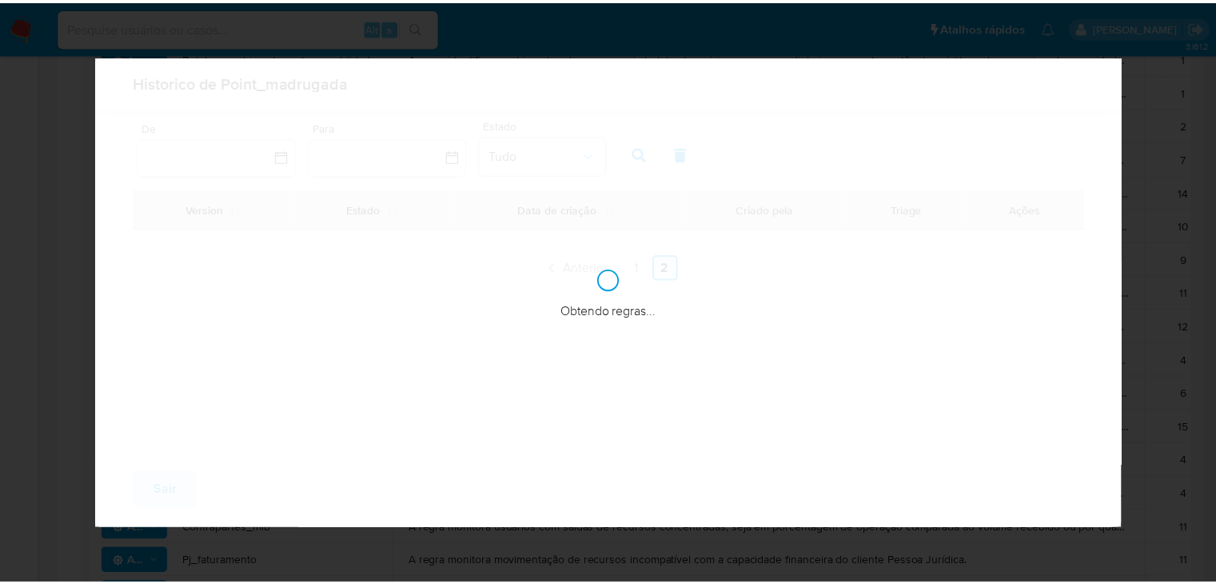
scroll to position [0, 0]
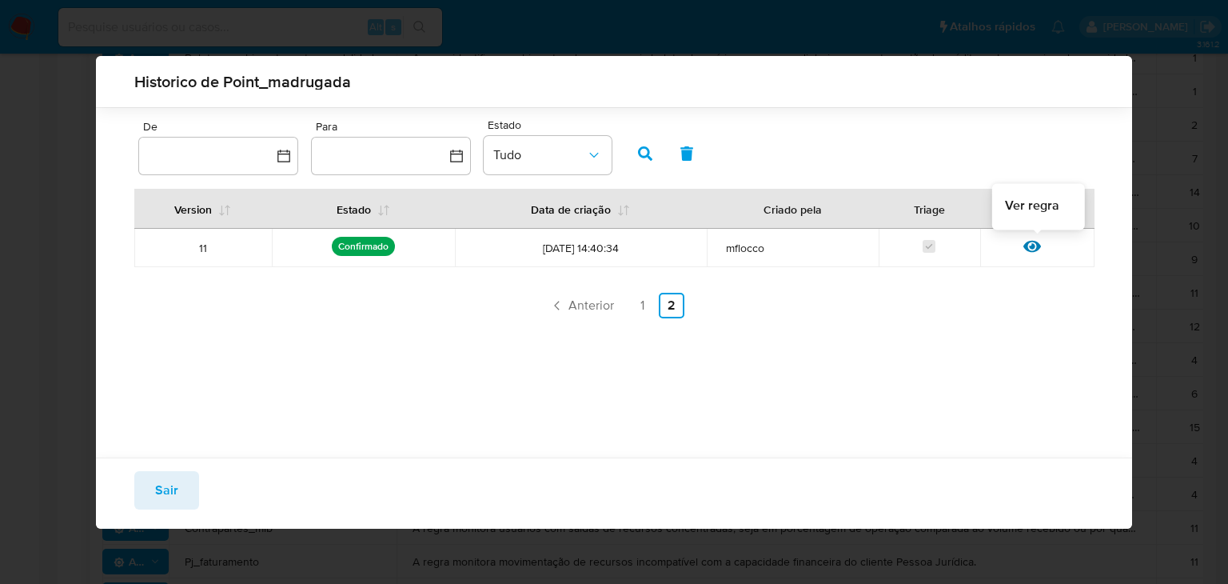
click at [1031, 249] on icon at bounding box center [1032, 246] width 18 height 18
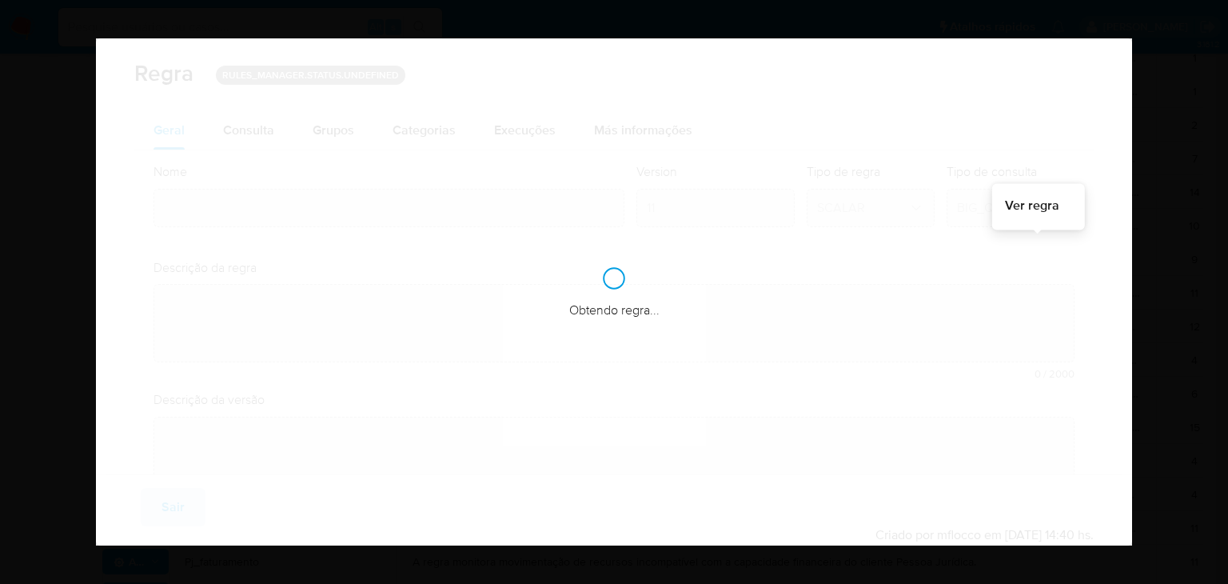
type input "Point_madrugada"
type textarea "A regra monitora usuários que realizam vendas presenciais em terminais (PoS) du…"
checkbox input "true"
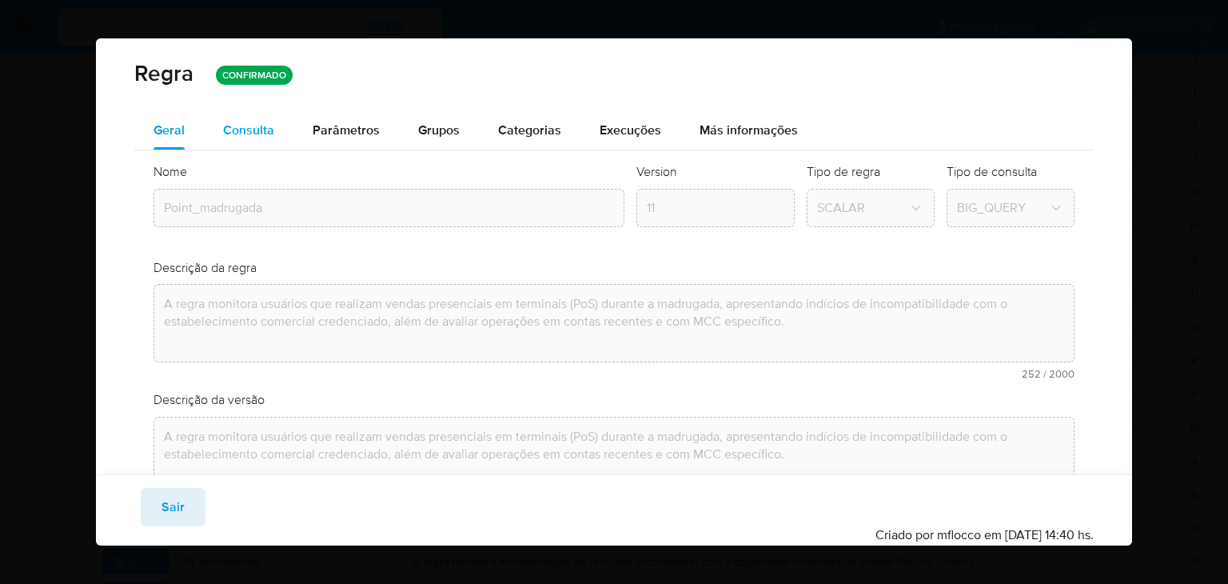
click at [259, 136] on span "Consulta" at bounding box center [248, 130] width 51 height 18
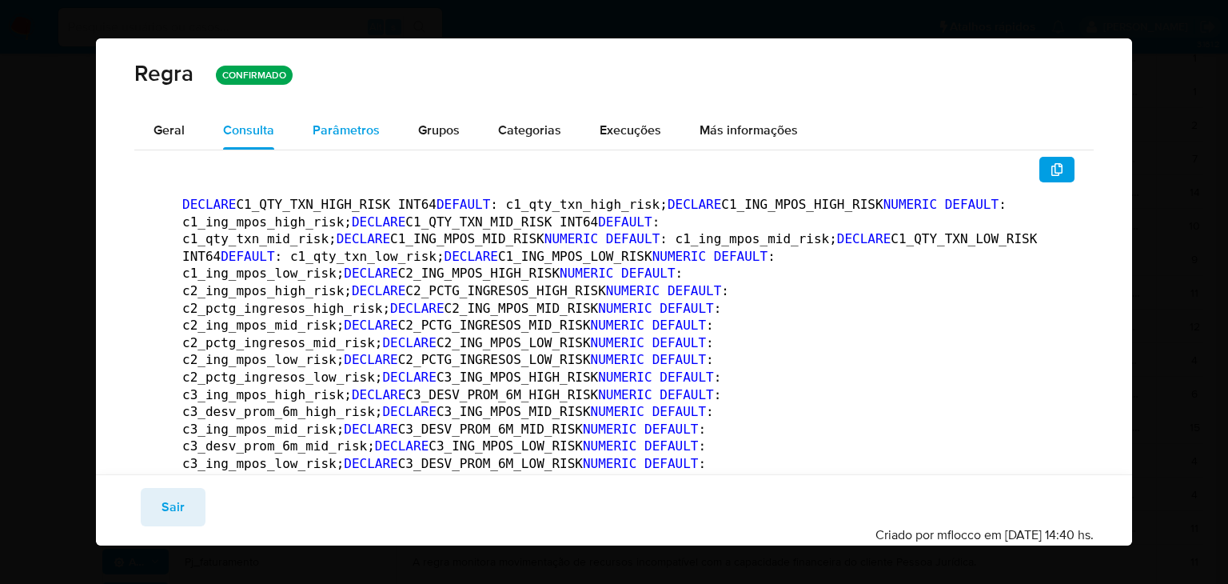
click at [343, 134] on span "Parâmetros" at bounding box center [346, 130] width 67 height 18
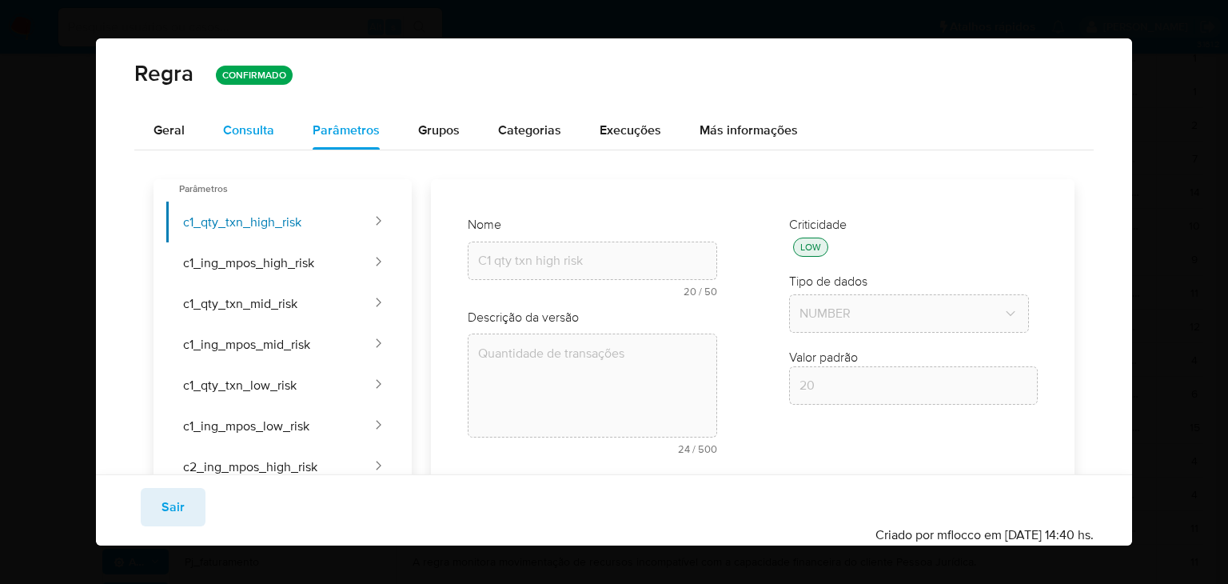
click at [241, 138] on span "Consulta" at bounding box center [248, 130] width 51 height 18
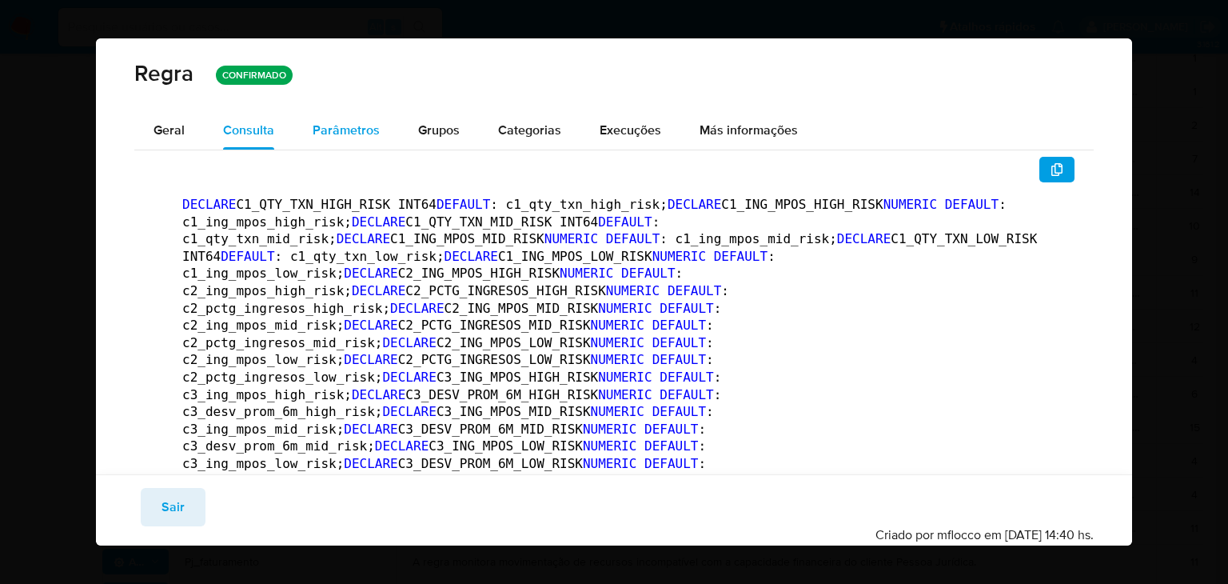
click at [342, 147] on div "Parâmetros" at bounding box center [346, 130] width 67 height 38
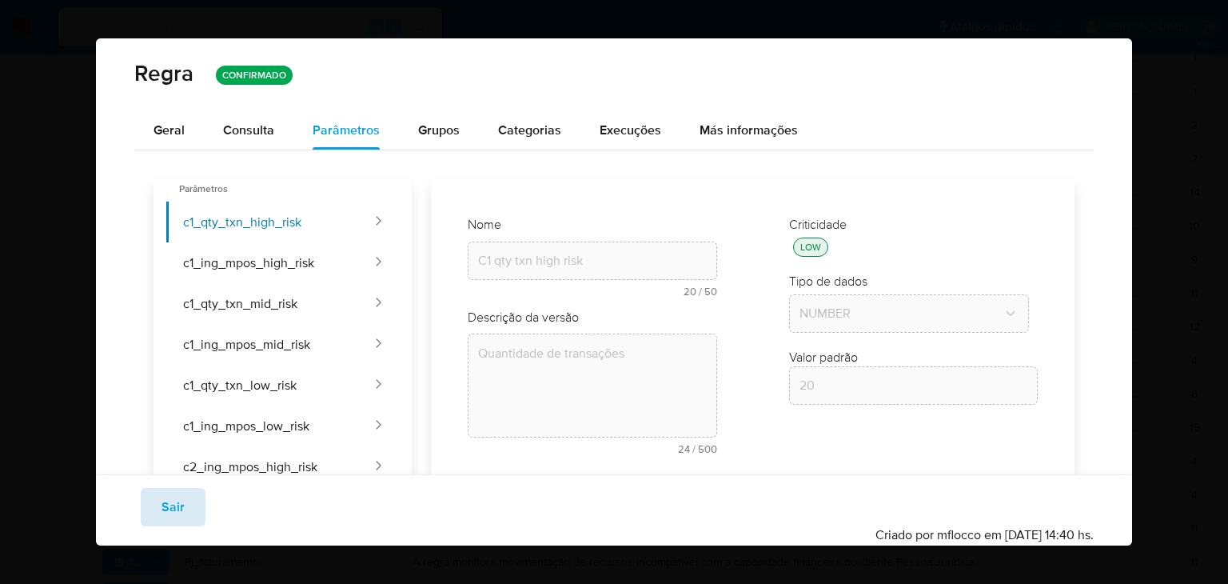
click at [182, 512] on span "Sair" at bounding box center [173, 506] width 23 height 35
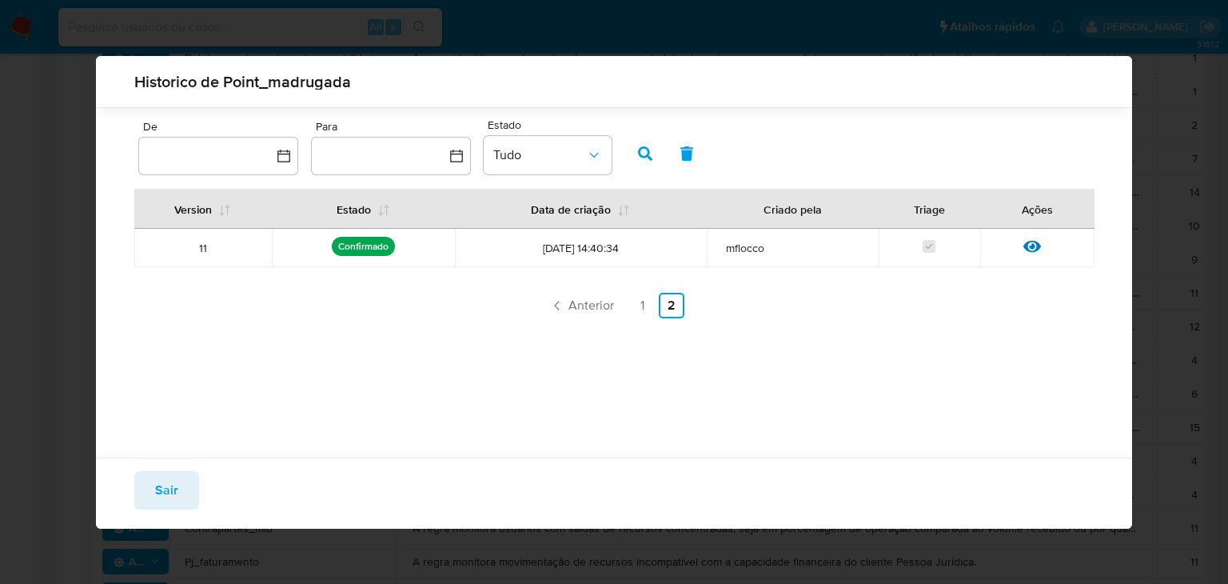
click at [165, 486] on span "Sair" at bounding box center [166, 490] width 23 height 35
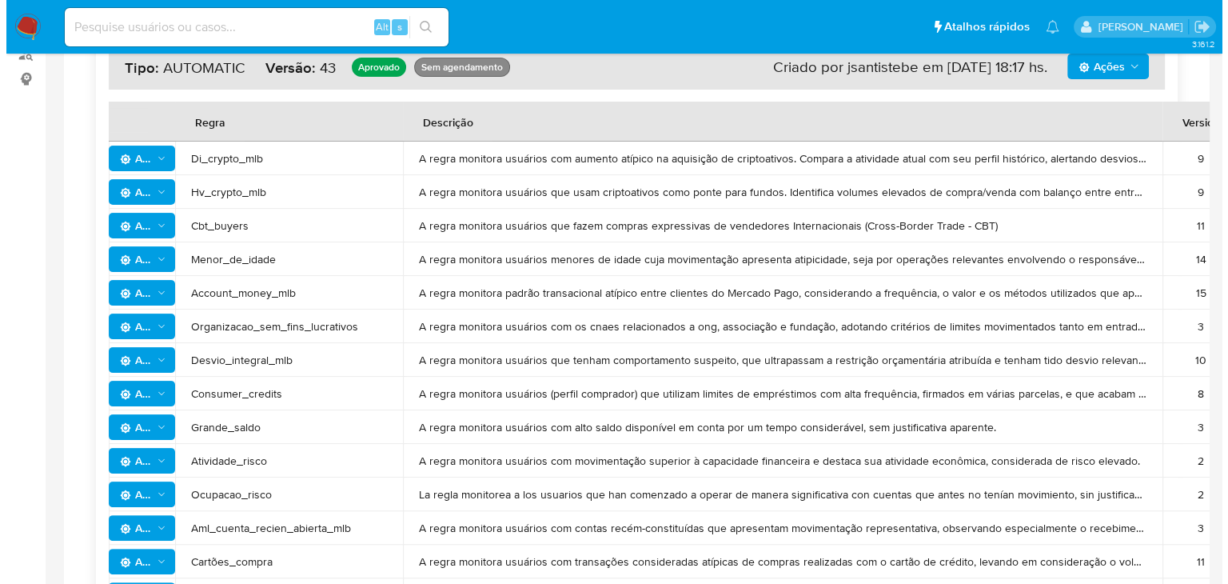
scroll to position [914, 0]
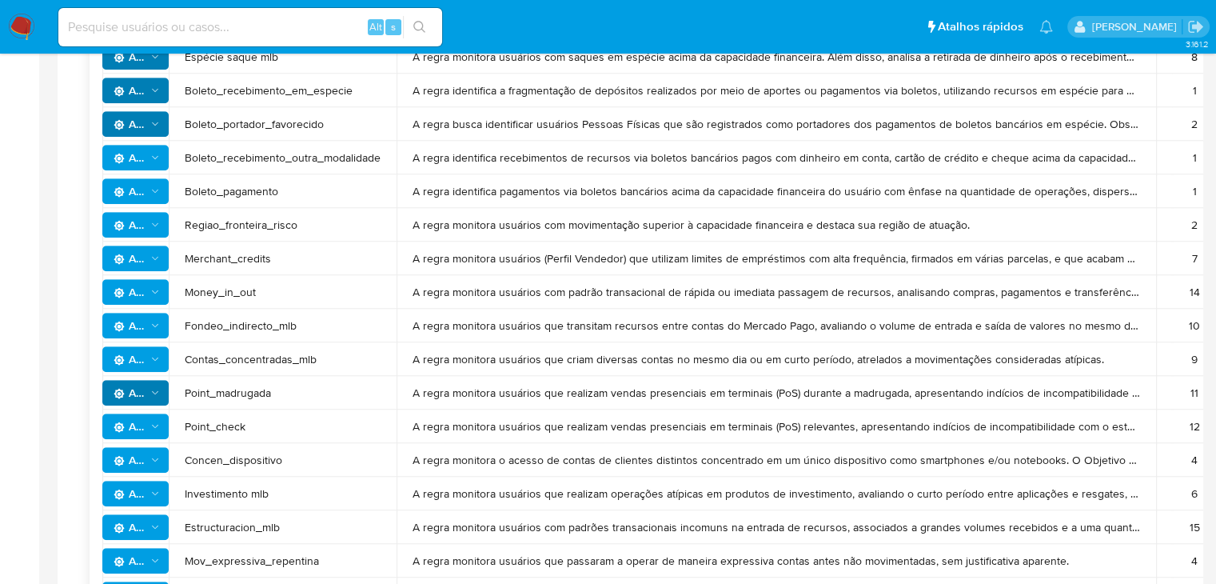
click at [152, 292] on icon "Ações" at bounding box center [155, 291] width 11 height 13
click at [147, 372] on button "Ver história" at bounding box center [135, 371] width 144 height 38
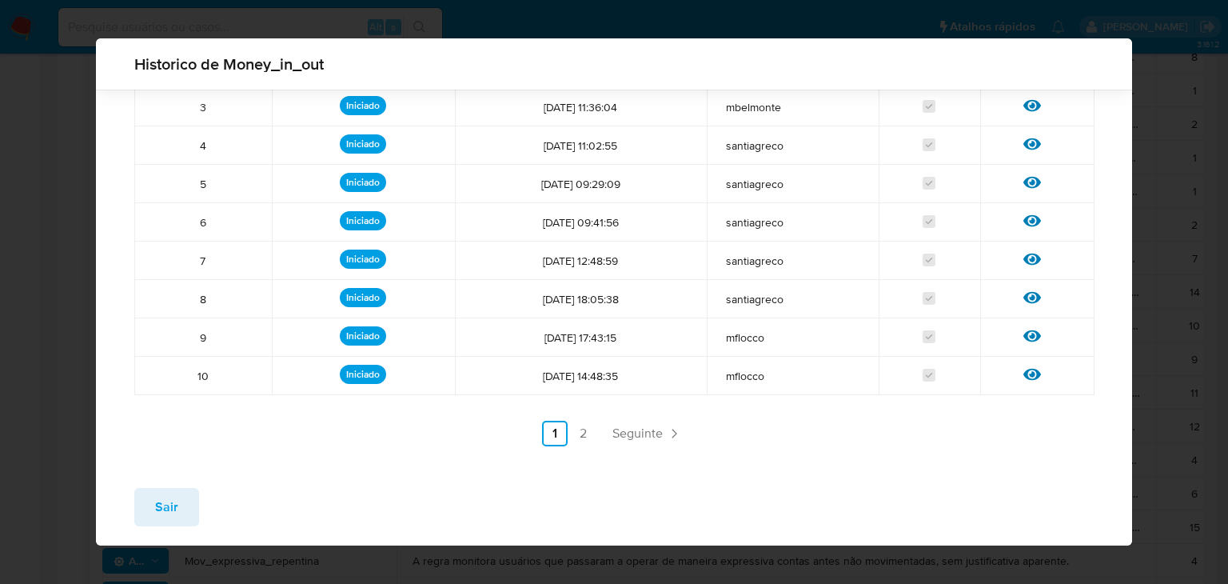
scroll to position [200, 0]
click at [571, 426] on link "2" at bounding box center [584, 434] width 26 height 26
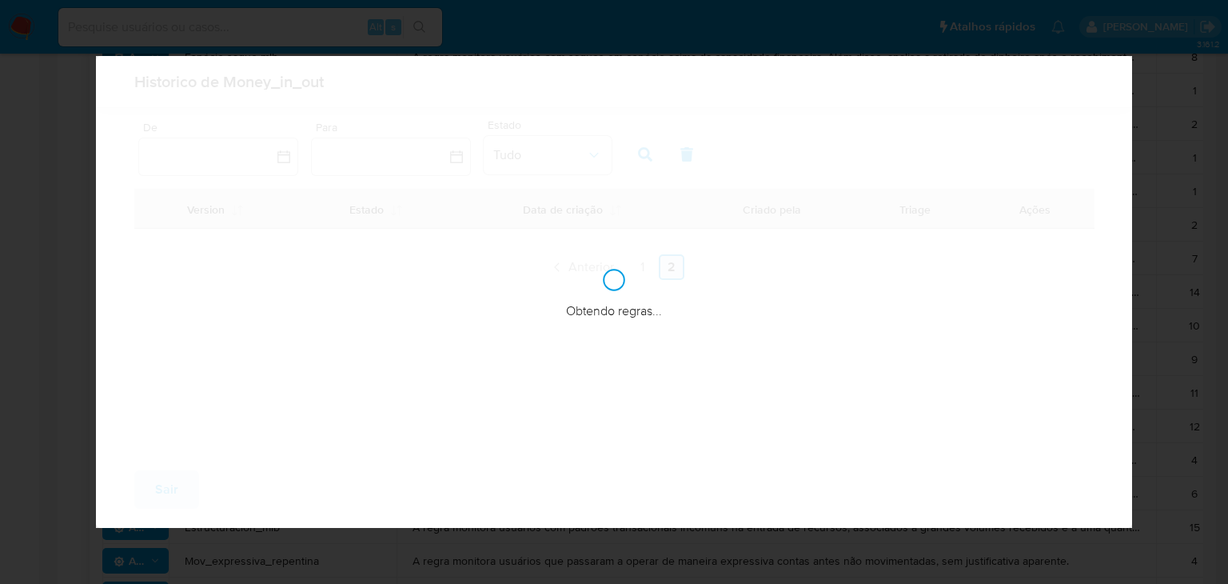
scroll to position [0, 0]
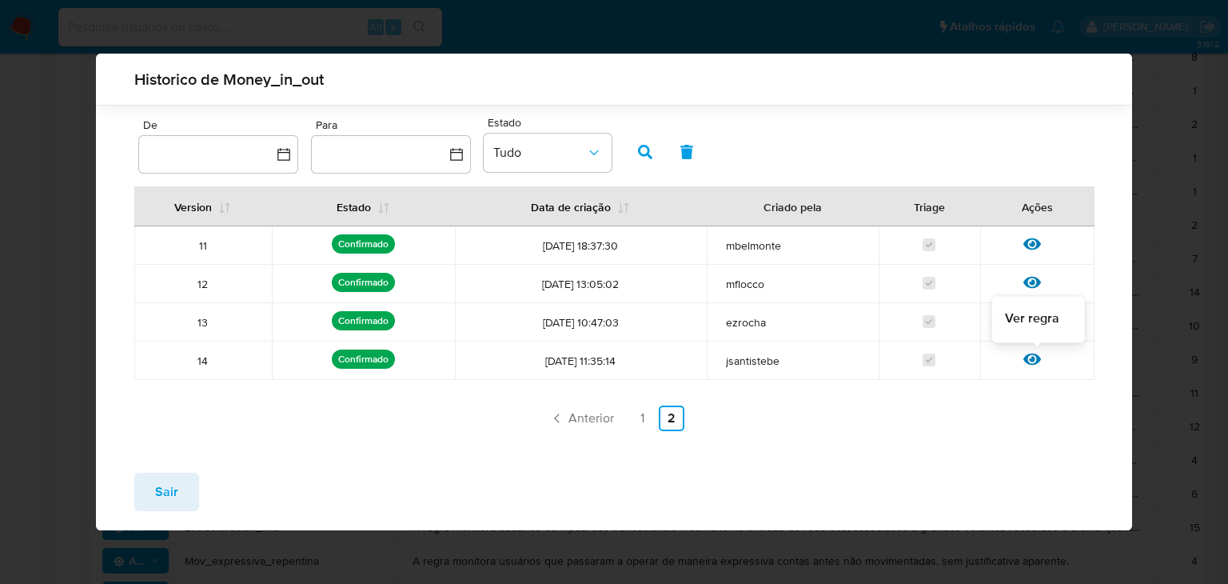
click at [1030, 357] on icon at bounding box center [1032, 359] width 18 height 18
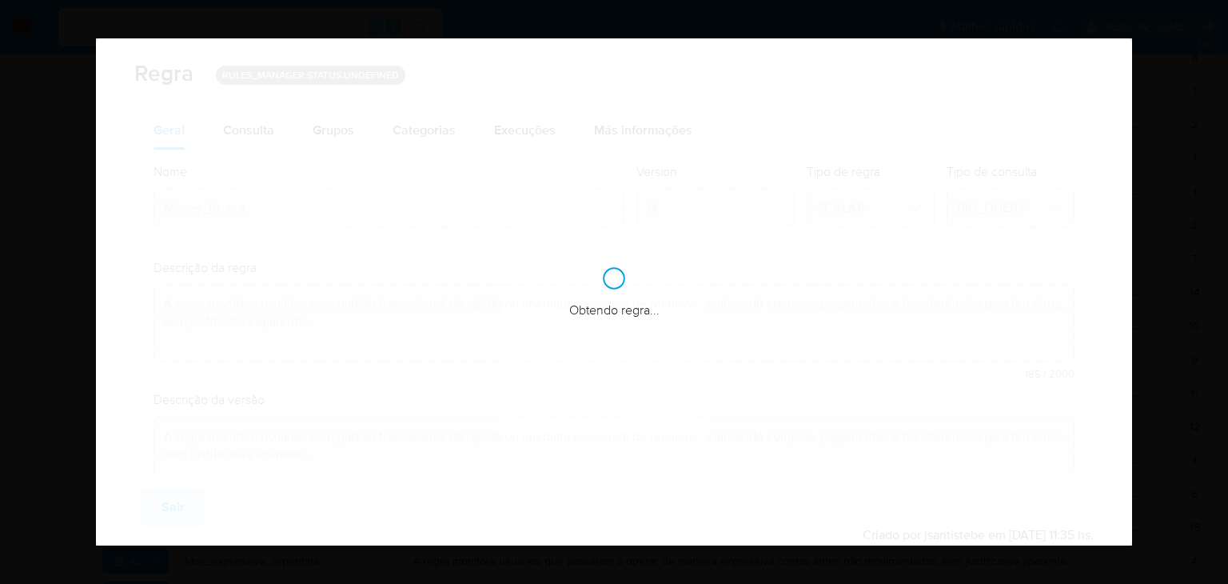
checkbox input "true"
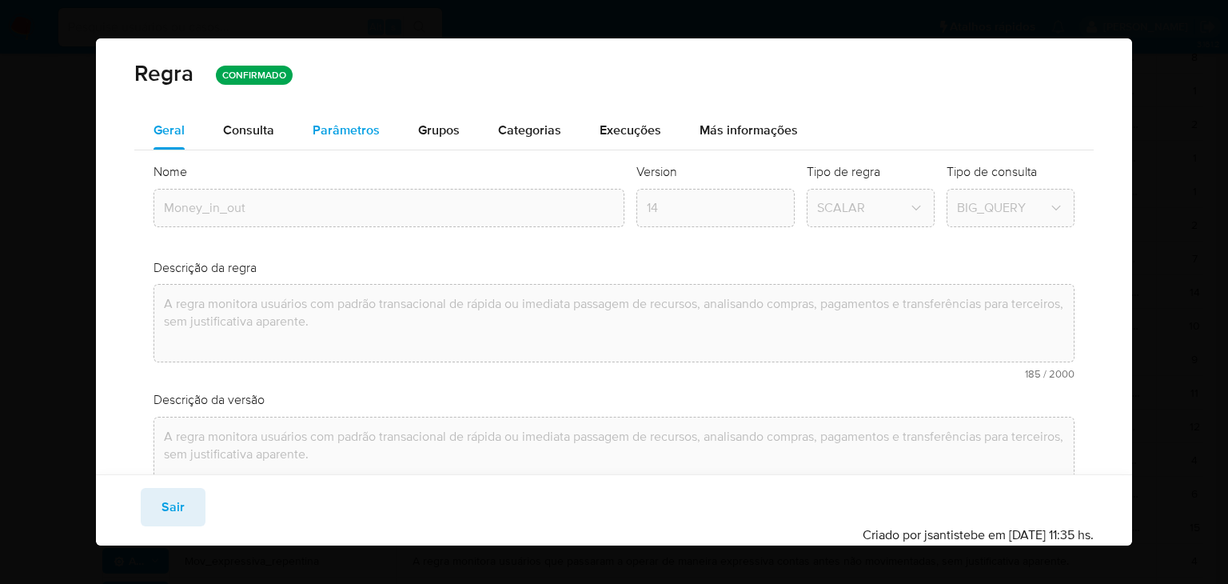
click at [345, 129] on span "Parâmetros" at bounding box center [346, 130] width 67 height 18
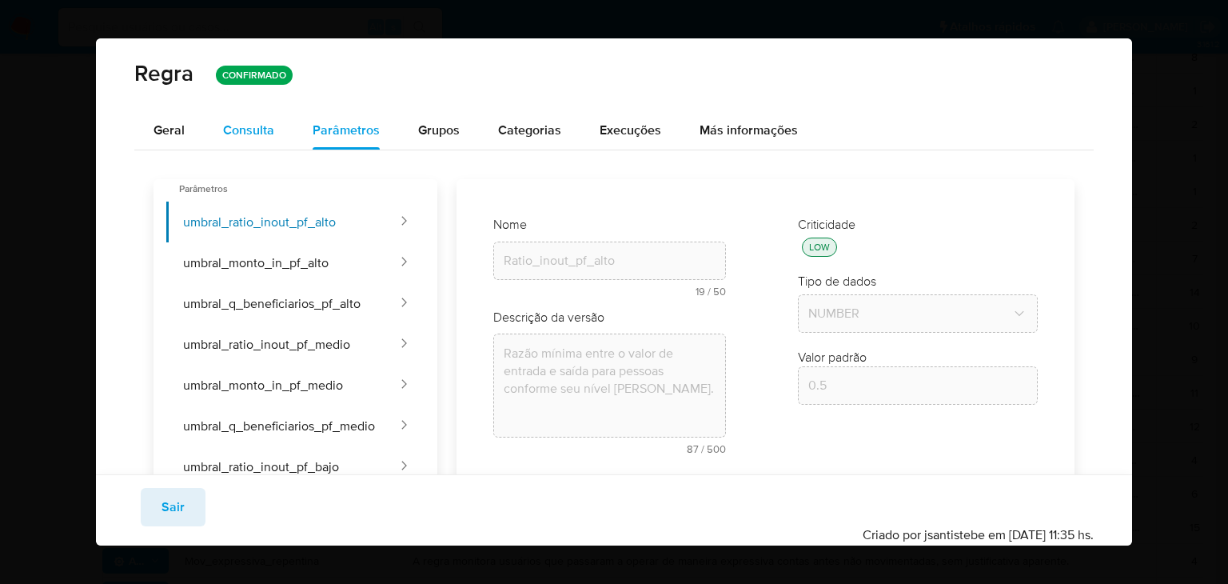
click at [231, 113] on div "Consulta" at bounding box center [248, 130] width 51 height 38
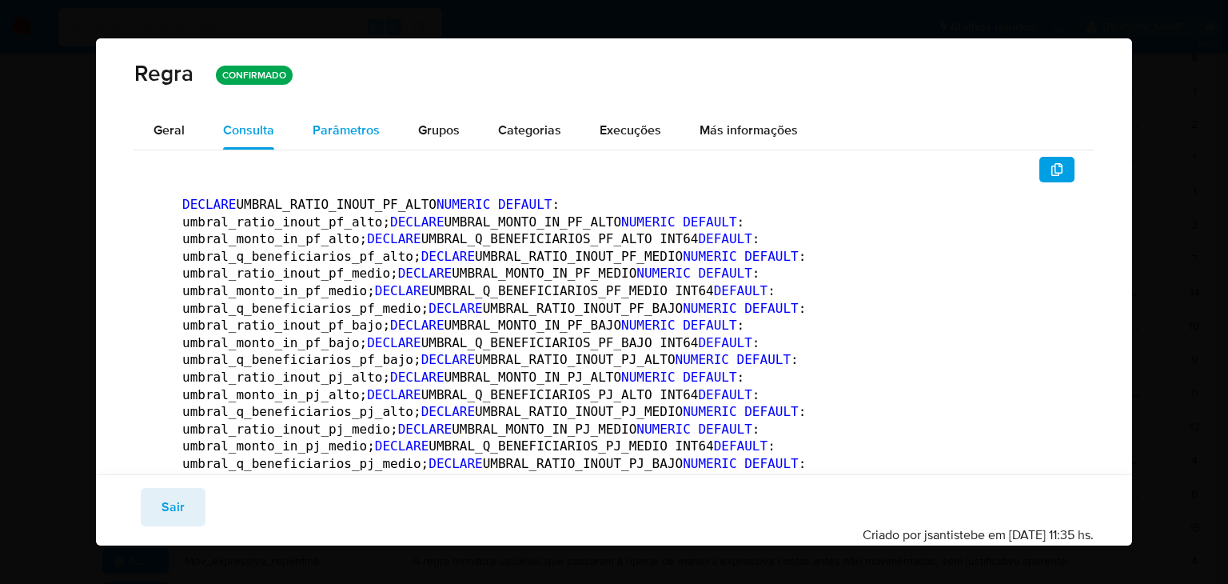
click at [327, 124] on span "Parâmetros" at bounding box center [346, 130] width 67 height 18
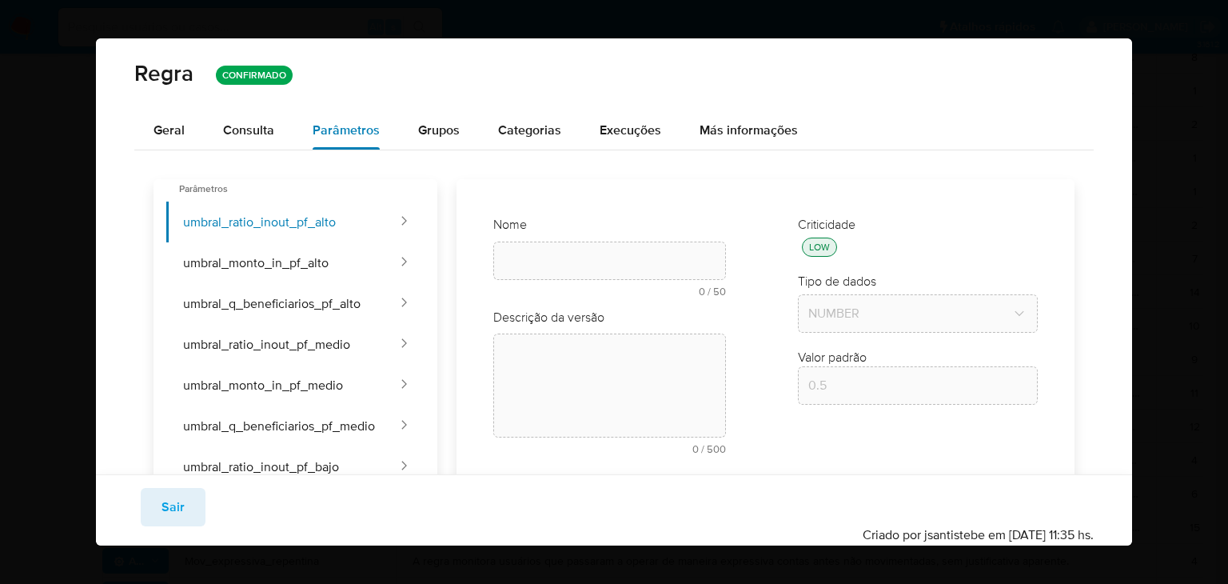
type input "Ratio_inout_pf_alto"
type textarea "Razão mínima entre o valor de entrada e saída para pessoas conforme seu nível […"
click at [269, 119] on div "Consulta" at bounding box center [248, 130] width 51 height 38
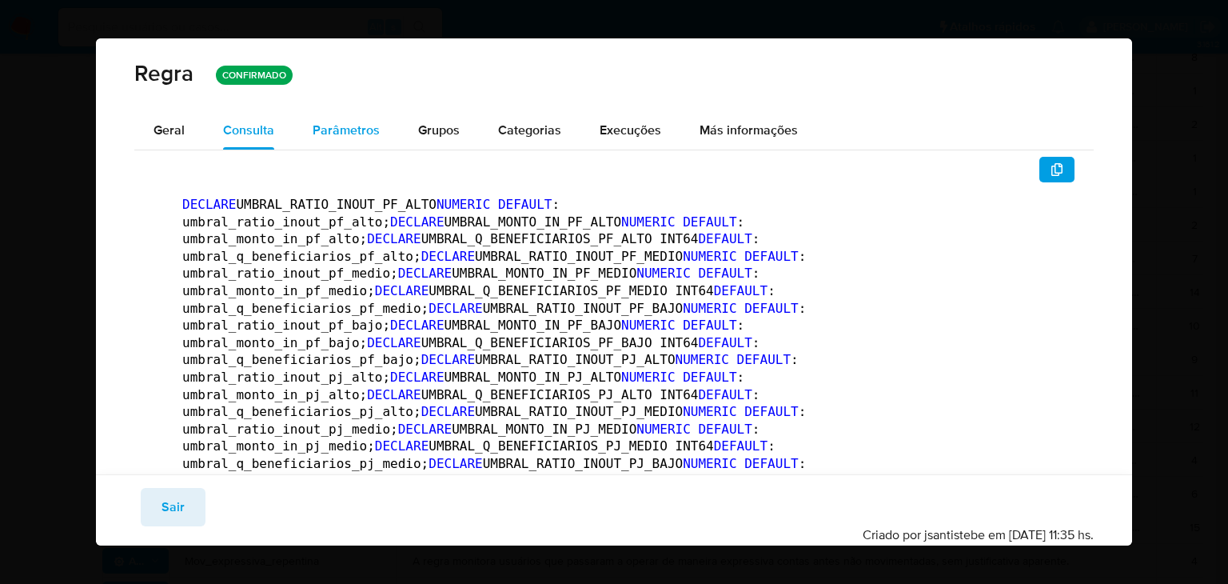
click at [334, 142] on div "Parâmetros" at bounding box center [346, 130] width 67 height 38
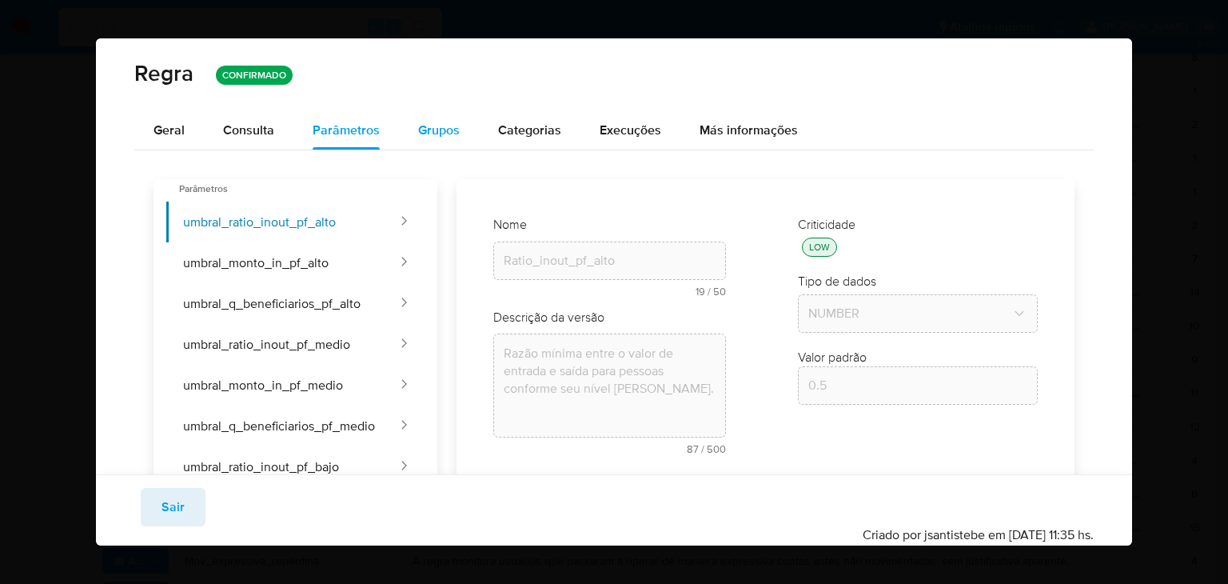
click at [437, 130] on span "Grupos" at bounding box center [439, 130] width 42 height 18
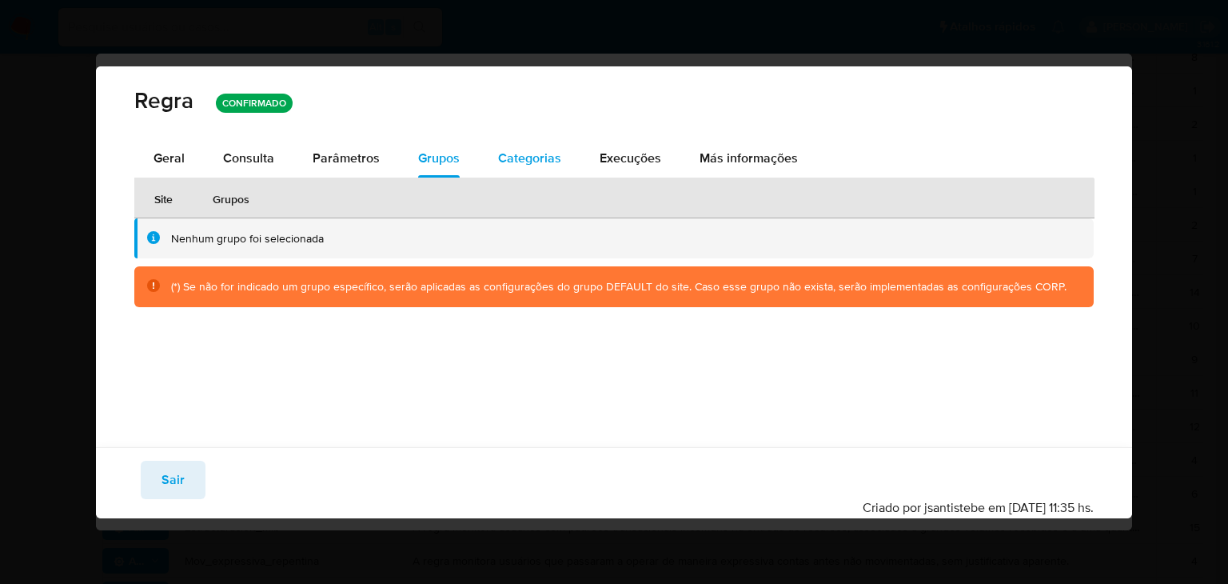
click at [544, 161] on span "Categorias" at bounding box center [529, 158] width 63 height 18
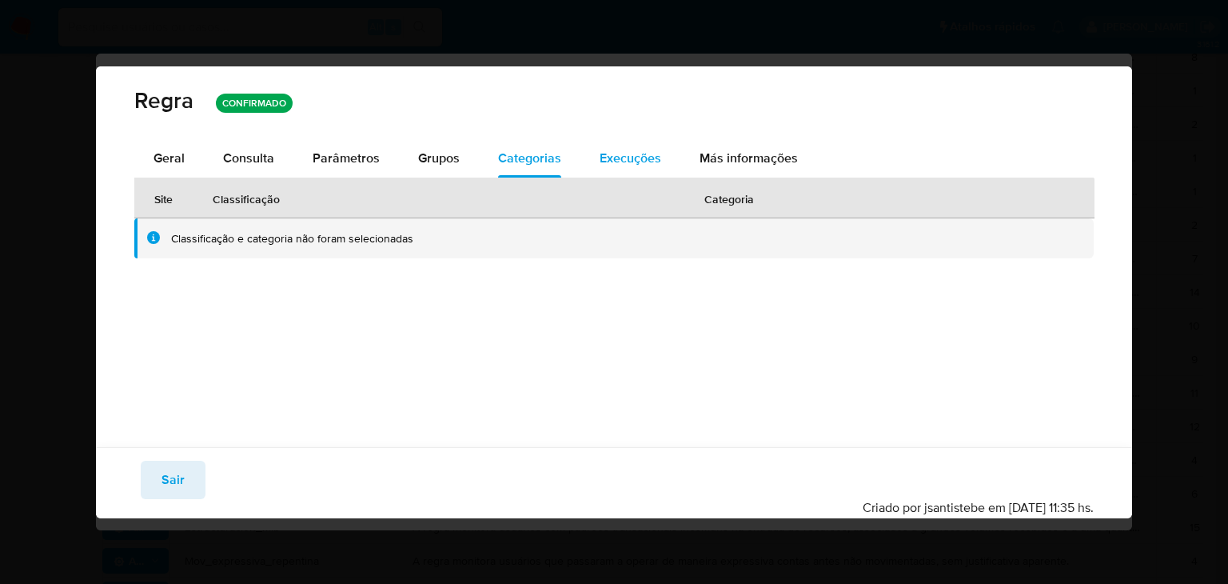
click at [641, 151] on span "Execuções" at bounding box center [631, 158] width 62 height 18
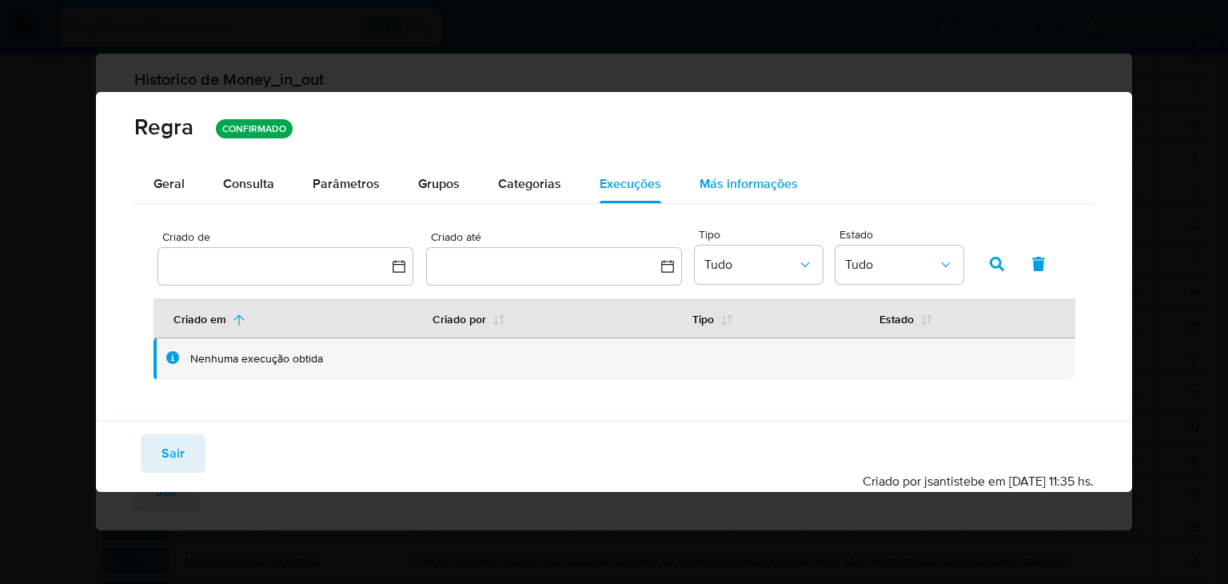
click at [741, 183] on span "Más informações" at bounding box center [749, 183] width 98 height 18
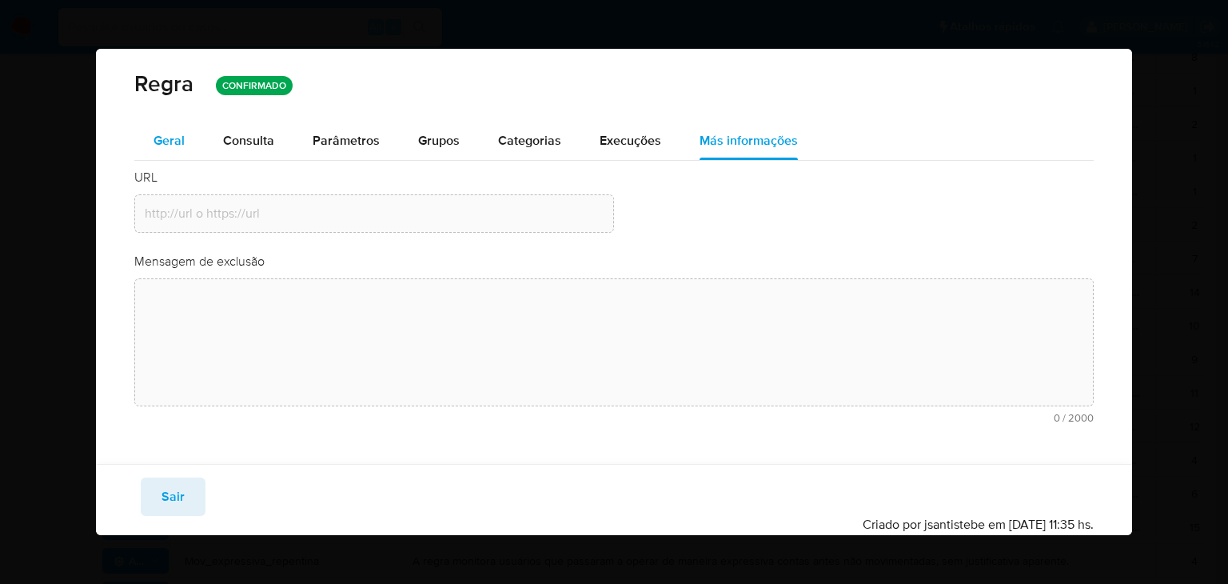
click at [170, 138] on span "Geral" at bounding box center [169, 140] width 31 height 18
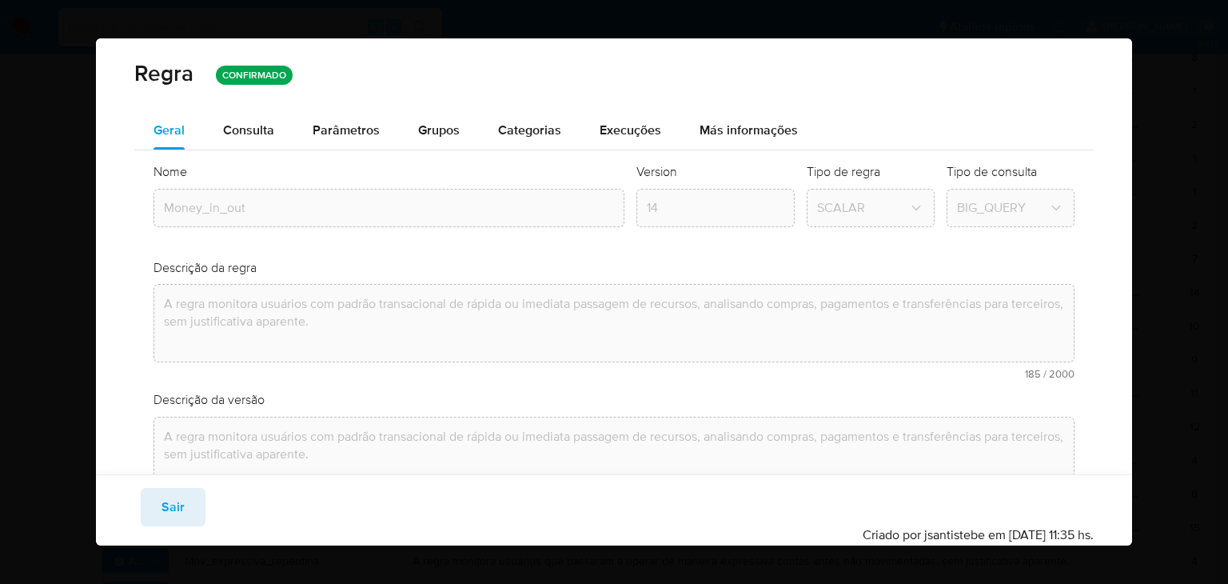
drag, startPoint x: 1119, startPoint y: 305, endPoint x: 1140, endPoint y: 461, distance: 157.3
click at [1140, 461] on div "Regra CONFIRMADO Geral Consulta Parâmetros Evidências Grupos Categorias Execuçõ…" at bounding box center [614, 292] width 1228 height 584
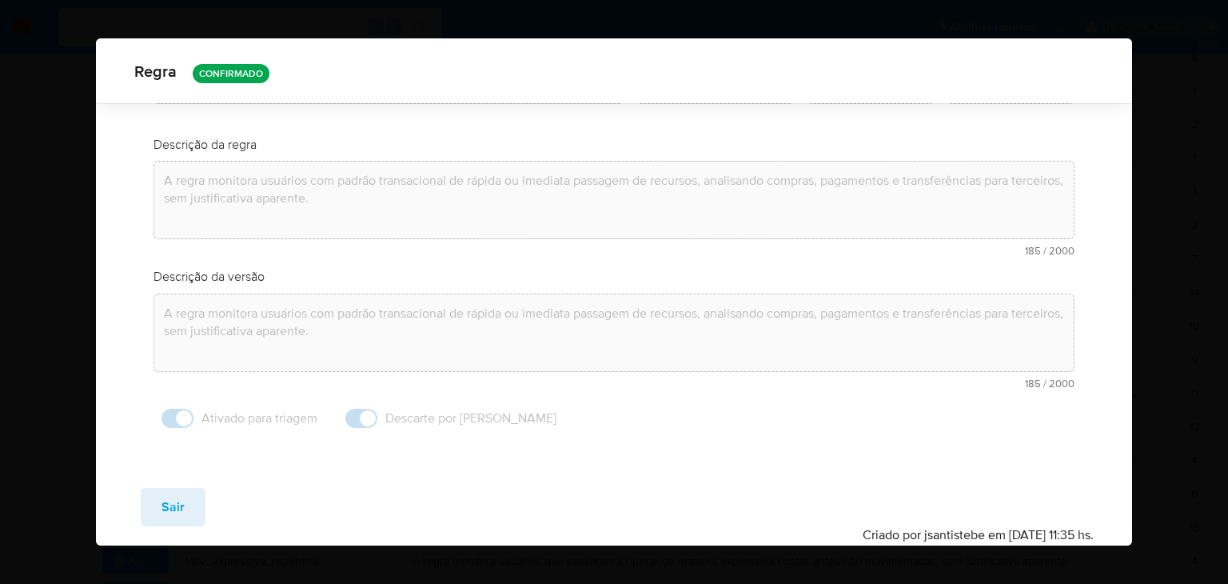
scroll to position [117, 0]
click at [780, 431] on div "Ativado para triagem Descarte por [PERSON_NAME]" at bounding box center [614, 416] width 921 height 35
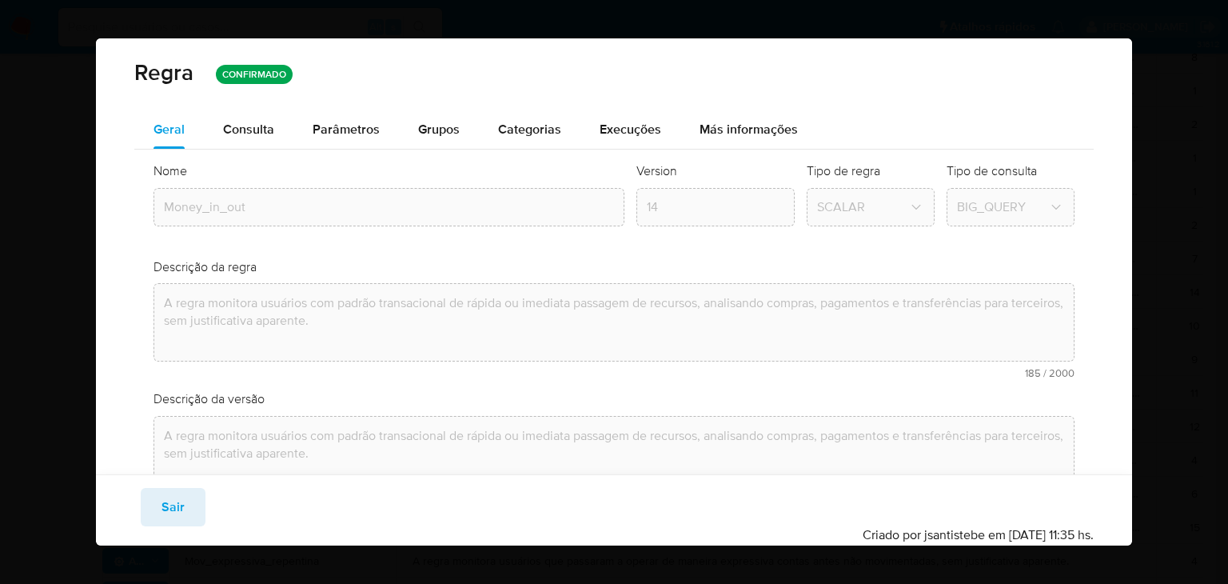
scroll to position [0, 0]
click at [252, 138] on span "Consulta" at bounding box center [248, 130] width 51 height 18
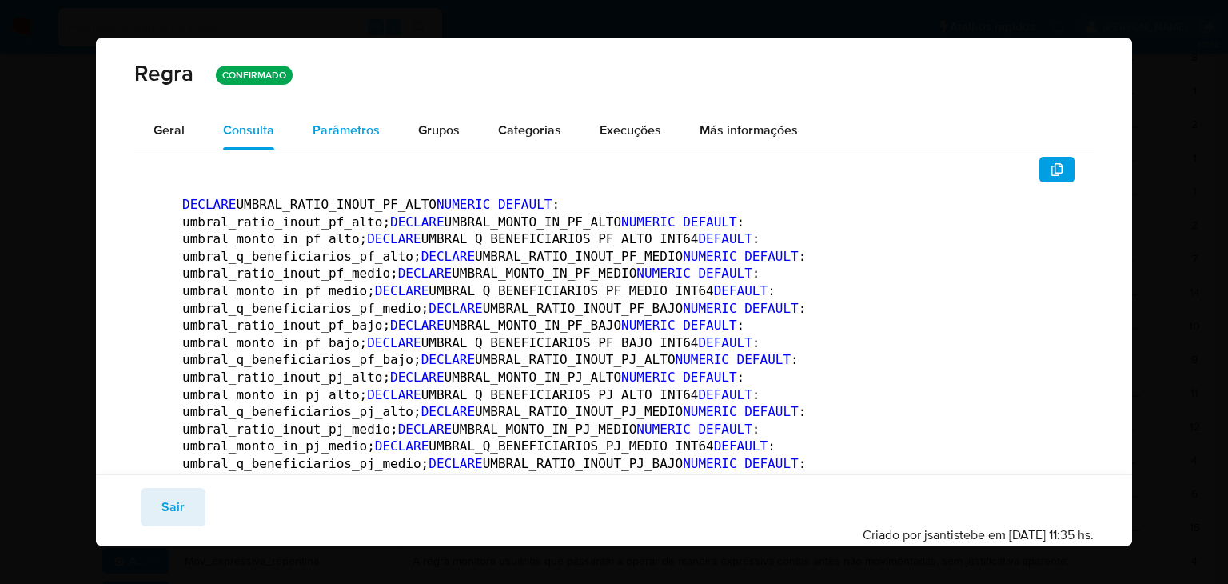
click at [338, 123] on span "Parâmetros" at bounding box center [346, 130] width 67 height 18
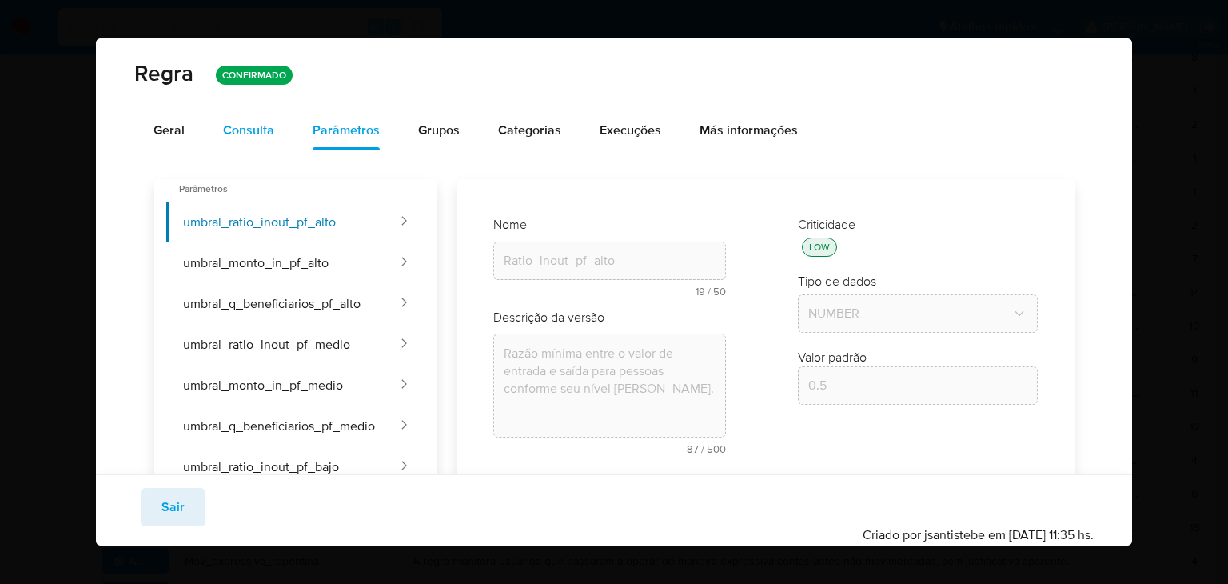
click at [277, 130] on button "Consulta" at bounding box center [249, 130] width 90 height 38
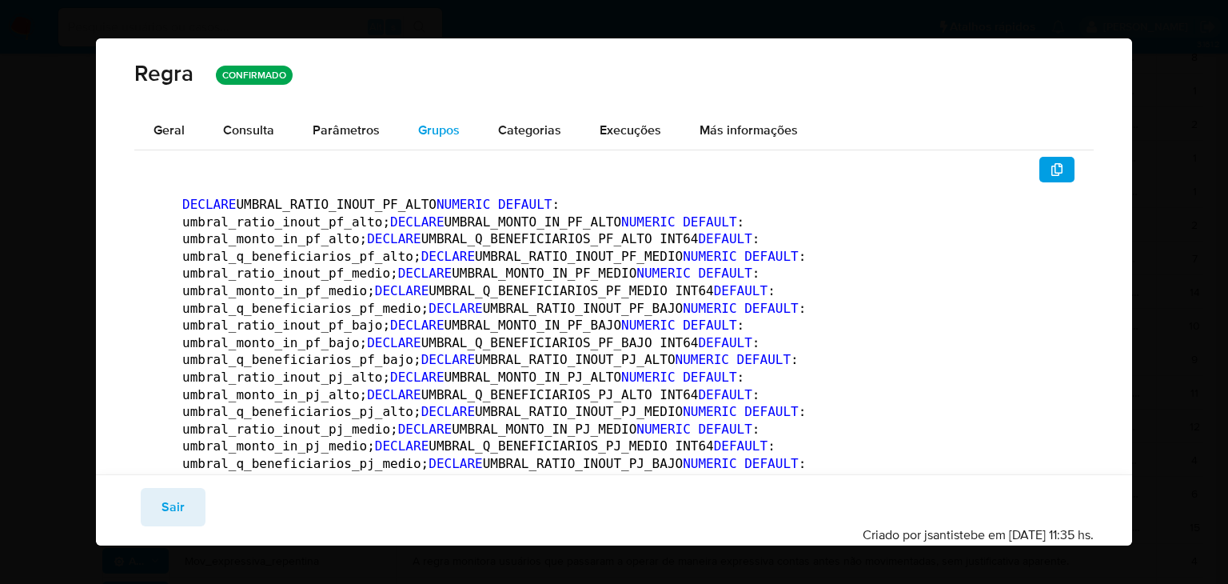
drag, startPoint x: 329, startPoint y: 131, endPoint x: 432, endPoint y: 120, distance: 103.7
click at [432, 121] on span "Grupos" at bounding box center [439, 130] width 42 height 18
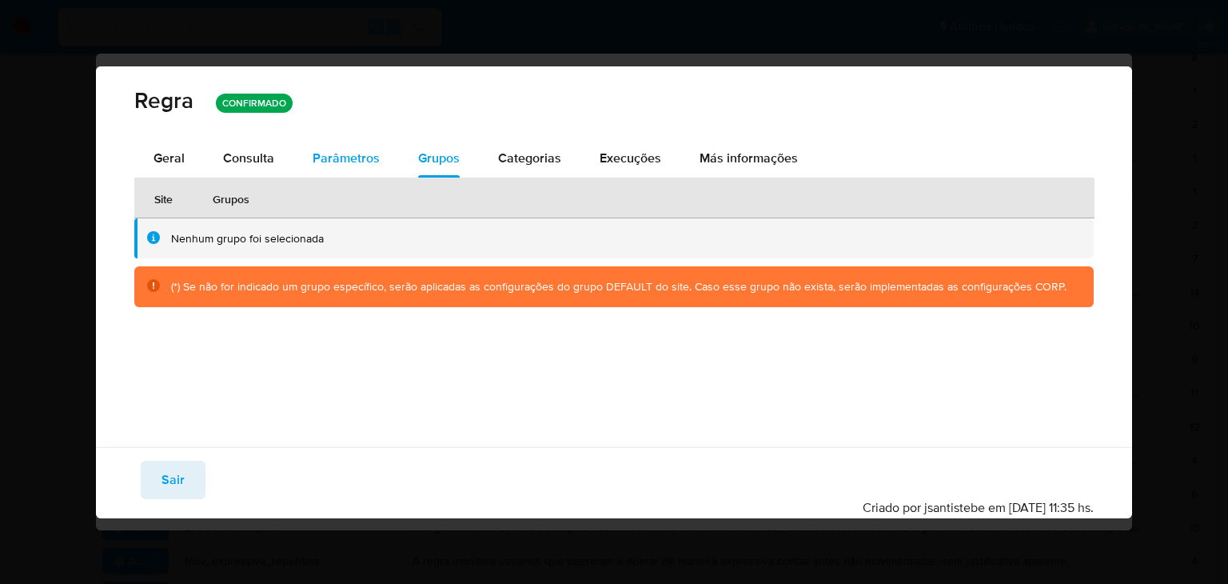
click at [333, 150] on span "Parâmetros" at bounding box center [346, 158] width 67 height 18
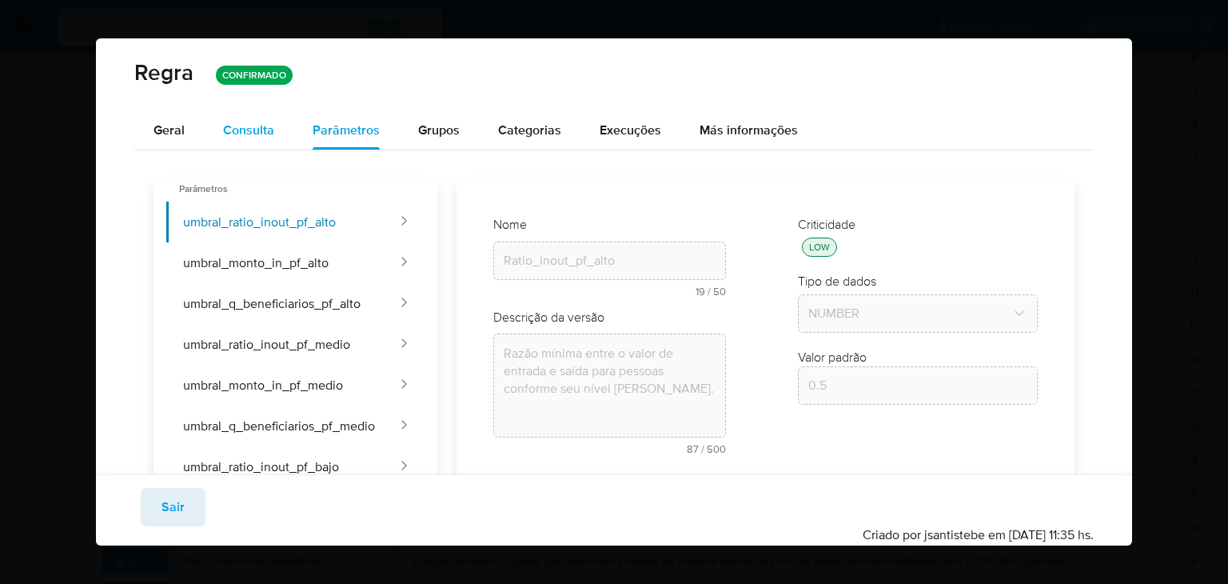
click at [234, 135] on span "Consulta" at bounding box center [248, 130] width 51 height 18
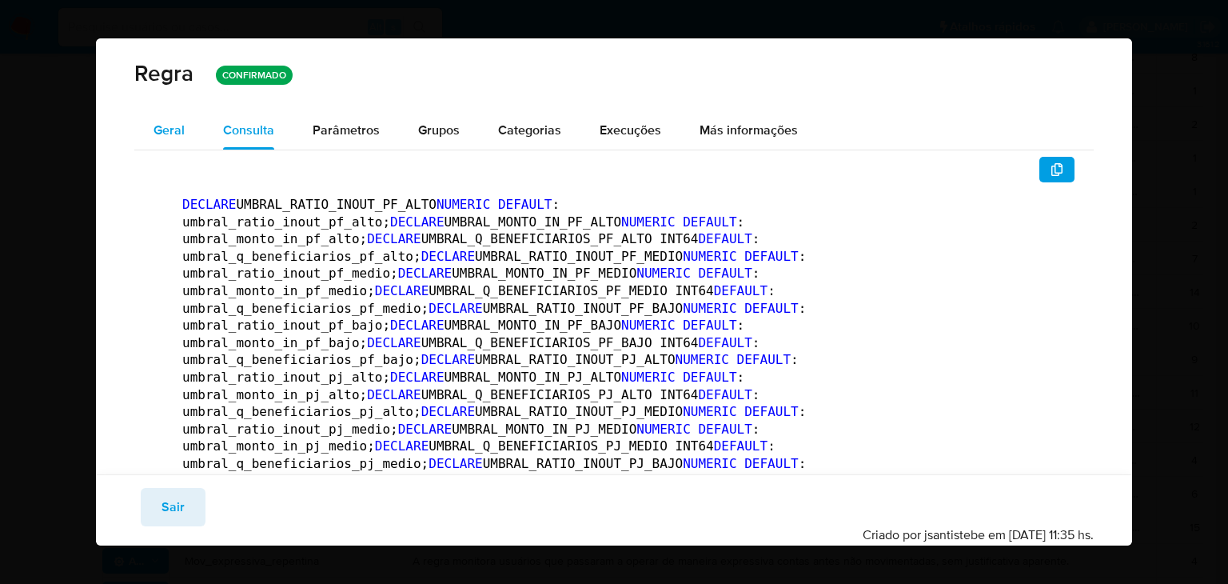
click at [179, 134] on span "Geral" at bounding box center [169, 130] width 31 height 18
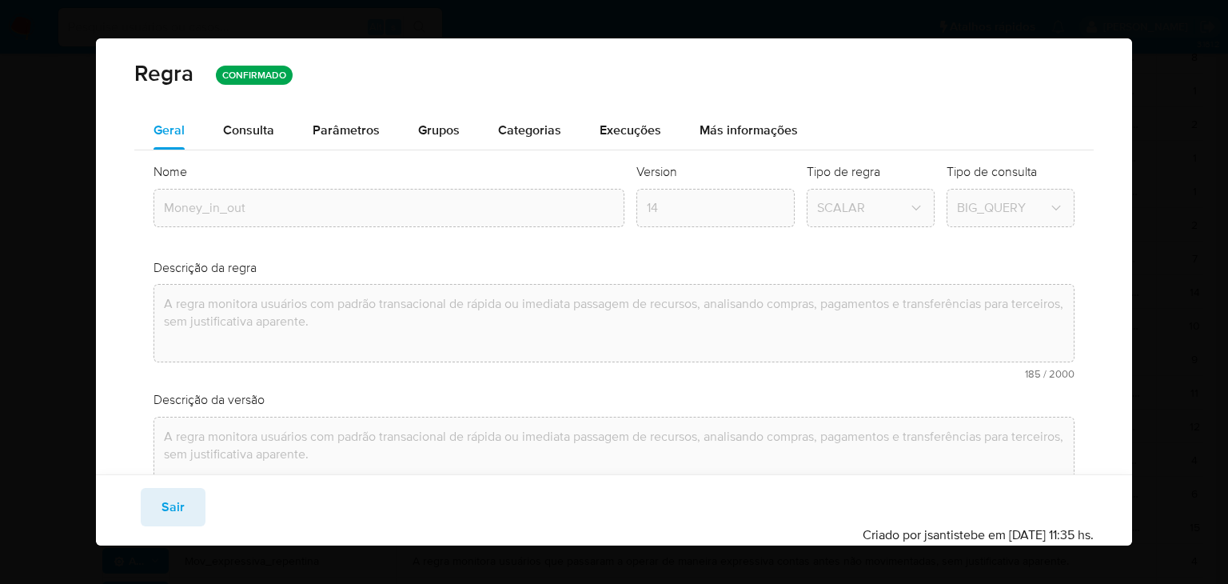
click at [217, 497] on div "[PERSON_NAME] Confirmar" at bounding box center [613, 507] width 959 height 38
click at [188, 506] on button "Sair" at bounding box center [173, 507] width 65 height 38
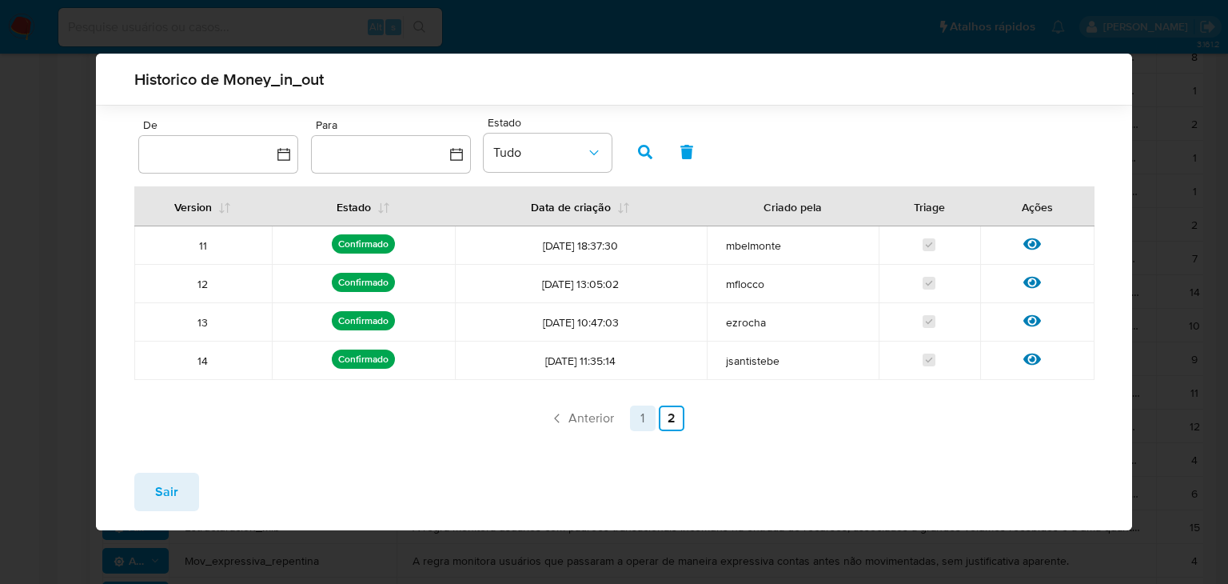
click at [645, 418] on link "1" at bounding box center [643, 418] width 26 height 26
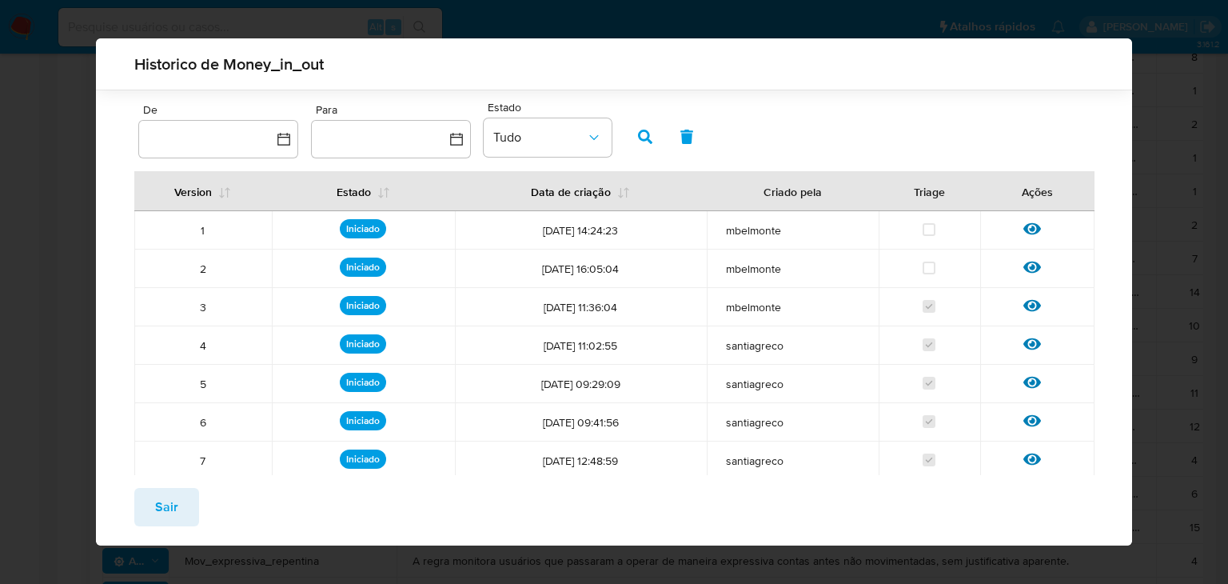
drag, startPoint x: 1126, startPoint y: 342, endPoint x: 400, endPoint y: 330, distance: 726.1
click at [400, 330] on td "Iniciado" at bounding box center [363, 345] width 183 height 38
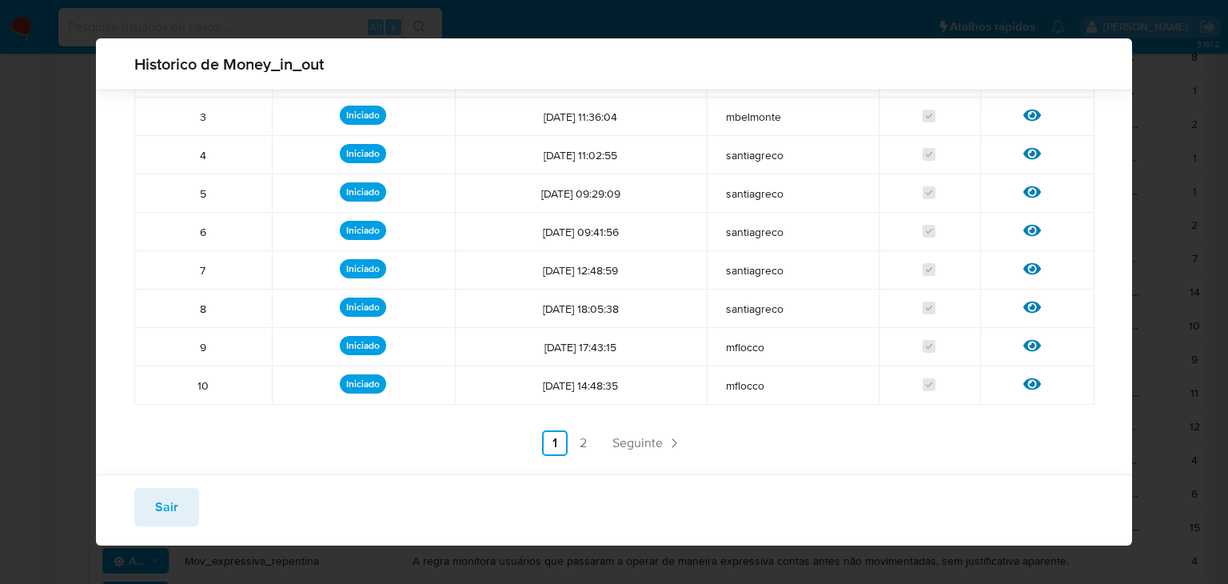
scroll to position [192, 0]
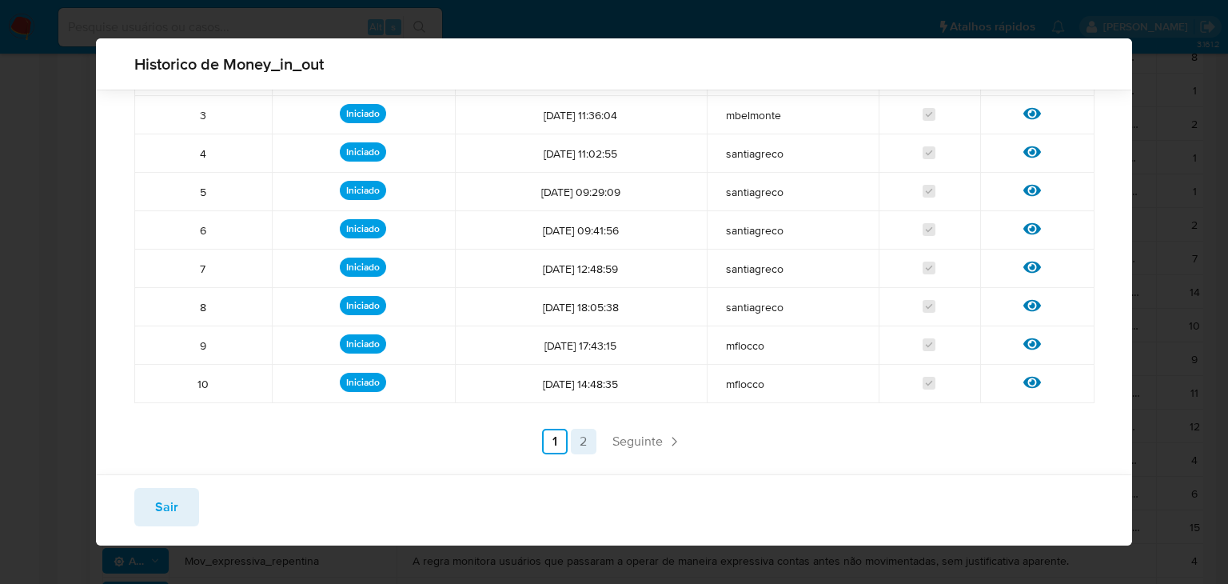
click at [582, 446] on link "2" at bounding box center [584, 442] width 26 height 26
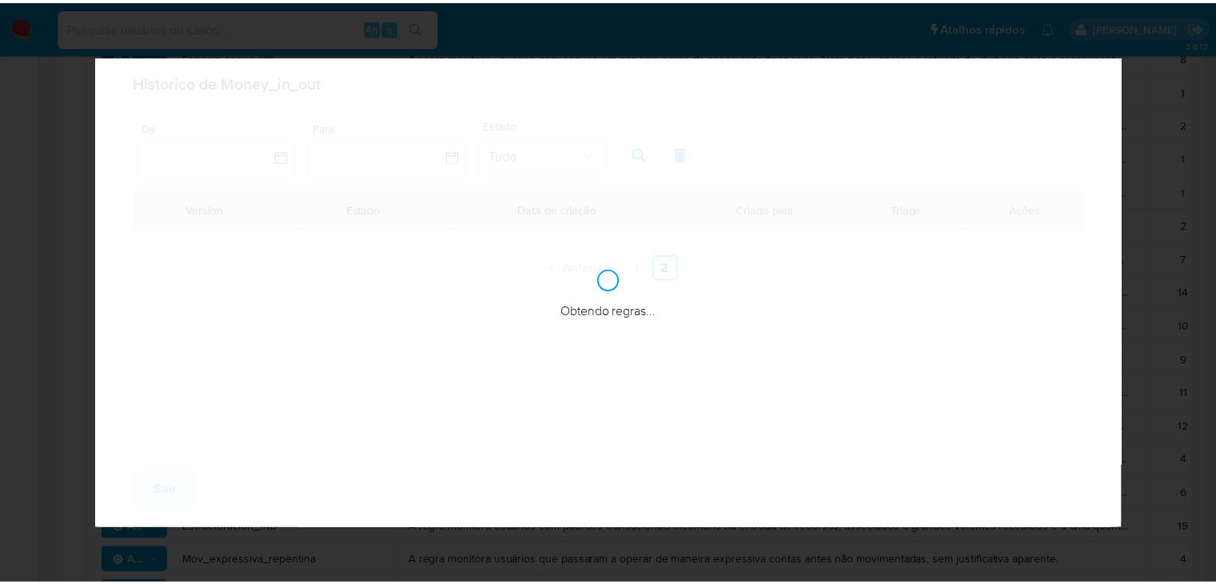
scroll to position [0, 0]
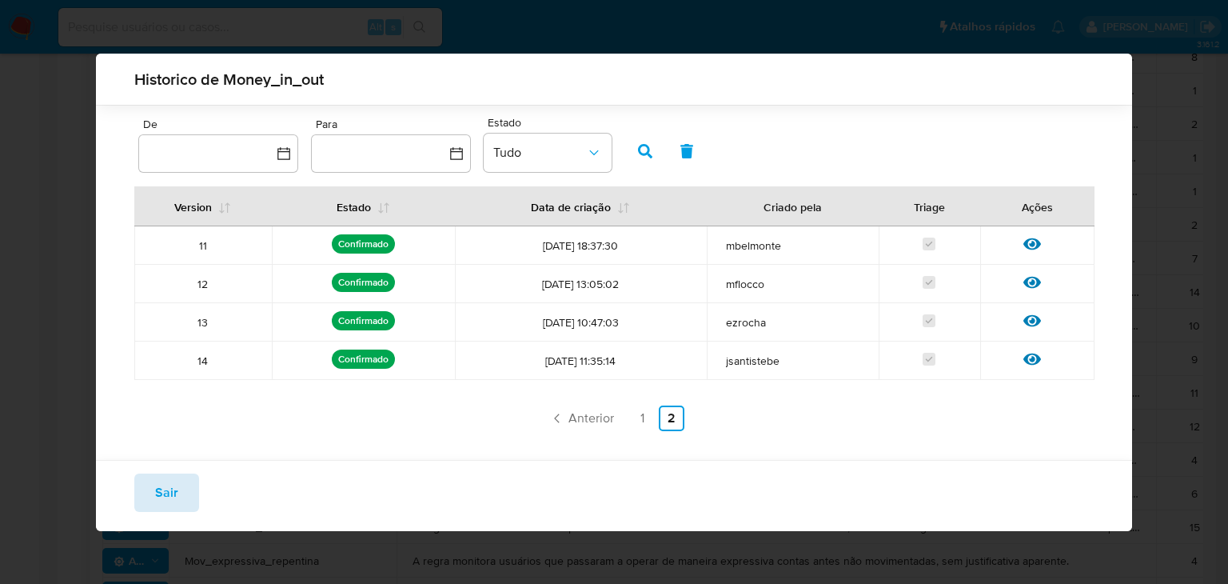
click at [150, 487] on button "Sair" at bounding box center [166, 492] width 65 height 38
